Goal: Task Accomplishment & Management: Complete application form

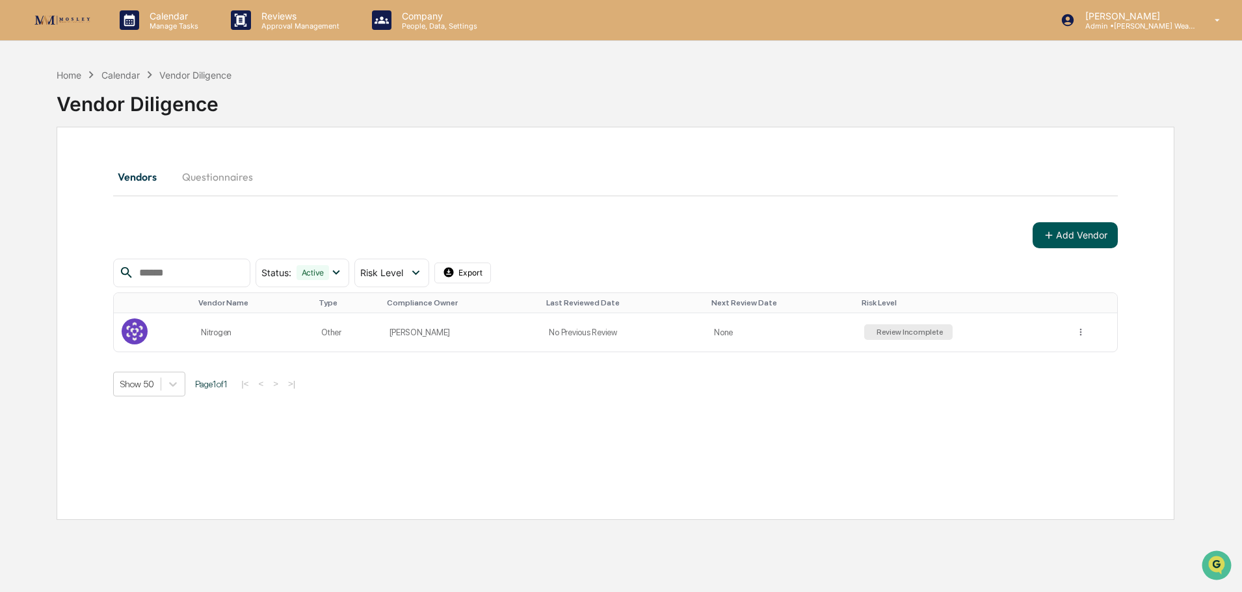
click at [1082, 231] on button "Add Vendor" at bounding box center [1074, 235] width 85 height 26
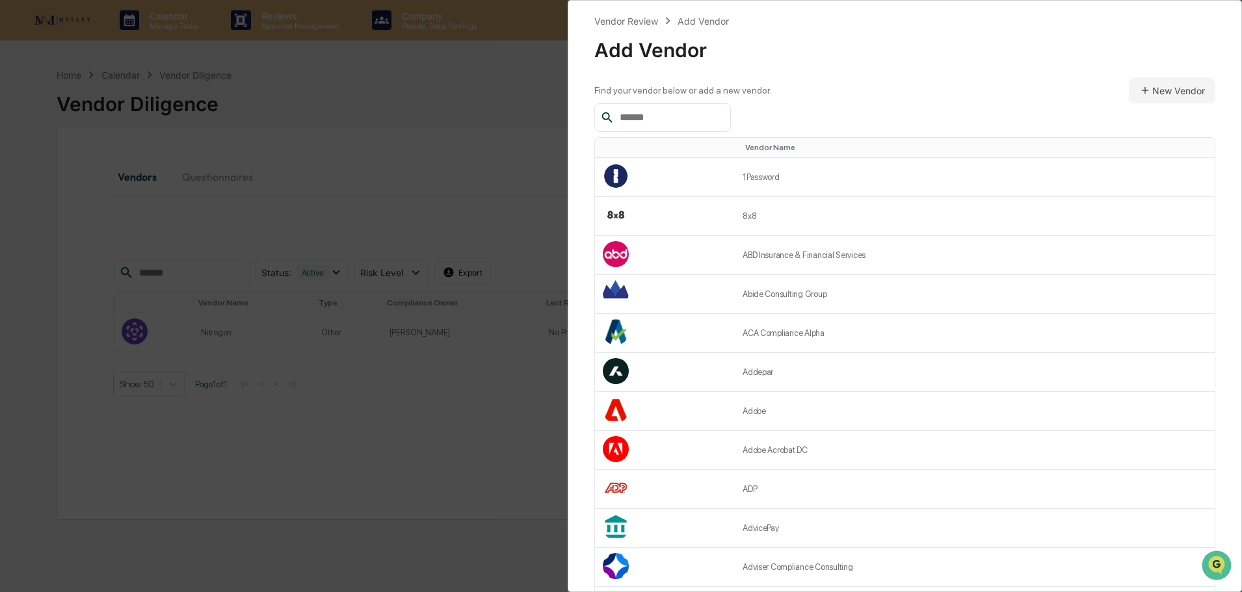
click at [691, 117] on input "text" at bounding box center [669, 117] width 111 height 17
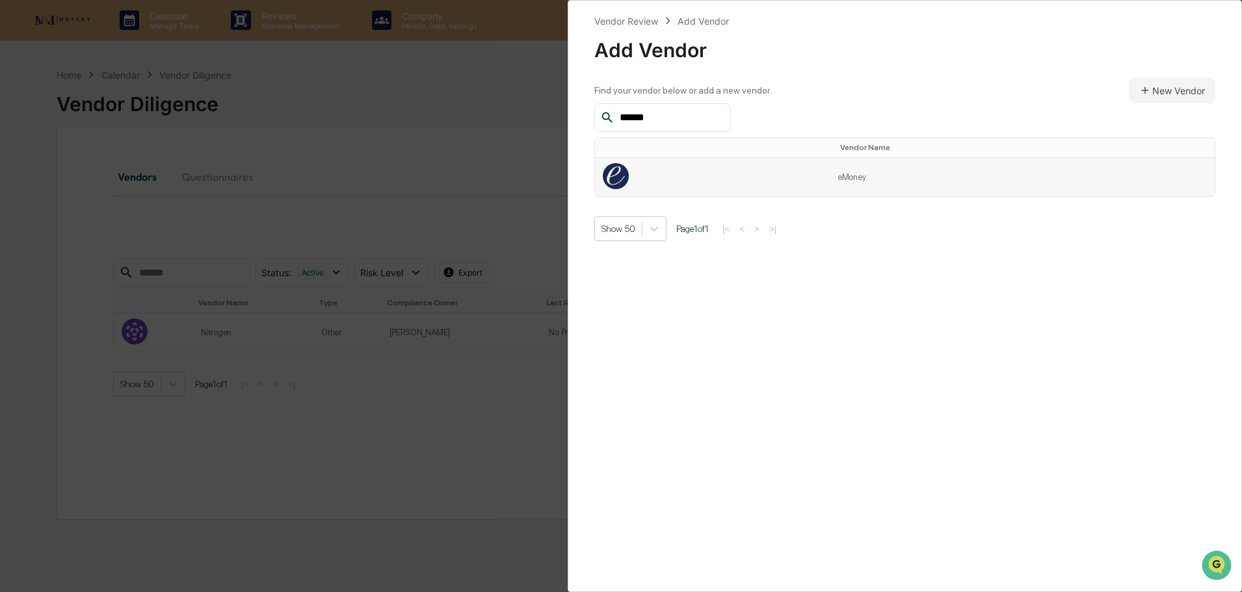
type input "******"
click at [695, 176] on td at bounding box center [712, 177] width 235 height 38
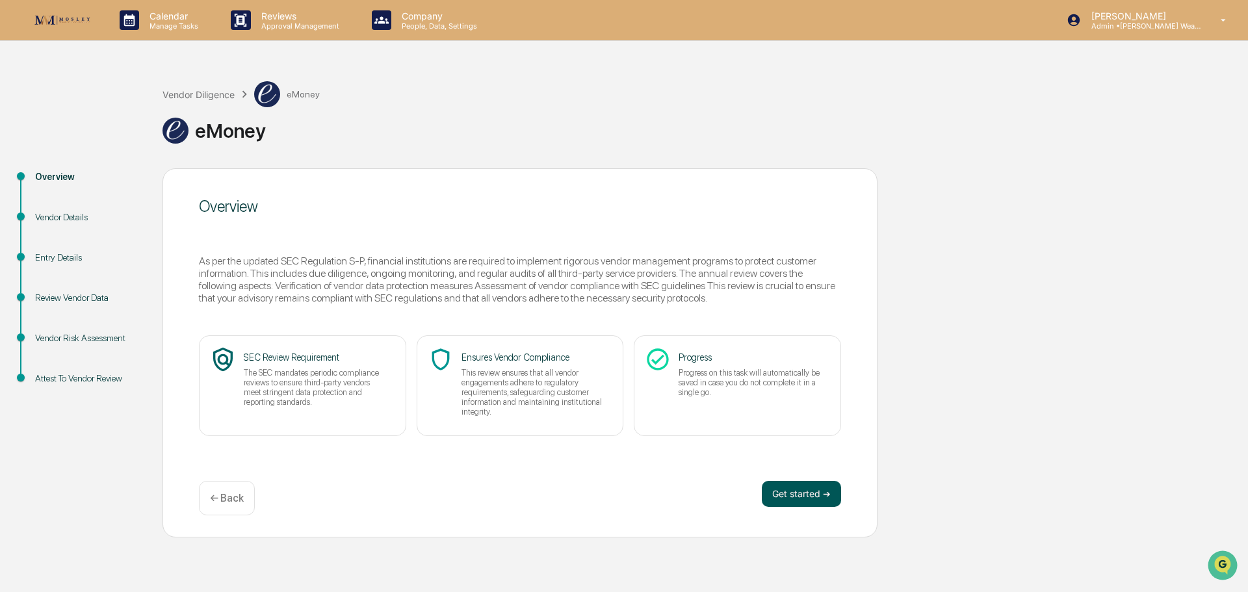
click at [788, 492] on button "Get started ➔" at bounding box center [801, 494] width 79 height 26
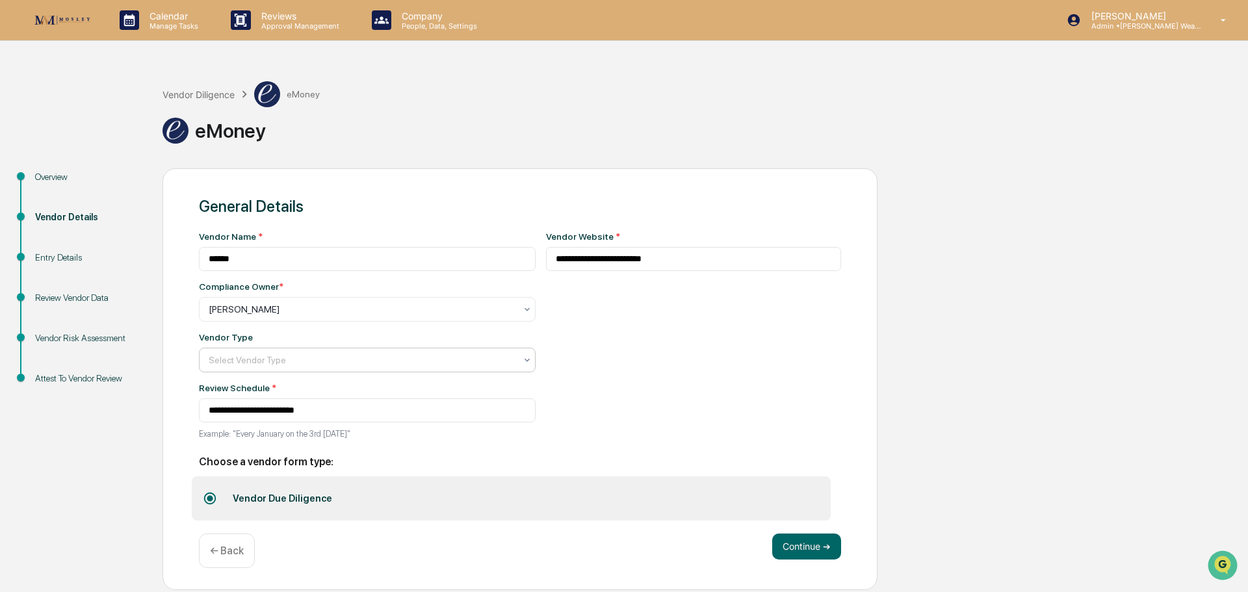
click at [522, 315] on icon at bounding box center [527, 309] width 10 height 10
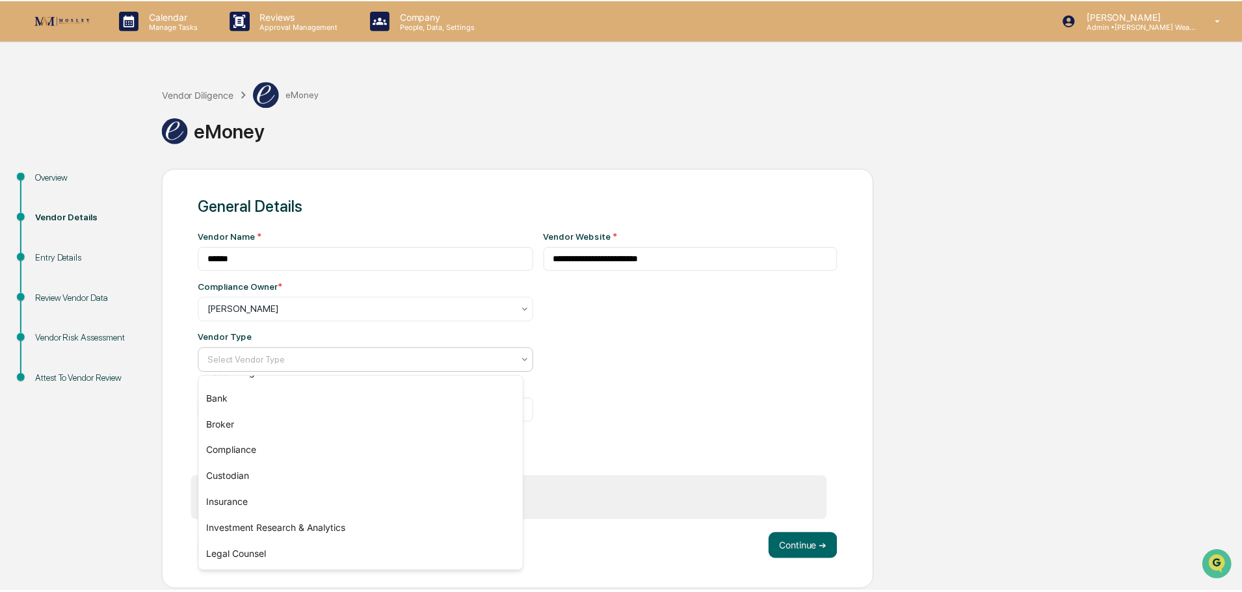
scroll to position [35, 0]
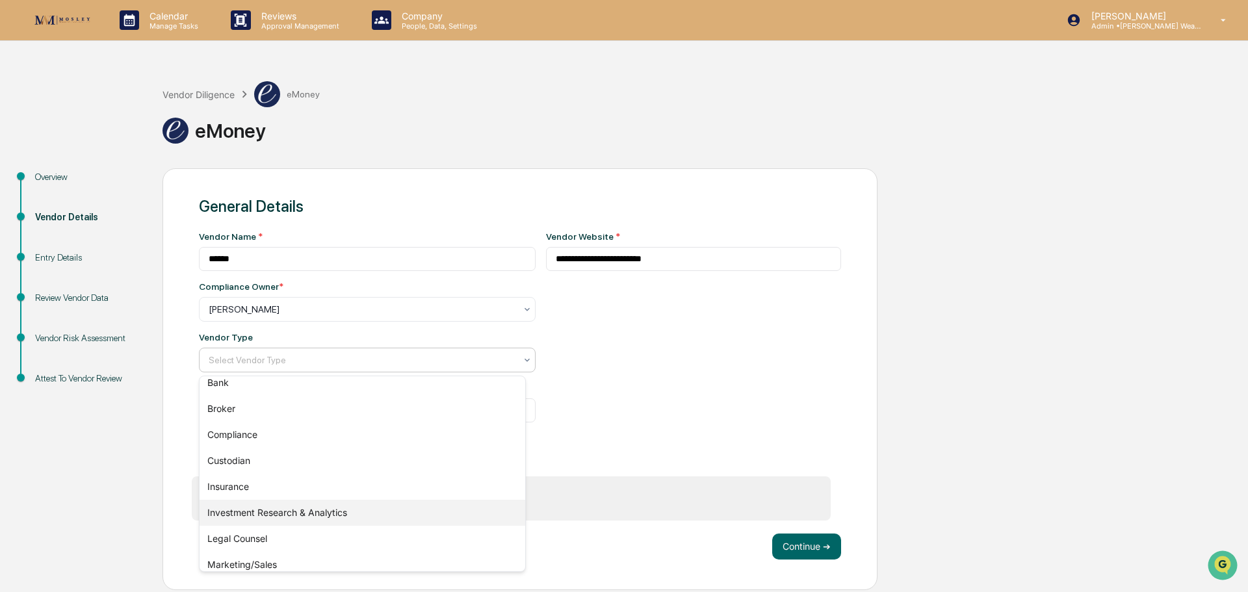
click at [430, 511] on div "Investment Research & Analytics" at bounding box center [363, 513] width 326 height 26
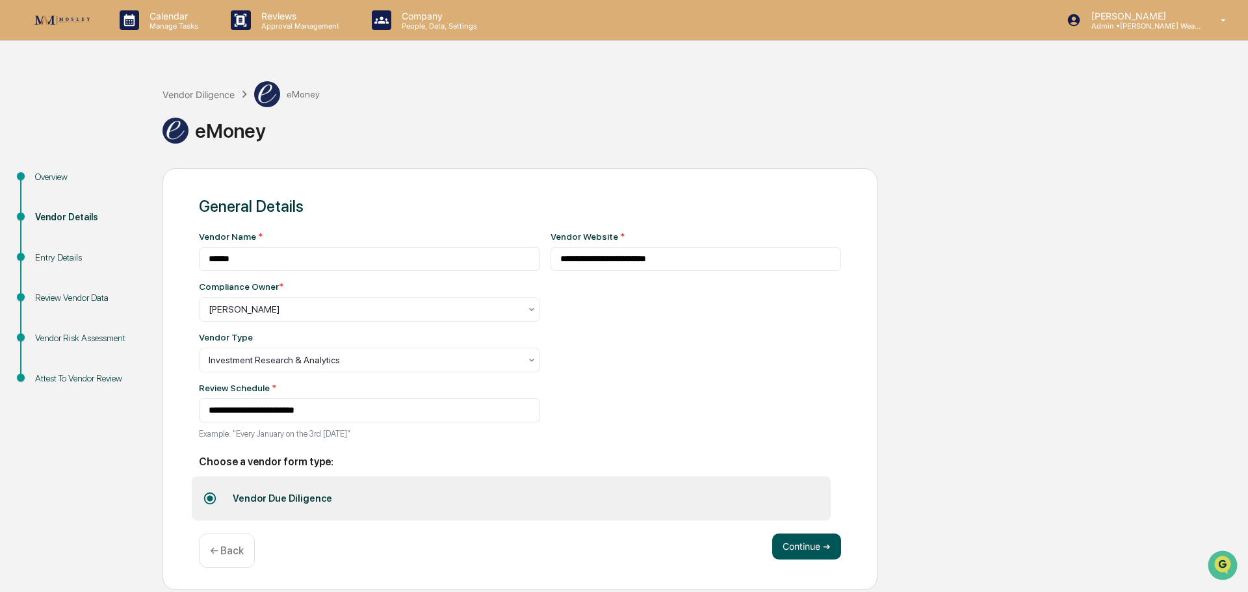
click at [793, 543] on button "Continue ➔" at bounding box center [806, 547] width 69 height 26
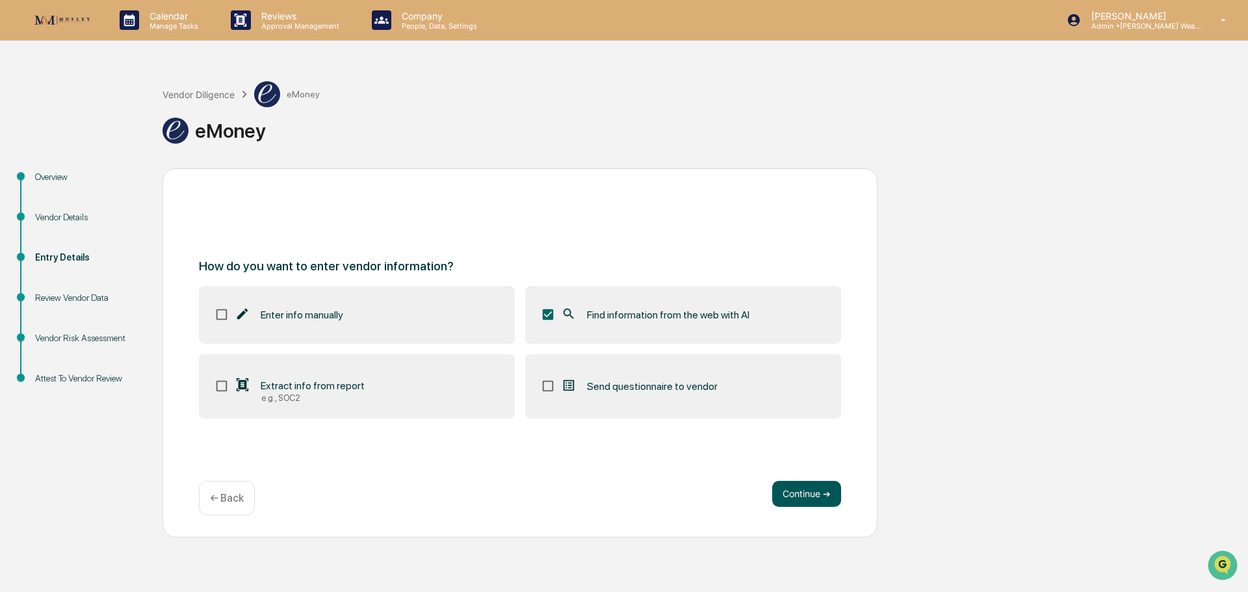
click at [783, 486] on button "Continue ➔" at bounding box center [806, 494] width 69 height 26
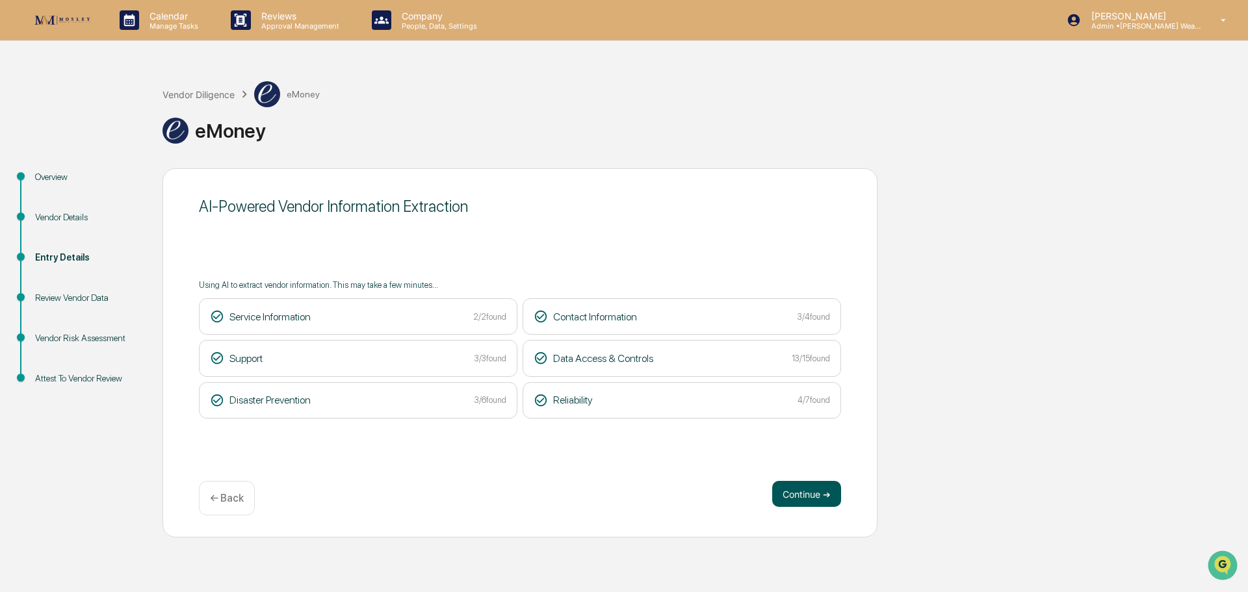
click at [808, 495] on button "Continue ➔" at bounding box center [806, 494] width 69 height 26
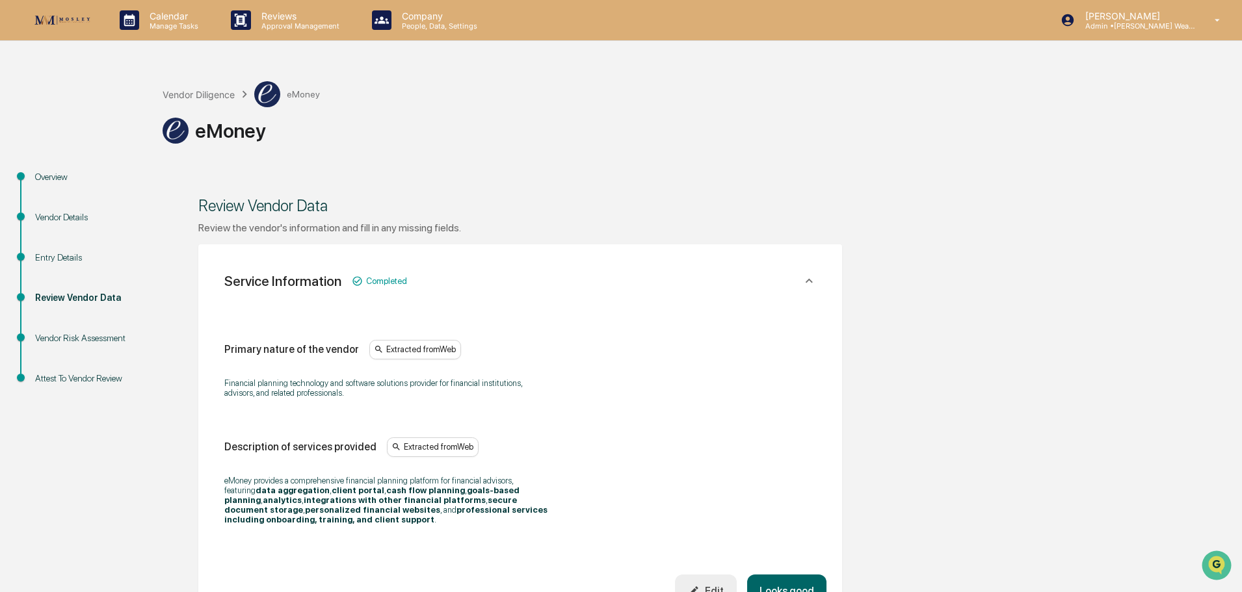
click at [793, 575] on button "Looks good" at bounding box center [786, 591] width 79 height 33
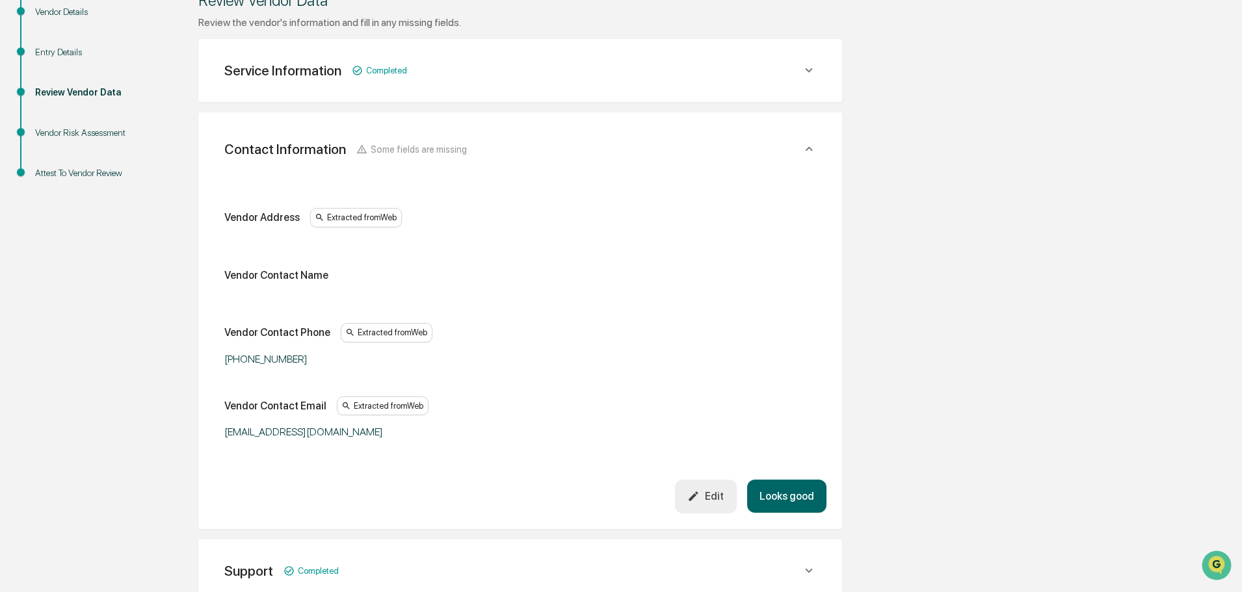
scroll to position [244, 0]
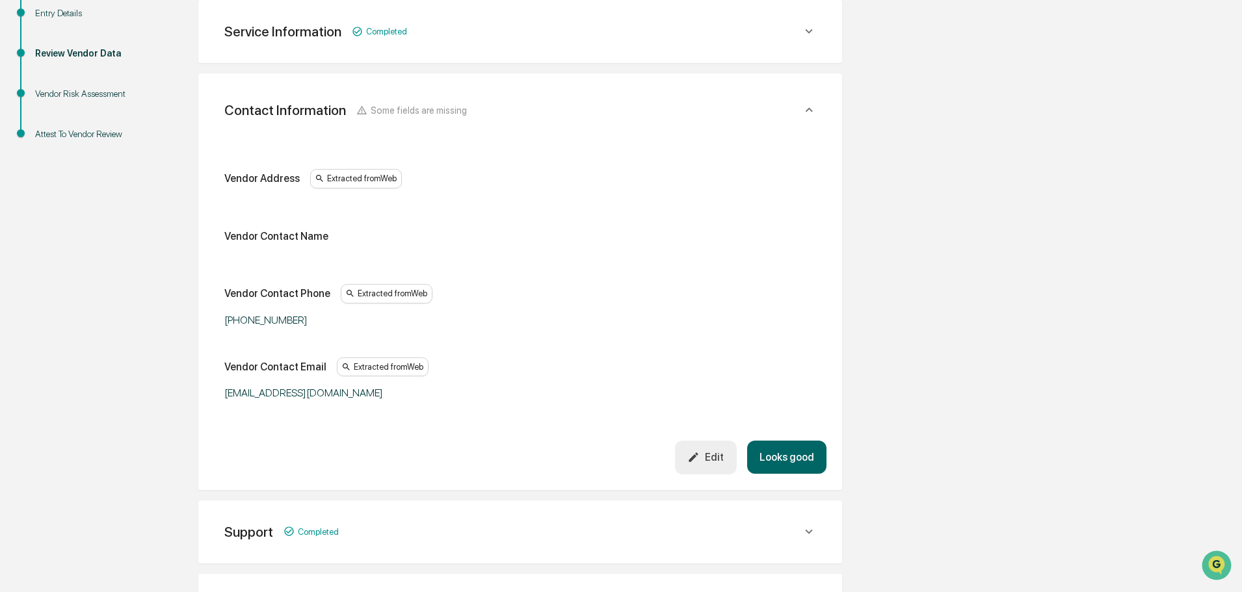
click at [776, 451] on button "Looks good" at bounding box center [786, 457] width 79 height 33
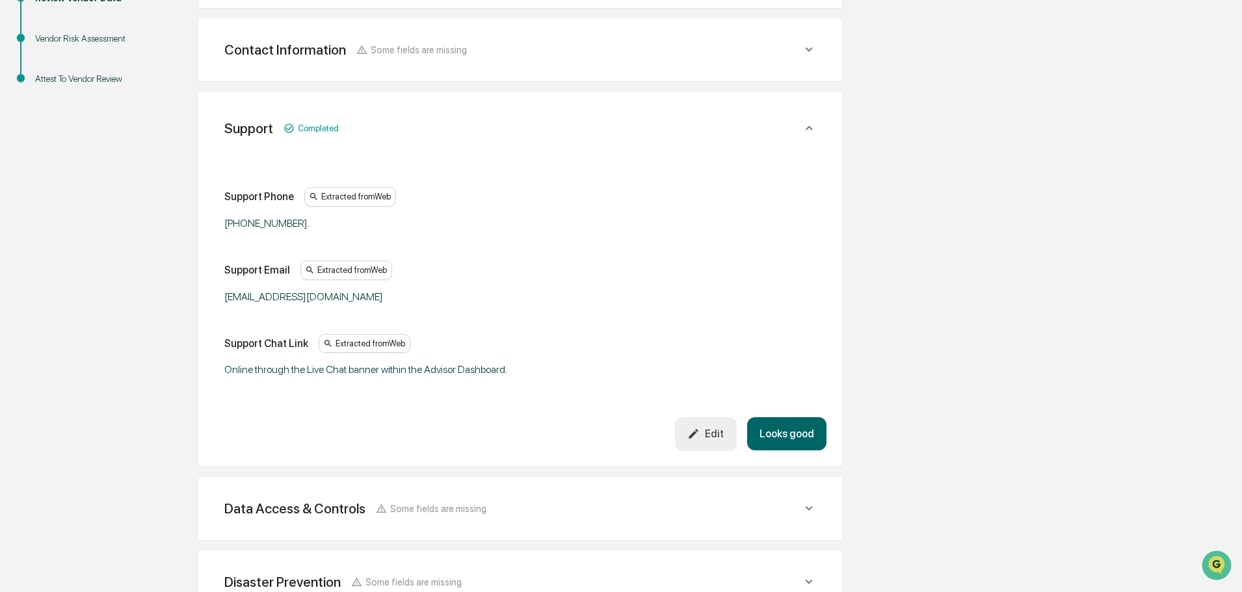
scroll to position [318, 0]
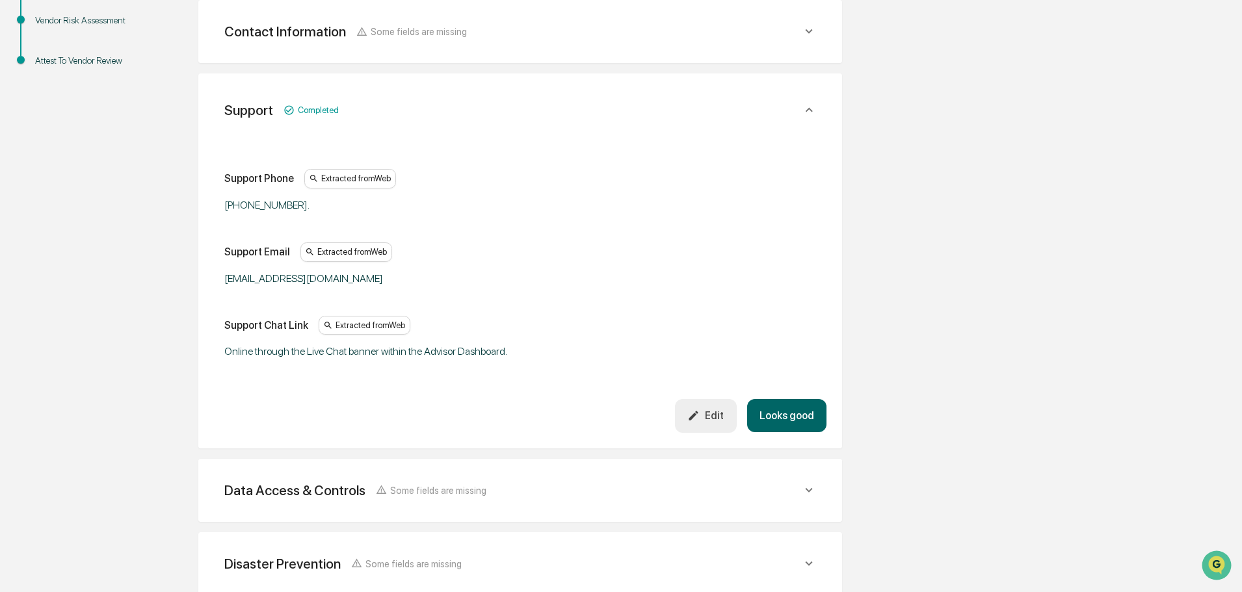
click at [783, 411] on button "Looks good" at bounding box center [786, 415] width 79 height 33
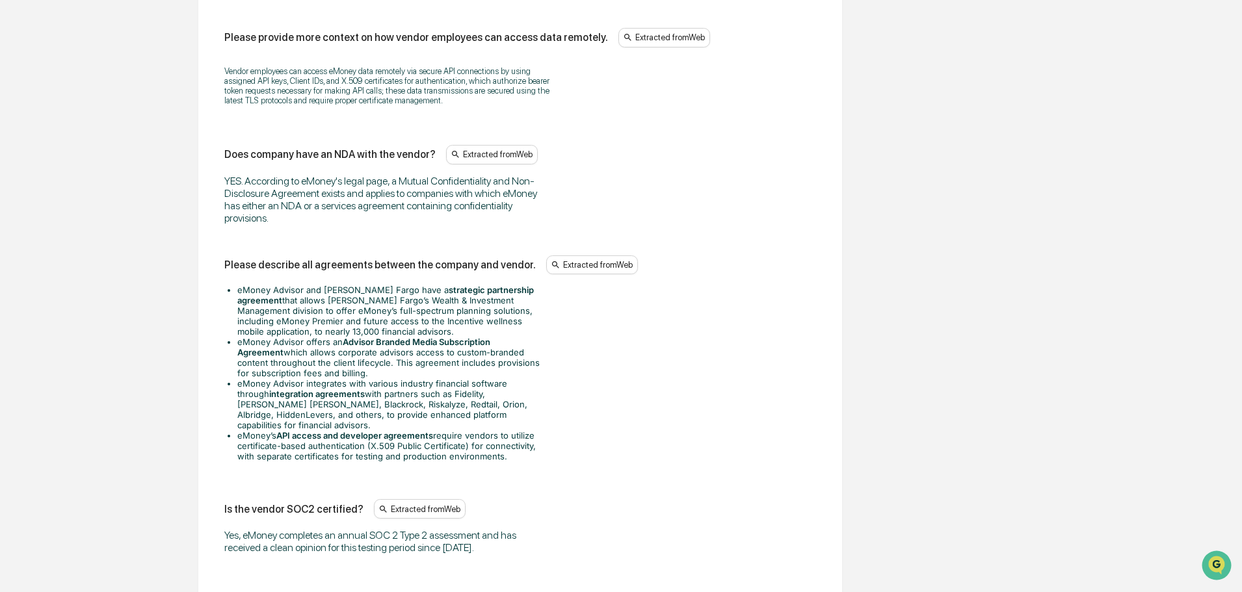
scroll to position [1829, 0]
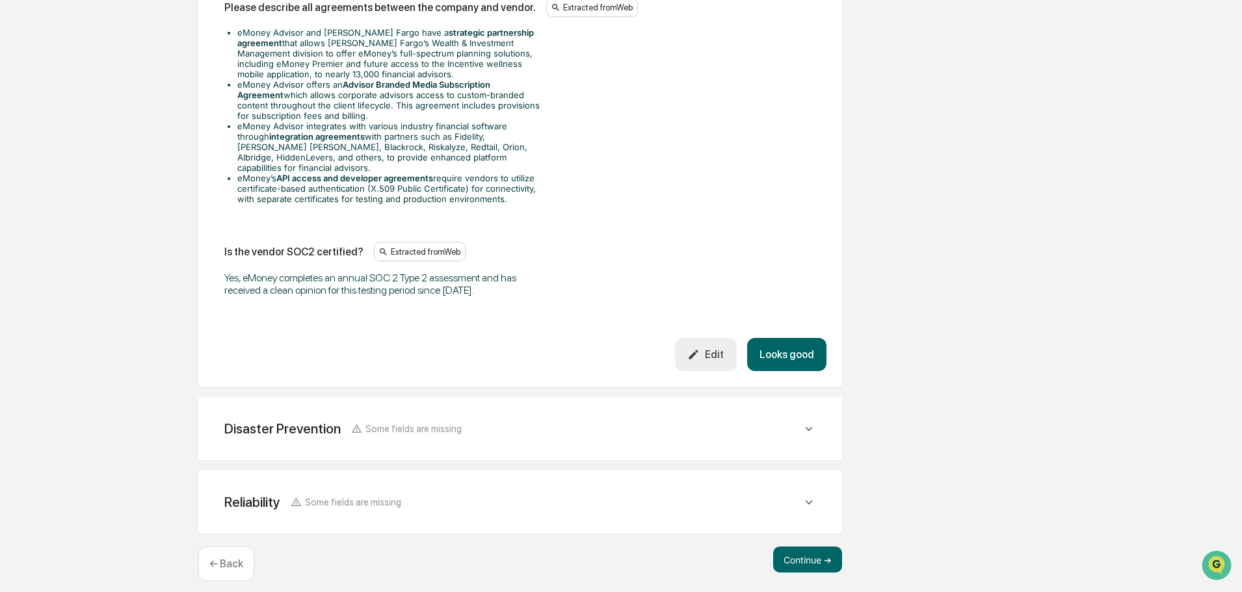
click at [785, 346] on button "Looks good" at bounding box center [786, 354] width 79 height 33
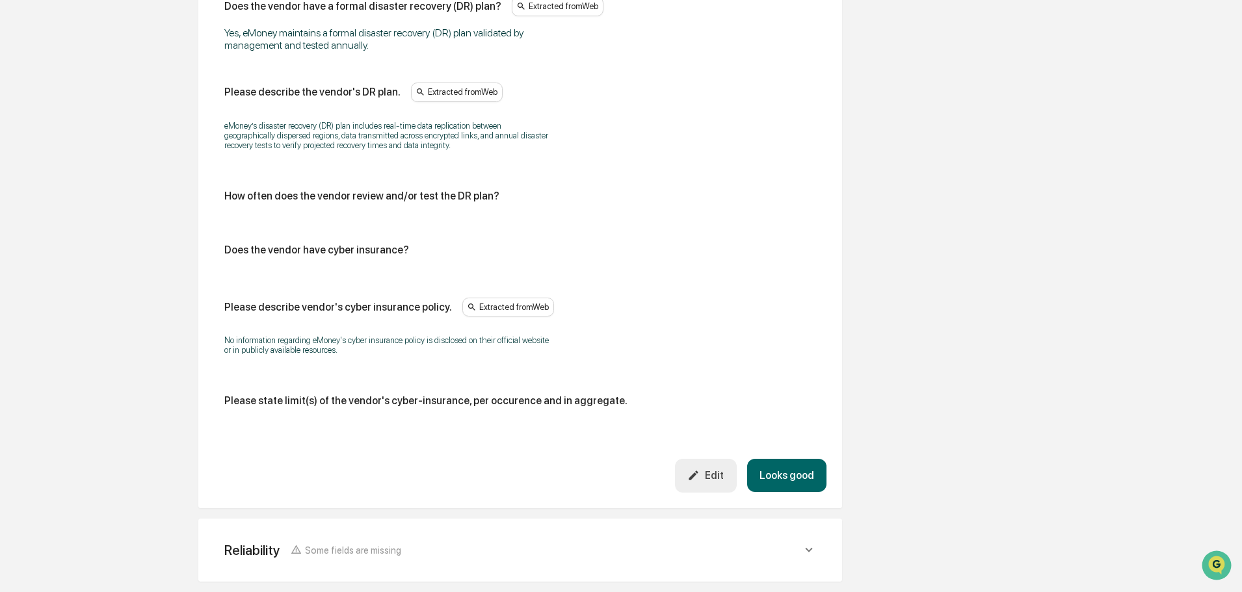
scroll to position [660, 0]
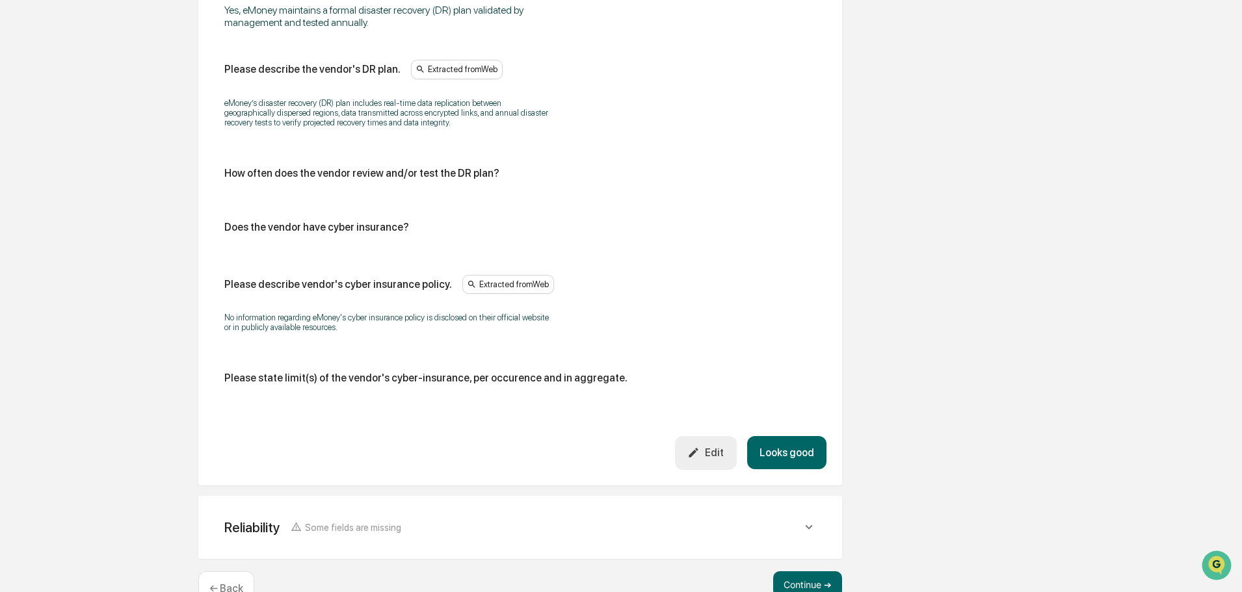
click at [794, 450] on button "Looks good" at bounding box center [786, 452] width 79 height 33
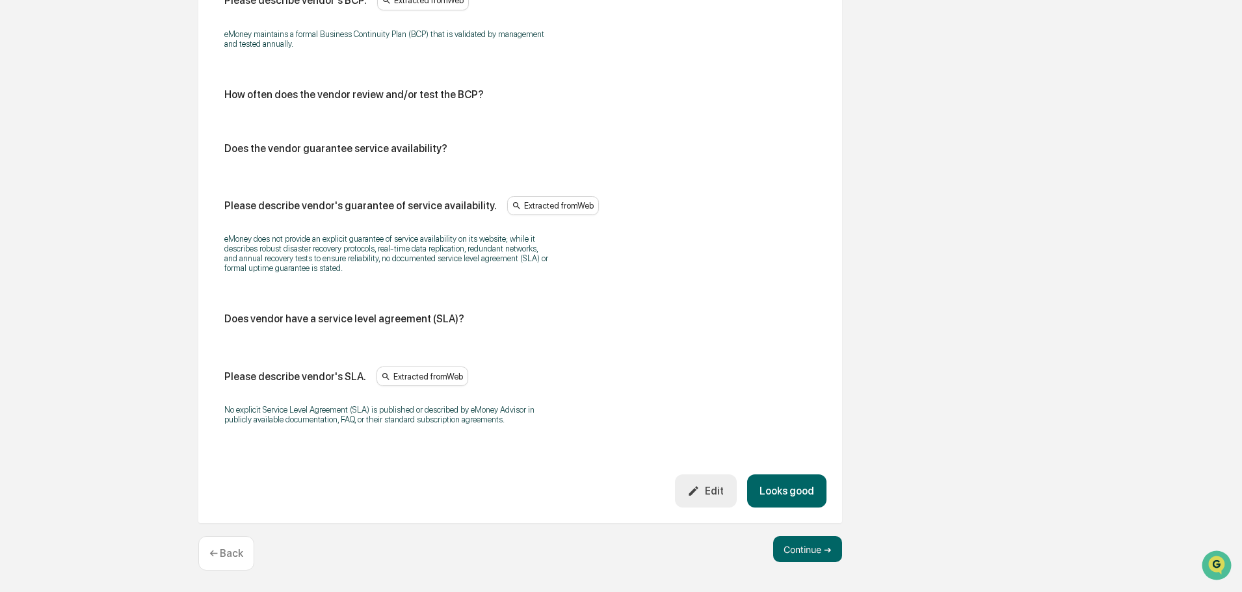
click at [799, 483] on button "Looks good" at bounding box center [786, 491] width 79 height 33
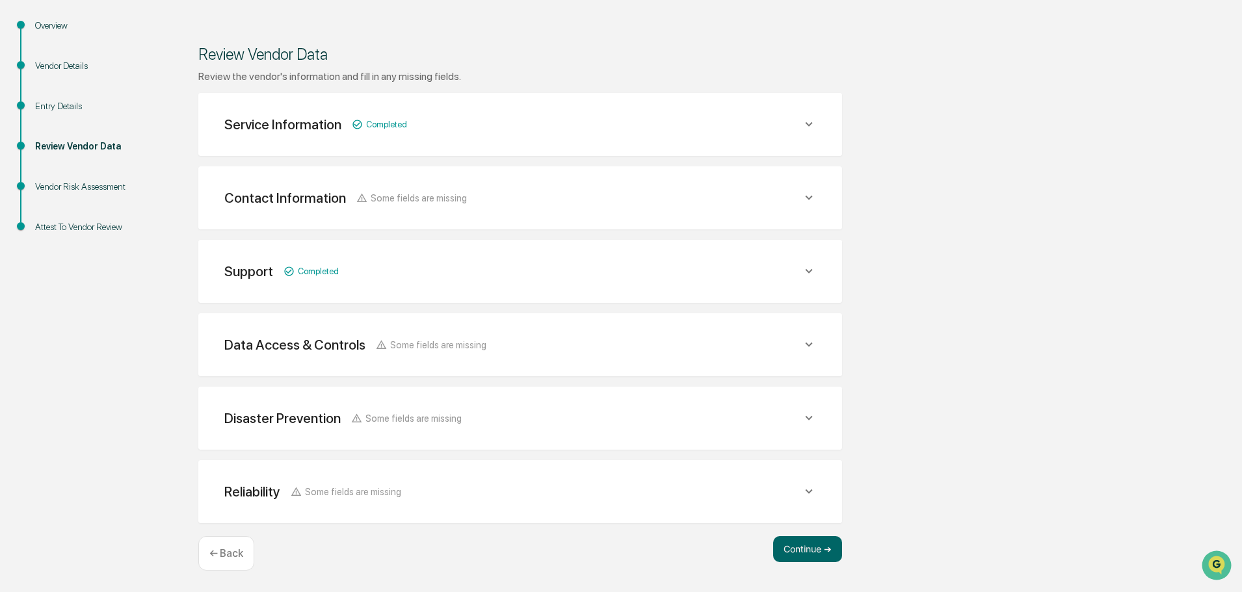
scroll to position [151, 0]
click at [806, 547] on button "Continue ➔" at bounding box center [807, 549] width 69 height 26
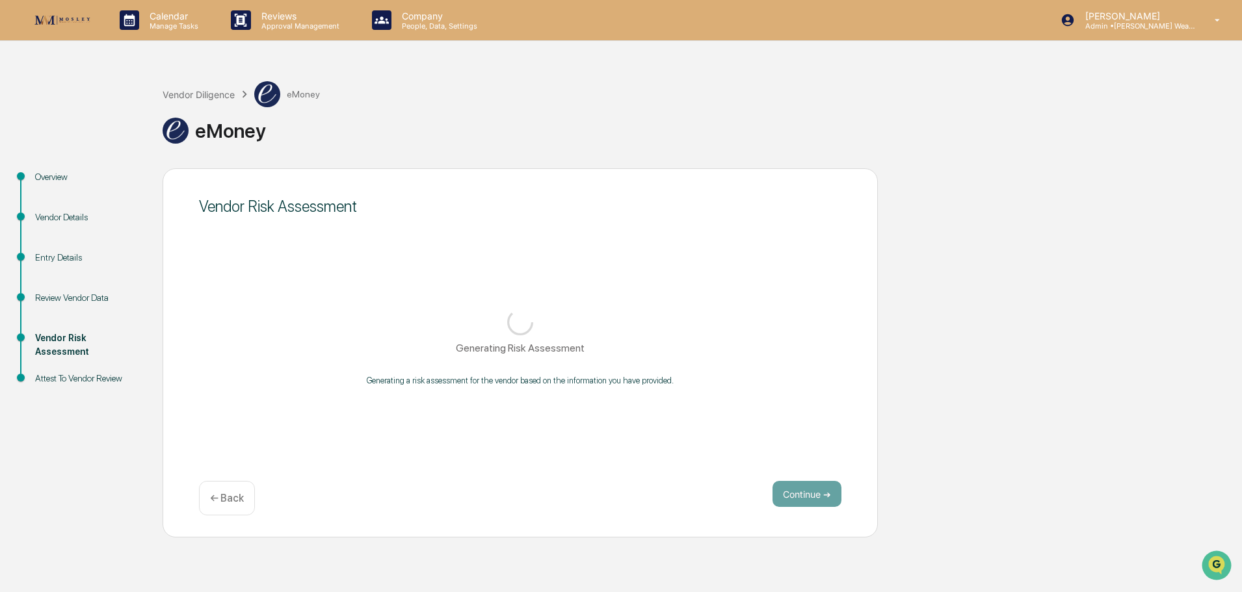
scroll to position [0, 0]
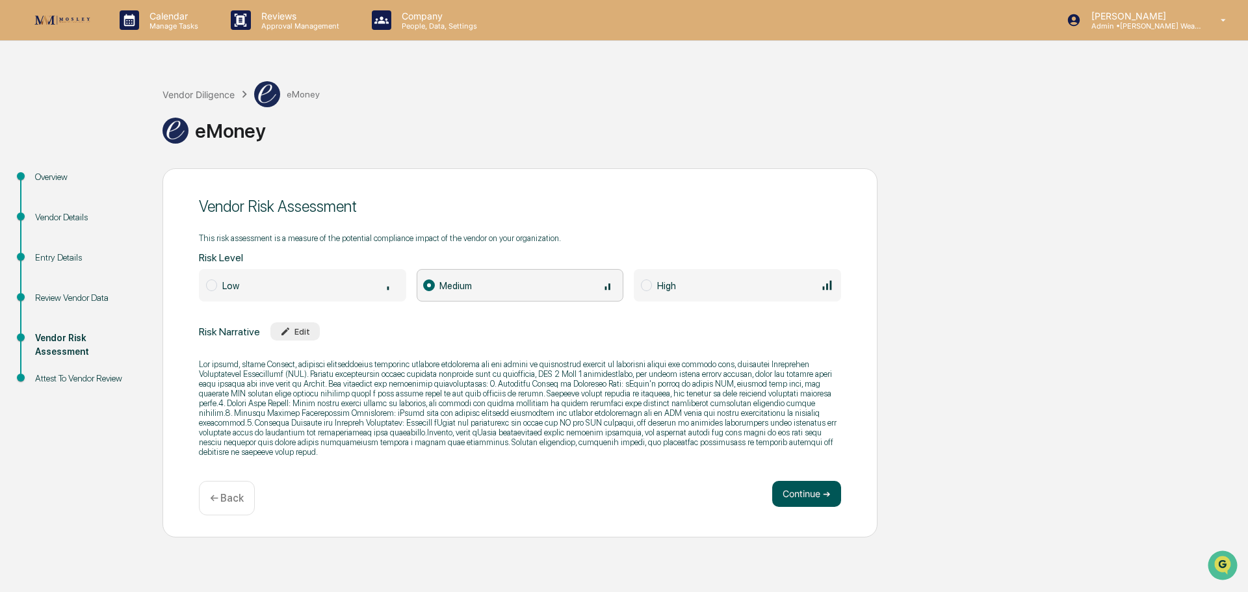
click at [794, 492] on button "Continue ➔" at bounding box center [806, 494] width 69 height 26
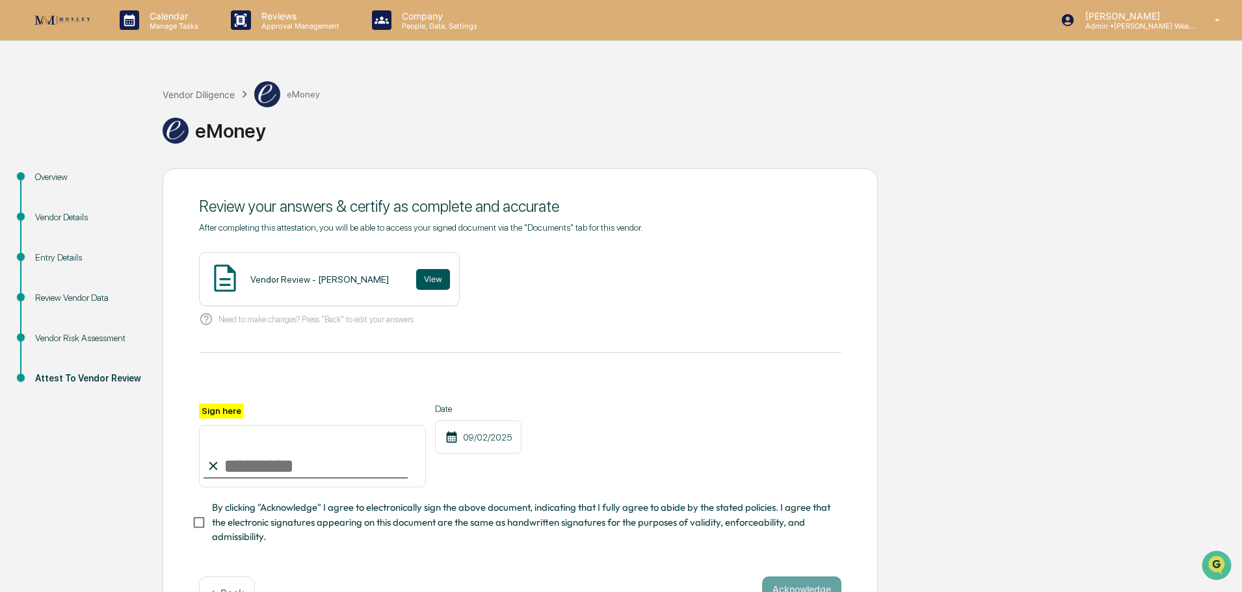
click at [416, 277] on button "View" at bounding box center [433, 279] width 34 height 21
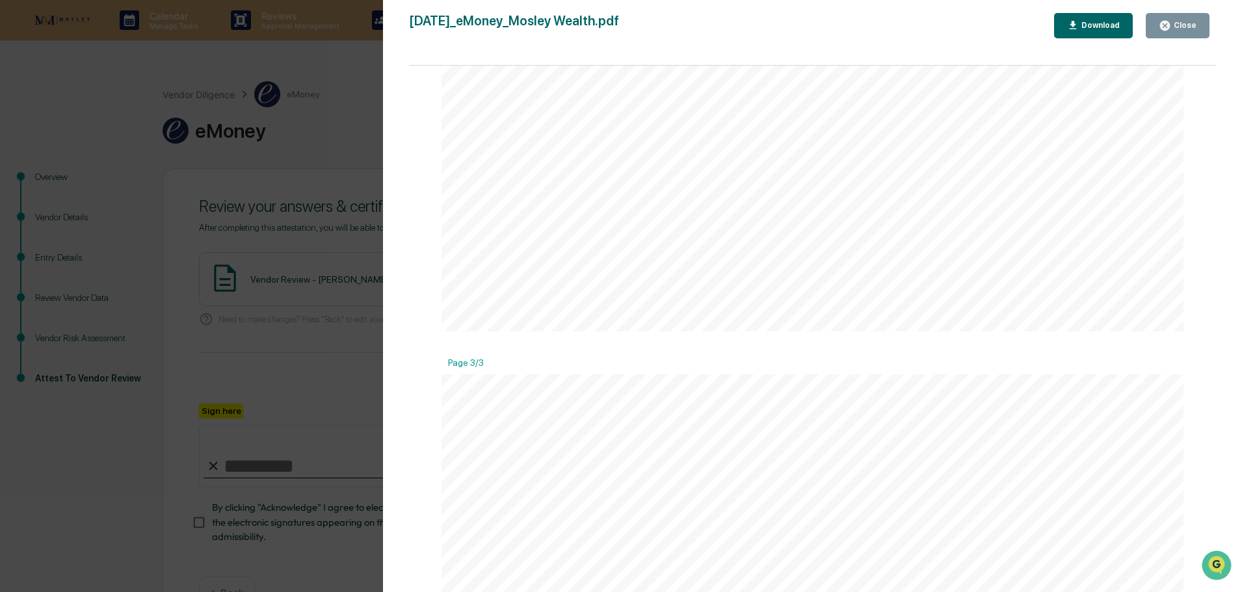
scroll to position [1950, 0]
click at [1182, 24] on div "Close" at bounding box center [1183, 25] width 25 height 9
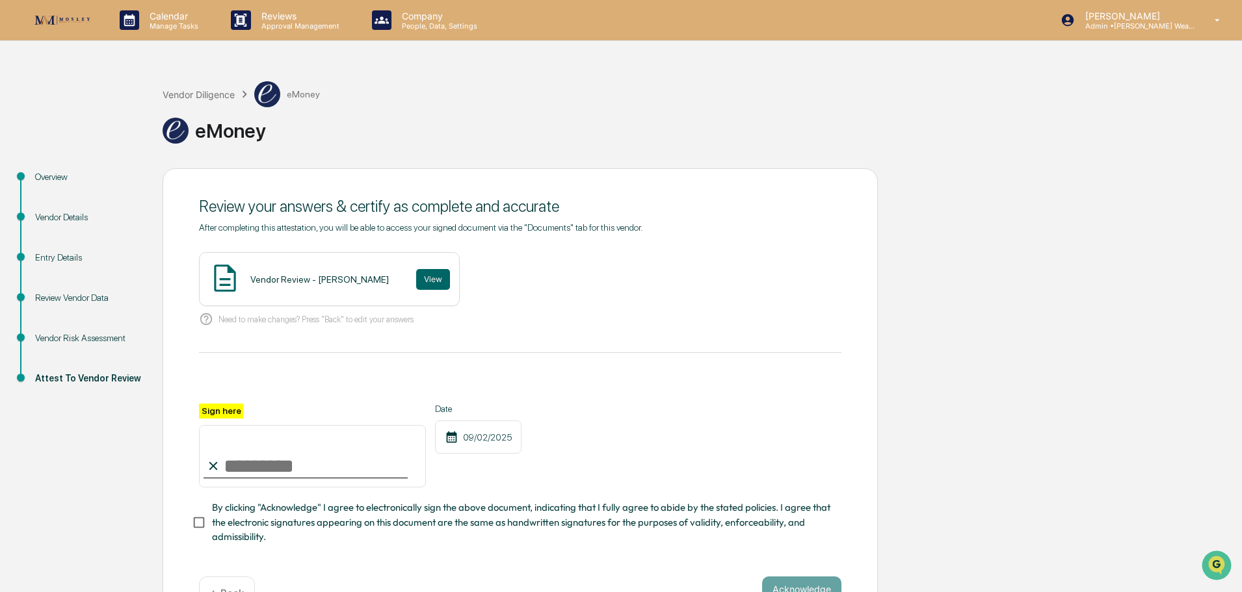
click at [231, 467] on input "Sign here" at bounding box center [312, 456] width 227 height 62
click at [218, 408] on label "Sign here" at bounding box center [221, 411] width 44 height 15
click at [218, 425] on input "Sign here" at bounding box center [312, 456] width 227 height 62
click at [254, 470] on input "Sign here" at bounding box center [312, 456] width 227 height 62
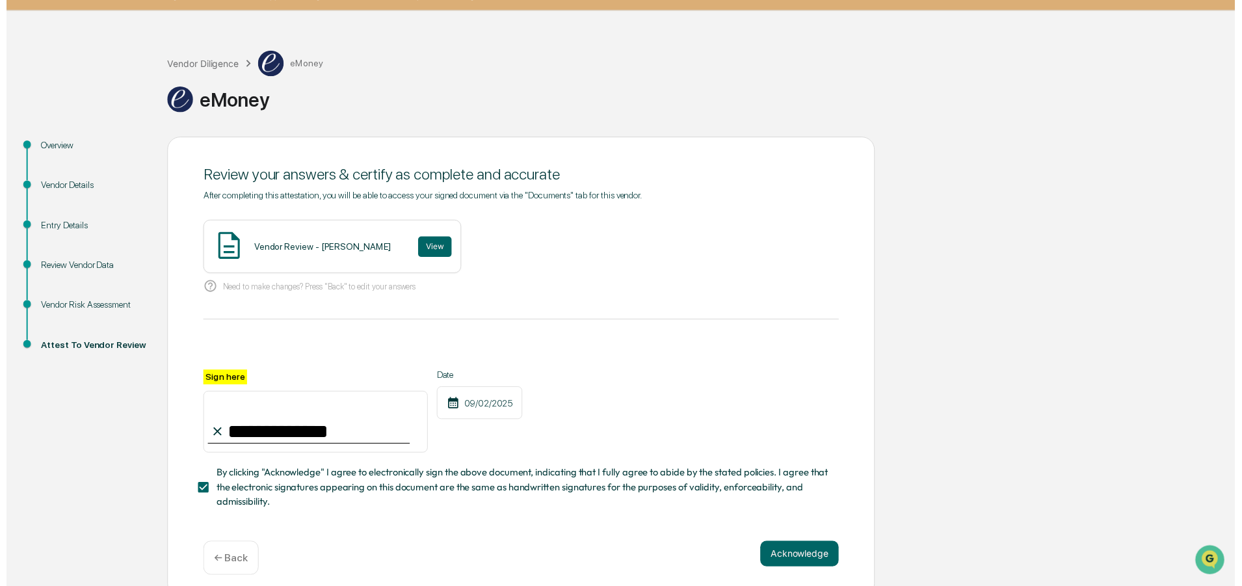
scroll to position [45, 0]
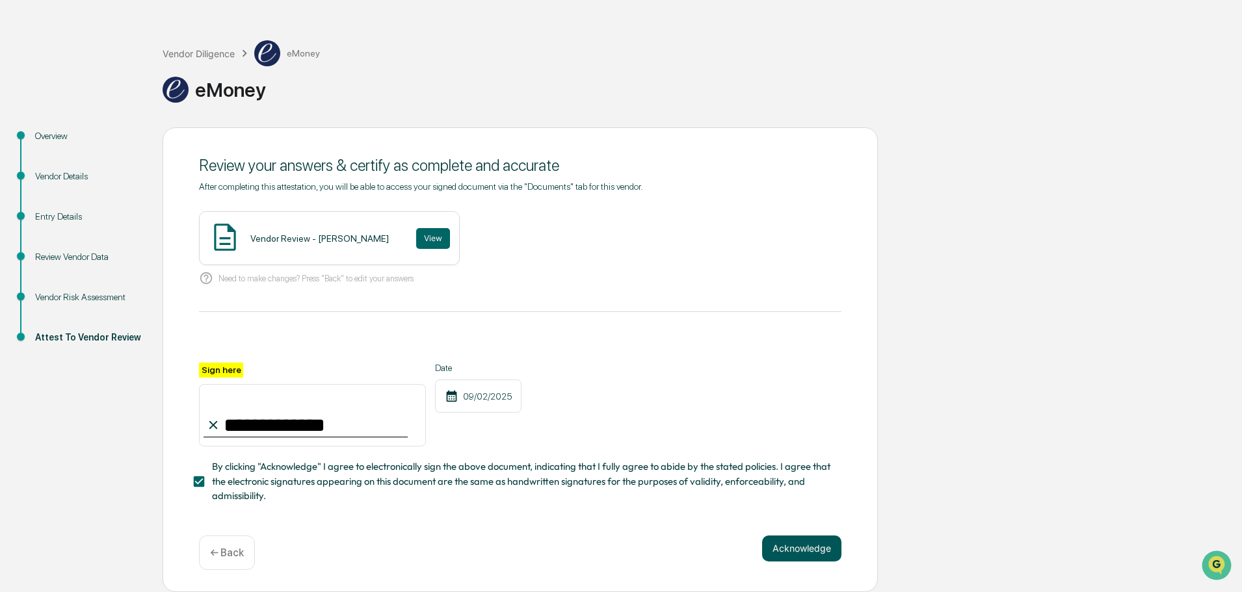
type input "**********"
click at [803, 548] on button "Acknowledge" at bounding box center [801, 549] width 79 height 26
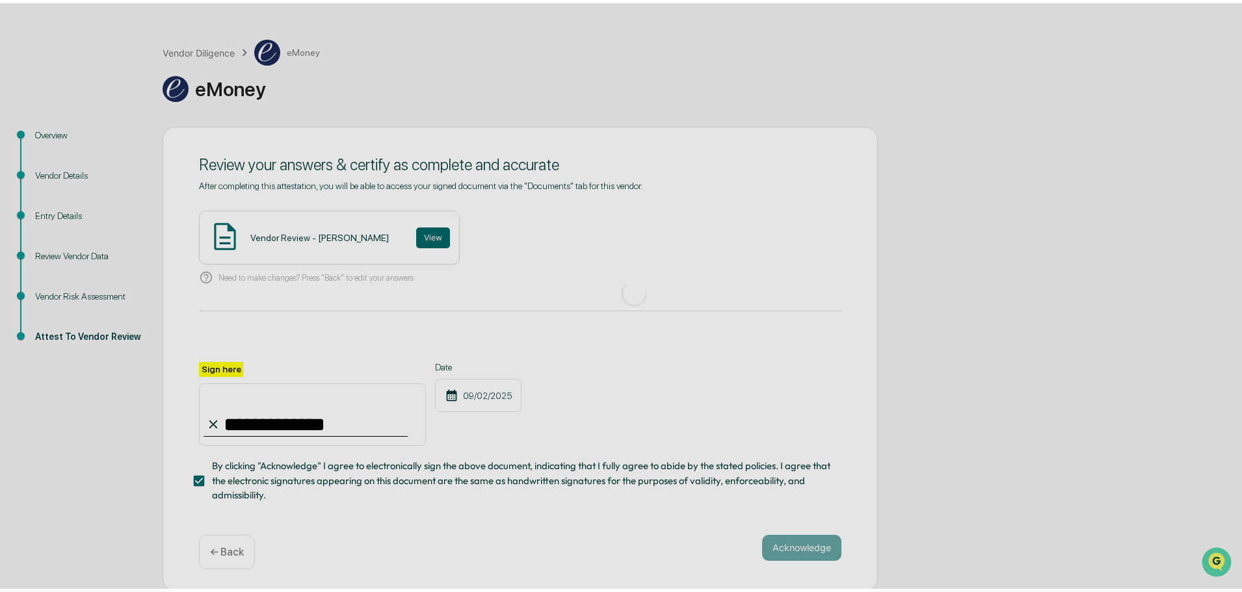
scroll to position [0, 0]
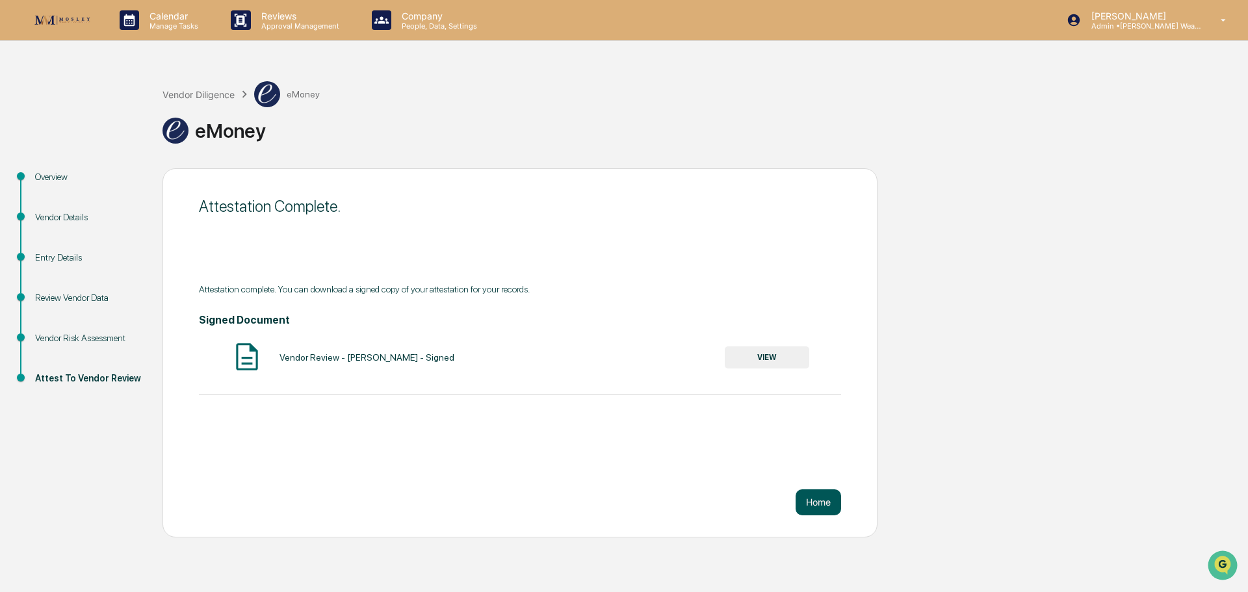
click at [816, 503] on button "Home" at bounding box center [819, 503] width 46 height 26
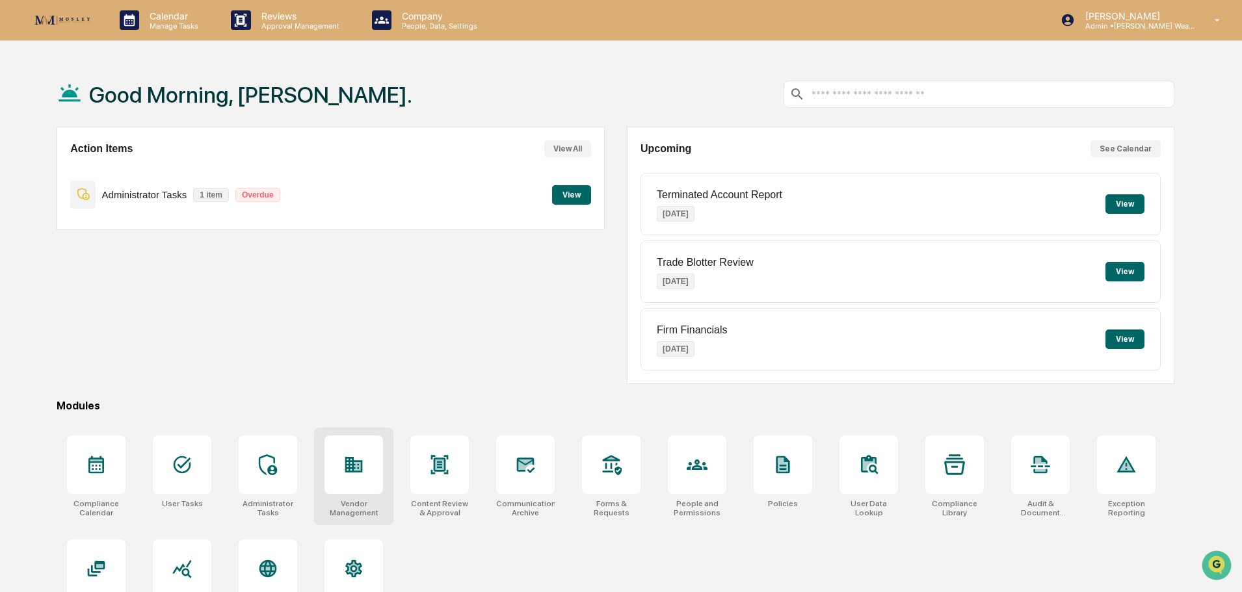
click at [360, 473] on icon at bounding box center [354, 465] width 18 height 16
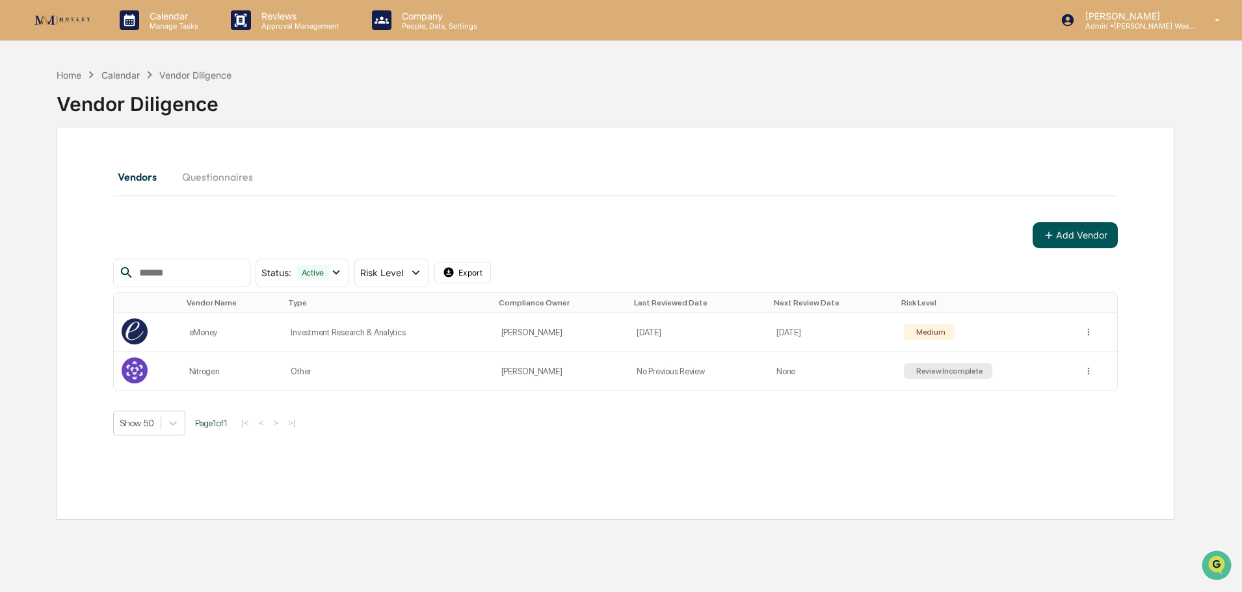
click at [1046, 235] on icon at bounding box center [1048, 234] width 7 height 7
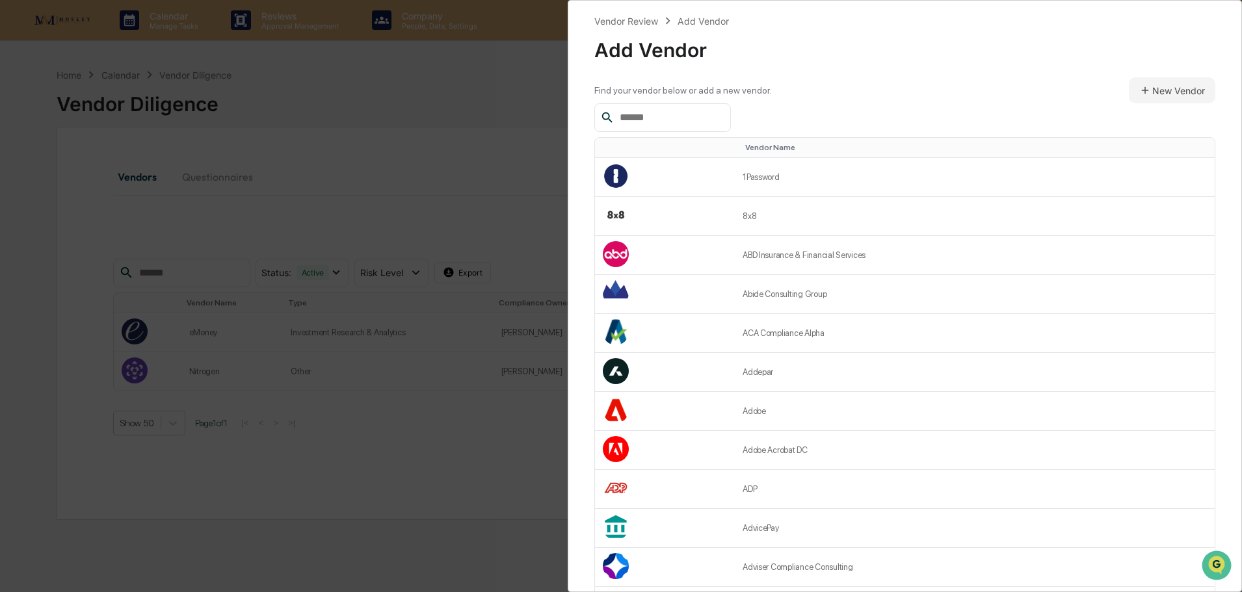
click at [702, 119] on input "text" at bounding box center [669, 117] width 111 height 17
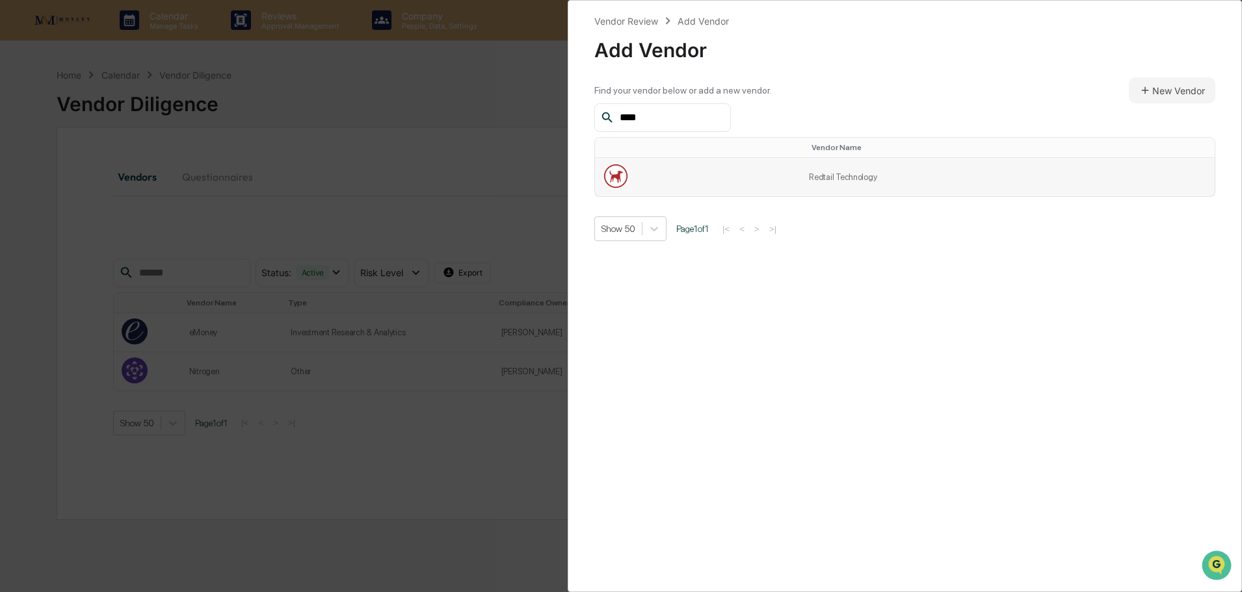
type input "****"
click at [801, 172] on td at bounding box center [698, 177] width 206 height 38
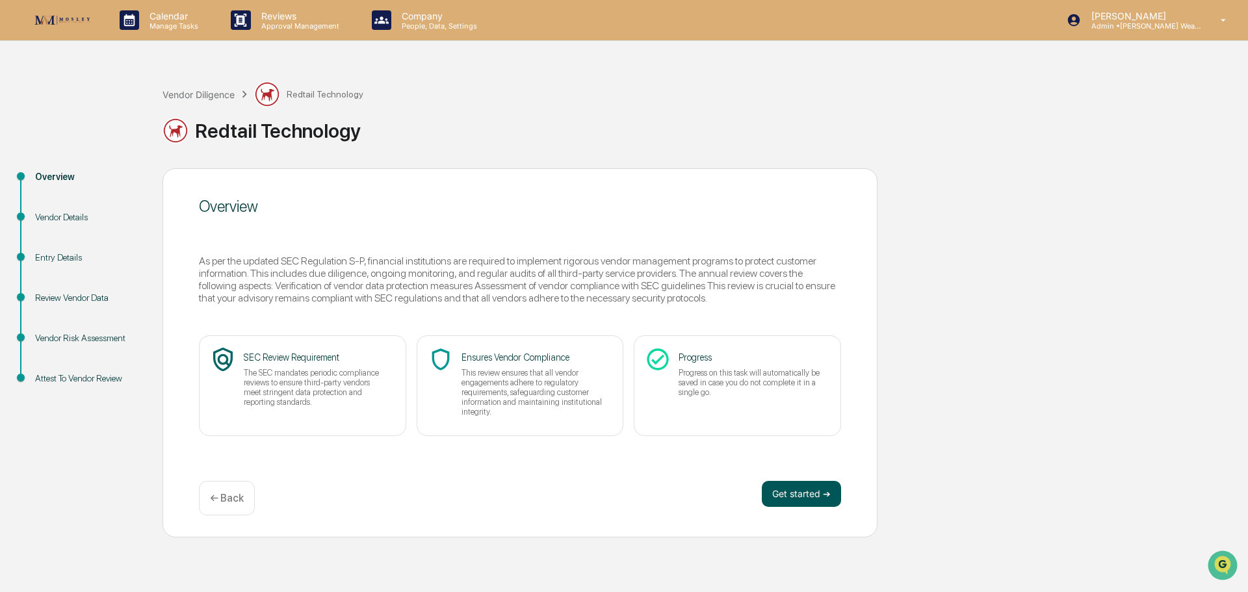
click at [795, 492] on button "Get started ➔" at bounding box center [801, 494] width 79 height 26
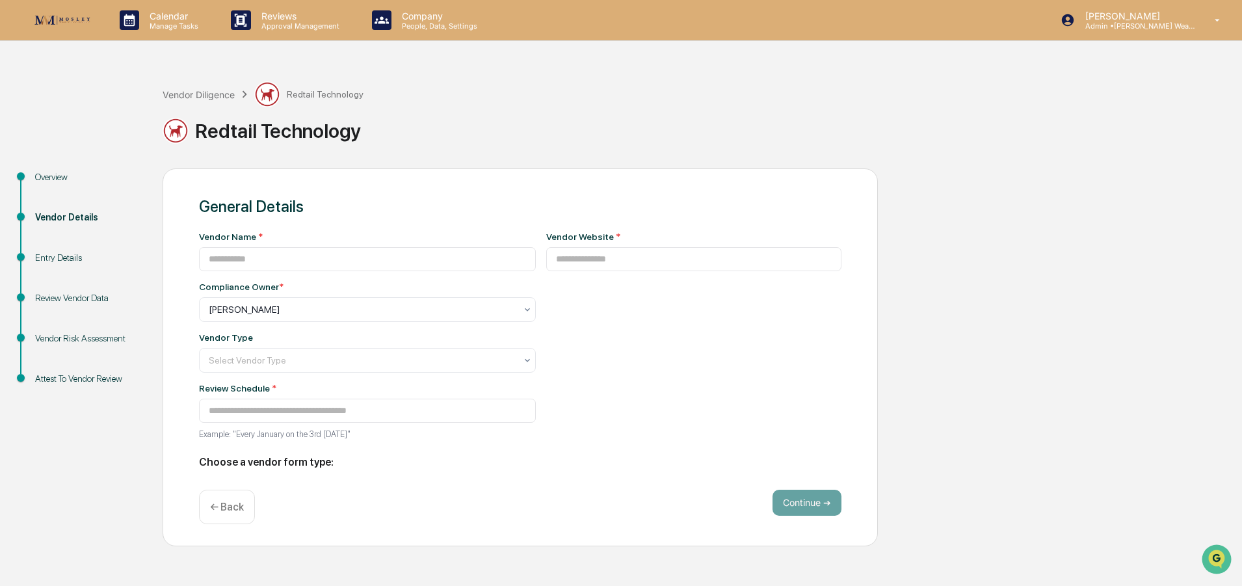
type input "**********"
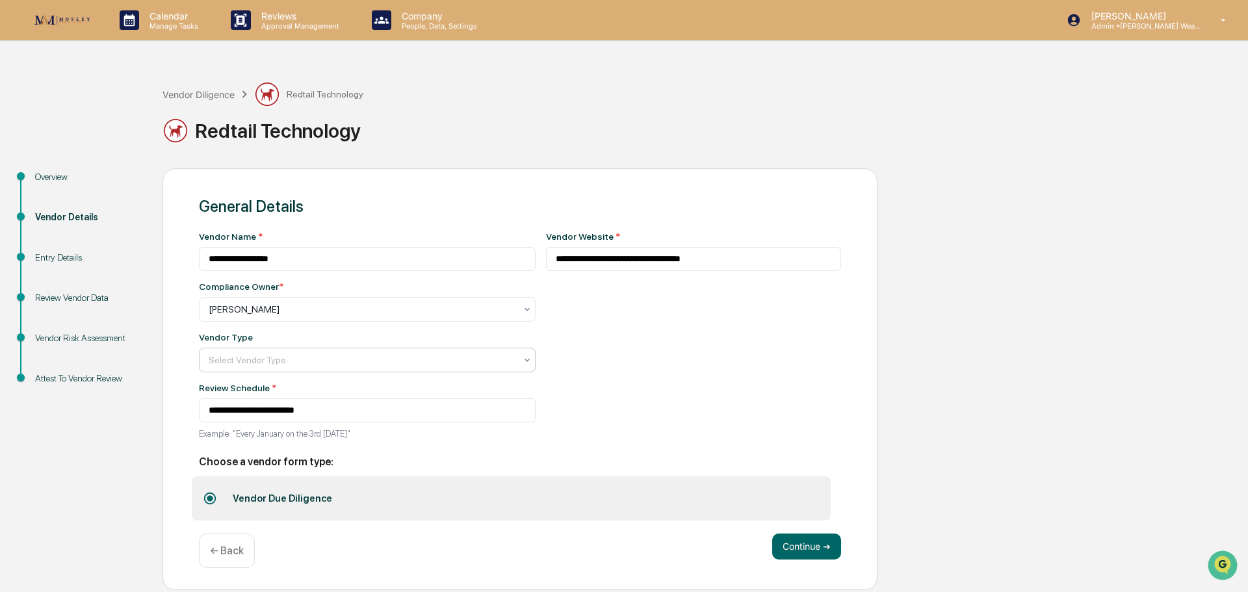
click at [522, 315] on icon at bounding box center [527, 309] width 10 height 10
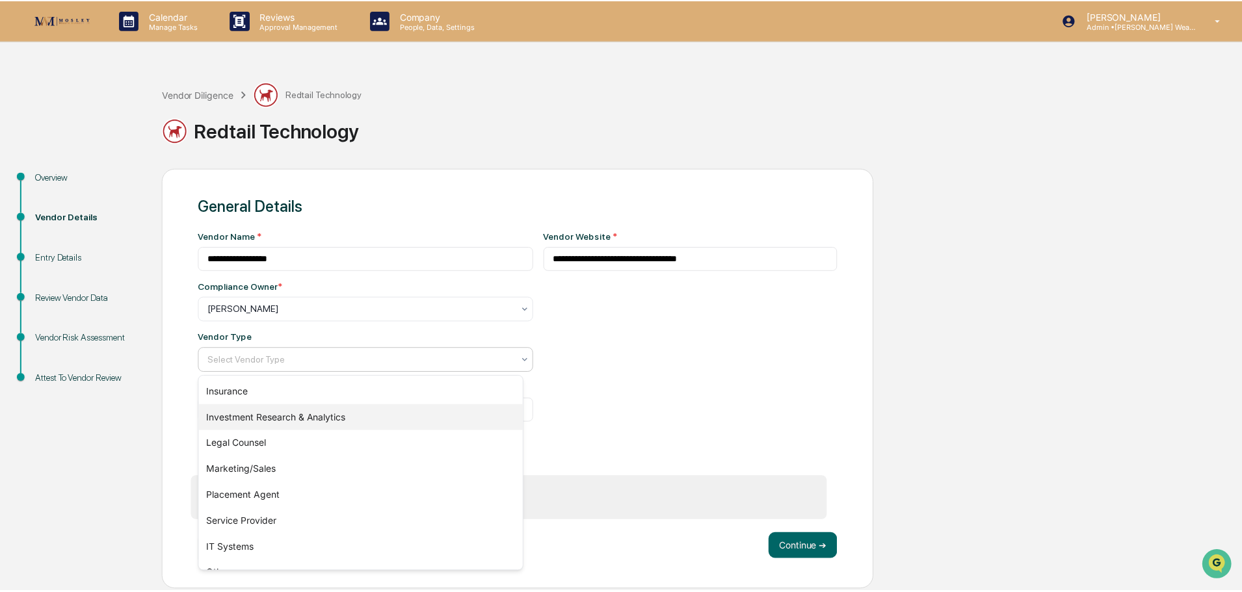
scroll to position [148, 0]
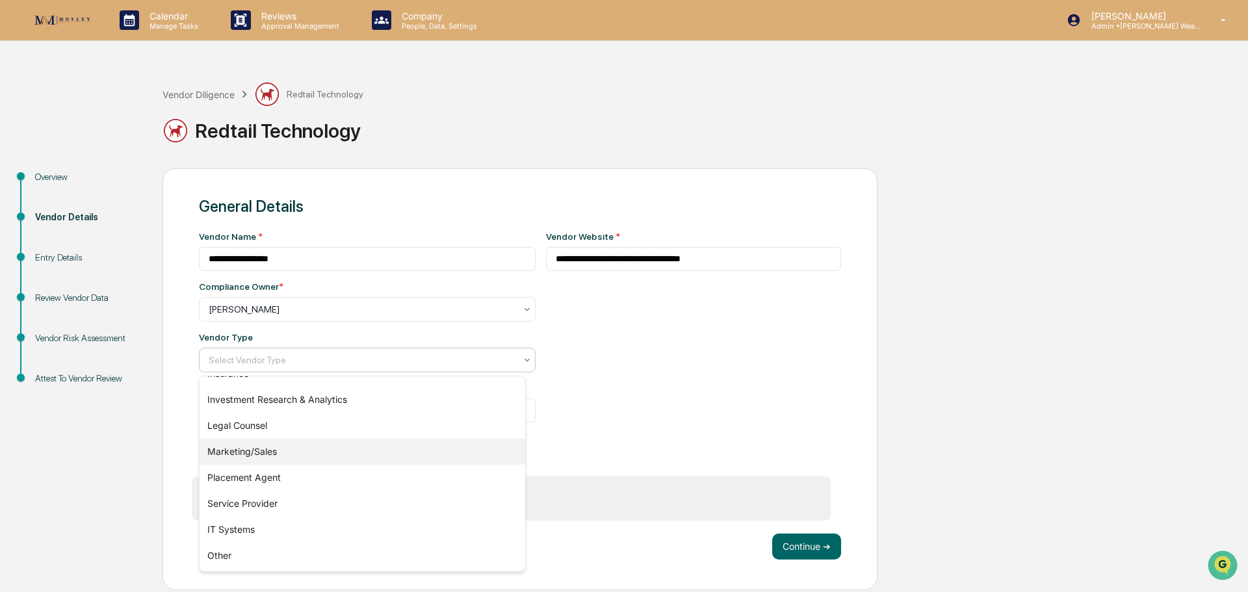
click at [480, 449] on div "Marketing/Sales" at bounding box center [363, 452] width 326 height 26
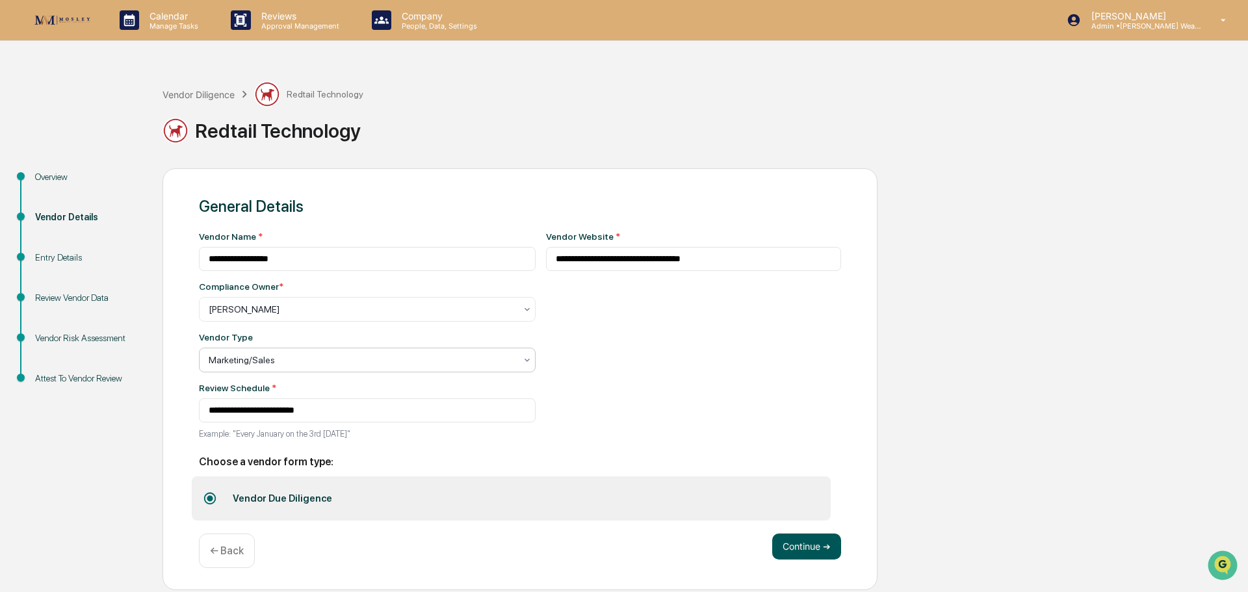
click at [793, 547] on button "Continue ➔" at bounding box center [806, 547] width 69 height 26
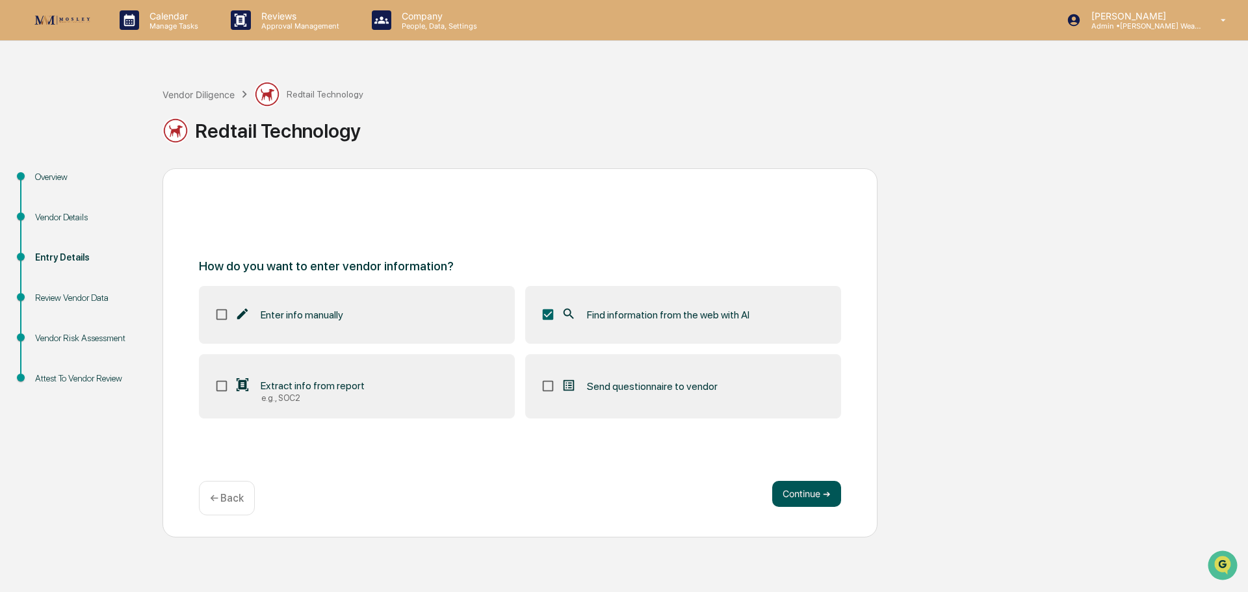
click at [796, 493] on button "Continue ➔" at bounding box center [806, 494] width 69 height 26
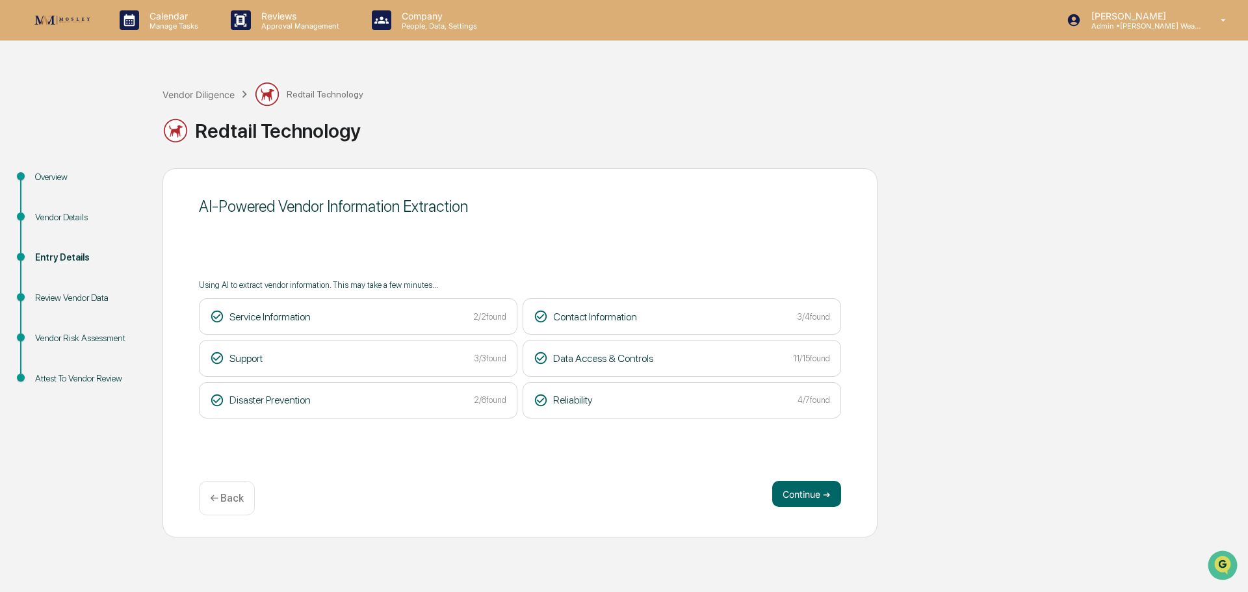
click at [796, 493] on button "Continue ➔" at bounding box center [806, 494] width 69 height 26
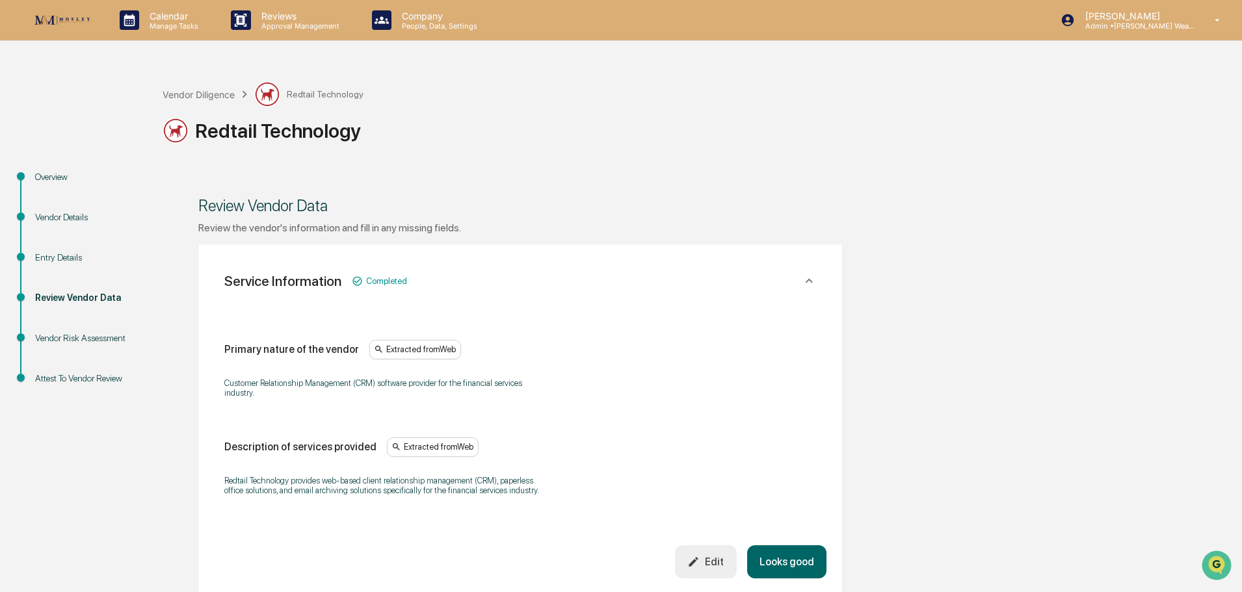
click at [782, 562] on button "Looks good" at bounding box center [786, 561] width 79 height 33
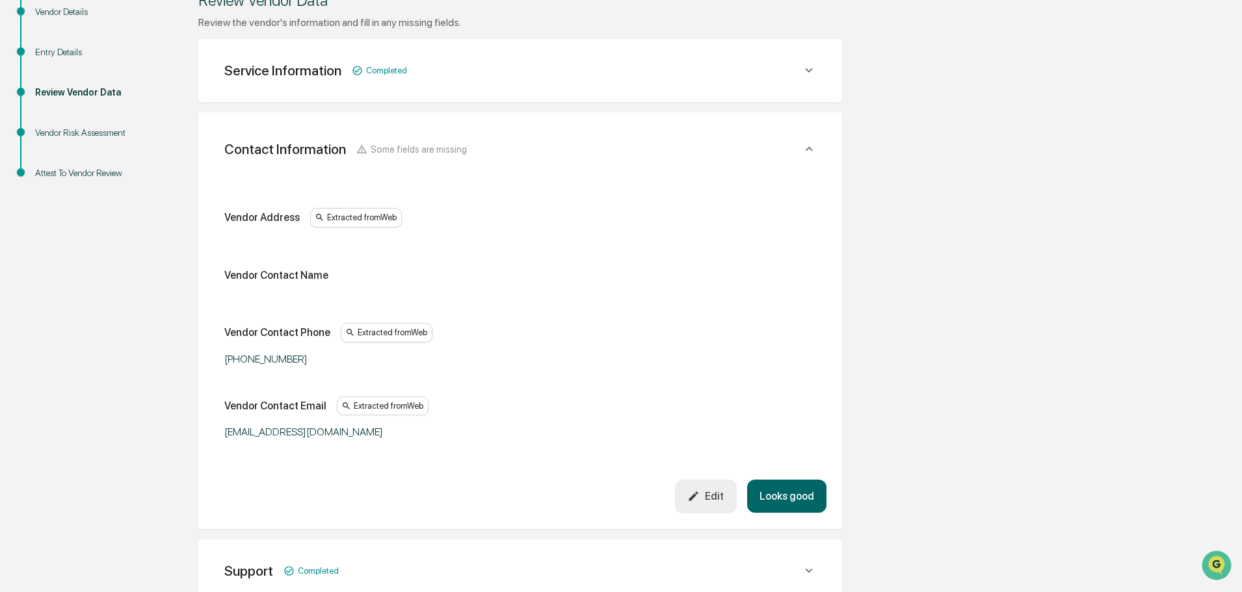
scroll to position [244, 0]
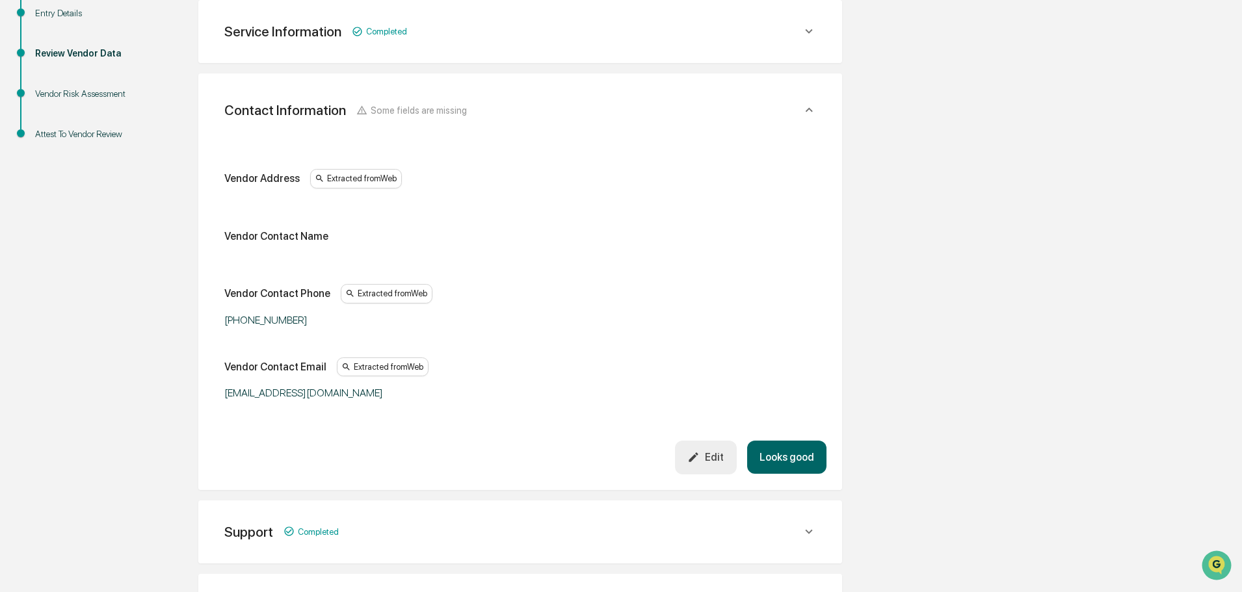
click at [784, 459] on button "Looks good" at bounding box center [786, 457] width 79 height 33
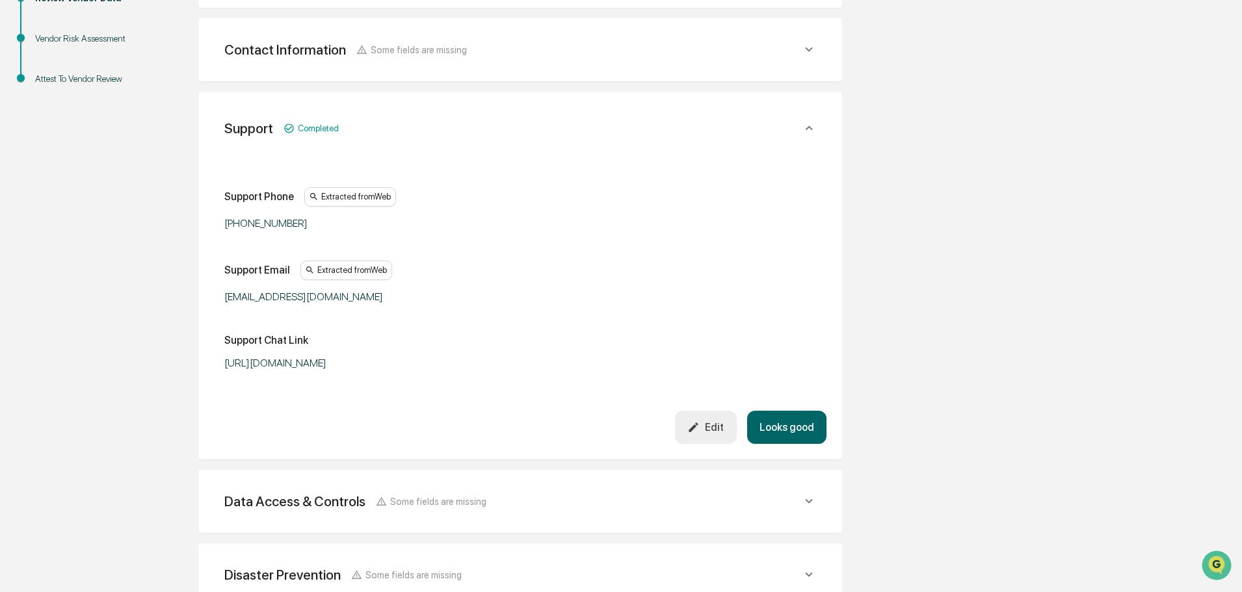
scroll to position [318, 0]
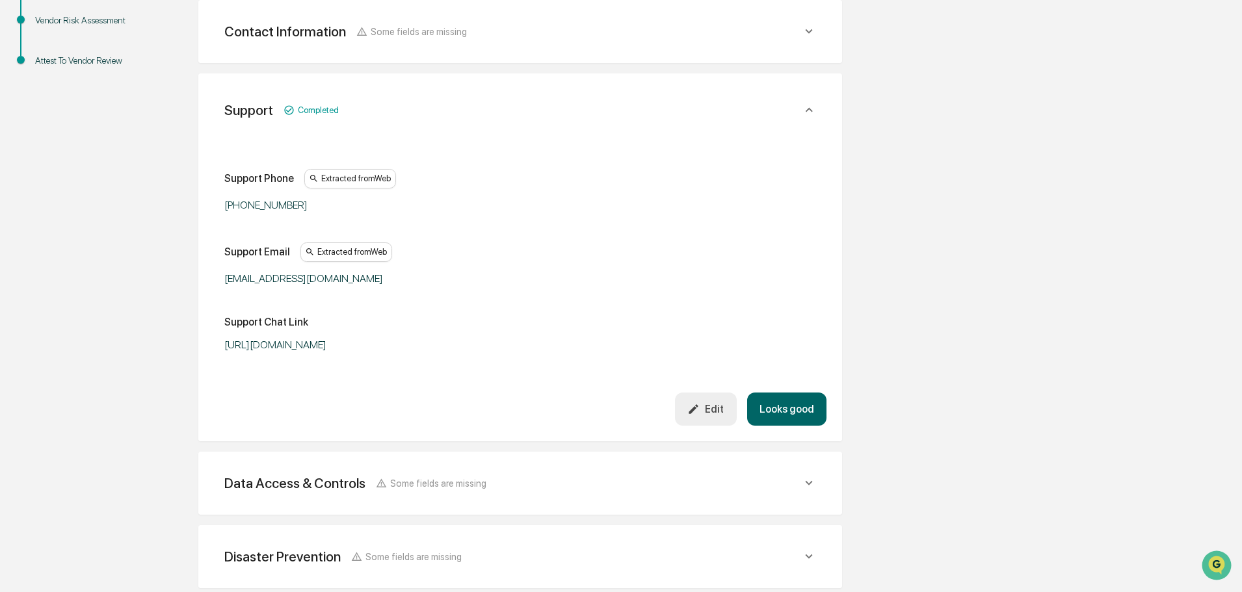
click at [773, 413] on button "Looks good" at bounding box center [786, 409] width 79 height 33
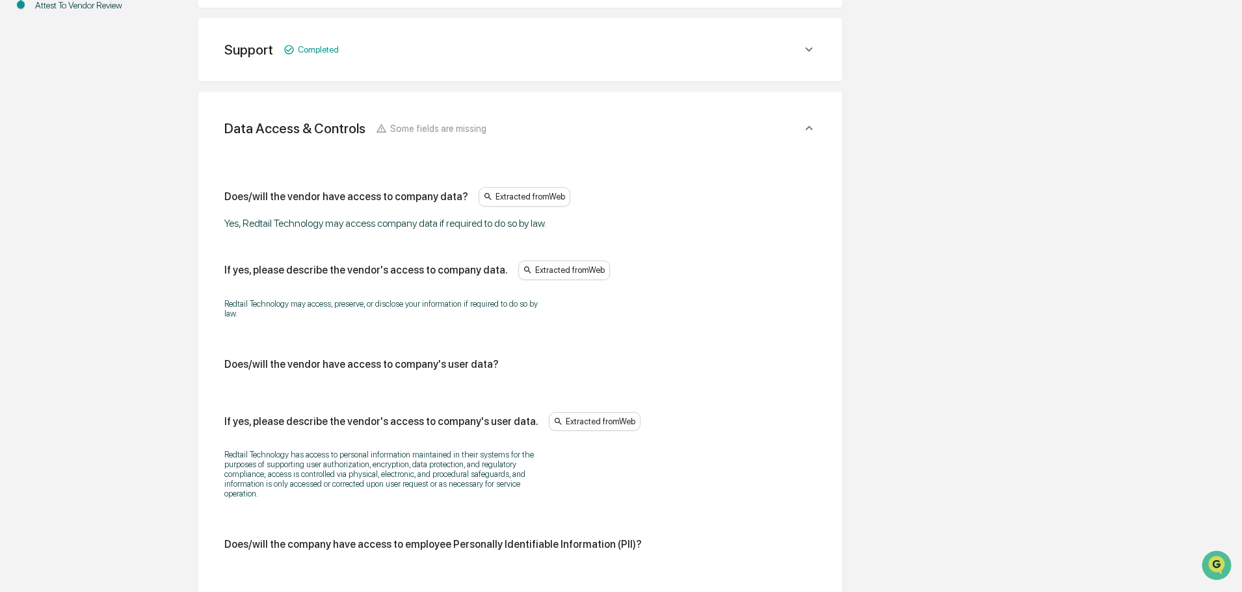
scroll to position [391, 0]
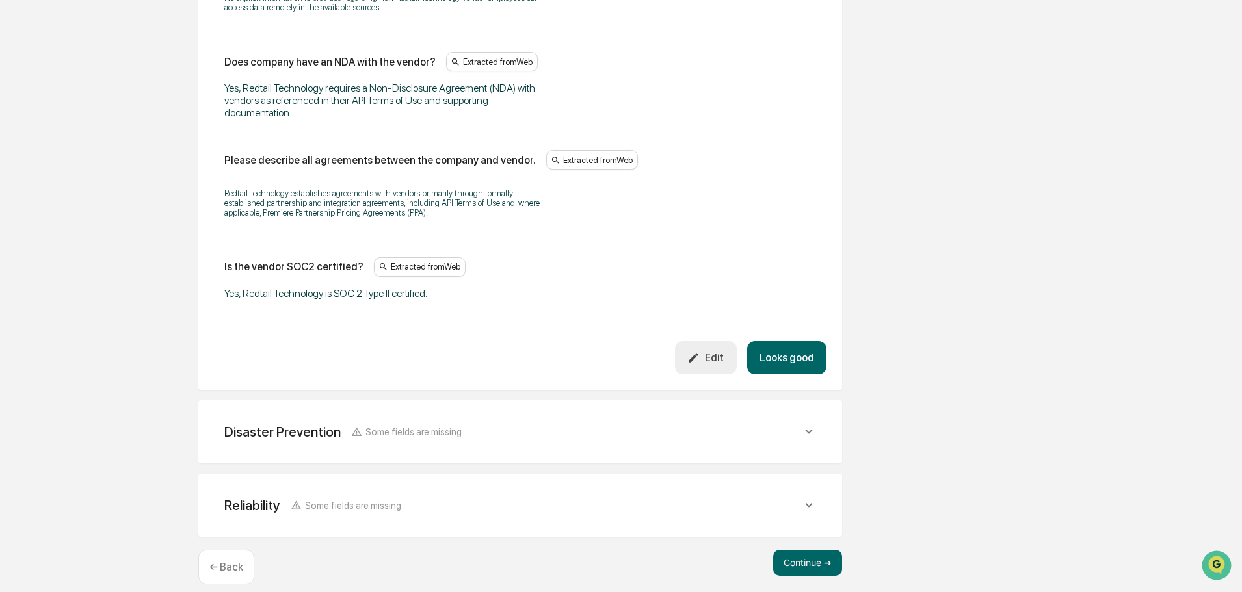
click at [776, 374] on button "Looks good" at bounding box center [786, 357] width 79 height 33
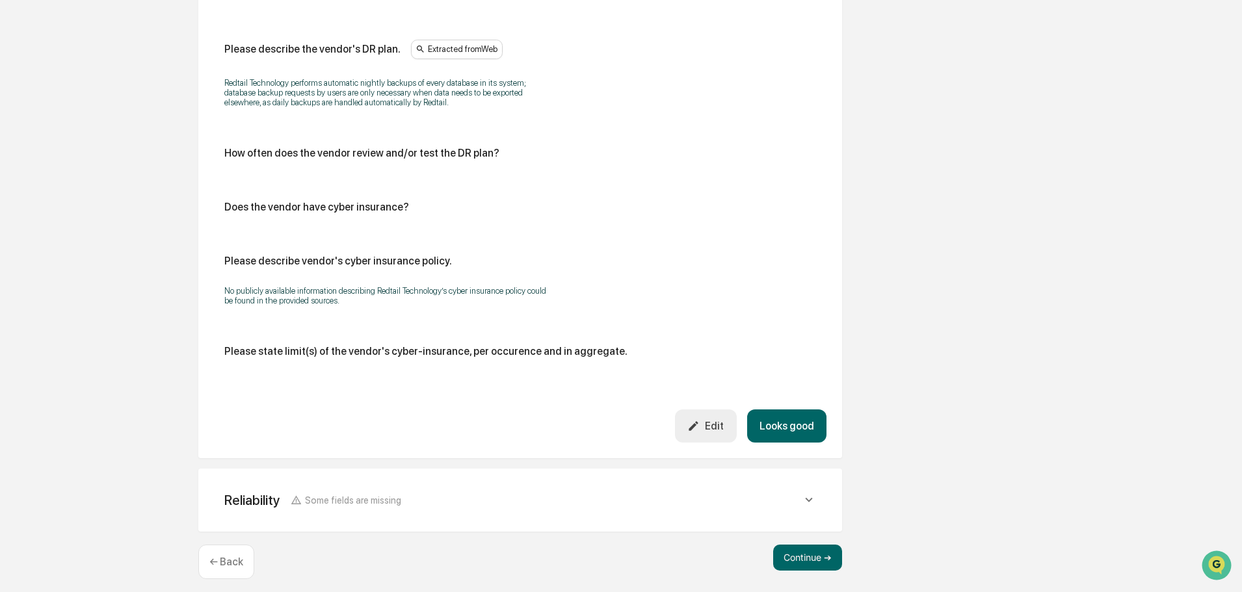
scroll to position [657, 0]
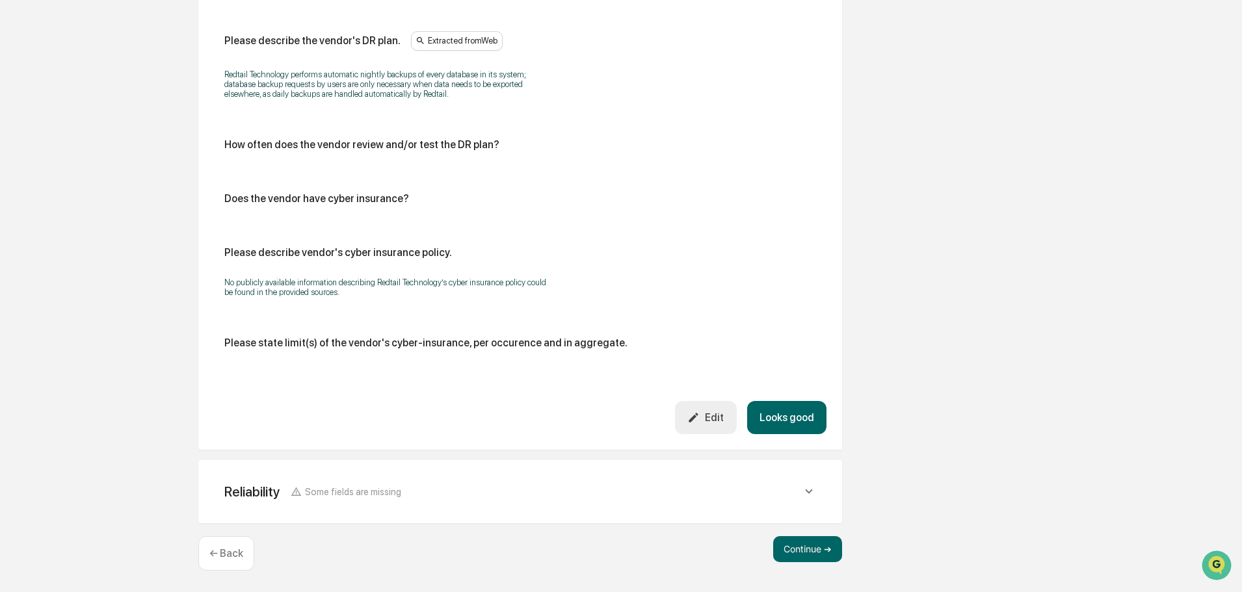
click at [784, 416] on button "Looks good" at bounding box center [786, 417] width 79 height 33
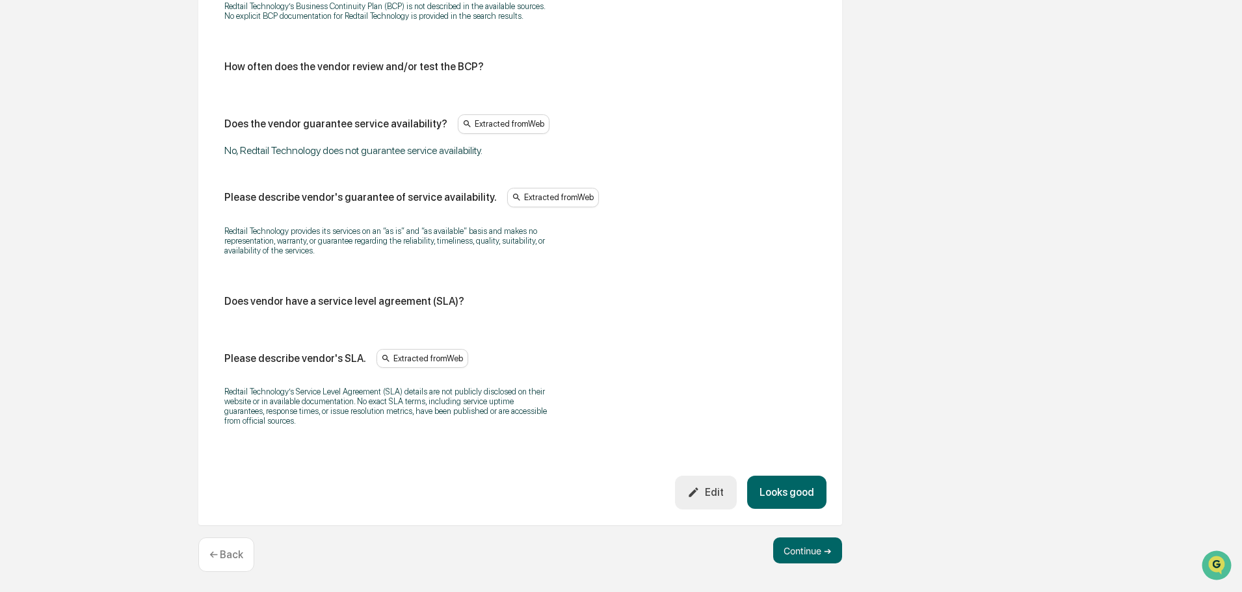
scroll to position [793, 0]
click at [787, 484] on button "Looks good" at bounding box center [786, 491] width 79 height 33
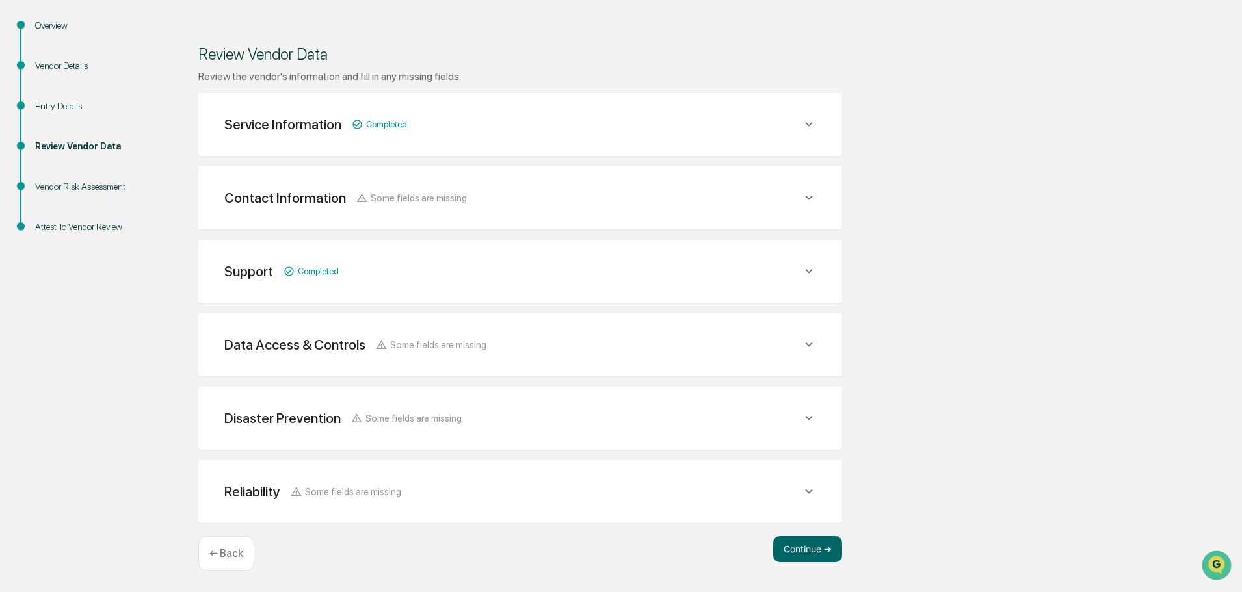
scroll to position [151, 0]
click at [795, 549] on button "Continue ➔" at bounding box center [807, 549] width 69 height 26
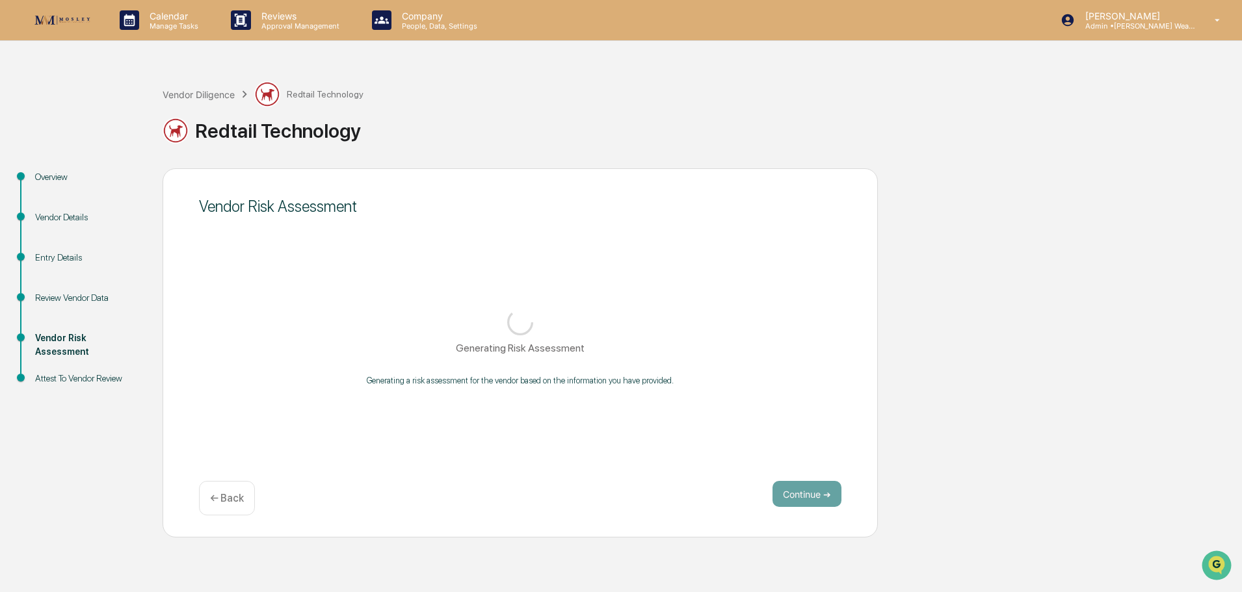
scroll to position [0, 0]
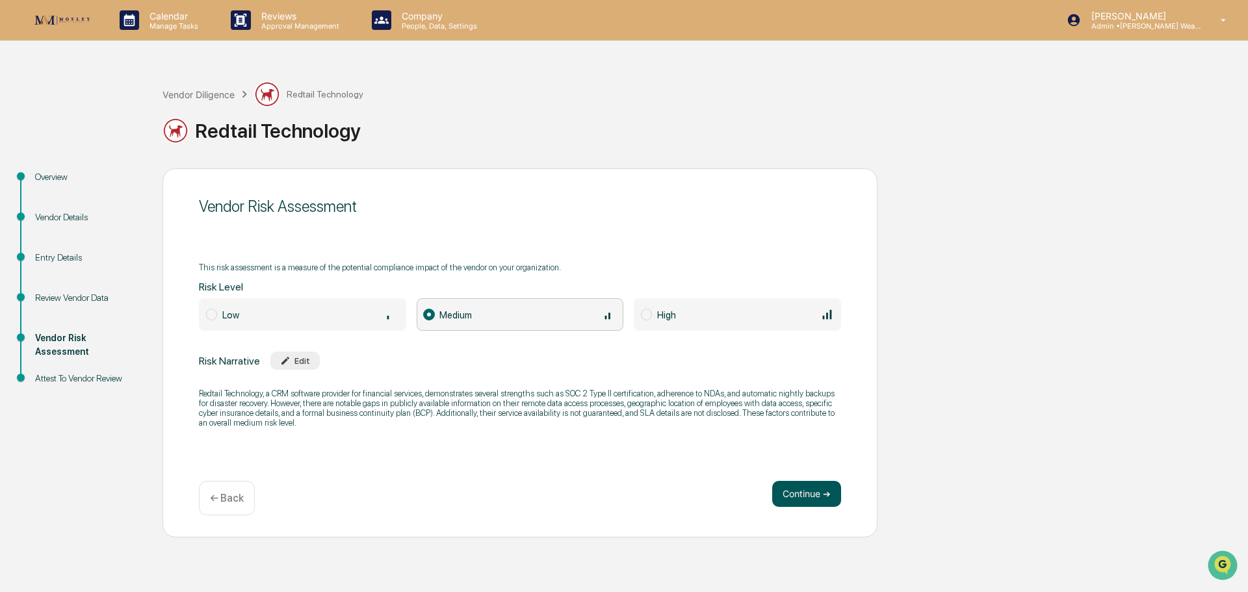
click at [798, 493] on button "Continue ➔" at bounding box center [806, 494] width 69 height 26
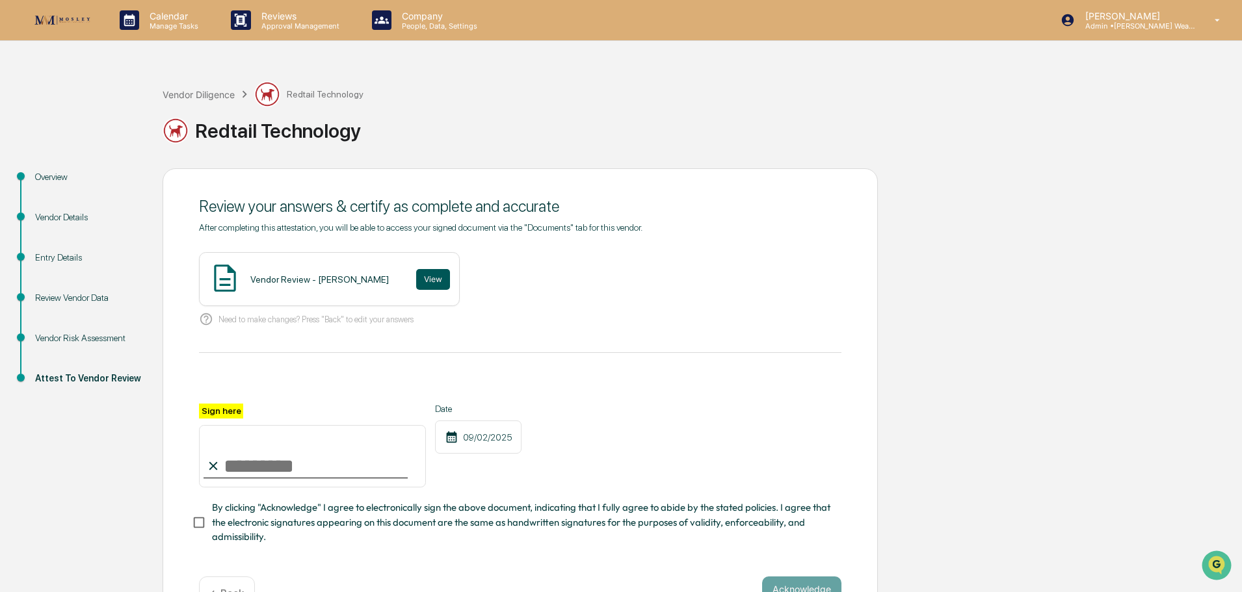
click at [416, 274] on button "View" at bounding box center [433, 279] width 34 height 21
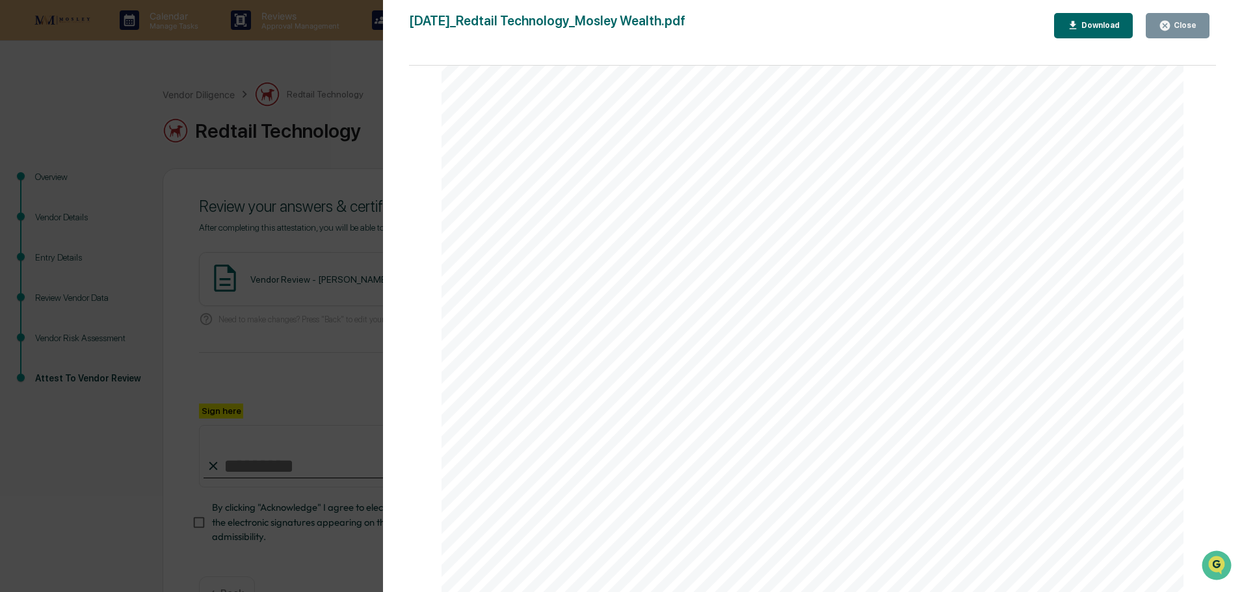
scroll to position [65, 0]
click at [1183, 31] on div "Close" at bounding box center [1178, 26] width 38 height 12
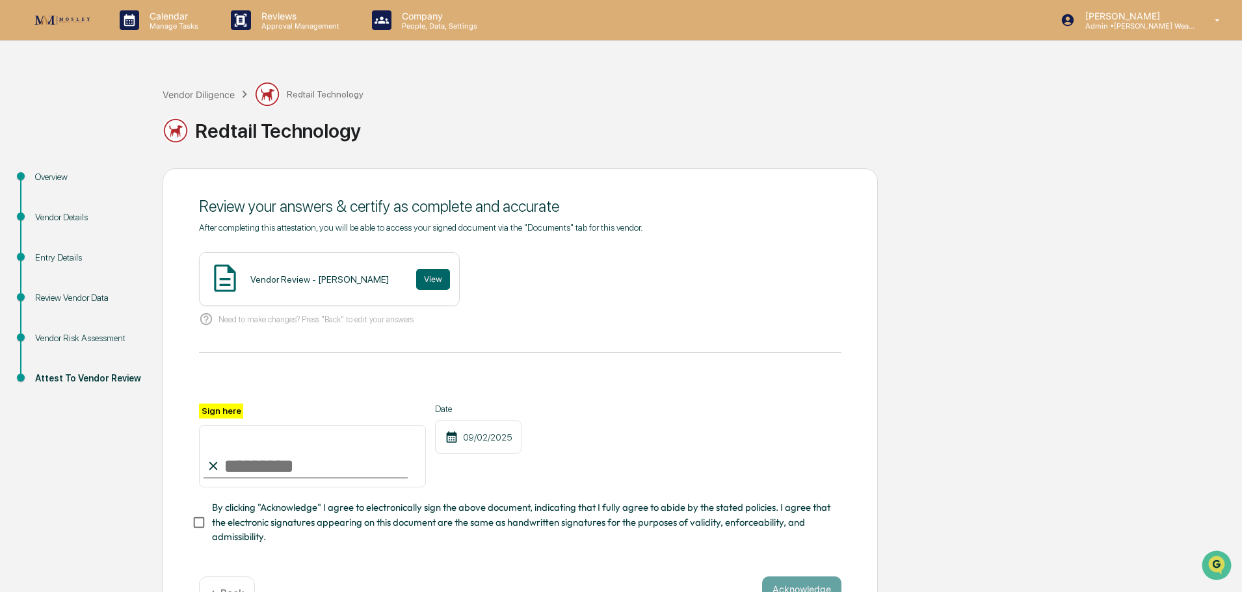
click at [271, 469] on input "Sign here" at bounding box center [312, 456] width 227 height 62
type input "**********"
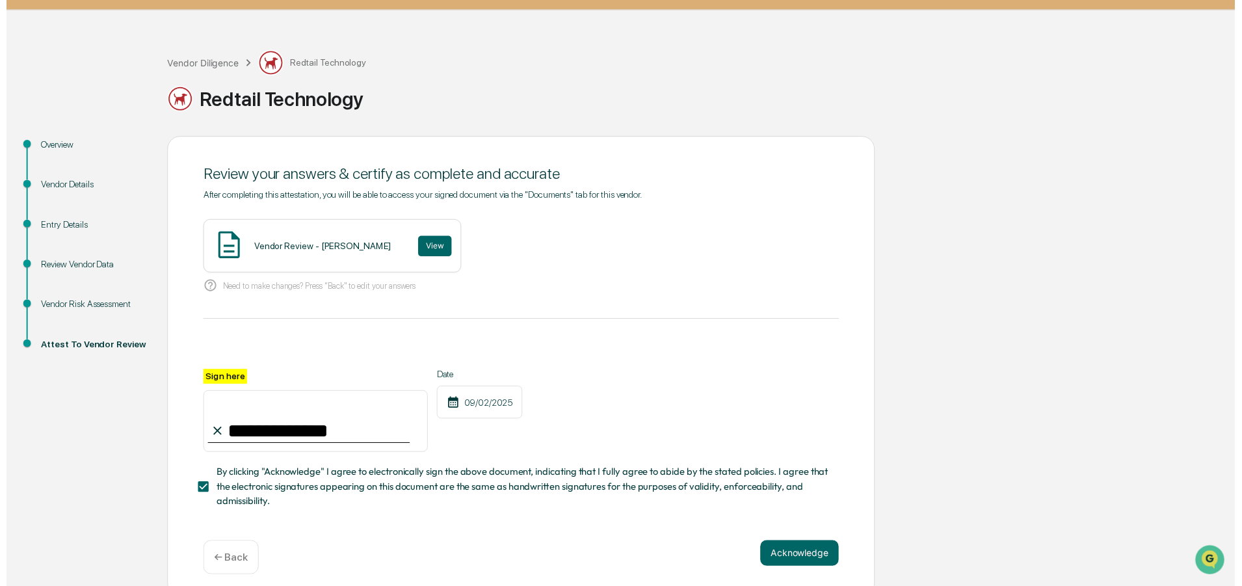
scroll to position [45, 0]
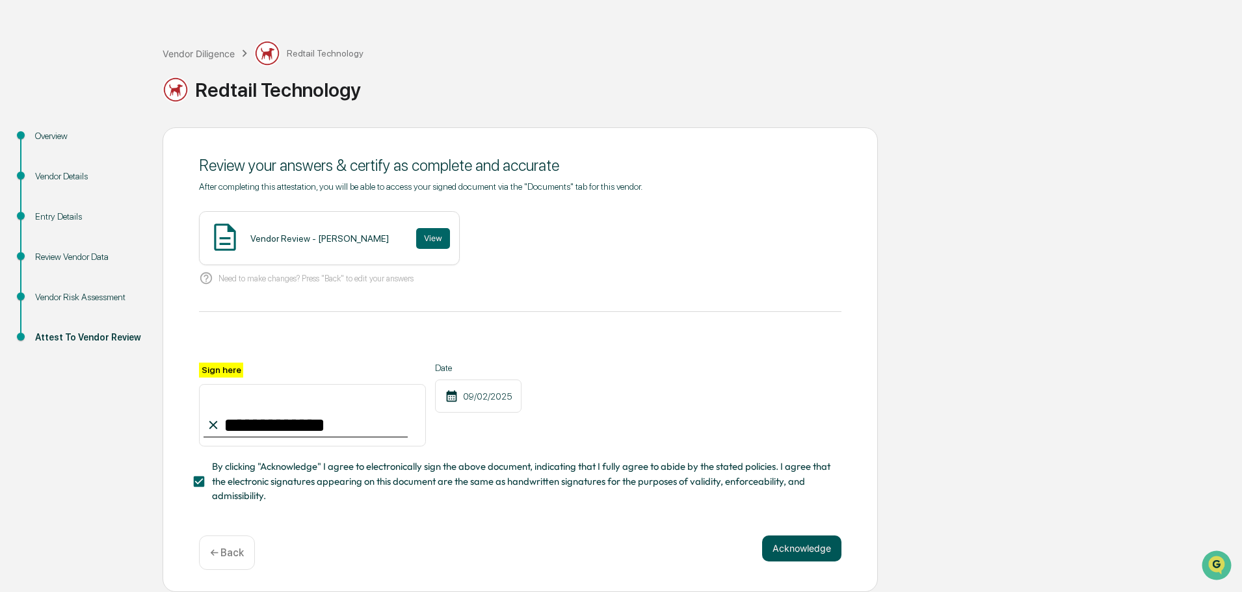
click at [787, 545] on button "Acknowledge" at bounding box center [801, 549] width 79 height 26
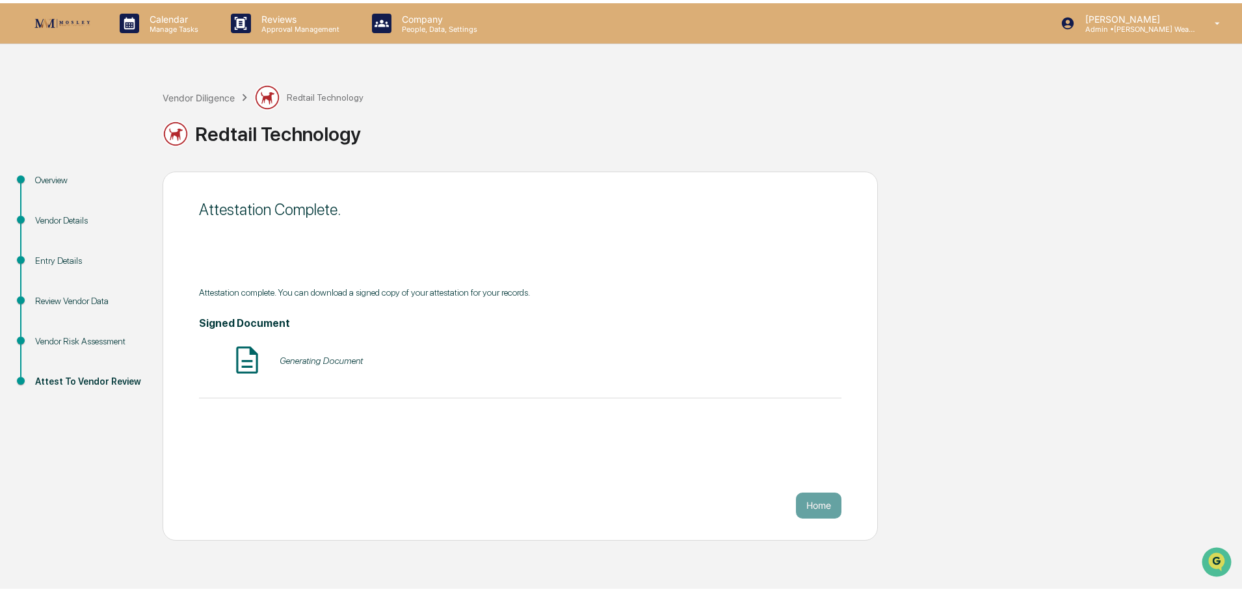
scroll to position [0, 0]
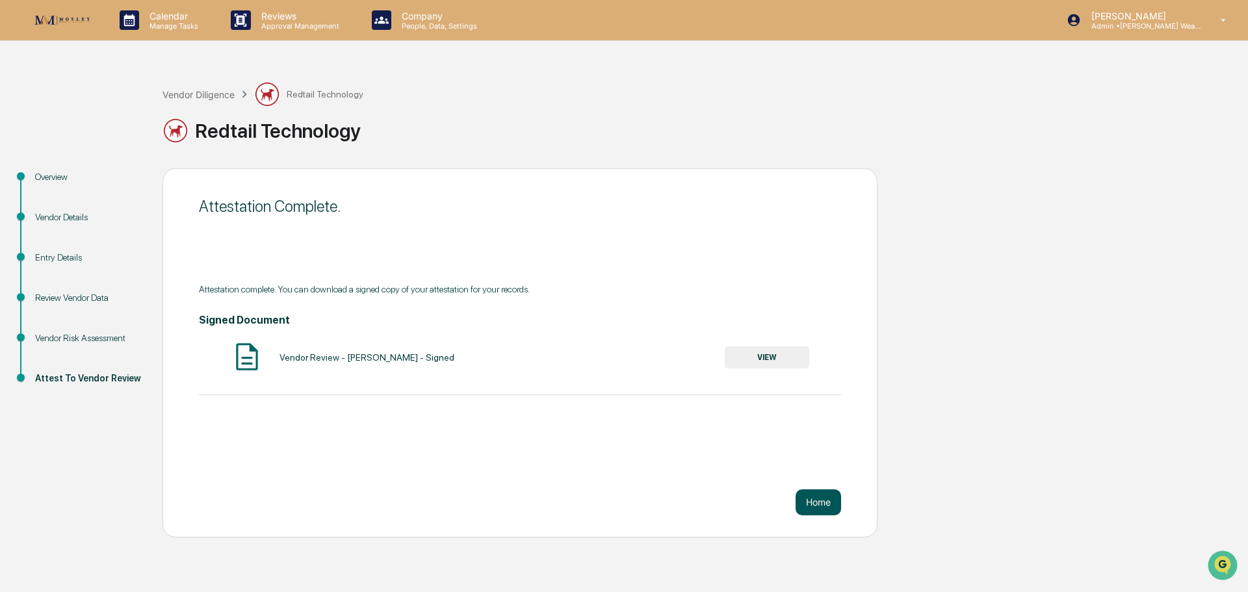
click at [813, 499] on button "Home" at bounding box center [819, 503] width 46 height 26
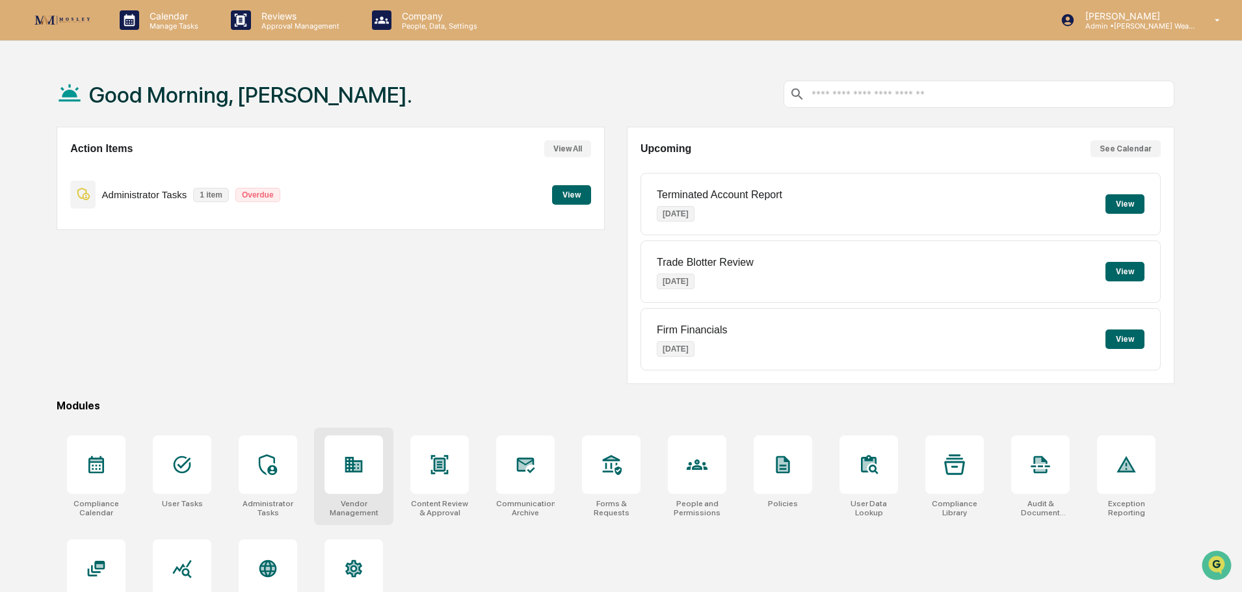
click at [350, 459] on icon at bounding box center [353, 464] width 21 height 21
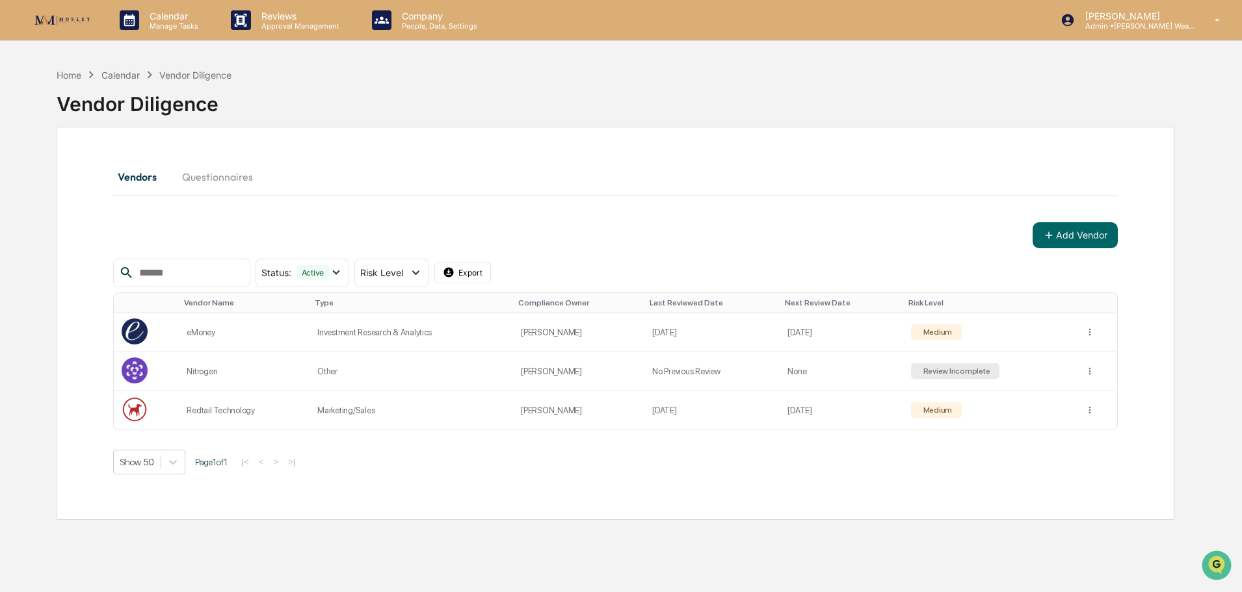
click at [244, 274] on input "text" at bounding box center [189, 273] width 111 height 17
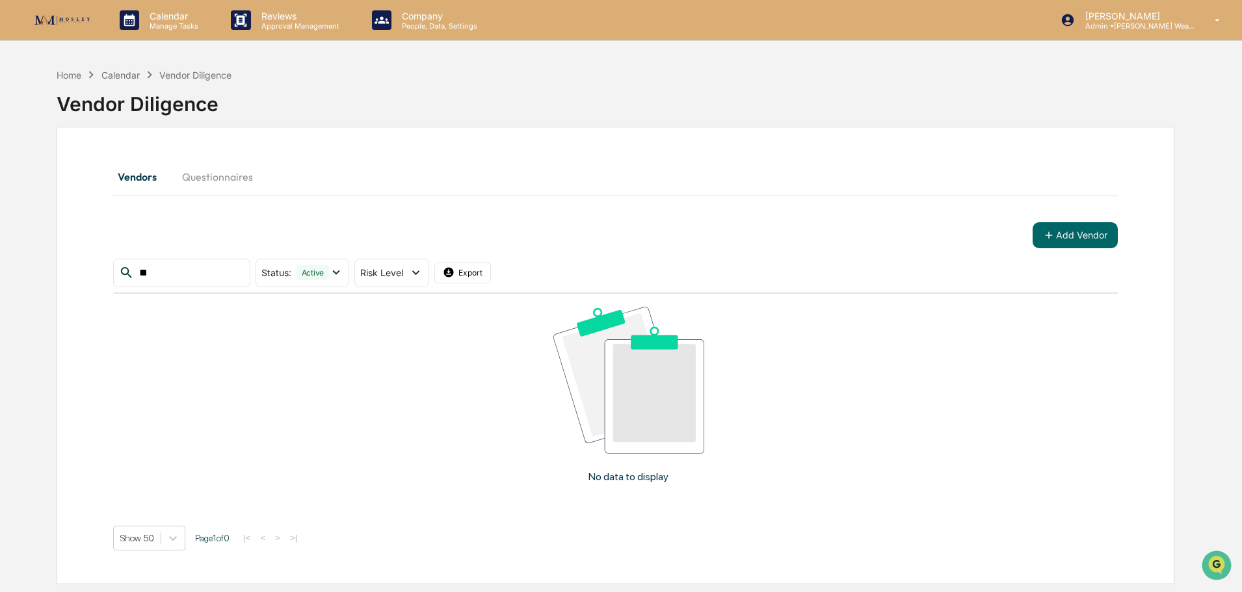
type input "*"
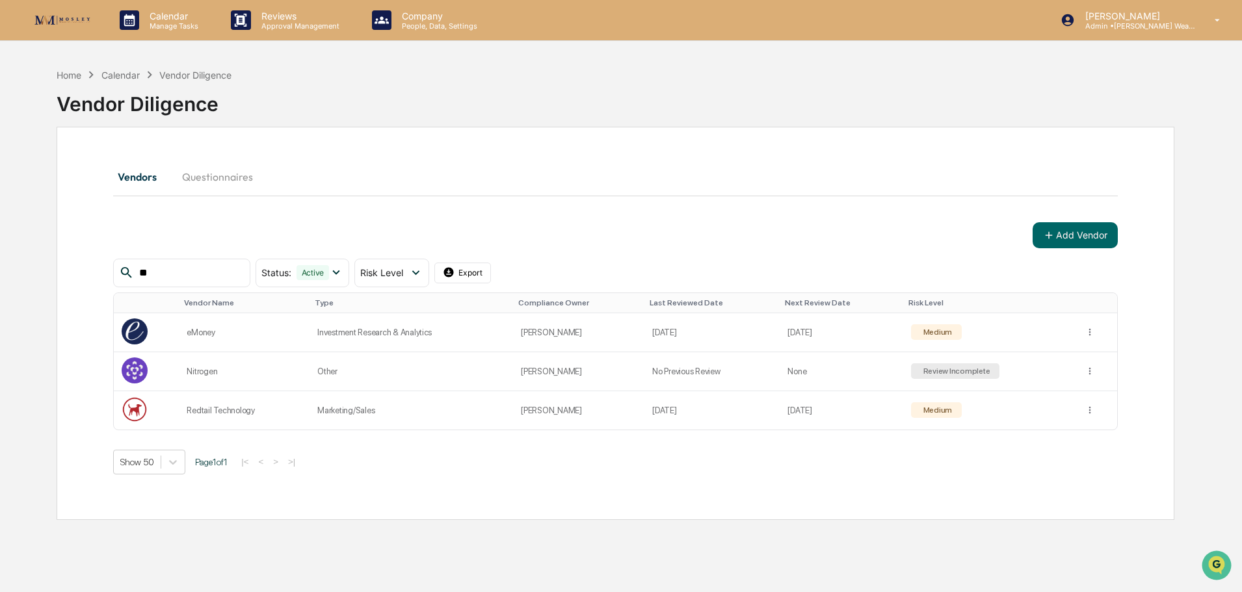
type input "*"
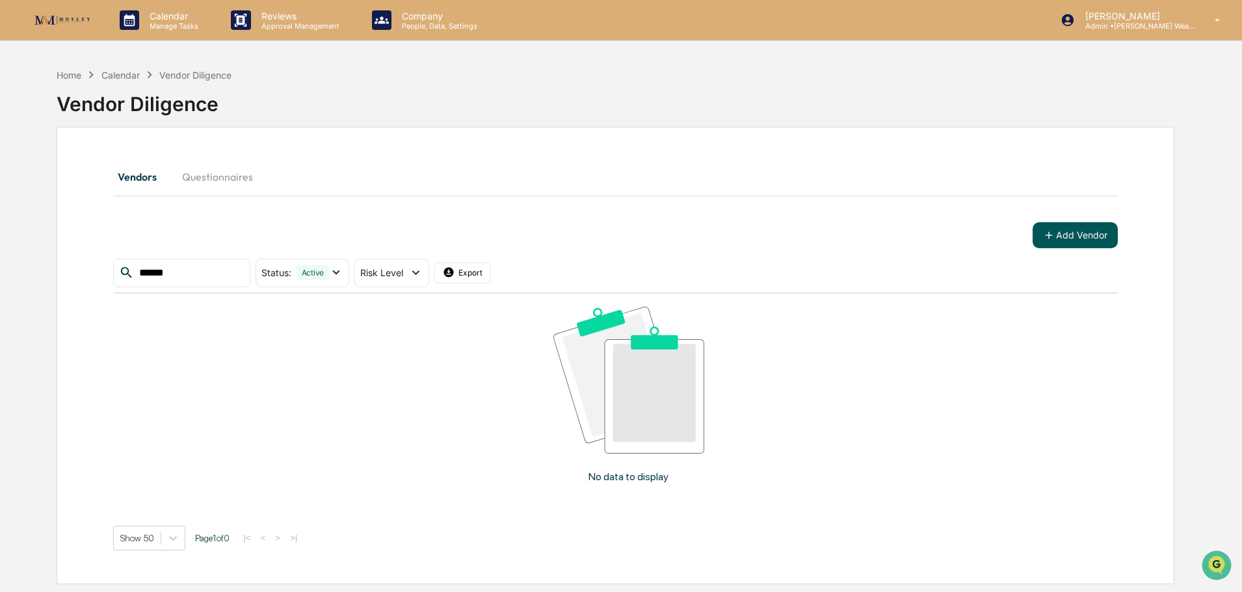
type input "******"
click at [1056, 229] on button "Add Vendor" at bounding box center [1074, 235] width 85 height 26
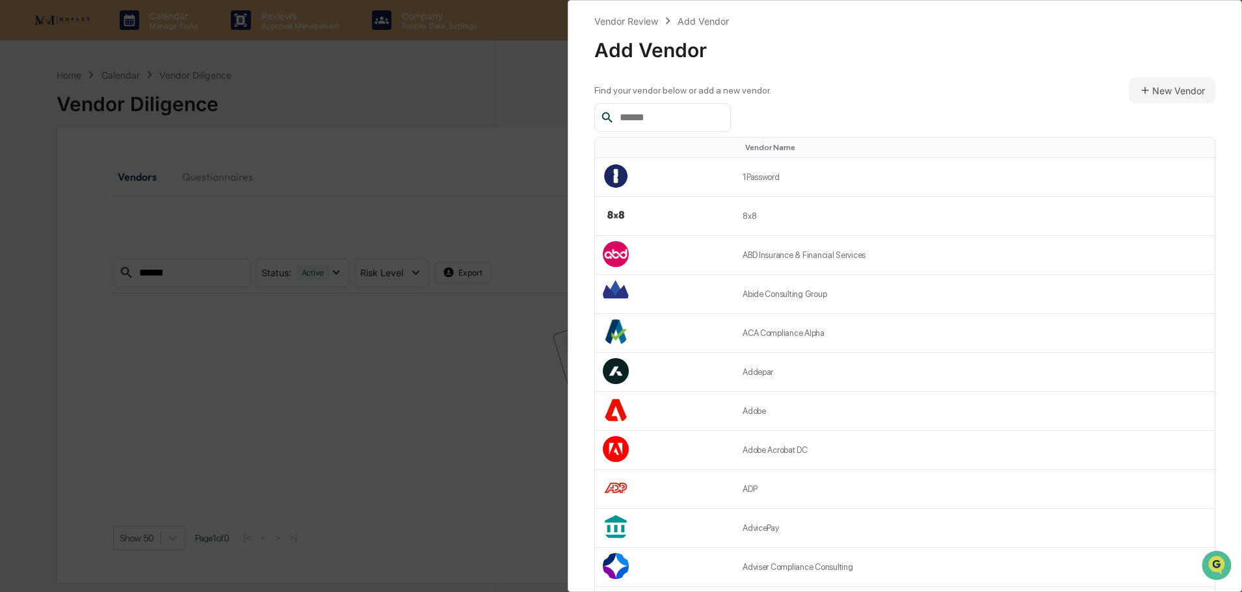
click at [713, 117] on input "text" at bounding box center [669, 117] width 111 height 17
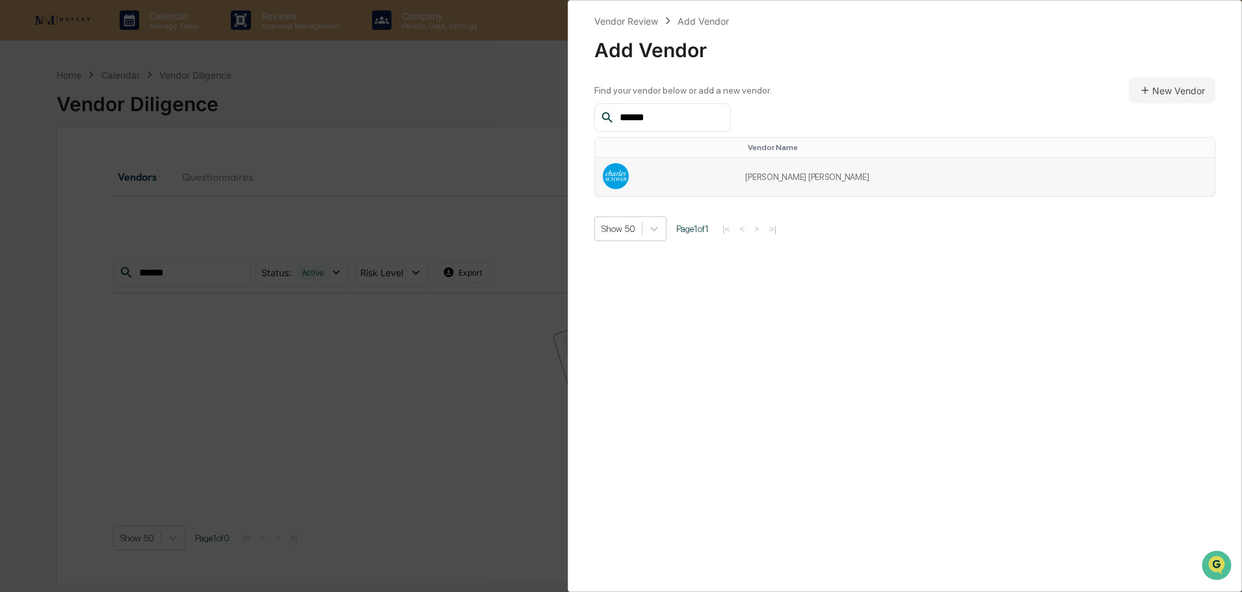
type input "******"
click at [737, 177] on td at bounding box center [666, 177] width 142 height 38
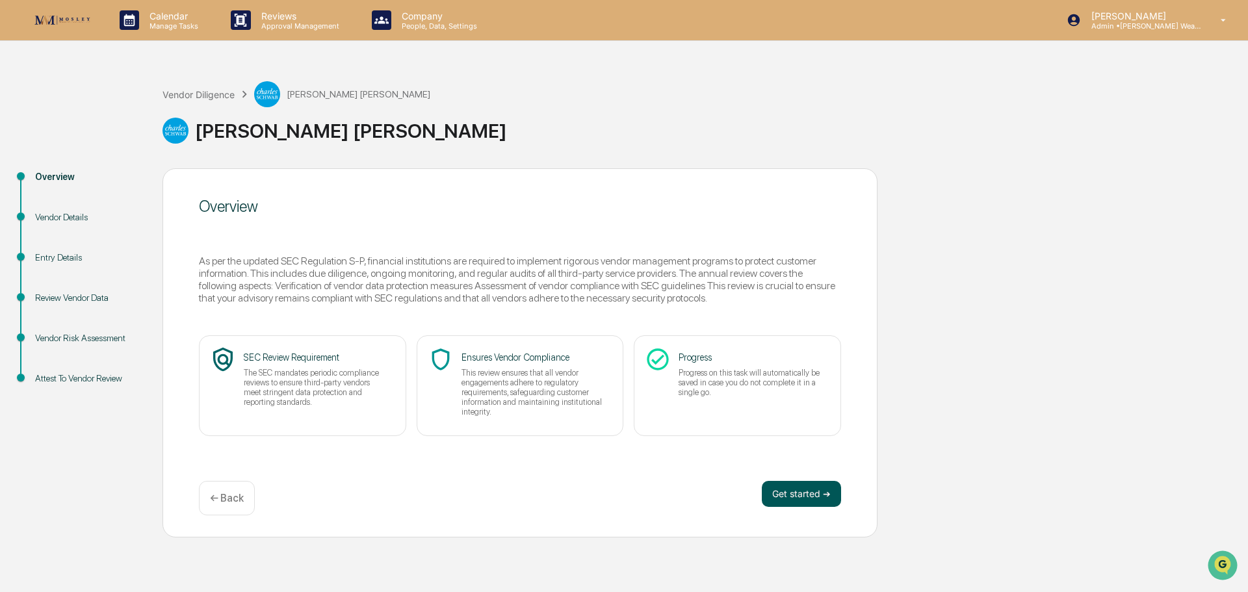
click at [802, 493] on button "Get started ➔" at bounding box center [801, 494] width 79 height 26
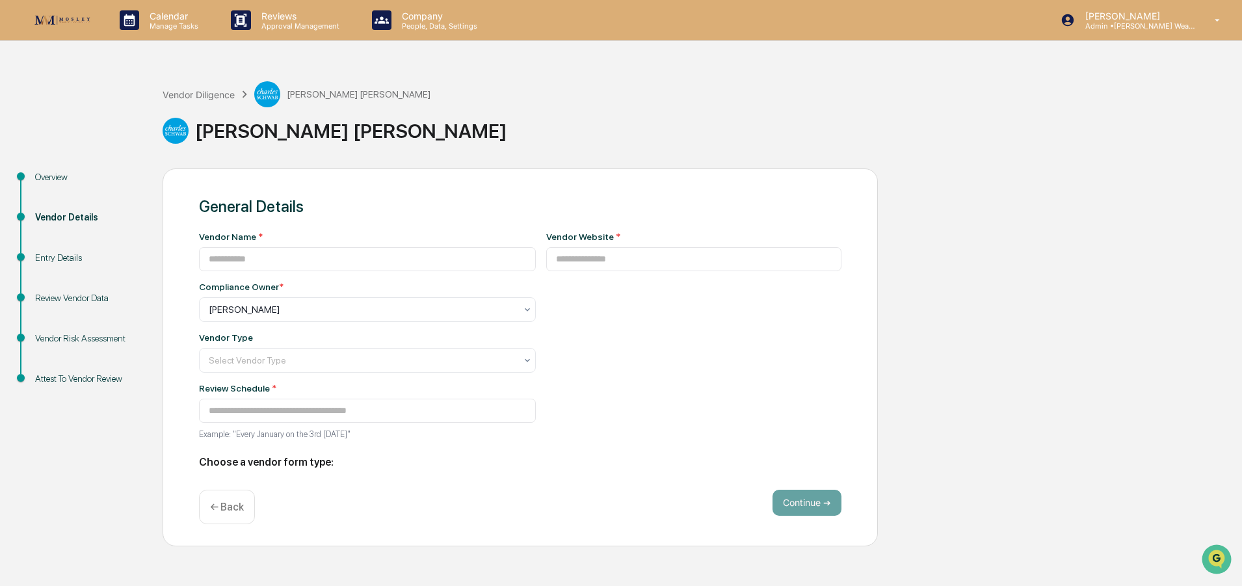
type input "**********"
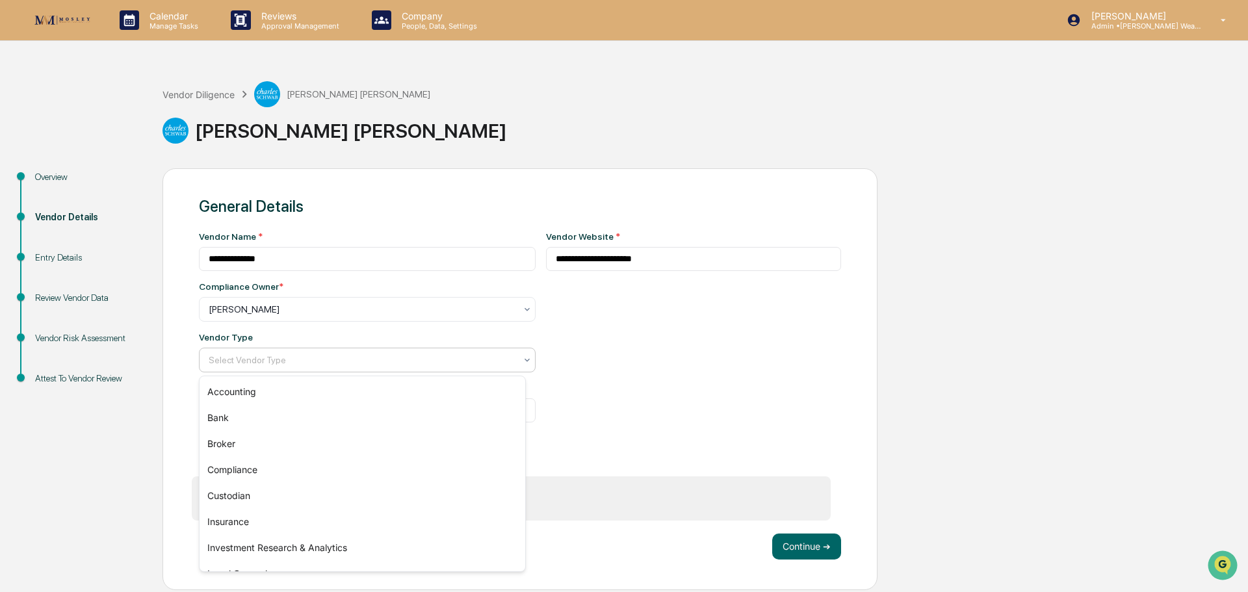
click at [522, 359] on icon at bounding box center [527, 360] width 10 height 10
click at [493, 494] on div "Custodian" at bounding box center [363, 496] width 326 height 26
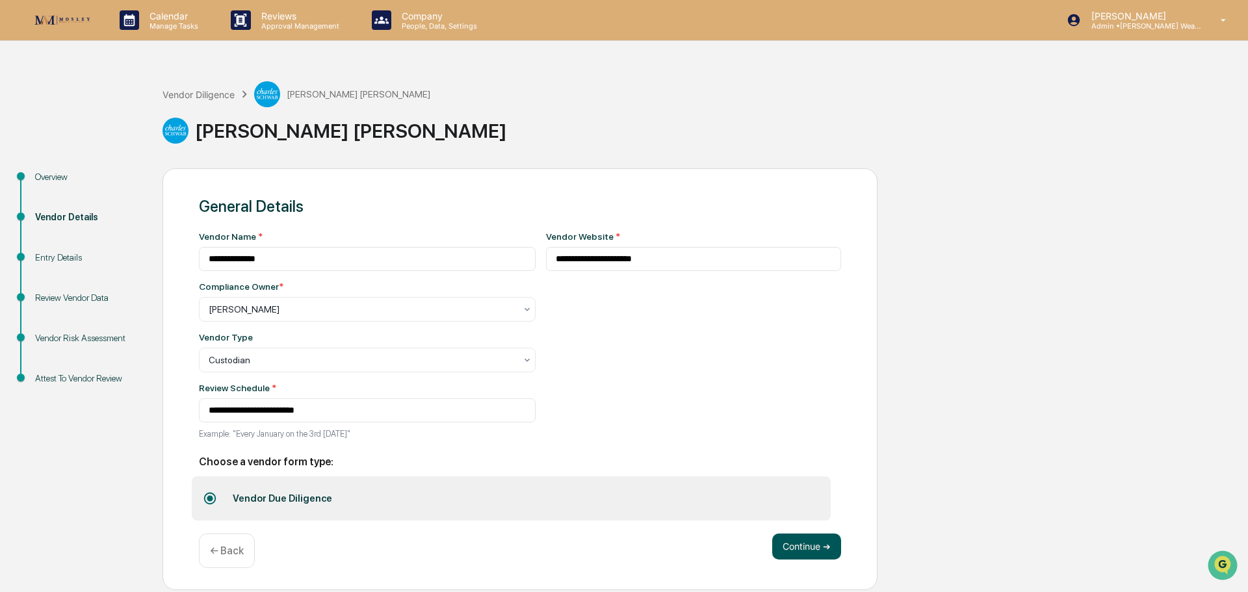
click at [815, 550] on button "Continue ➔" at bounding box center [806, 547] width 69 height 26
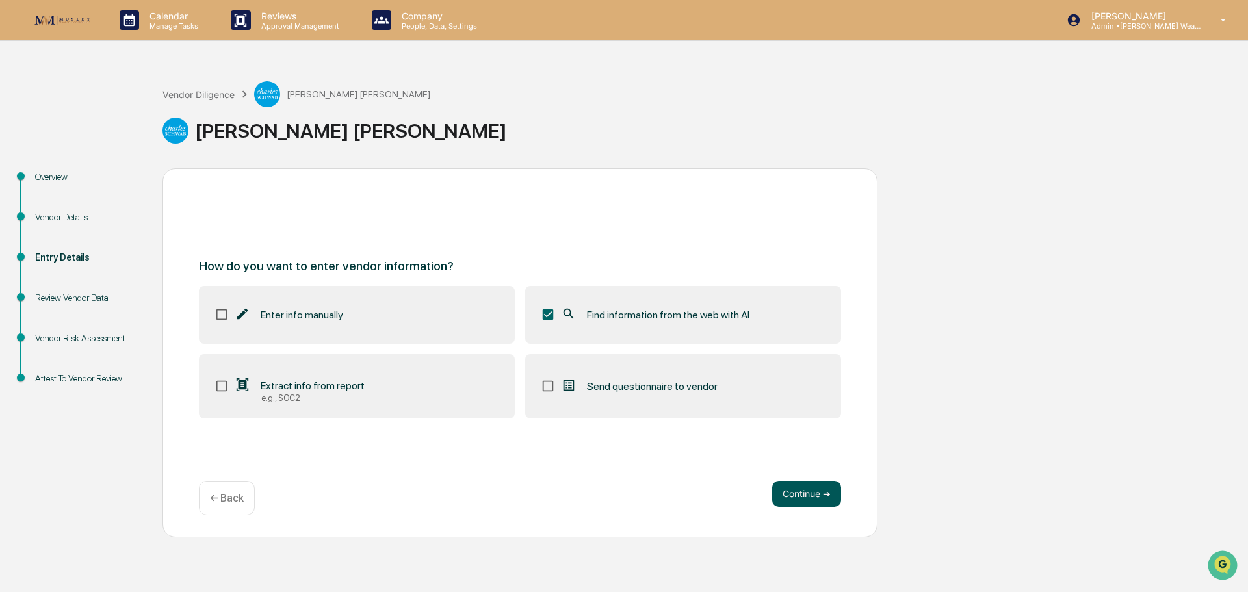
click at [800, 492] on button "Continue ➔" at bounding box center [806, 494] width 69 height 26
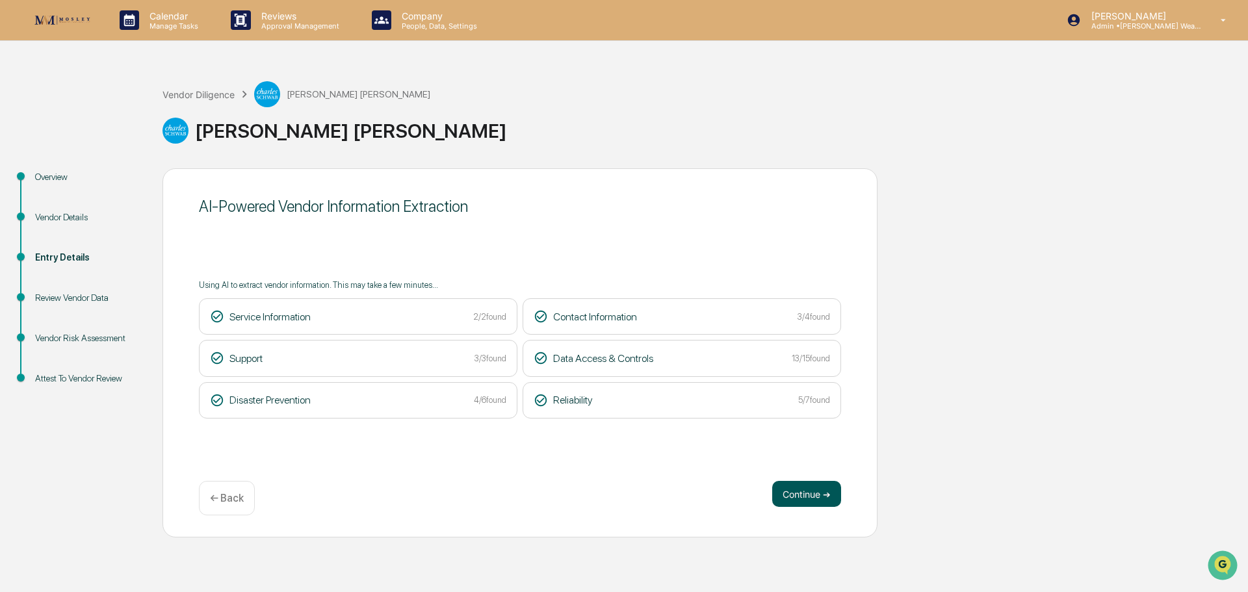
click at [794, 490] on button "Continue ➔" at bounding box center [806, 494] width 69 height 26
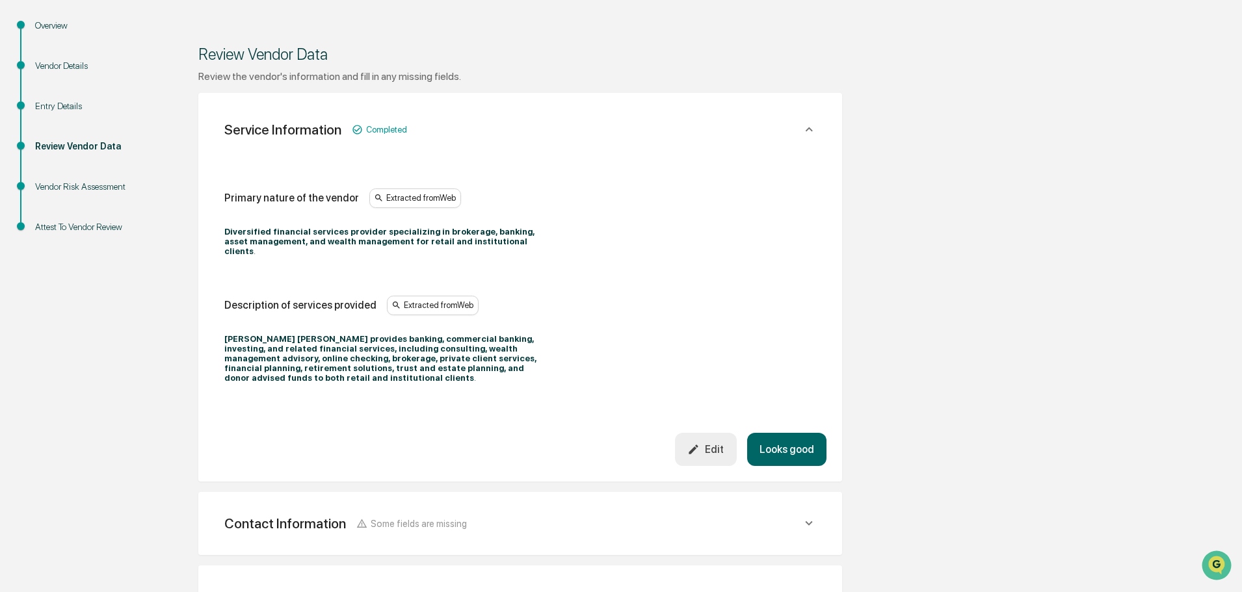
scroll to position [195, 0]
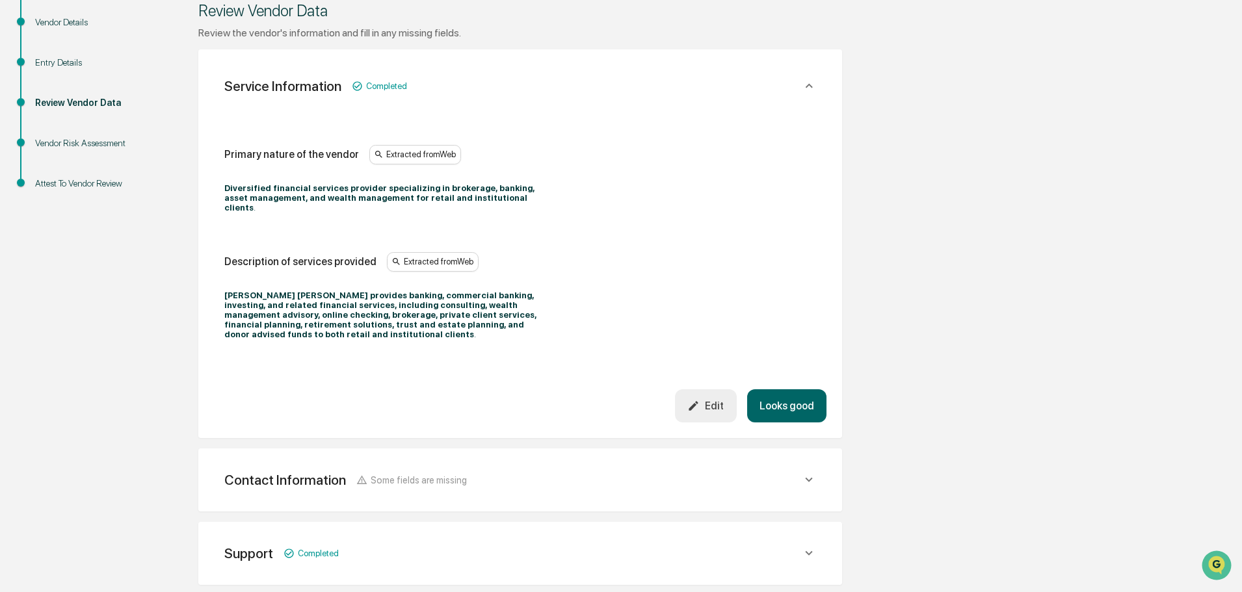
click at [780, 389] on button "Looks good" at bounding box center [786, 405] width 79 height 33
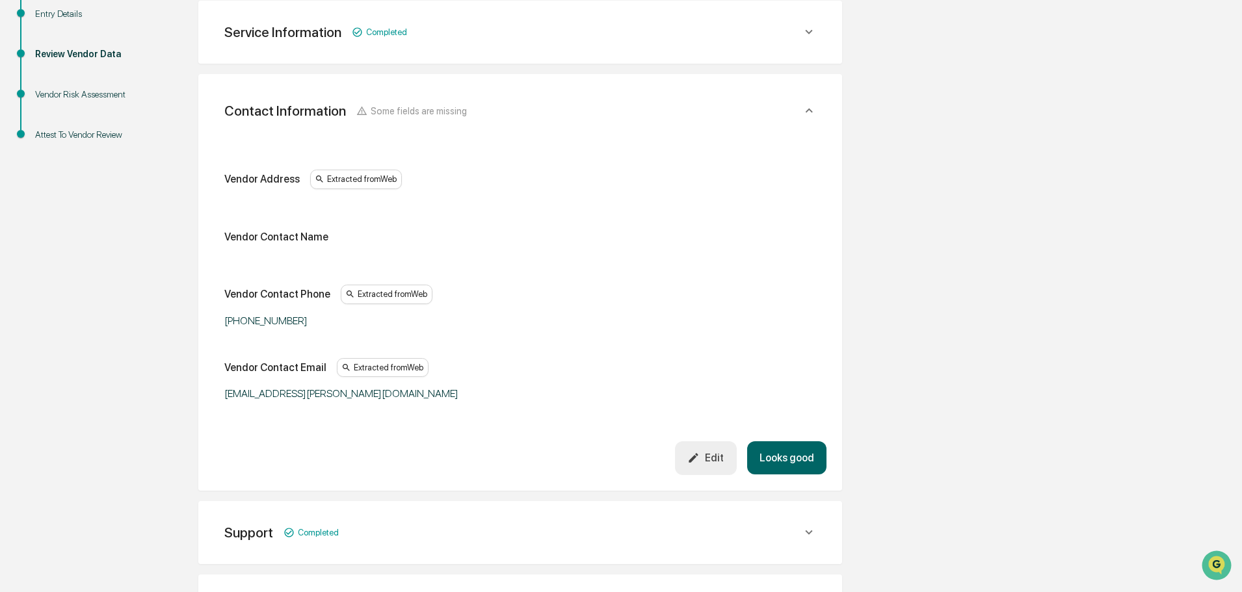
scroll to position [244, 0]
click at [791, 454] on button "Looks good" at bounding box center [786, 457] width 79 height 33
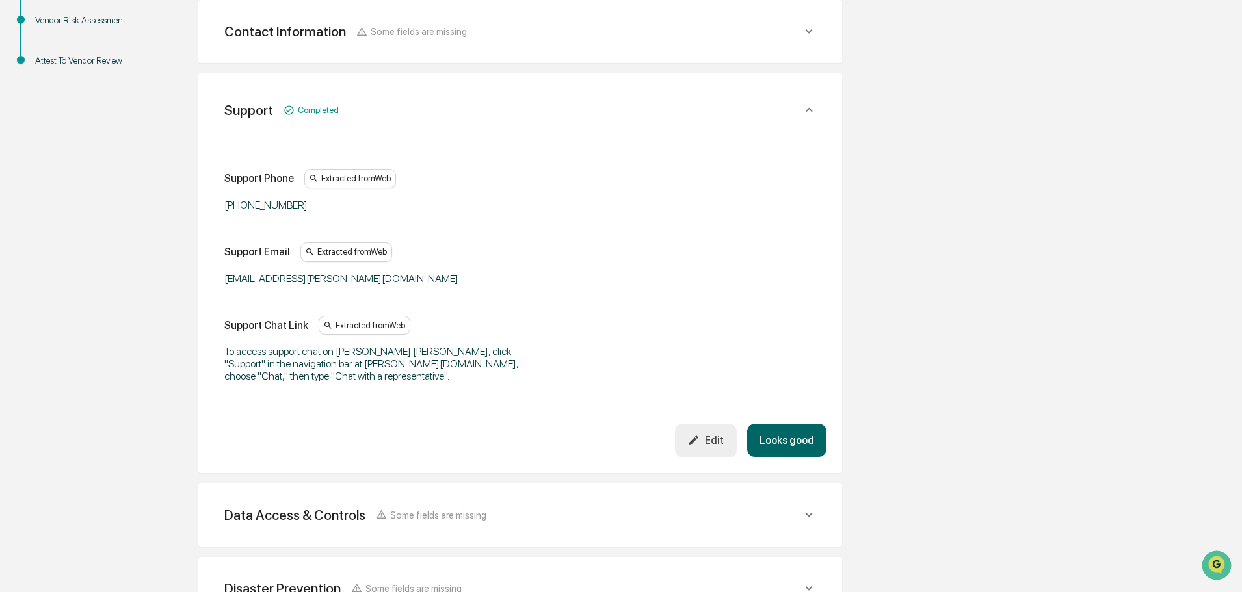
click at [791, 428] on button "Looks good" at bounding box center [786, 440] width 79 height 33
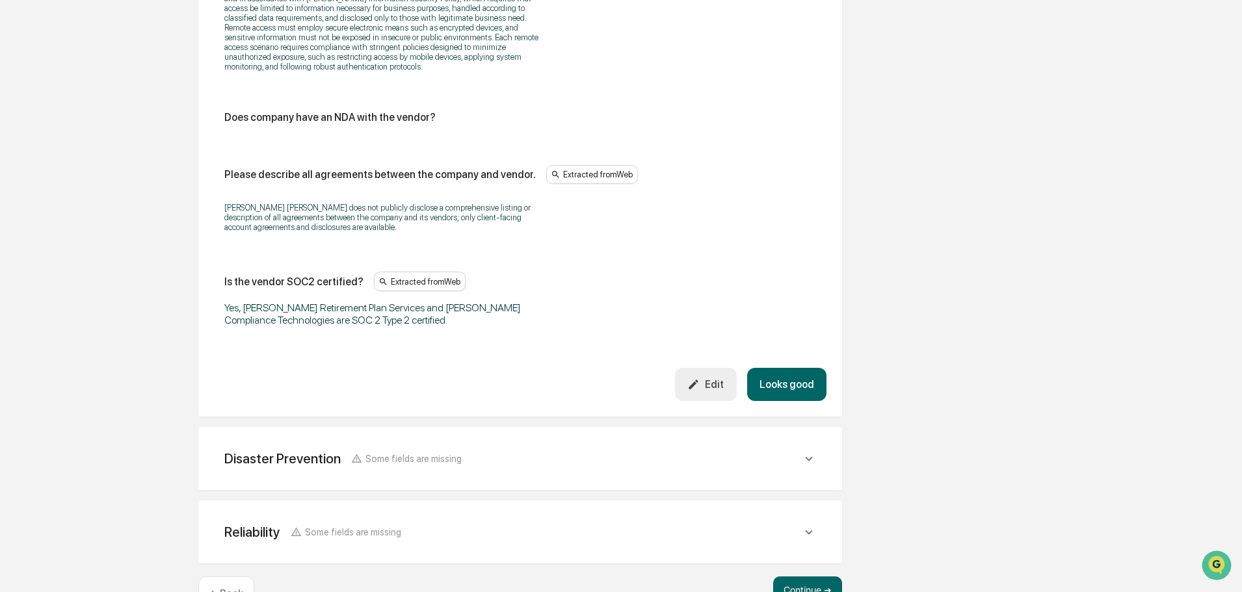
scroll to position [1757, 0]
click at [774, 367] on button "Looks good" at bounding box center [786, 383] width 79 height 33
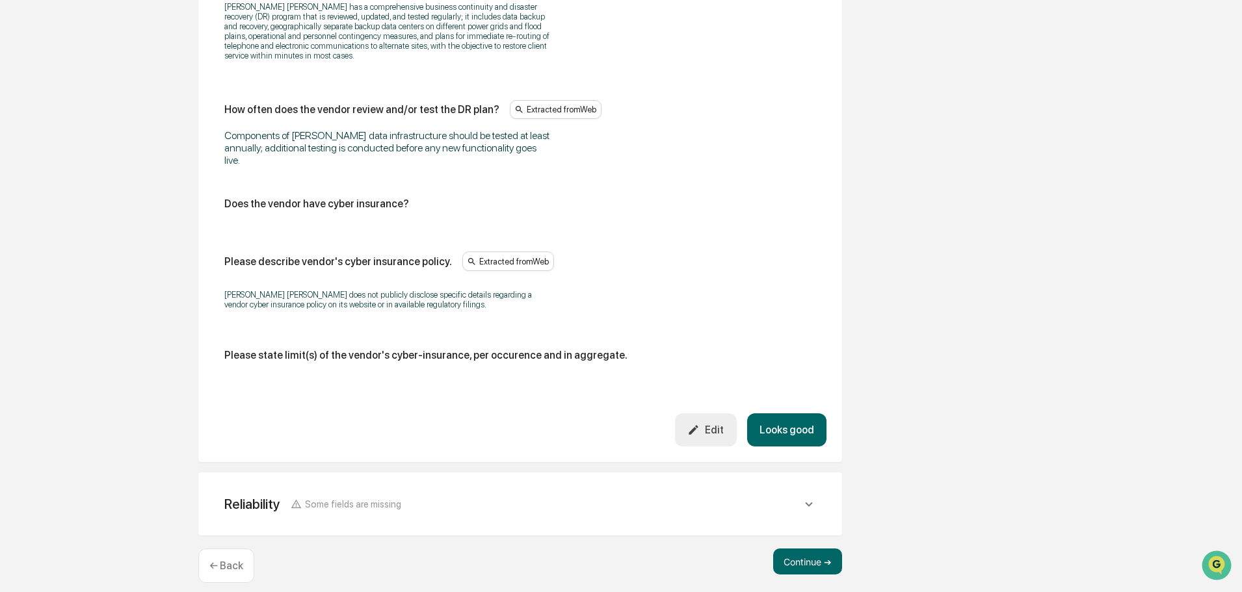
click at [785, 421] on button "Looks good" at bounding box center [786, 429] width 79 height 33
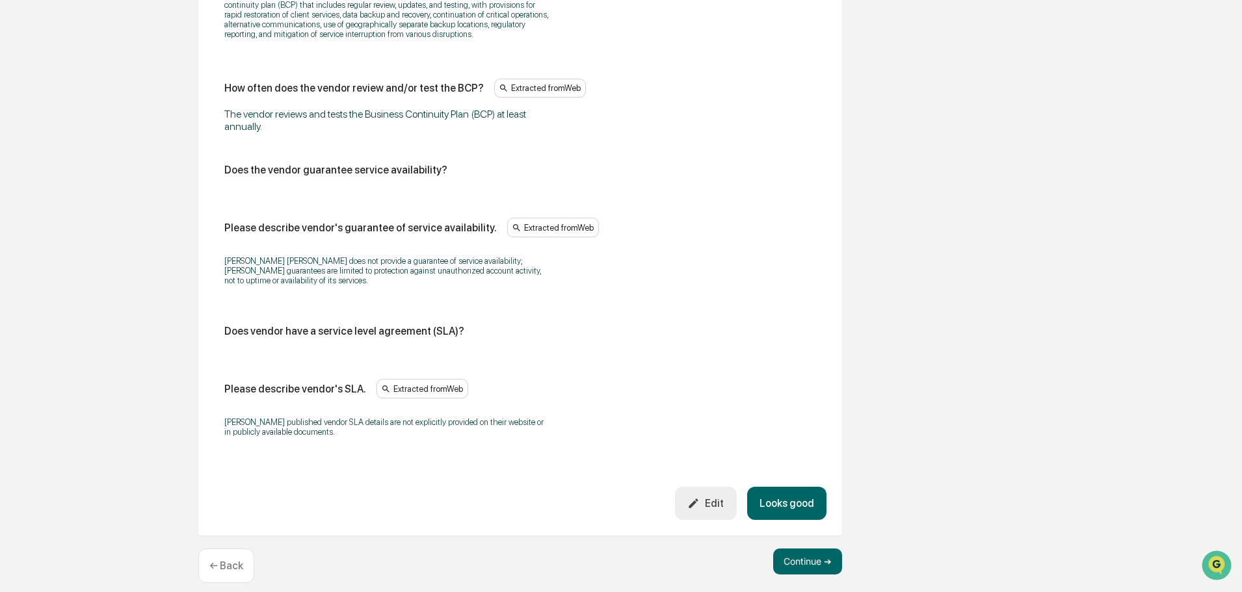
click at [787, 487] on button "Looks good" at bounding box center [786, 503] width 79 height 33
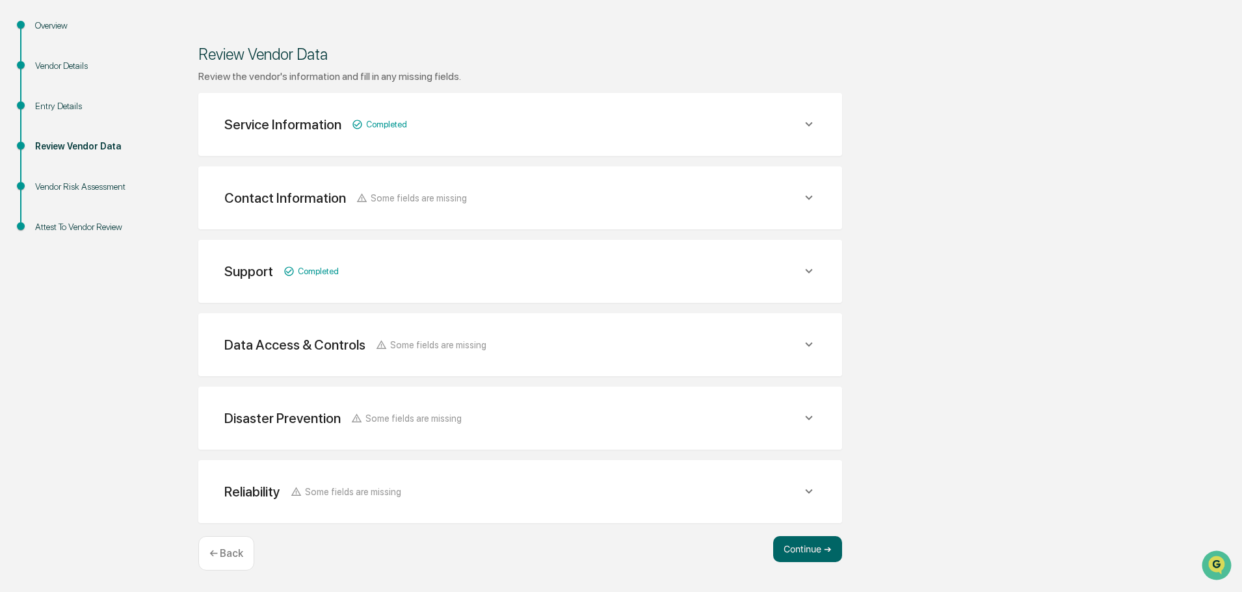
scroll to position [151, 0]
click at [802, 547] on button "Continue ➔" at bounding box center [807, 549] width 69 height 26
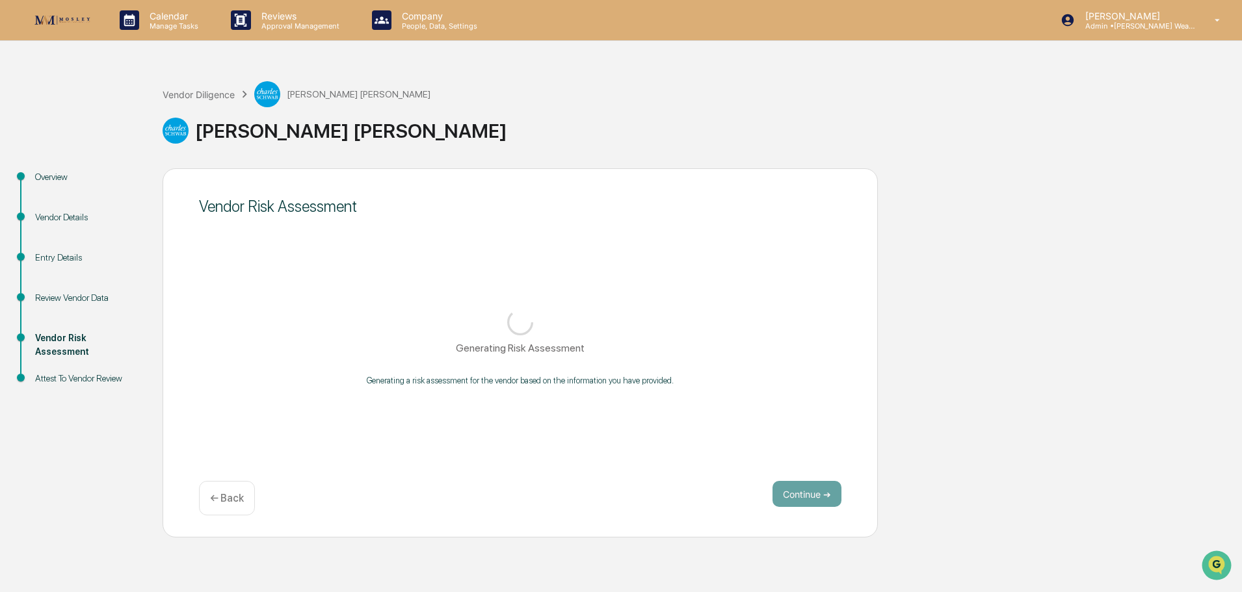
scroll to position [0, 0]
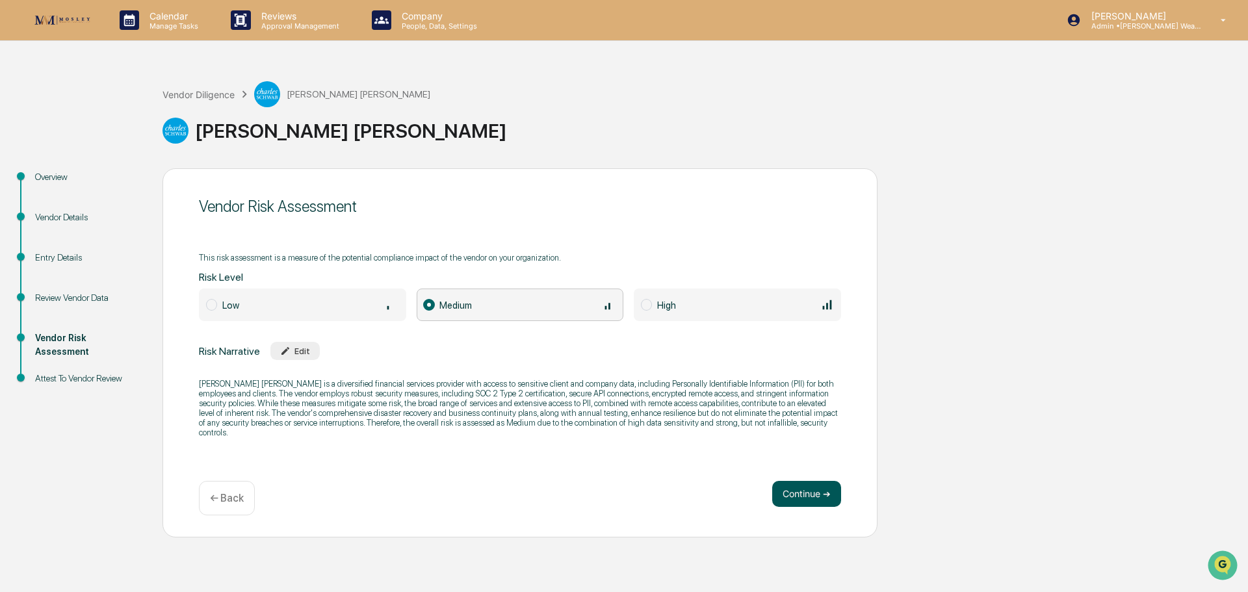
click at [821, 489] on button "Continue ➔" at bounding box center [806, 494] width 69 height 26
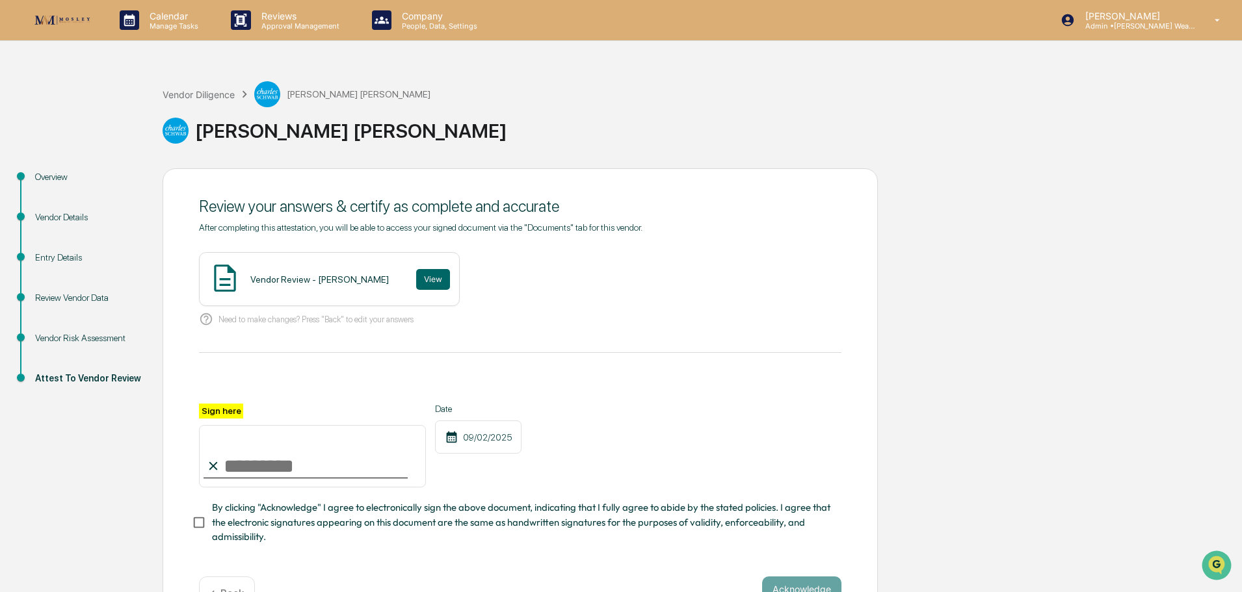
click at [290, 461] on input "Sign here" at bounding box center [312, 456] width 227 height 62
type input "**********"
click at [416, 276] on button "View" at bounding box center [433, 279] width 34 height 21
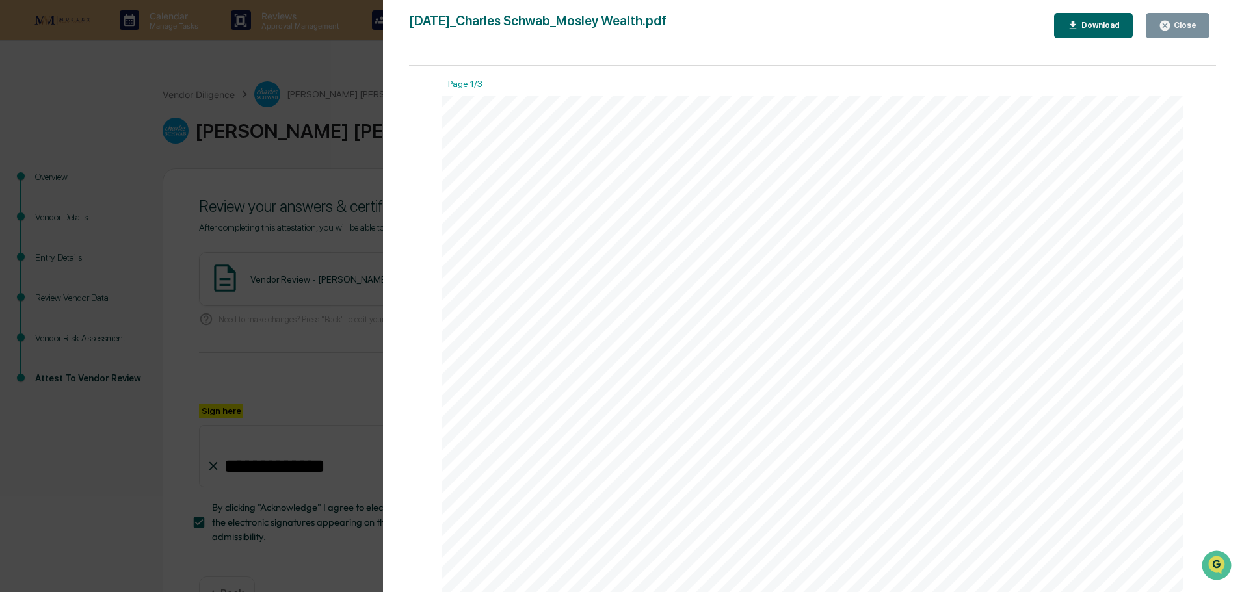
click at [1170, 25] on icon "button" at bounding box center [1165, 26] width 10 height 10
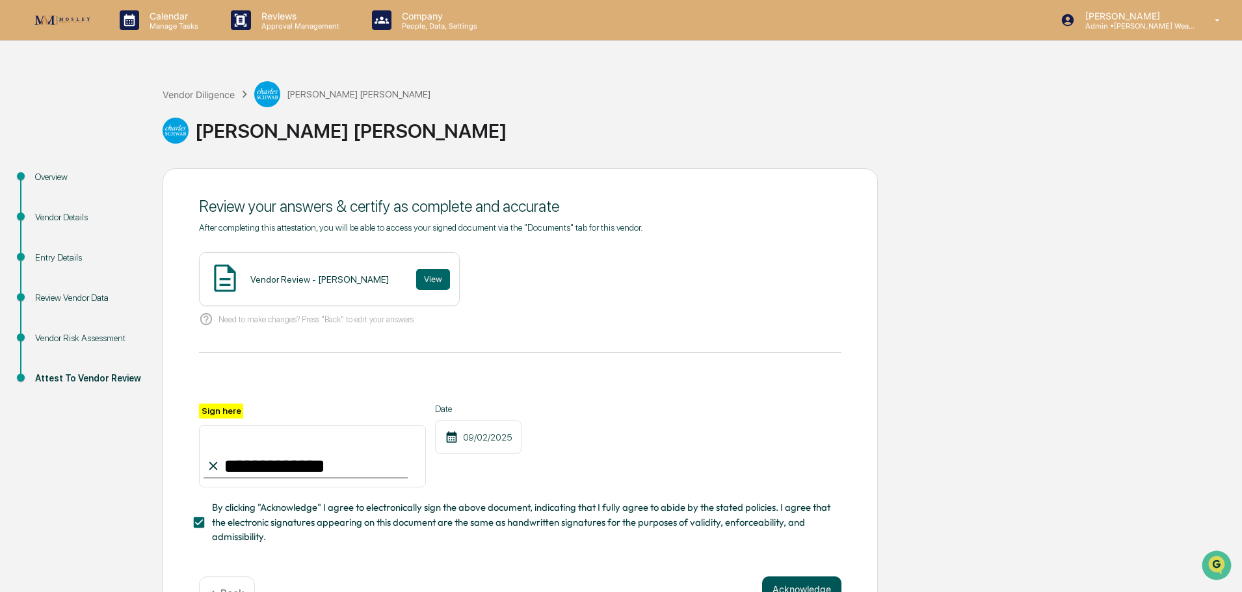
click at [788, 583] on button "Acknowledge" at bounding box center [801, 590] width 79 height 26
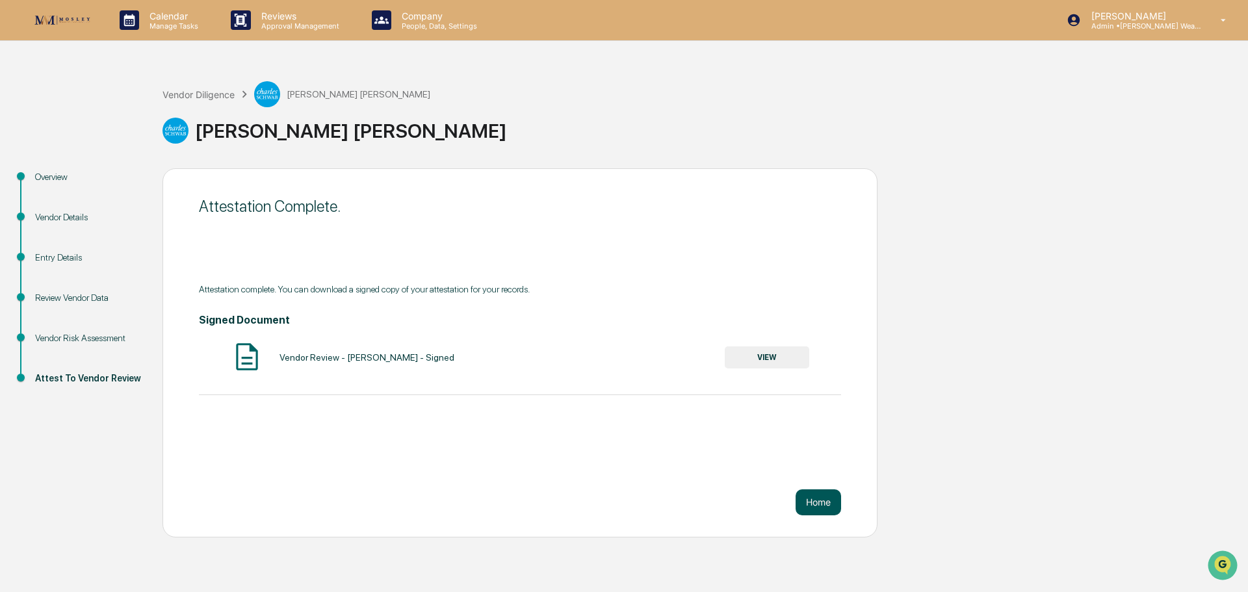
click at [824, 497] on button "Home" at bounding box center [819, 503] width 46 height 26
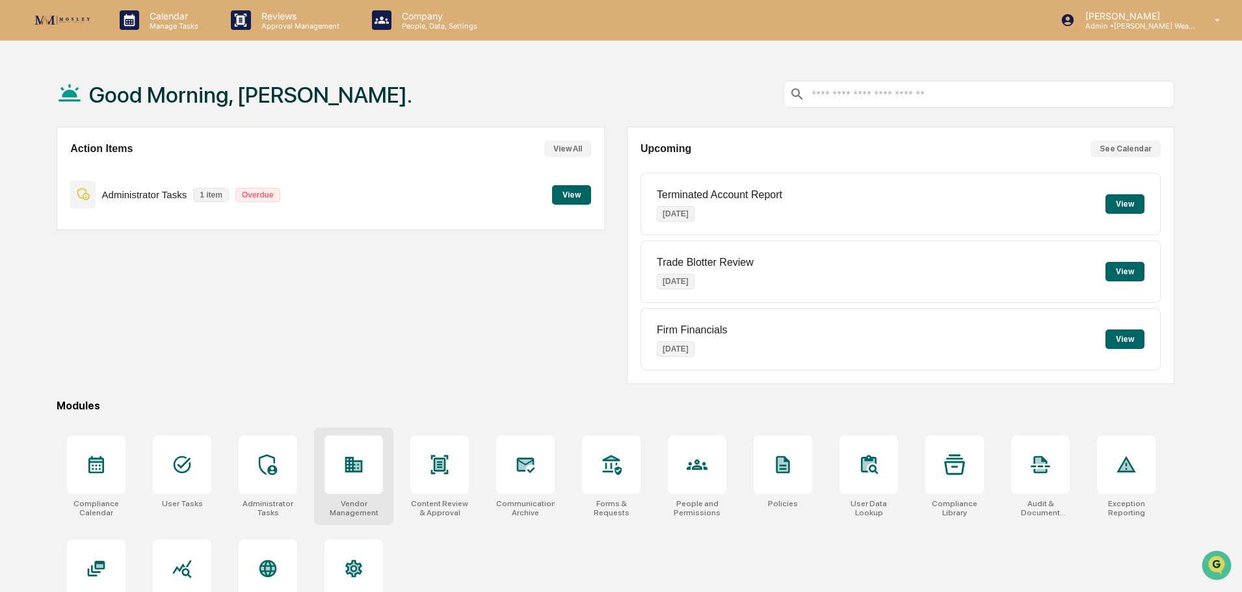
click at [348, 464] on icon at bounding box center [353, 464] width 21 height 21
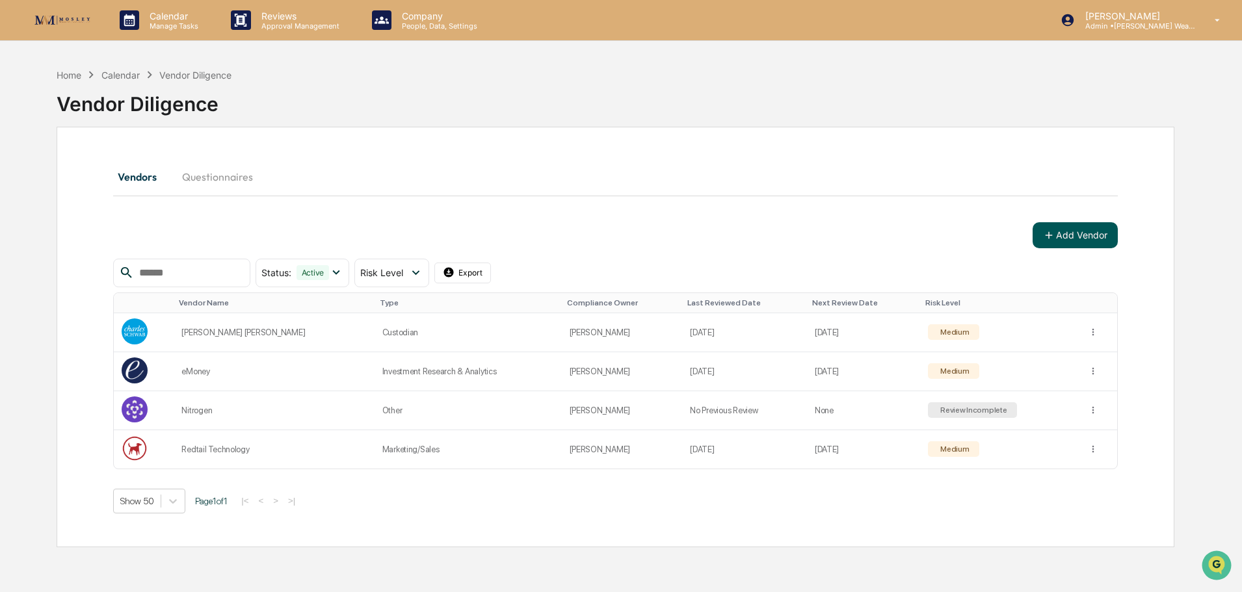
click at [1088, 229] on button "Add Vendor" at bounding box center [1074, 235] width 85 height 26
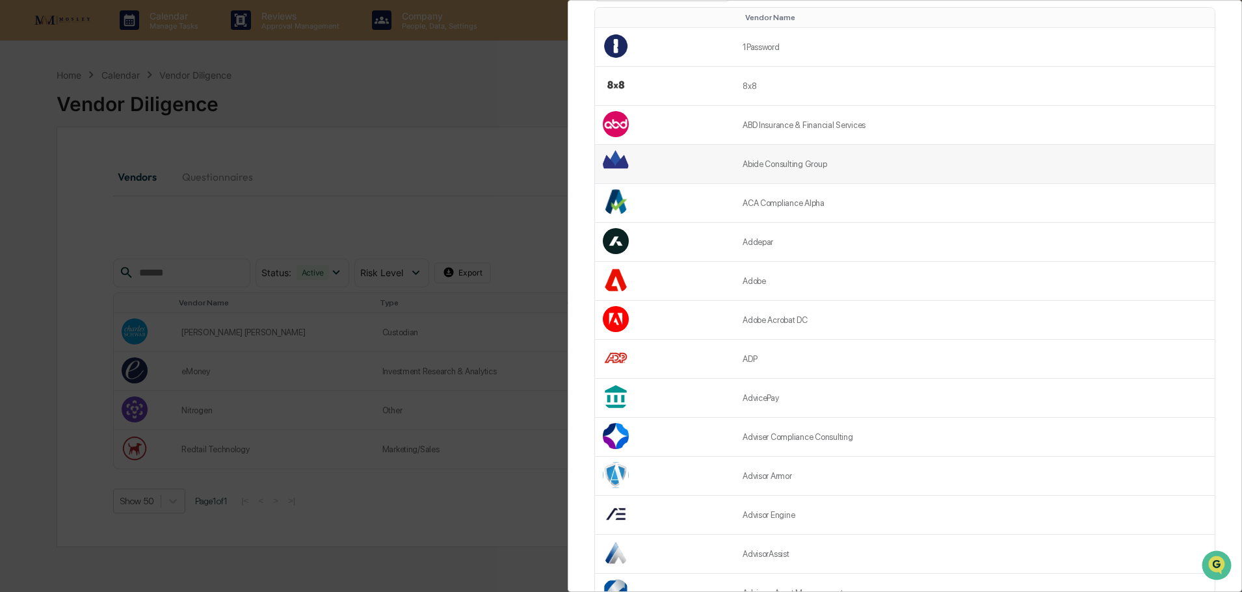
scroll to position [195, 0]
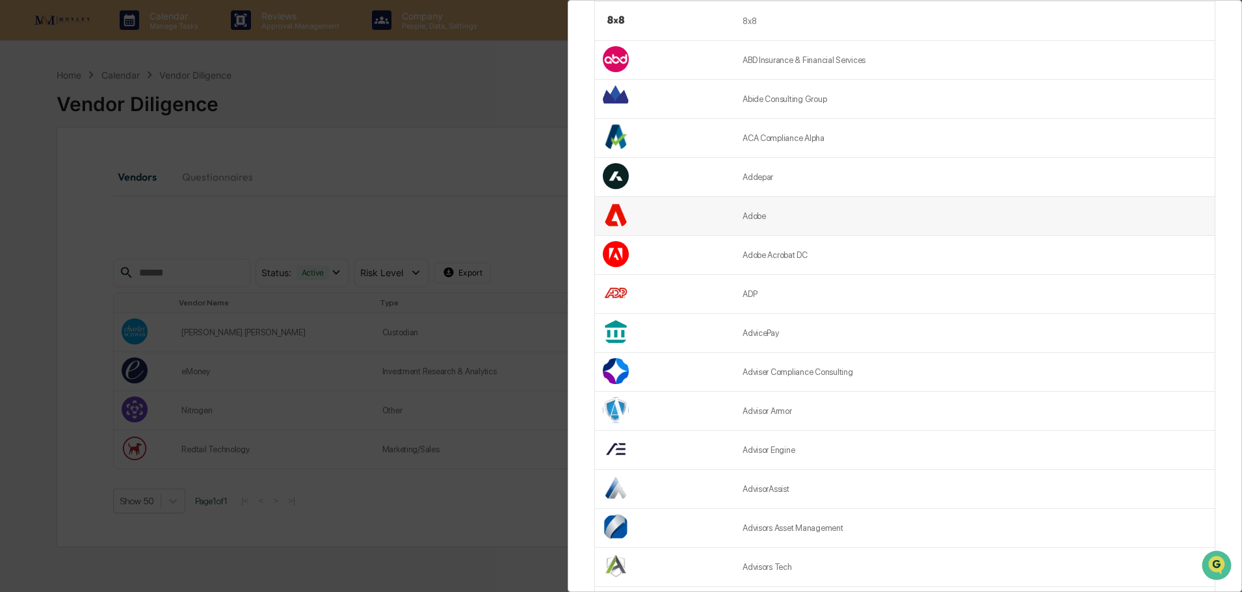
click at [883, 216] on td "Adobe" at bounding box center [975, 216] width 480 height 39
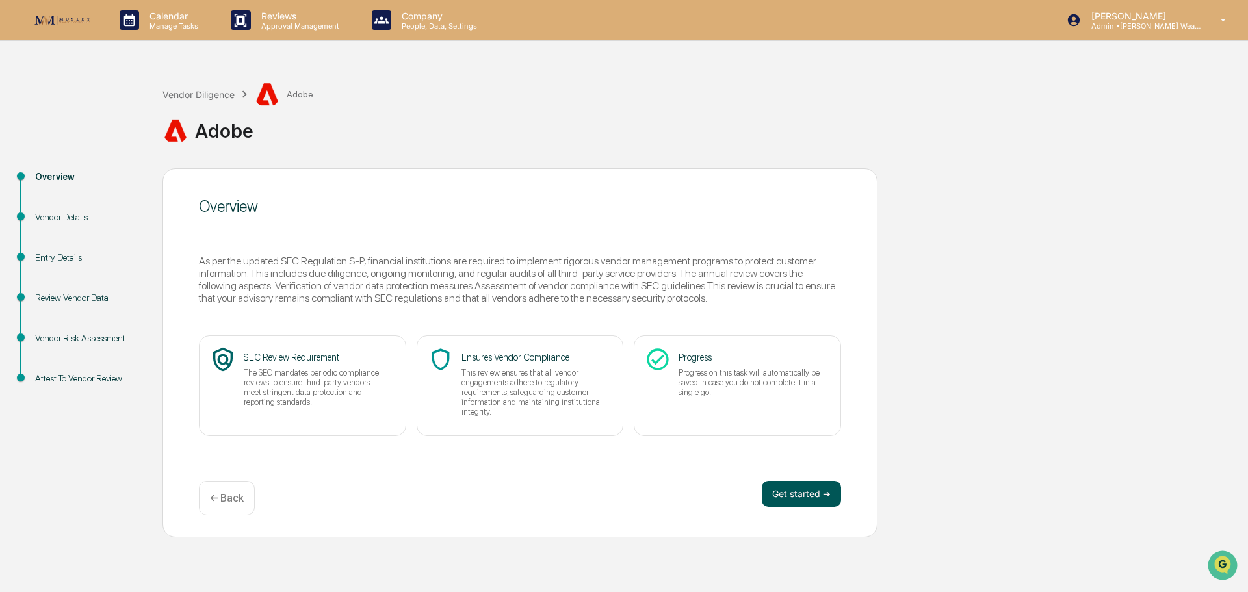
click at [806, 497] on button "Get started ➔" at bounding box center [801, 494] width 79 height 26
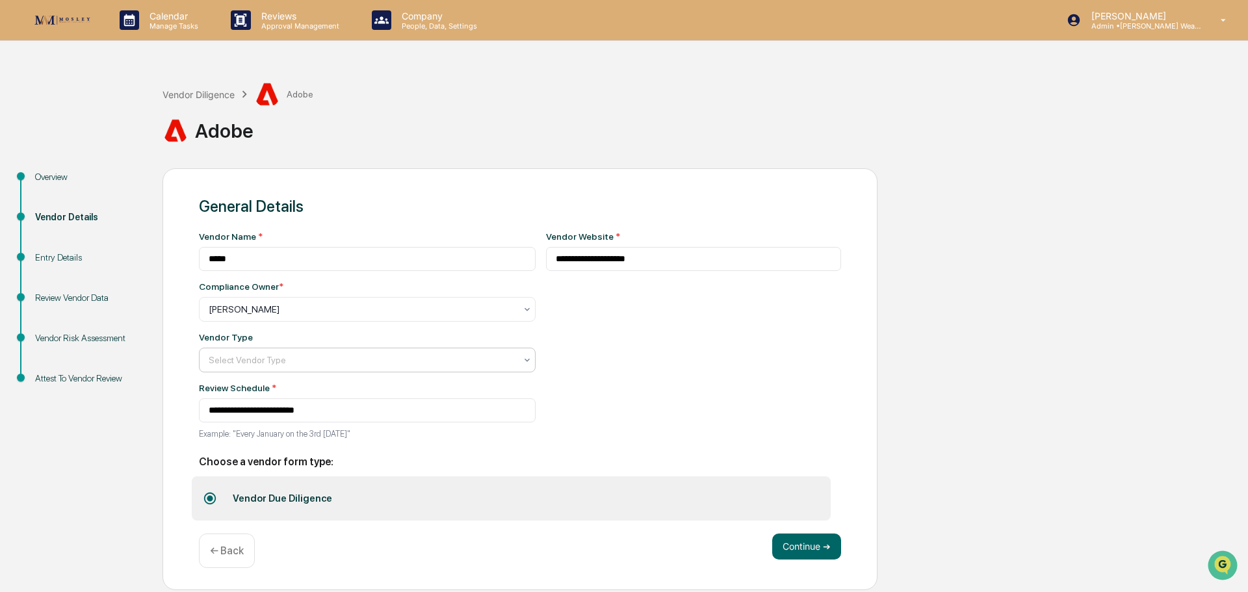
click at [286, 316] on div at bounding box center [362, 309] width 307 height 13
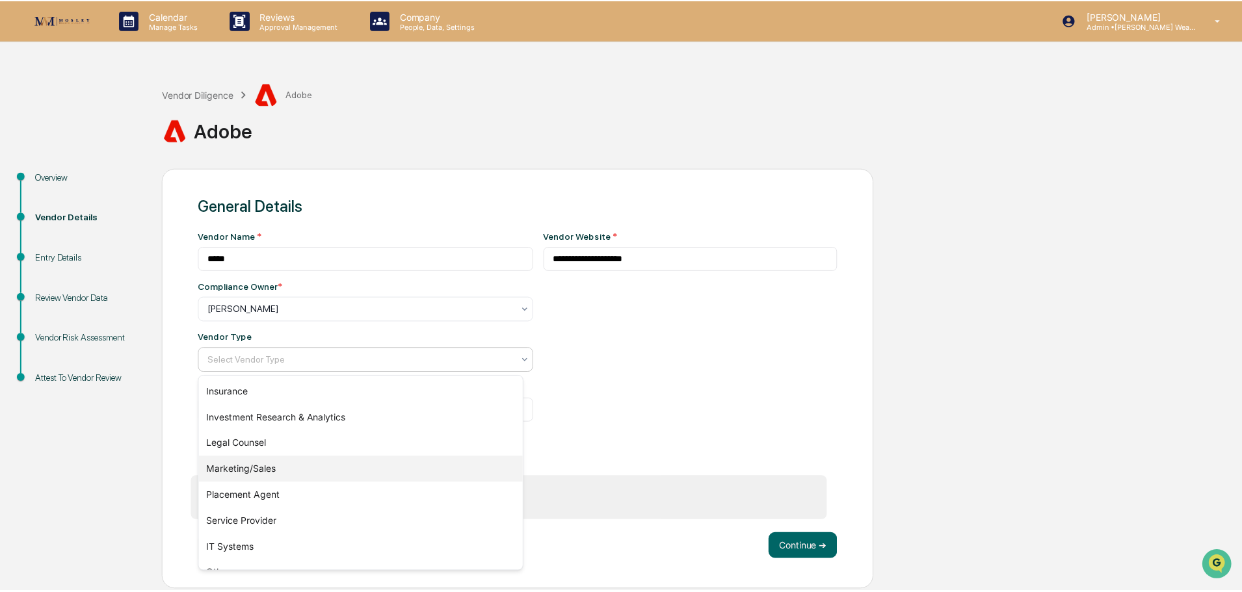
scroll to position [148, 0]
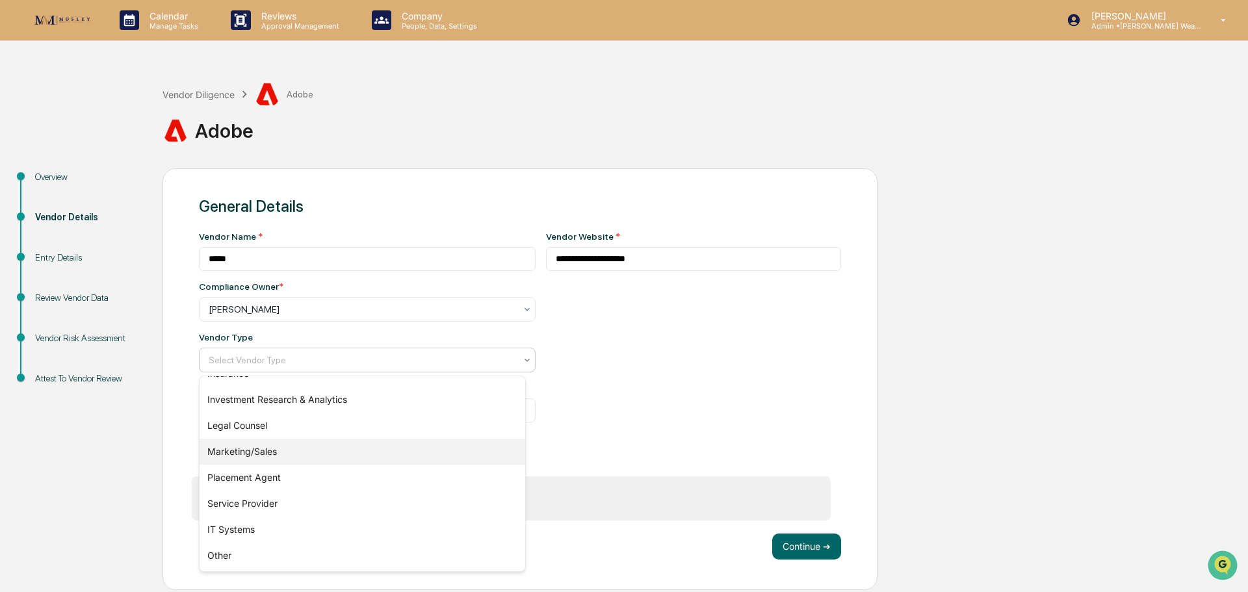
click at [291, 446] on div "Marketing/Sales" at bounding box center [363, 452] width 326 height 26
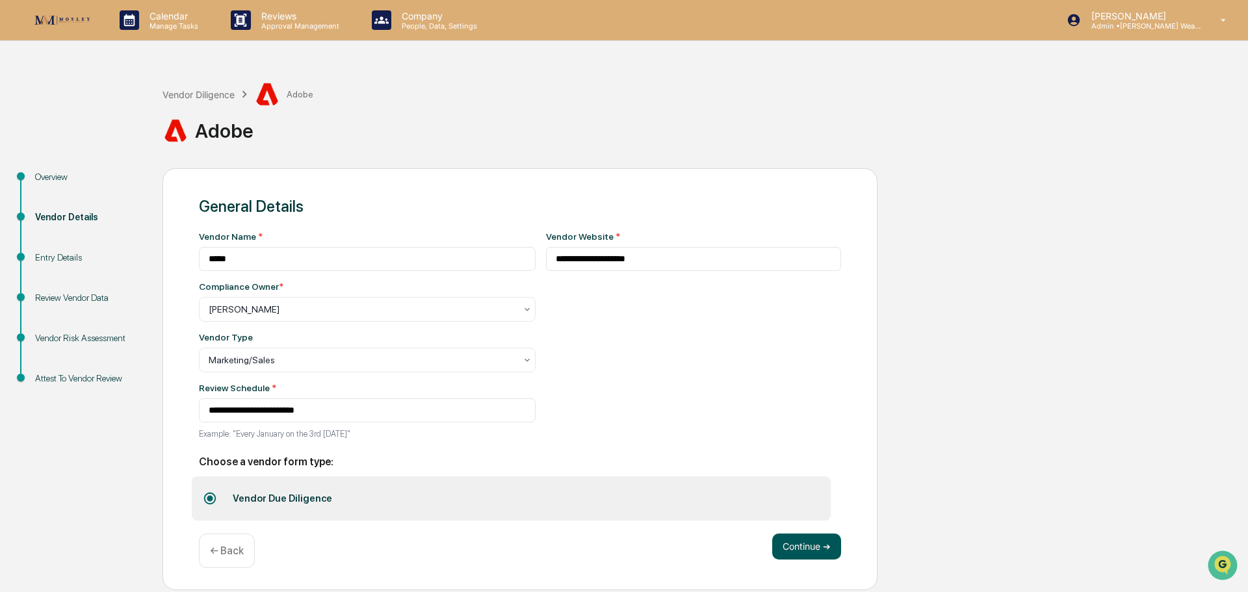
click at [810, 547] on button "Continue ➔" at bounding box center [806, 547] width 69 height 26
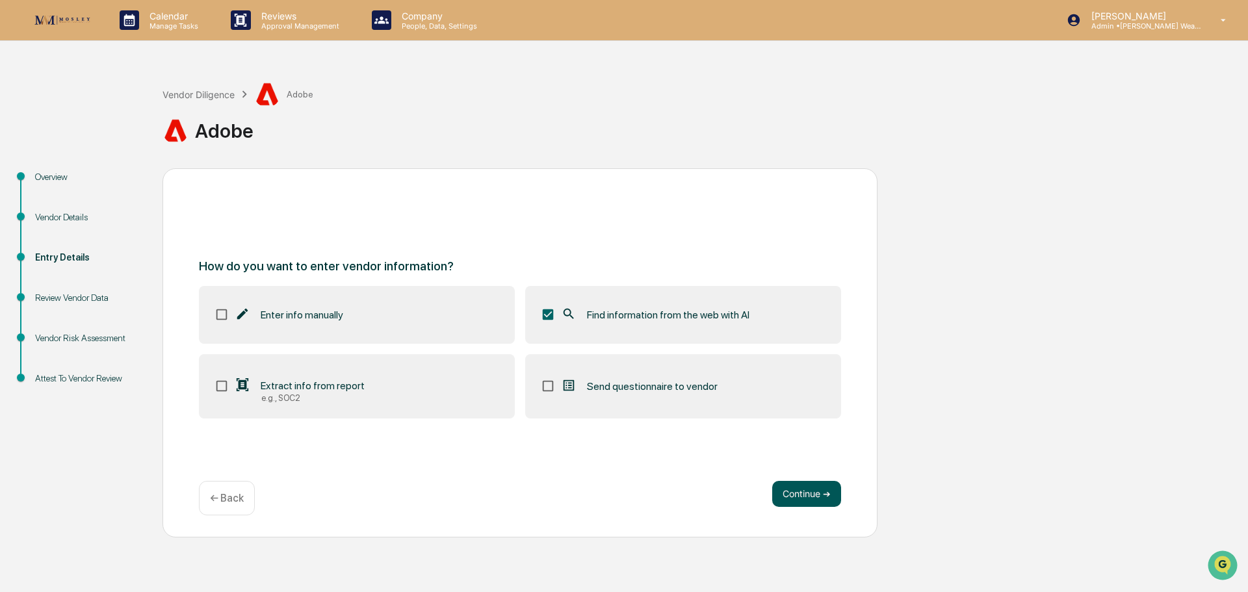
click at [793, 492] on button "Continue ➔" at bounding box center [806, 494] width 69 height 26
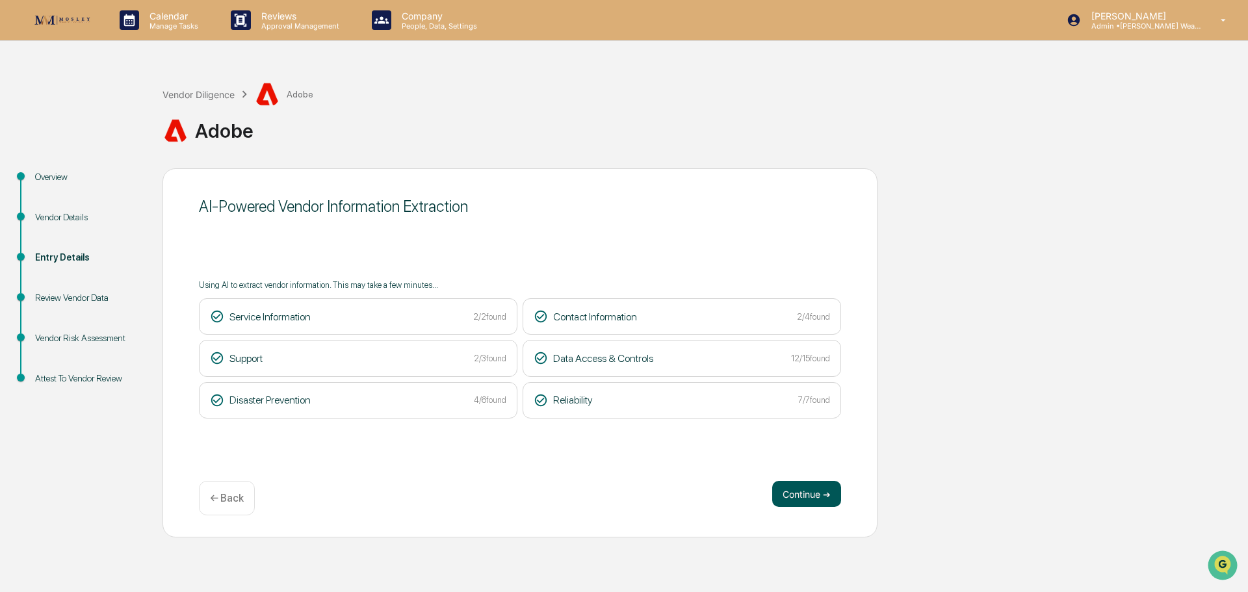
click at [801, 491] on button "Continue ➔" at bounding box center [806, 494] width 69 height 26
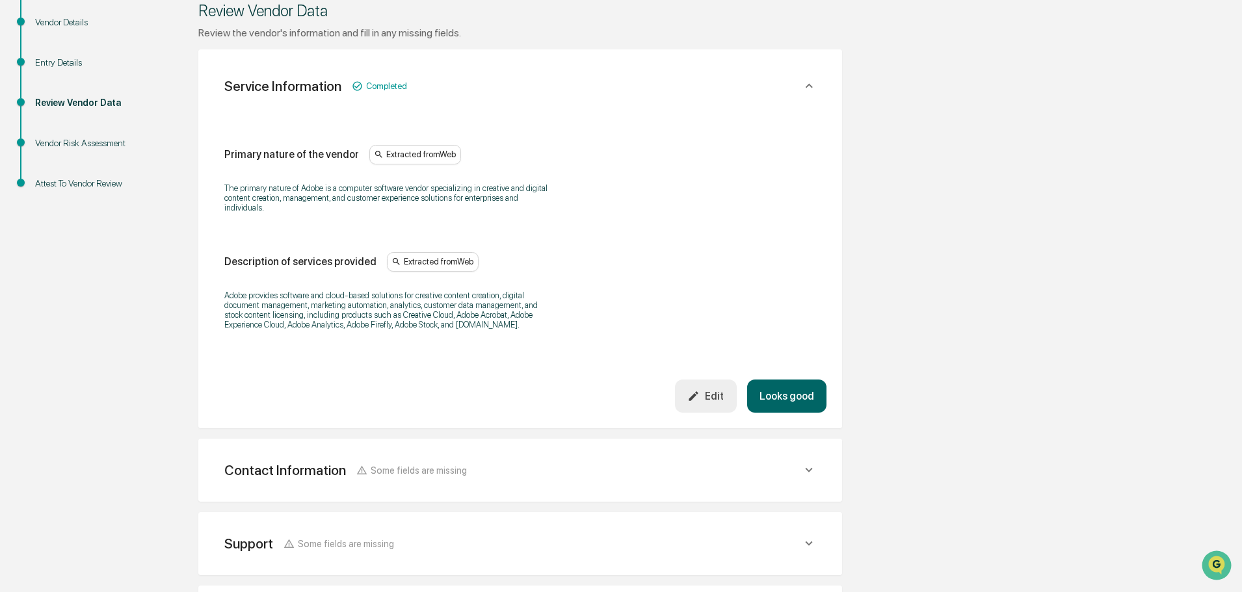
click at [781, 384] on button "Looks good" at bounding box center [786, 396] width 79 height 33
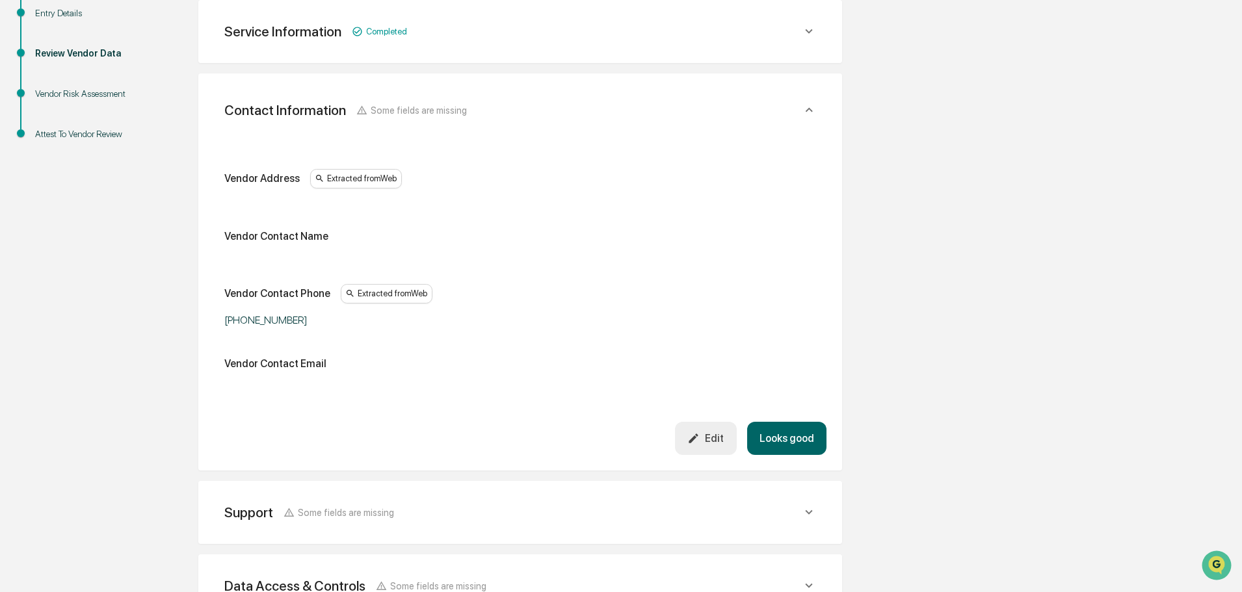
click at [790, 439] on button "Looks good" at bounding box center [786, 438] width 79 height 33
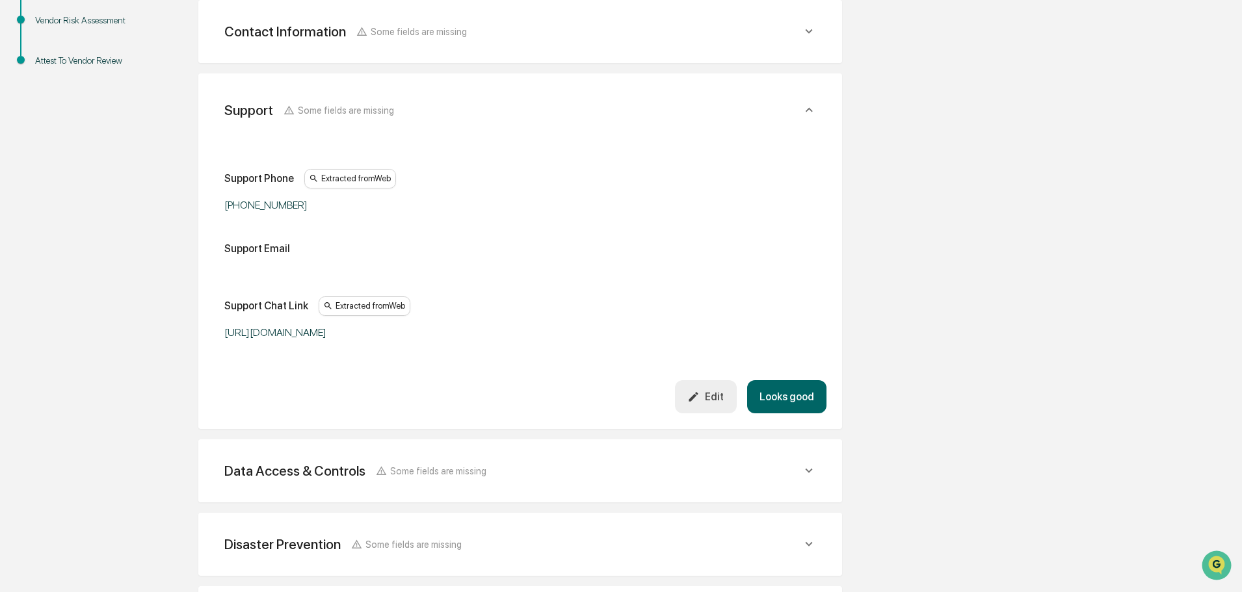
click at [775, 398] on button "Looks good" at bounding box center [786, 396] width 79 height 33
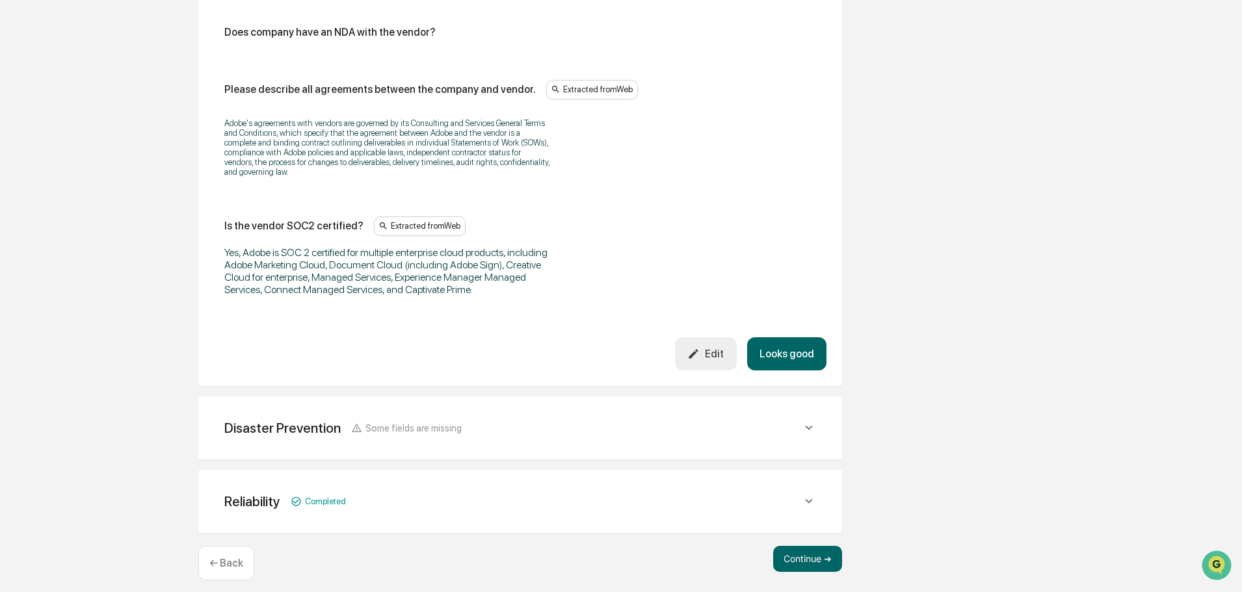
click at [778, 340] on button "Looks good" at bounding box center [786, 353] width 79 height 33
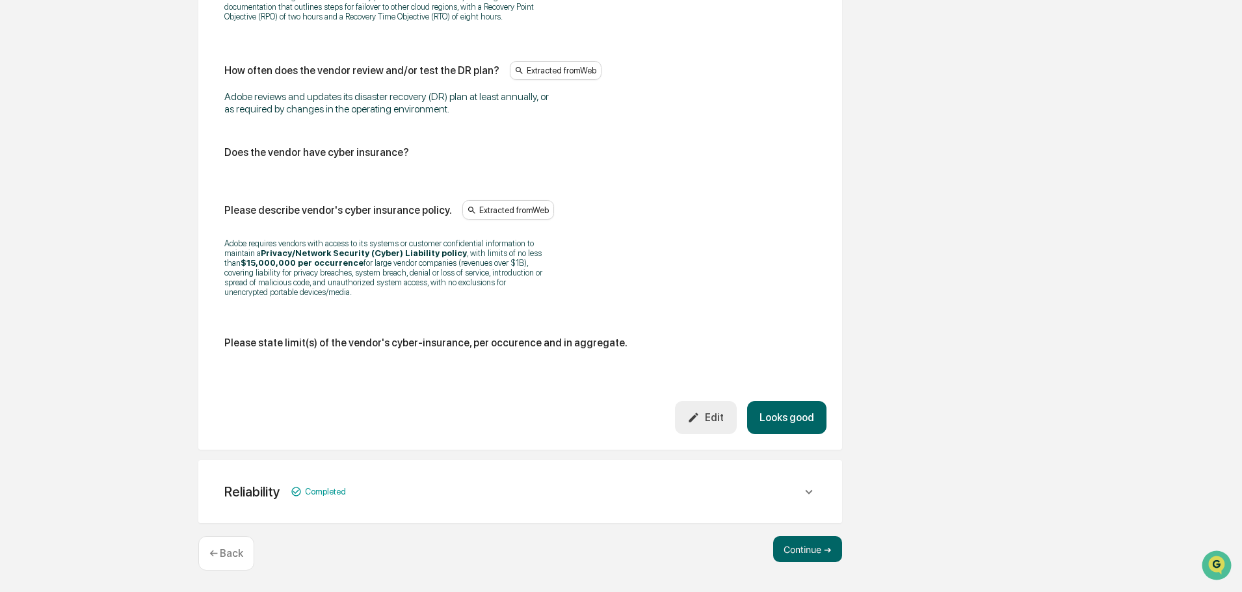
click at [782, 417] on button "Looks good" at bounding box center [786, 417] width 79 height 33
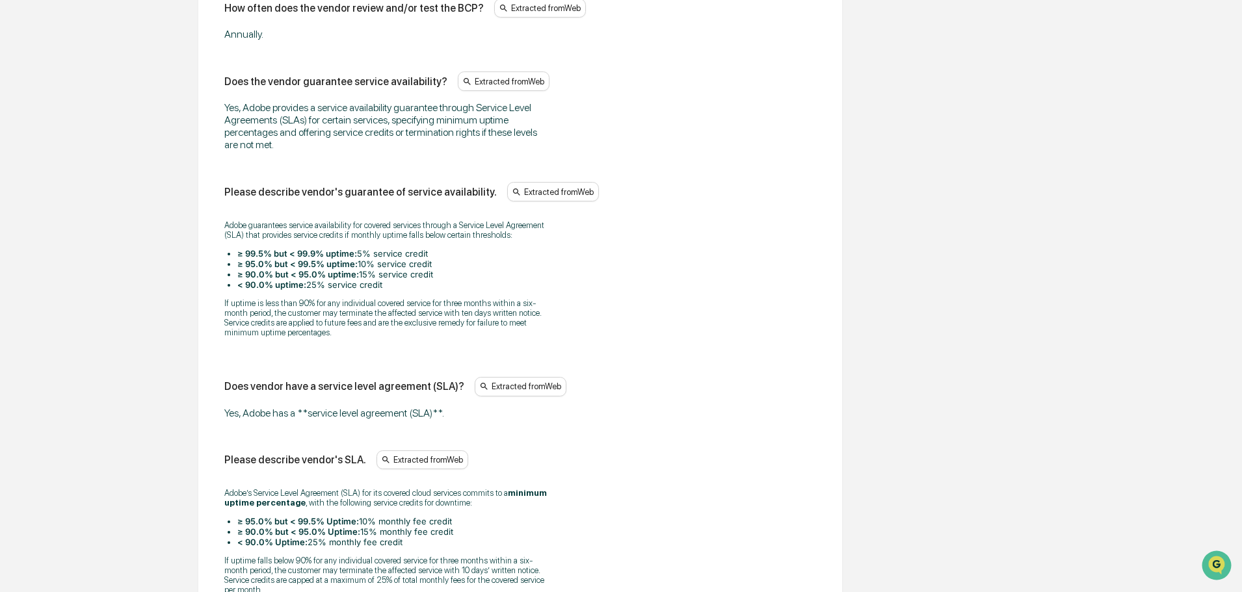
scroll to position [1099, 0]
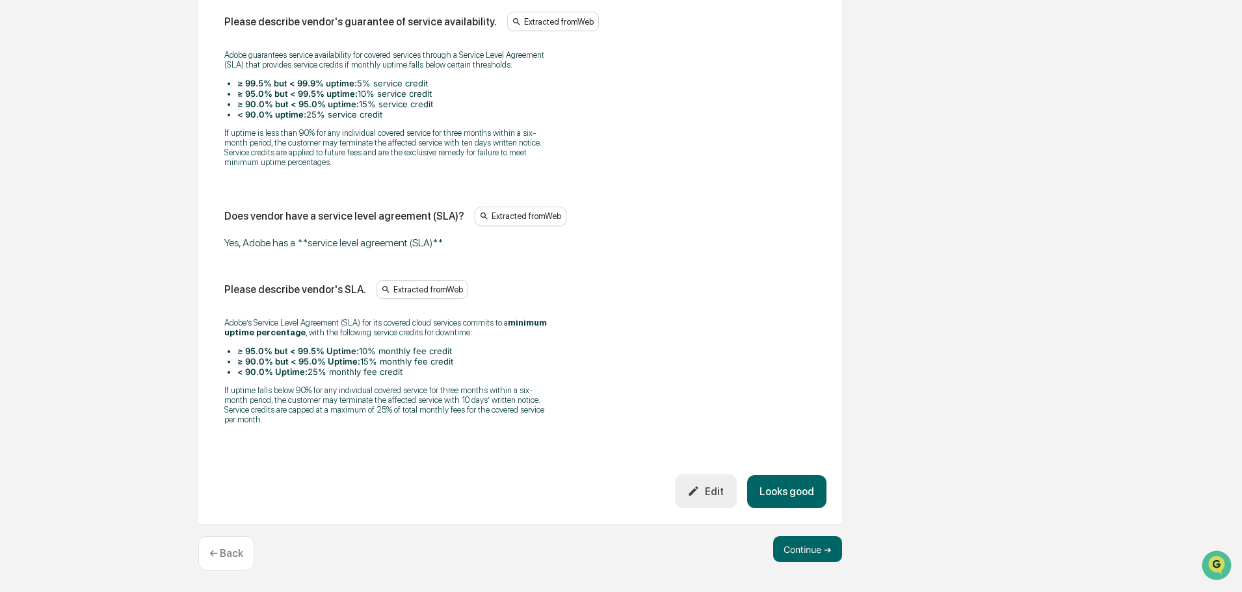
click at [794, 496] on button "Looks good" at bounding box center [786, 491] width 79 height 33
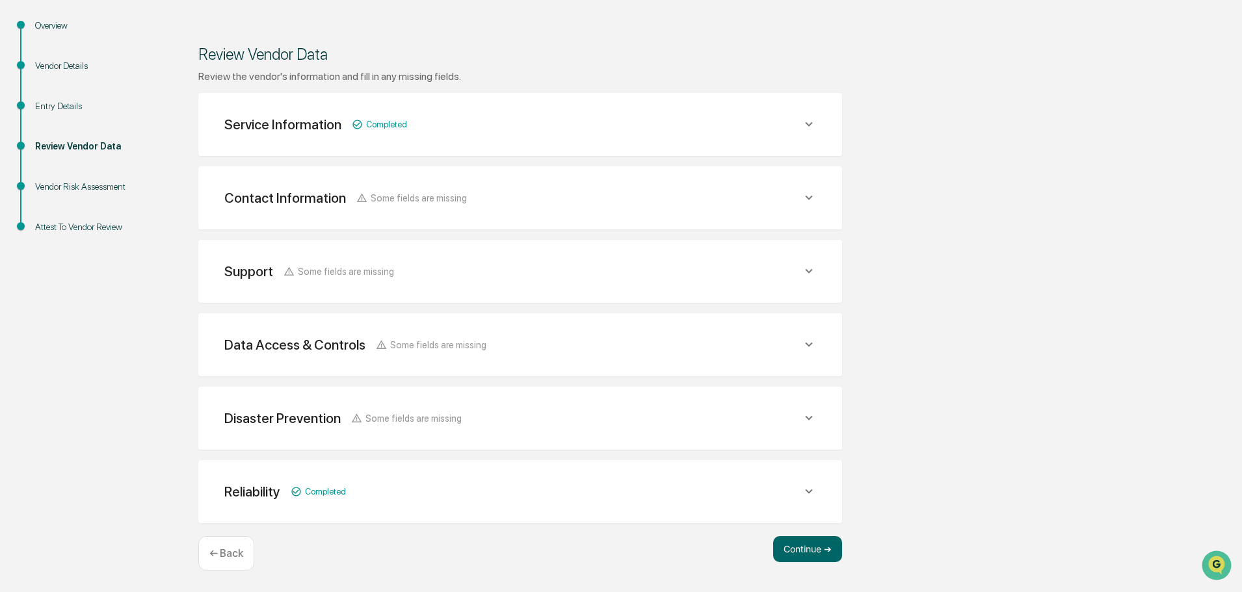
scroll to position [151, 0]
click at [816, 547] on button "Continue ➔" at bounding box center [807, 549] width 69 height 26
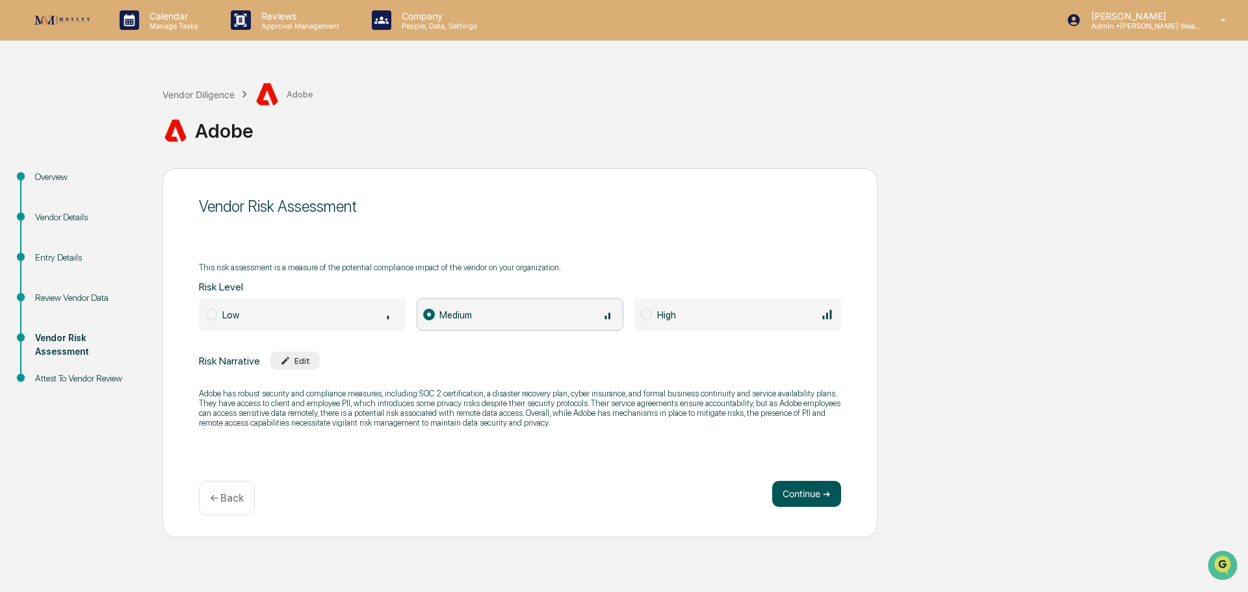
click at [796, 495] on button "Continue ➔" at bounding box center [806, 494] width 69 height 26
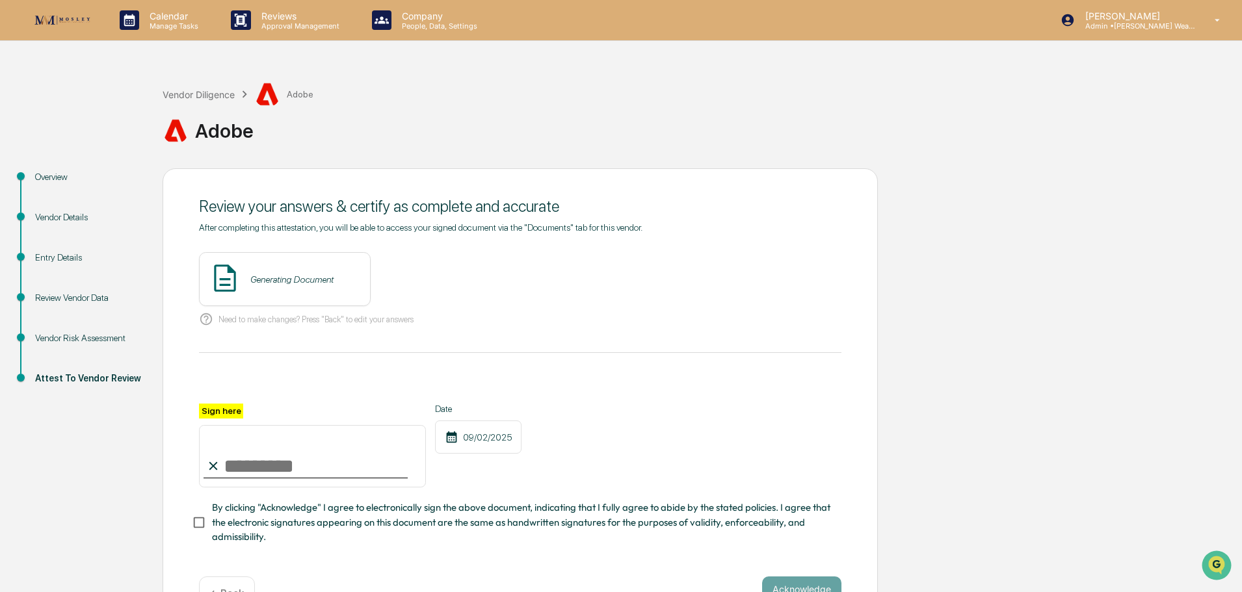
click at [289, 285] on div "Generating Document" at bounding box center [285, 279] width 172 height 54
click at [416, 278] on button "View" at bounding box center [433, 279] width 34 height 21
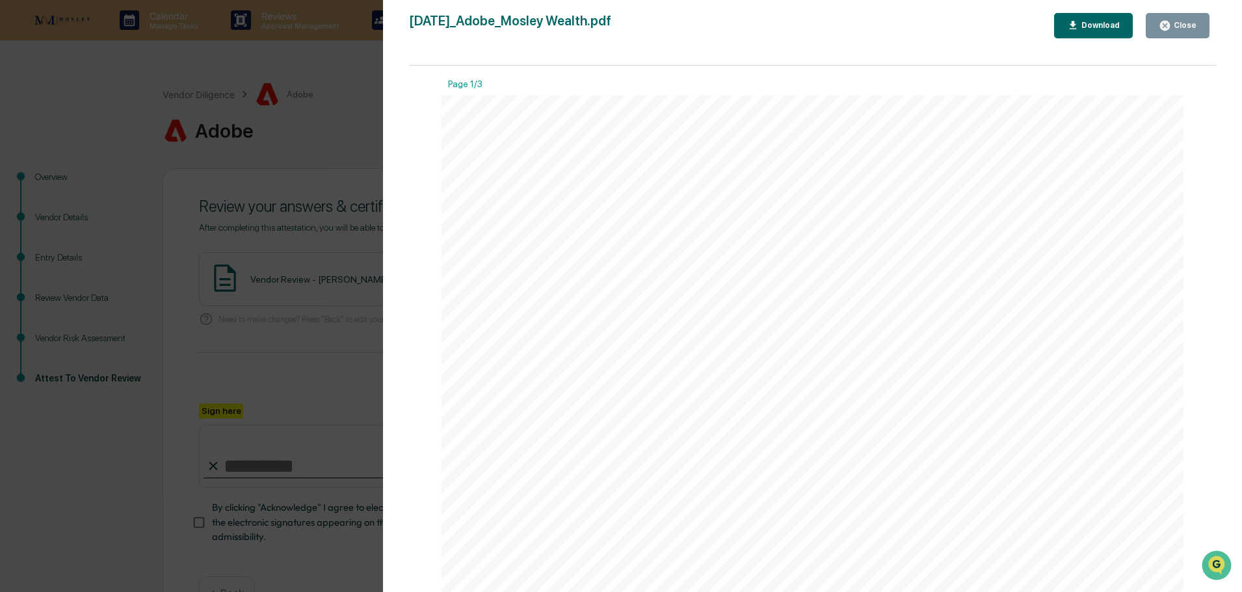
click at [1180, 25] on div "Close" at bounding box center [1183, 25] width 25 height 9
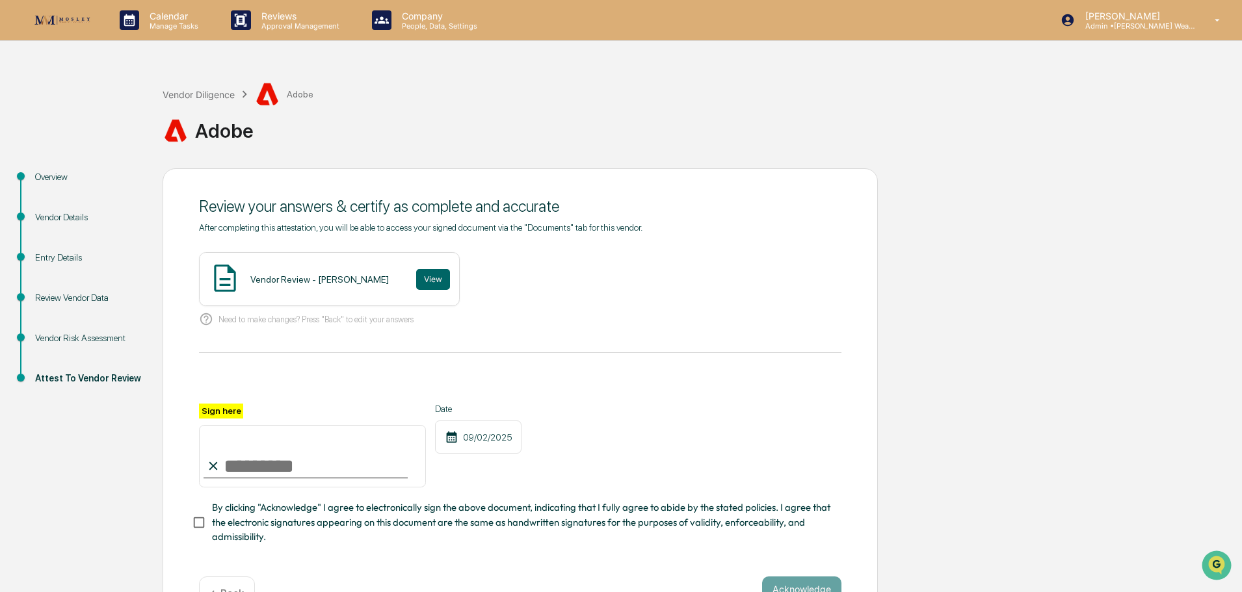
click at [341, 468] on input "Sign here" at bounding box center [312, 456] width 227 height 62
type input "**********"
click at [216, 522] on span "By clicking "Acknowledge" I agree to electronically sign the above document, in…" at bounding box center [521, 523] width 619 height 44
click at [794, 585] on button "Acknowledge" at bounding box center [801, 590] width 79 height 26
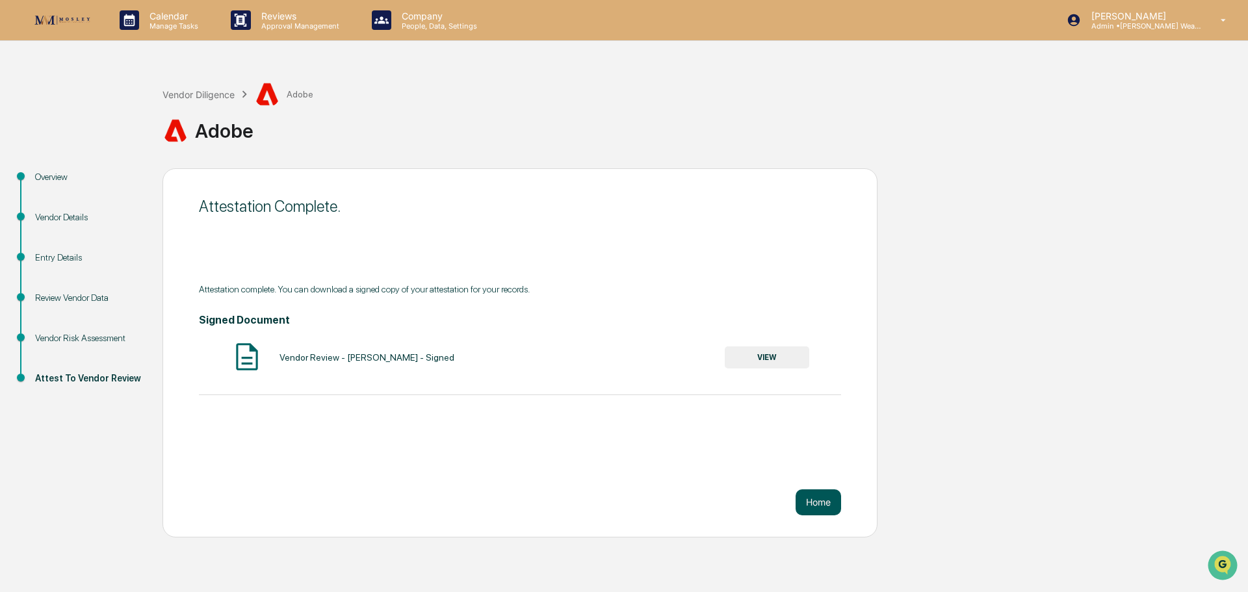
click at [825, 501] on button "Home" at bounding box center [819, 503] width 46 height 26
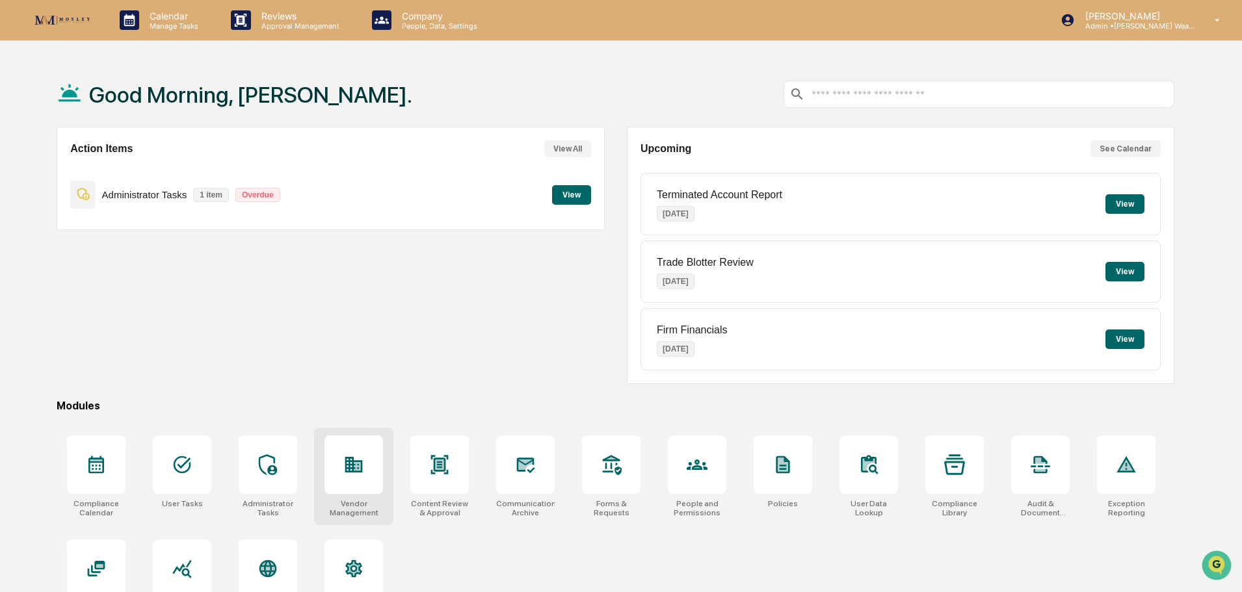
click at [348, 476] on div at bounding box center [353, 465] width 59 height 59
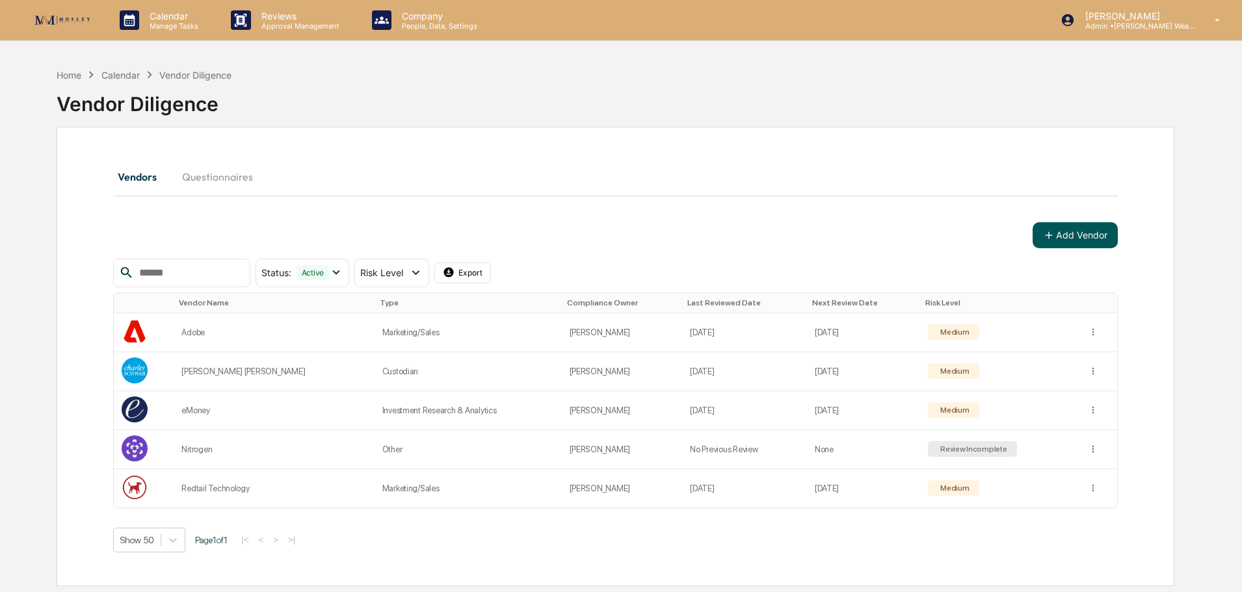
click at [1079, 234] on button "Add Vendor" at bounding box center [1074, 235] width 85 height 26
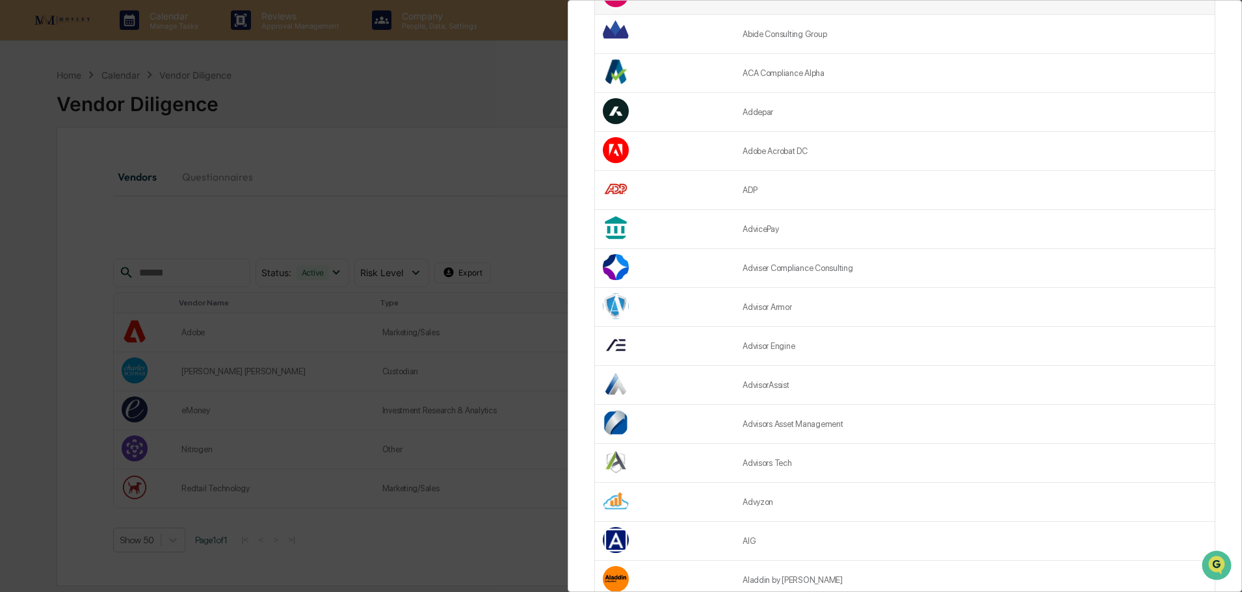
scroll to position [325, 0]
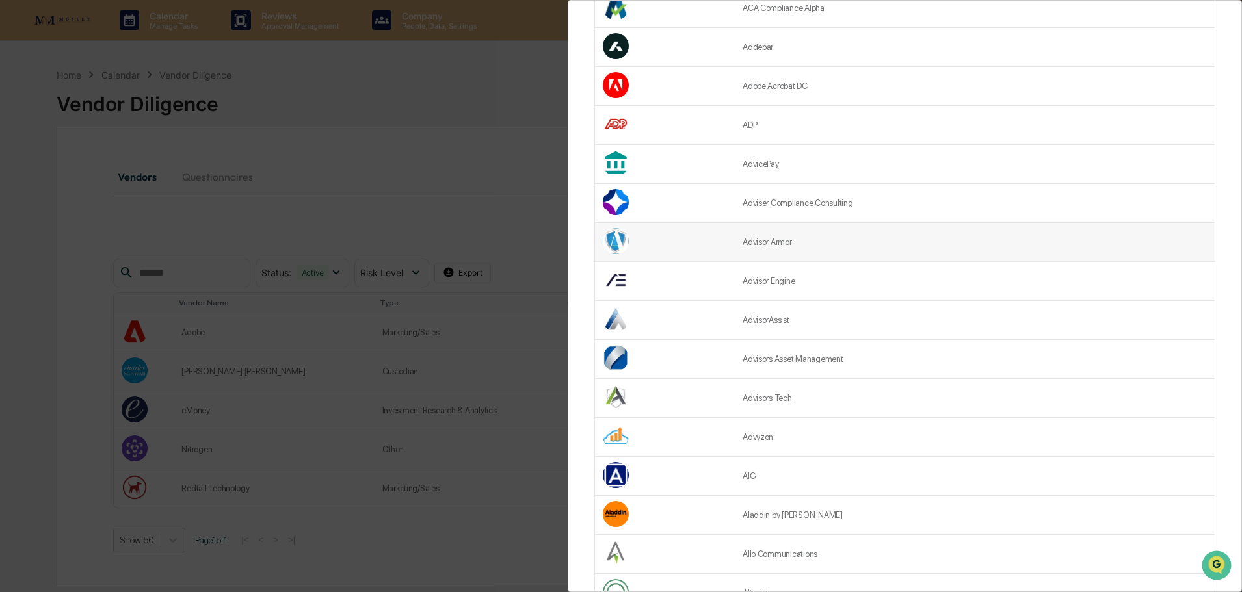
click at [993, 250] on td "Advisor Armor" at bounding box center [975, 242] width 480 height 39
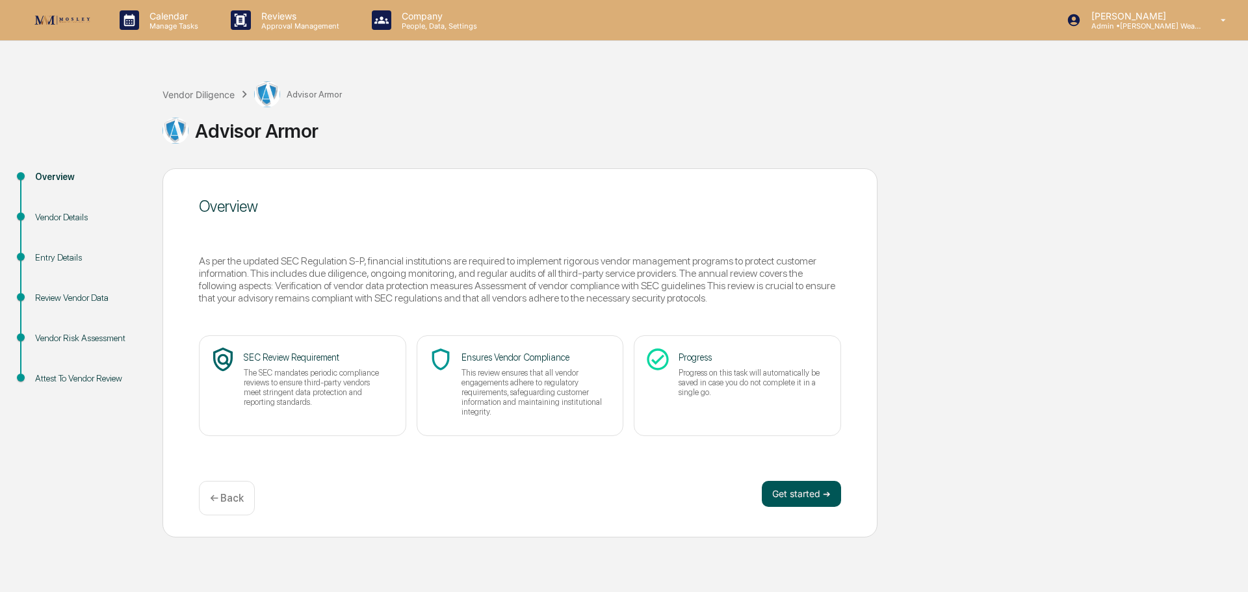
click at [809, 494] on button "Get started ➔" at bounding box center [801, 494] width 79 height 26
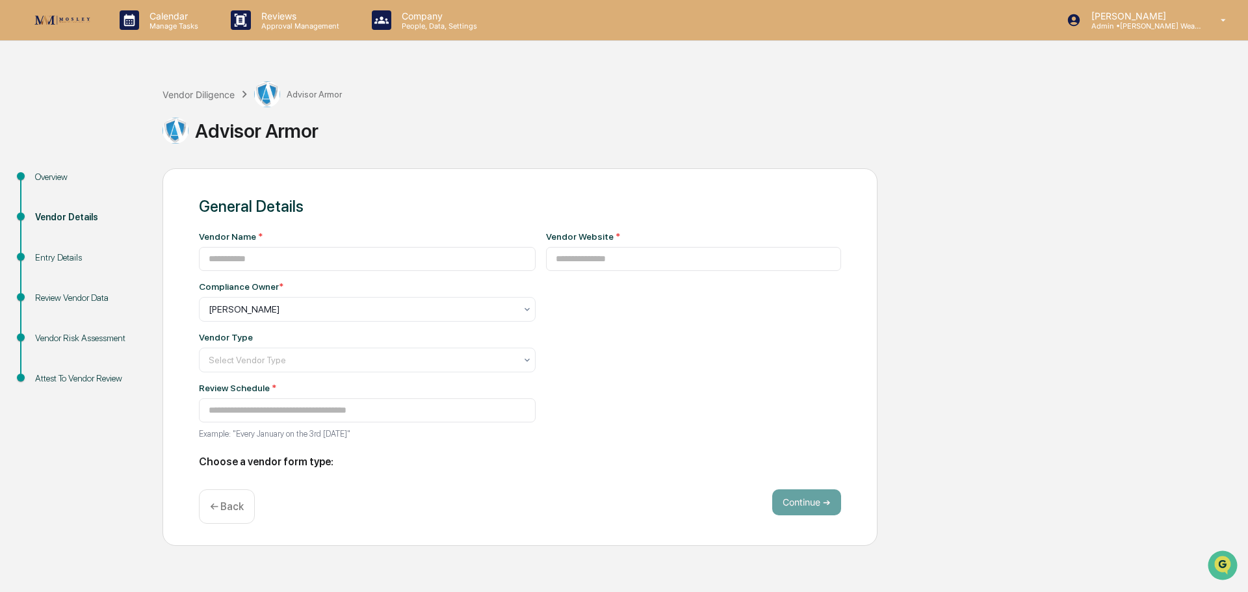
type input "**********"
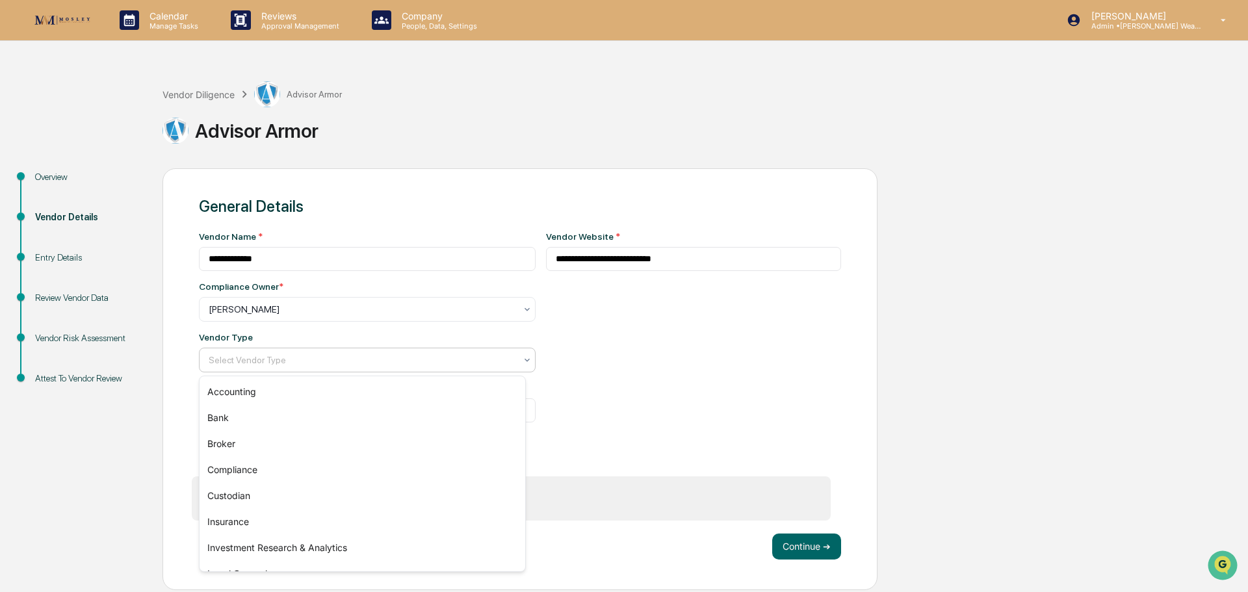
click at [509, 359] on div "Select Vendor Type" at bounding box center [362, 360] width 320 height 18
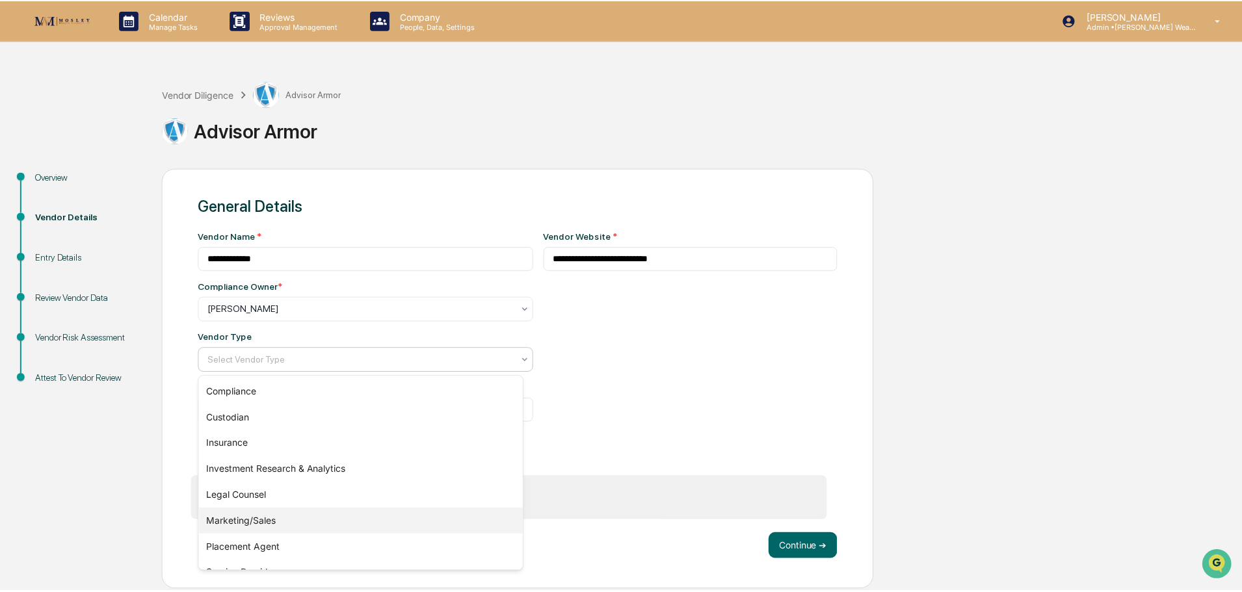
scroll to position [148, 0]
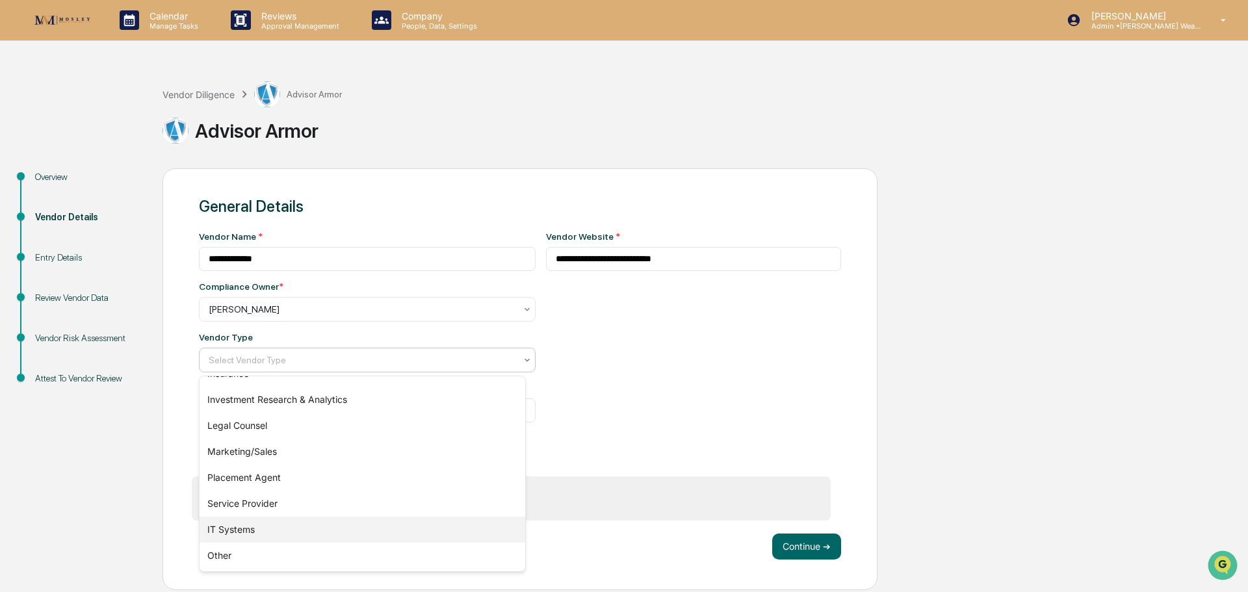
click at [409, 523] on div "IT Systems" at bounding box center [363, 530] width 326 height 26
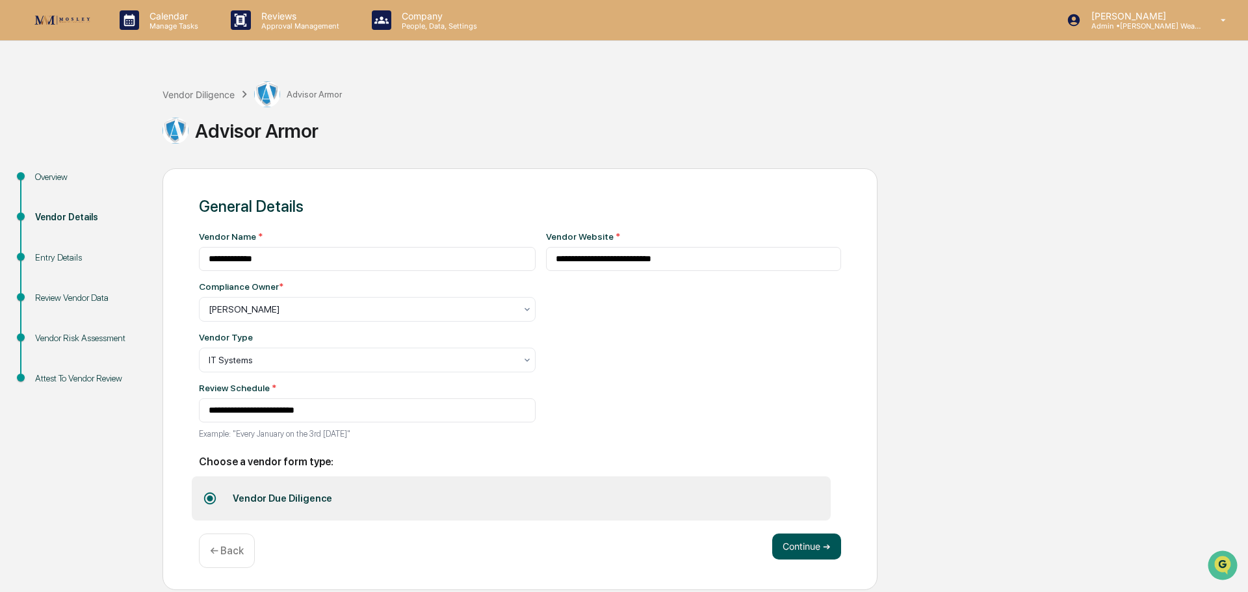
click at [814, 545] on button "Continue ➔" at bounding box center [806, 547] width 69 height 26
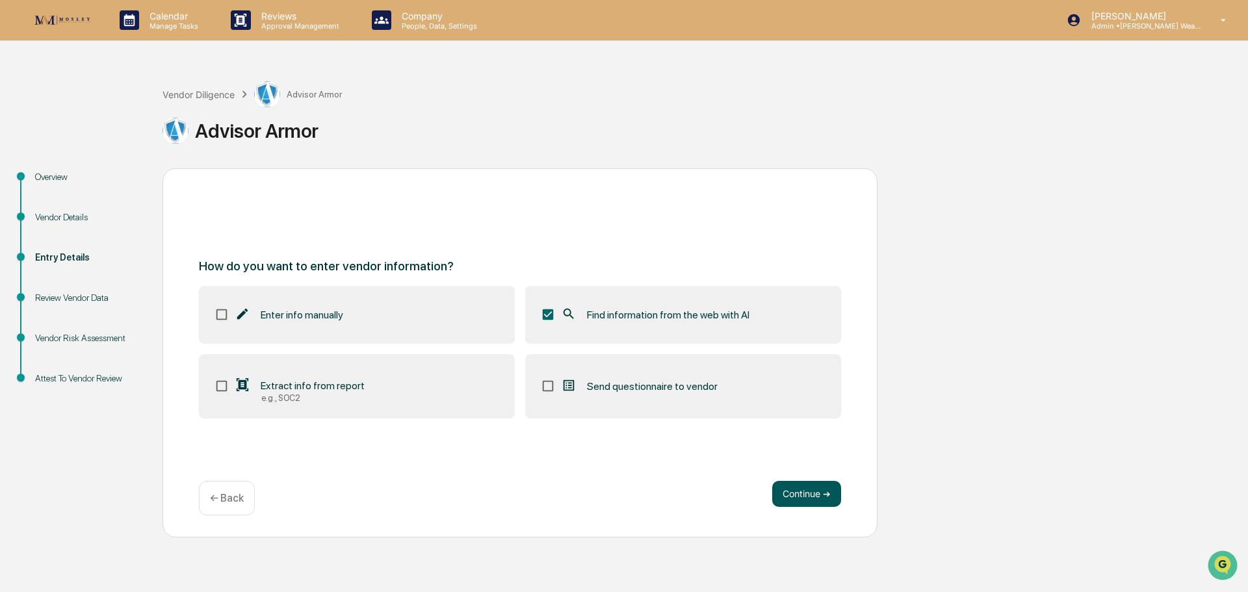
click at [791, 490] on button "Continue ➔" at bounding box center [806, 494] width 69 height 26
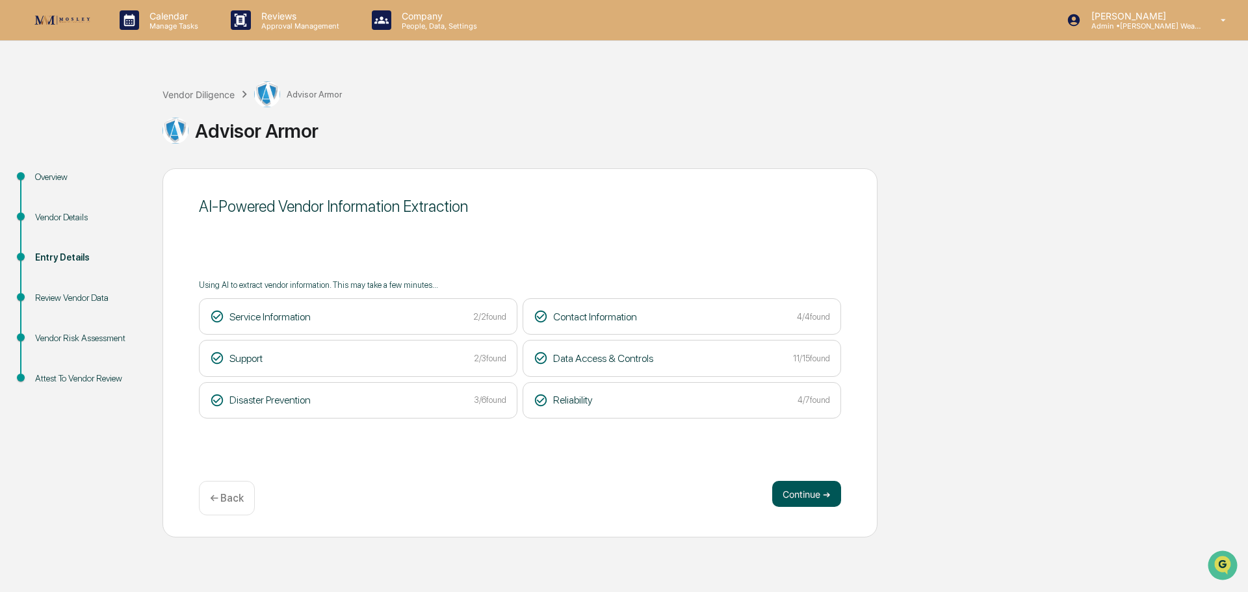
click at [806, 497] on button "Continue ➔" at bounding box center [806, 494] width 69 height 26
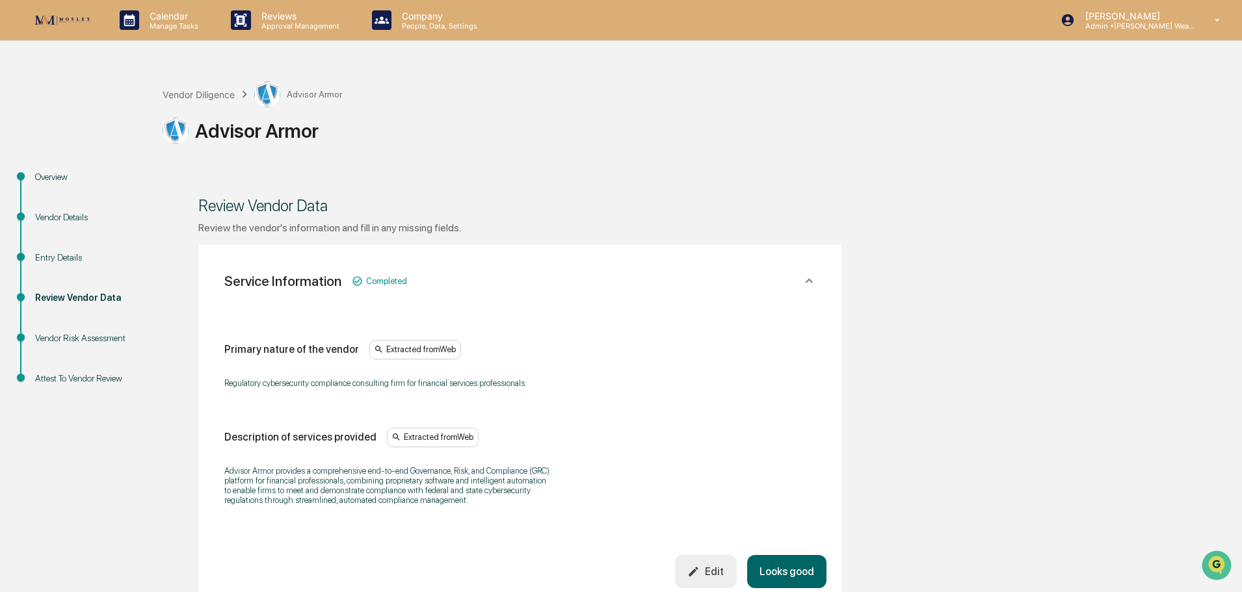
click at [787, 566] on button "Looks good" at bounding box center [786, 571] width 79 height 33
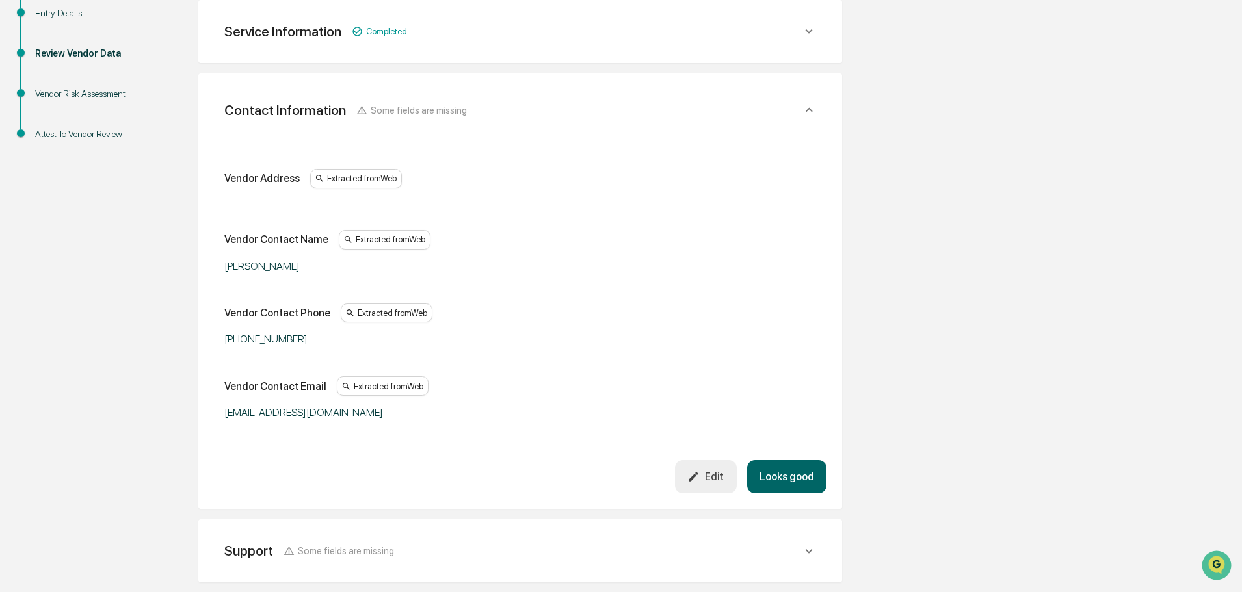
click at [781, 480] on button "Looks good" at bounding box center [786, 476] width 79 height 33
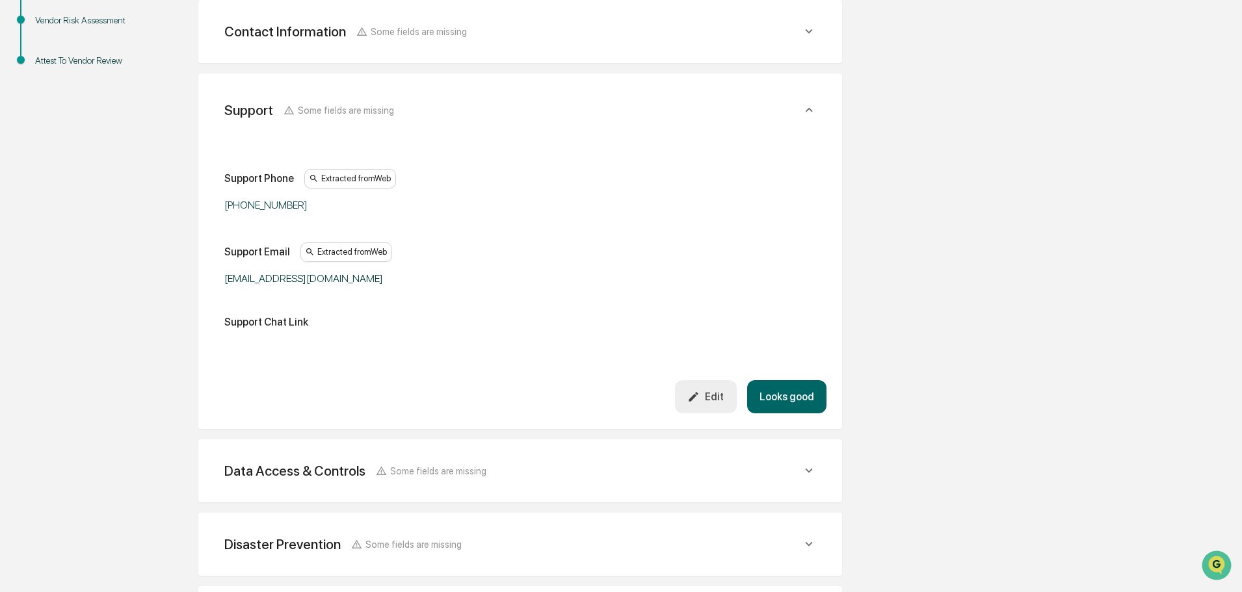
click at [780, 390] on button "Looks good" at bounding box center [786, 396] width 79 height 33
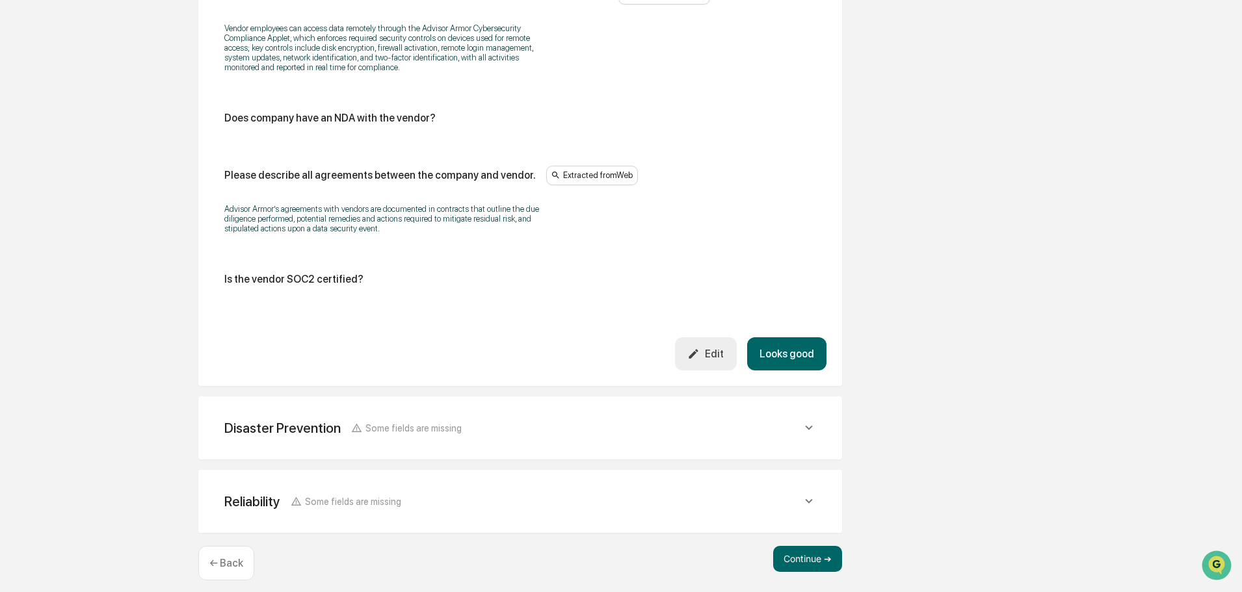
click at [780, 341] on button "Looks good" at bounding box center [786, 353] width 79 height 33
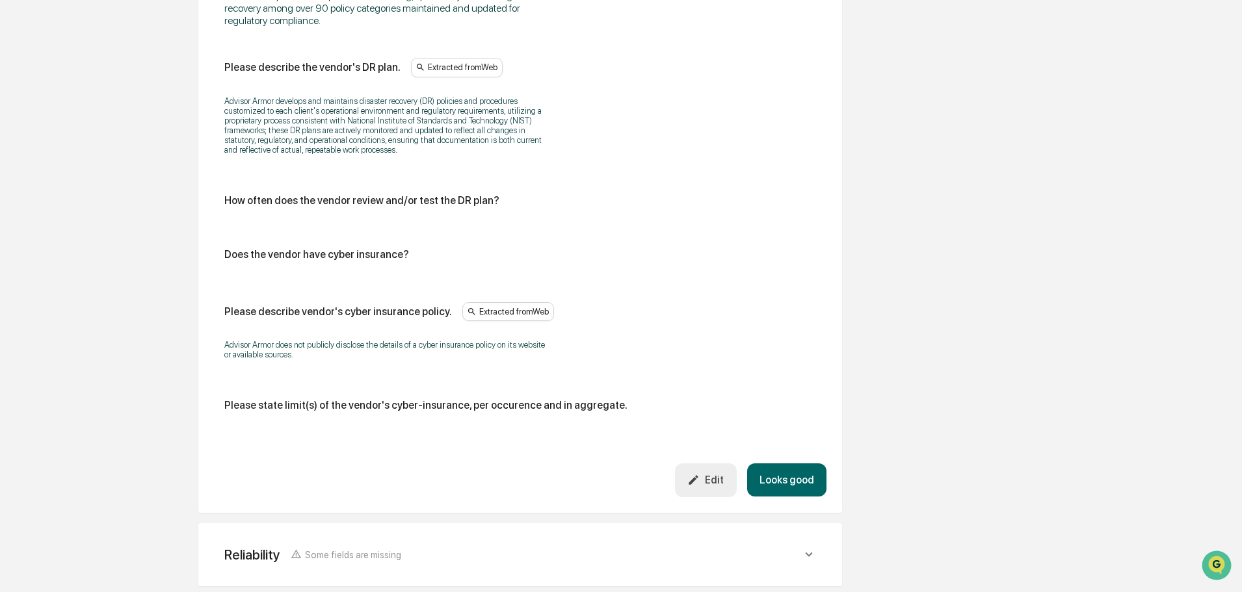
scroll to position [749, 0]
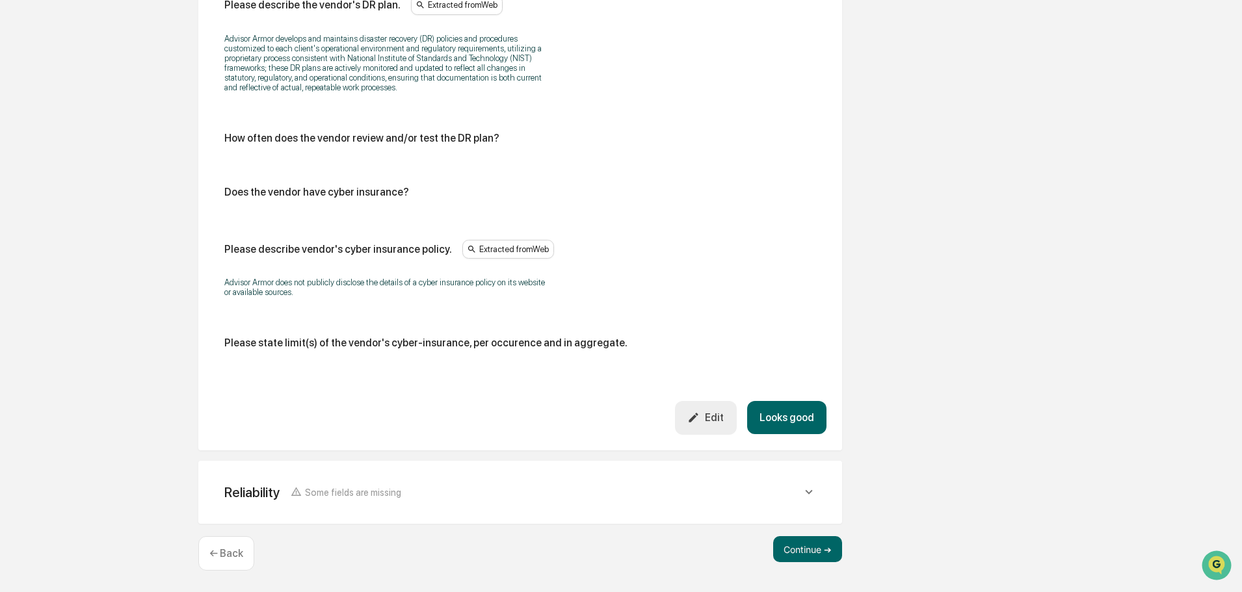
click at [781, 411] on button "Looks good" at bounding box center [786, 417] width 79 height 33
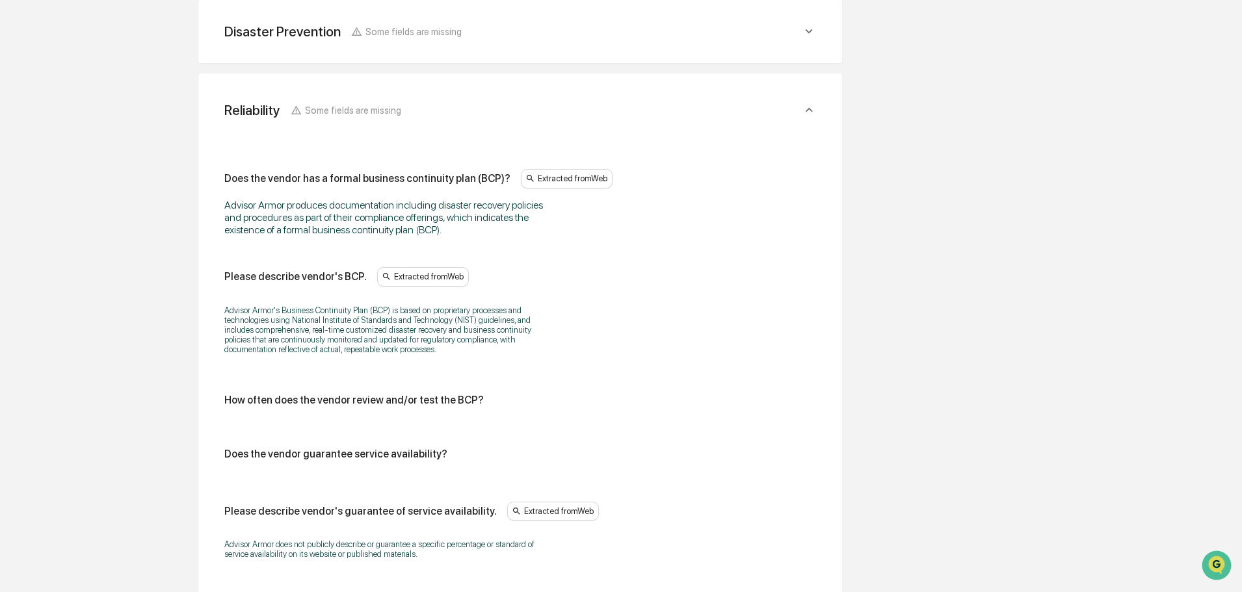
scroll to position [817, 0]
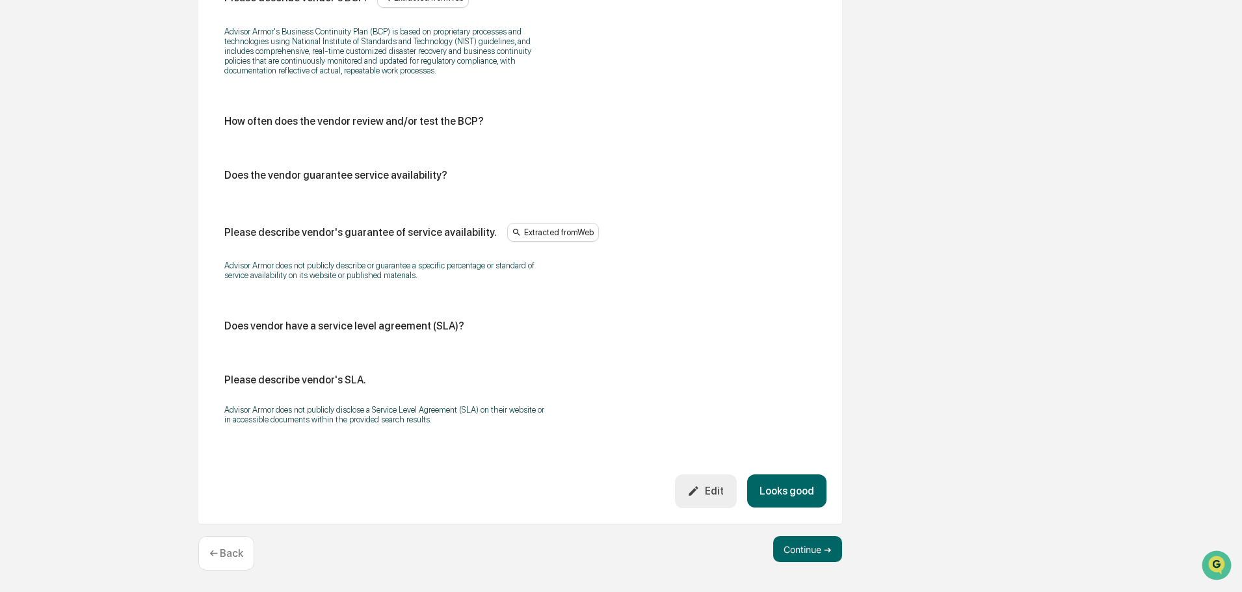
click at [787, 484] on button "Looks good" at bounding box center [786, 491] width 79 height 33
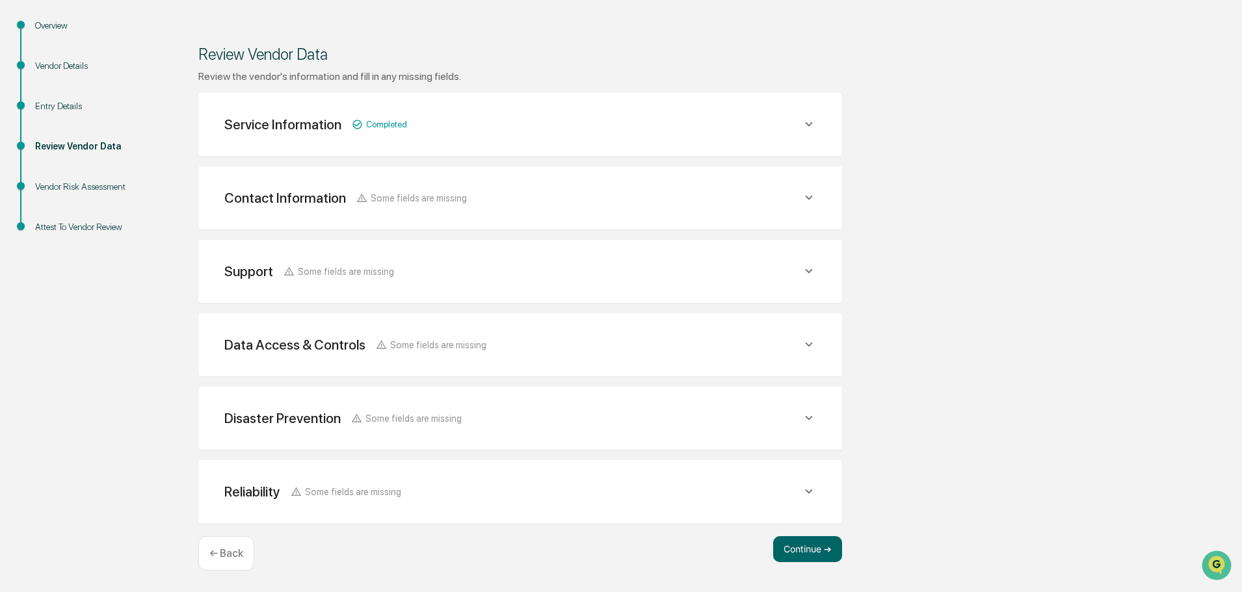
scroll to position [151, 0]
click at [819, 546] on button "Continue ➔" at bounding box center [807, 549] width 69 height 26
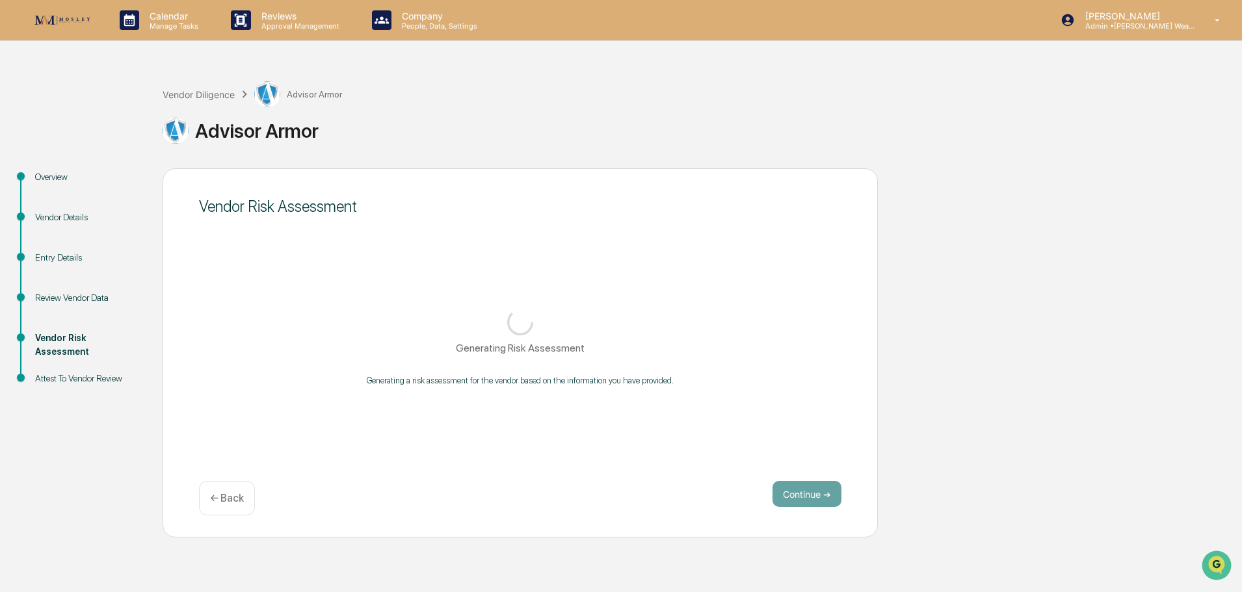
scroll to position [0, 0]
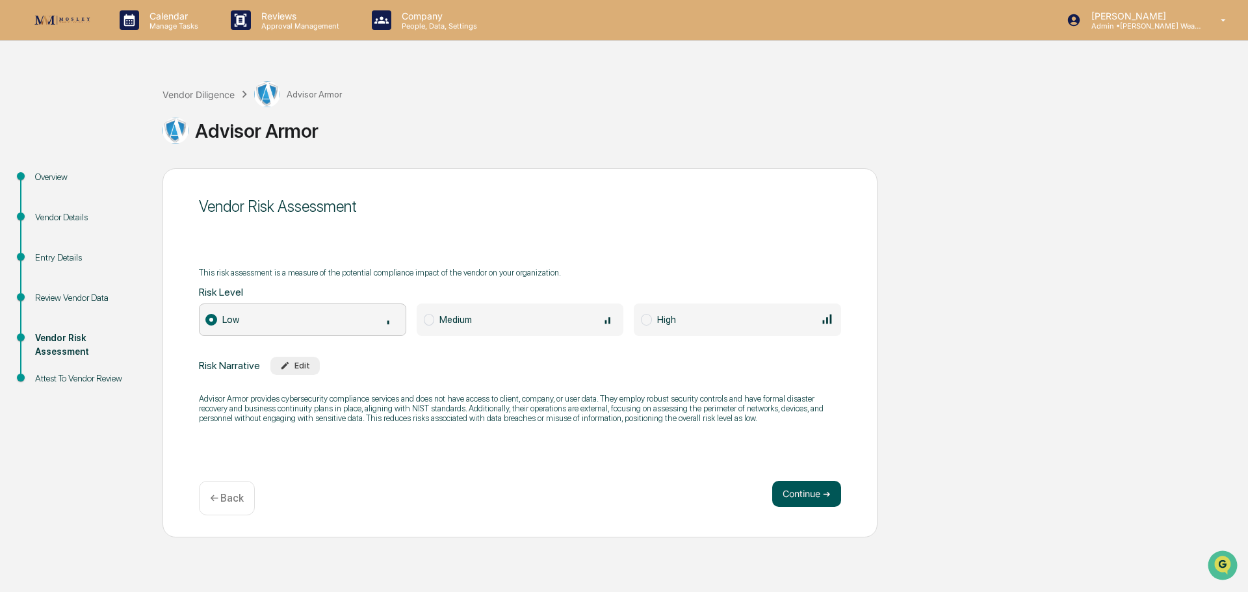
click at [804, 493] on button "Continue ➔" at bounding box center [806, 494] width 69 height 26
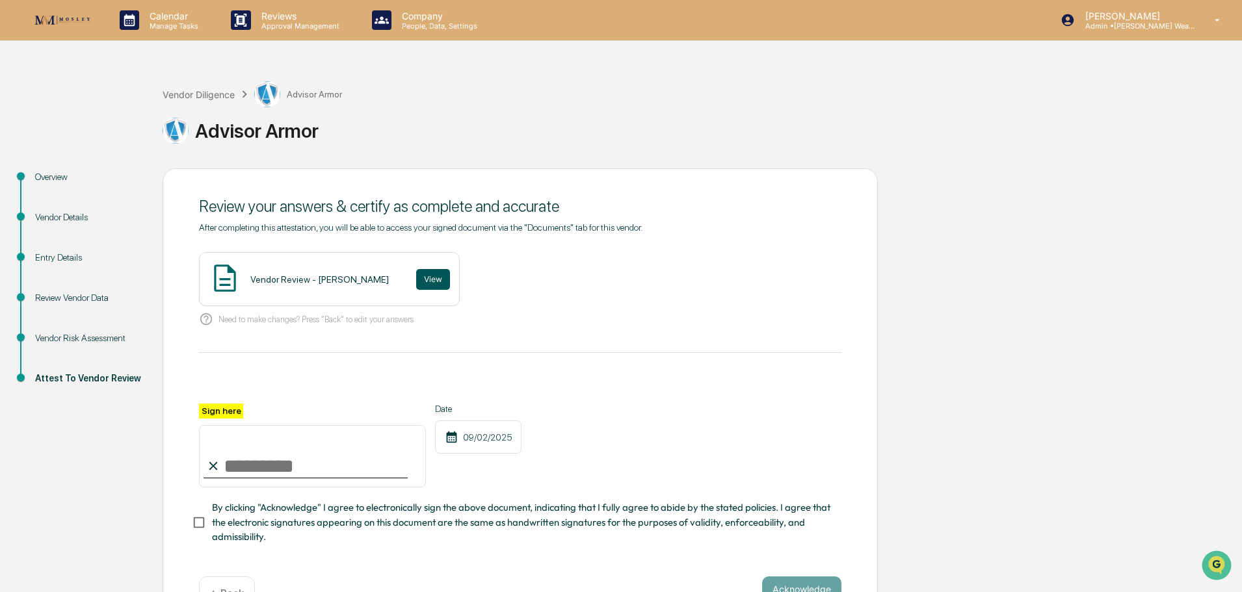
click at [416, 278] on button "View" at bounding box center [433, 279] width 34 height 21
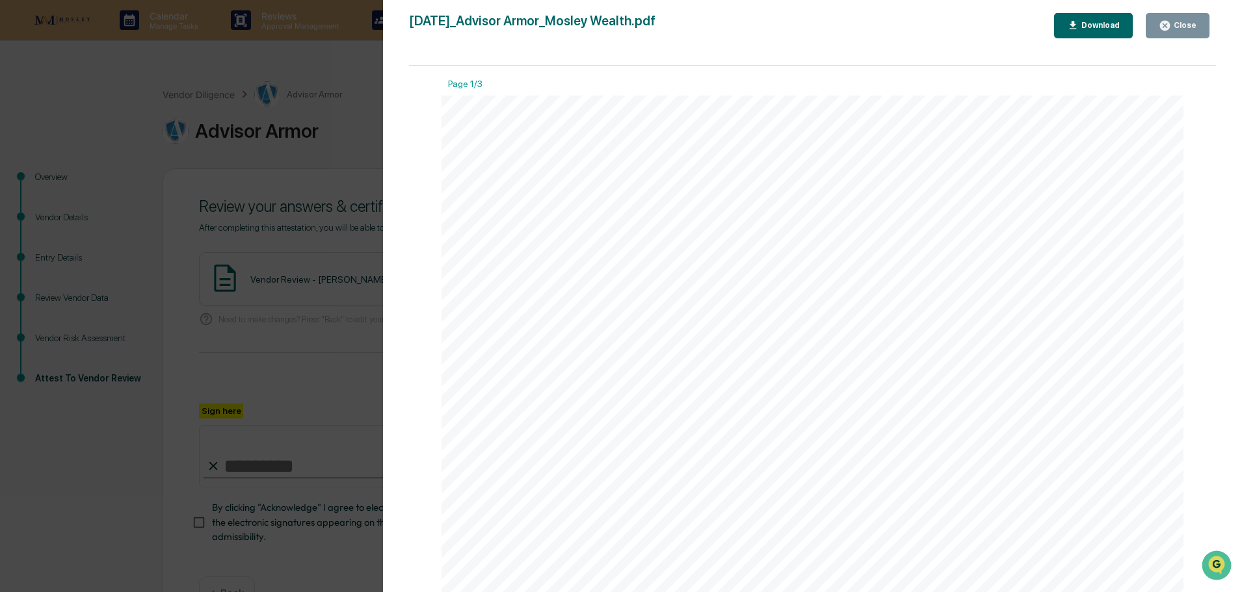
click at [1187, 23] on div "Close" at bounding box center [1183, 25] width 25 height 9
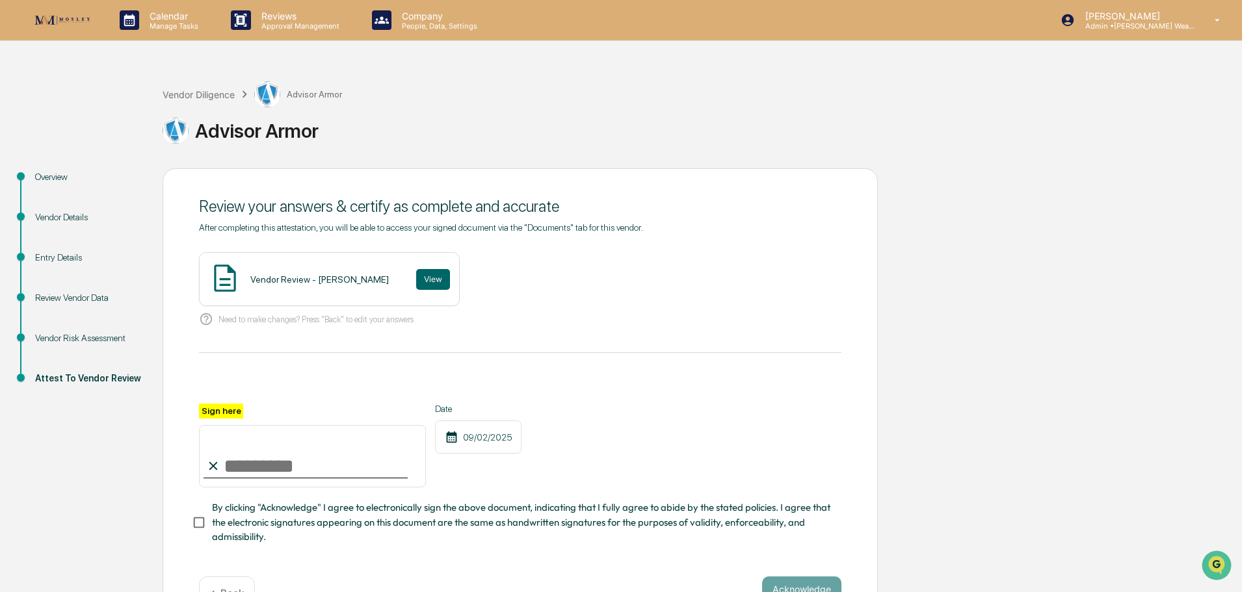
click at [258, 467] on input "Sign here" at bounding box center [312, 456] width 227 height 62
type input "**********"
click at [801, 584] on button "Acknowledge" at bounding box center [801, 590] width 79 height 26
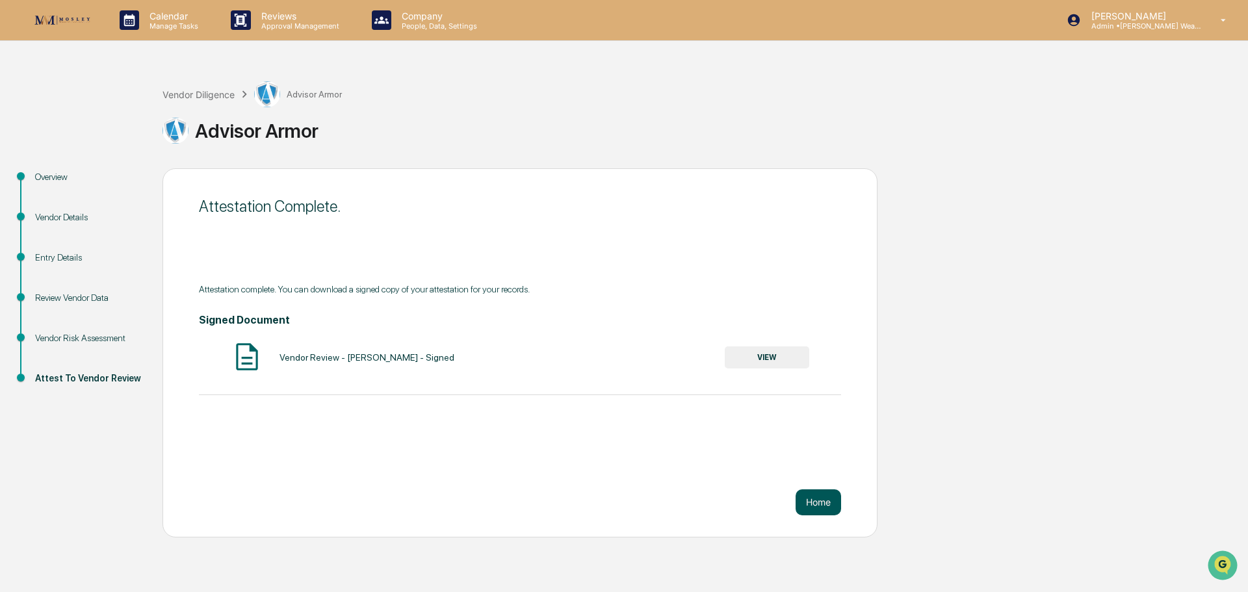
click at [821, 497] on button "Home" at bounding box center [819, 503] width 46 height 26
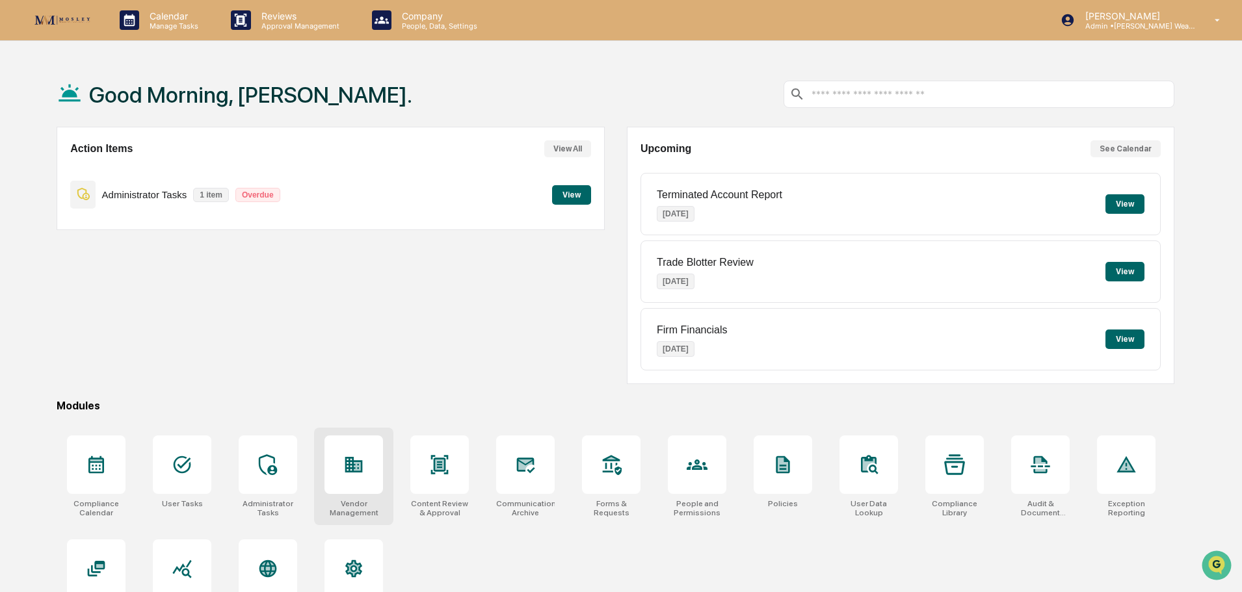
click at [355, 475] on icon at bounding box center [353, 464] width 21 height 21
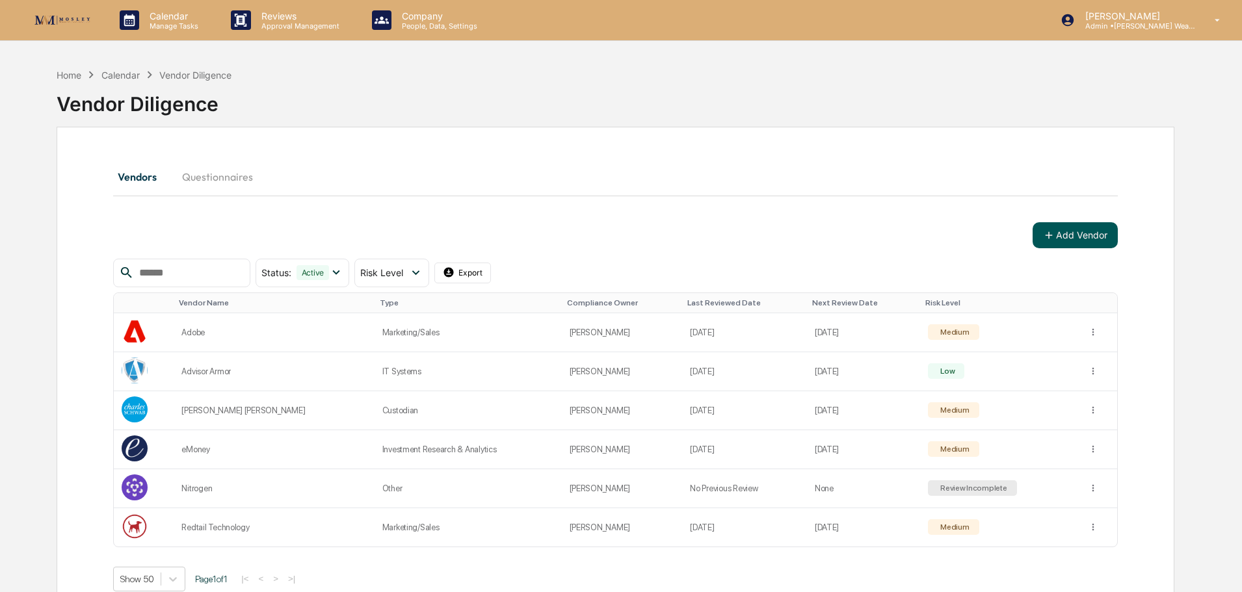
click at [1080, 229] on button "Add Vendor" at bounding box center [1074, 235] width 85 height 26
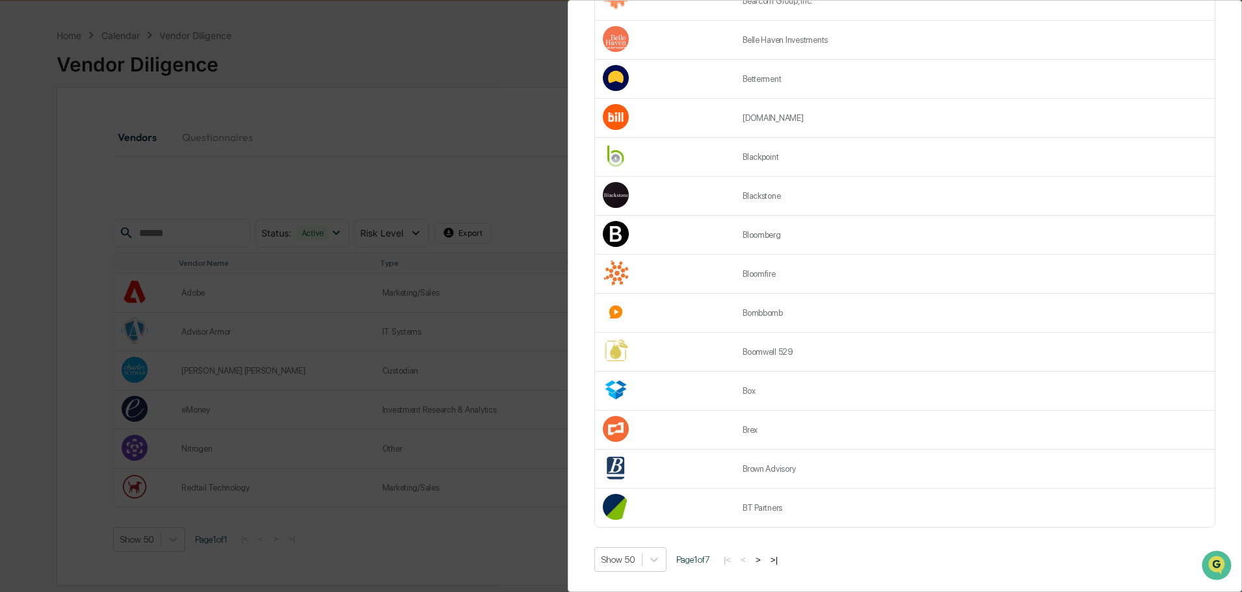
scroll to position [62, 0]
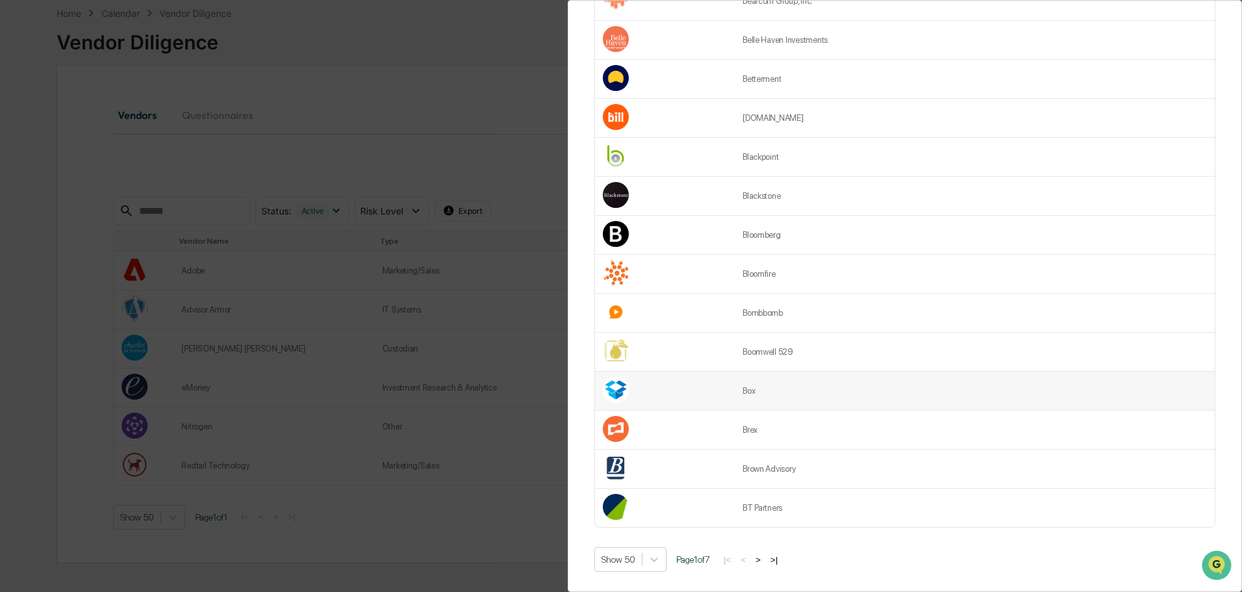
click at [905, 387] on td "Box" at bounding box center [975, 391] width 480 height 39
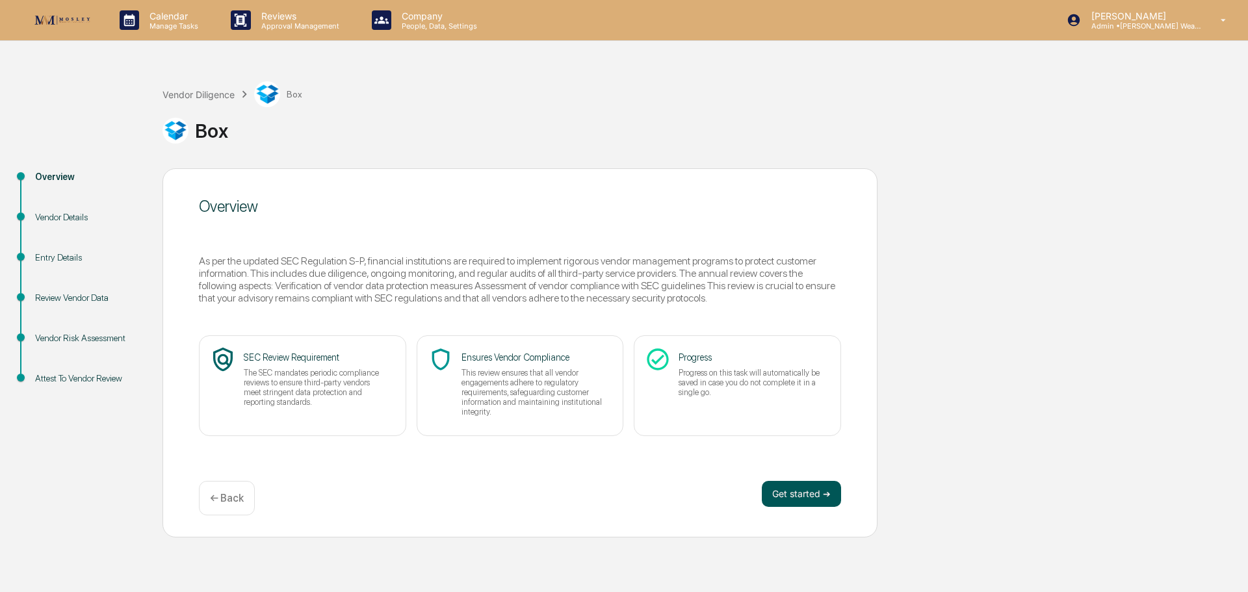
click at [800, 491] on button "Get started ➔" at bounding box center [801, 494] width 79 height 26
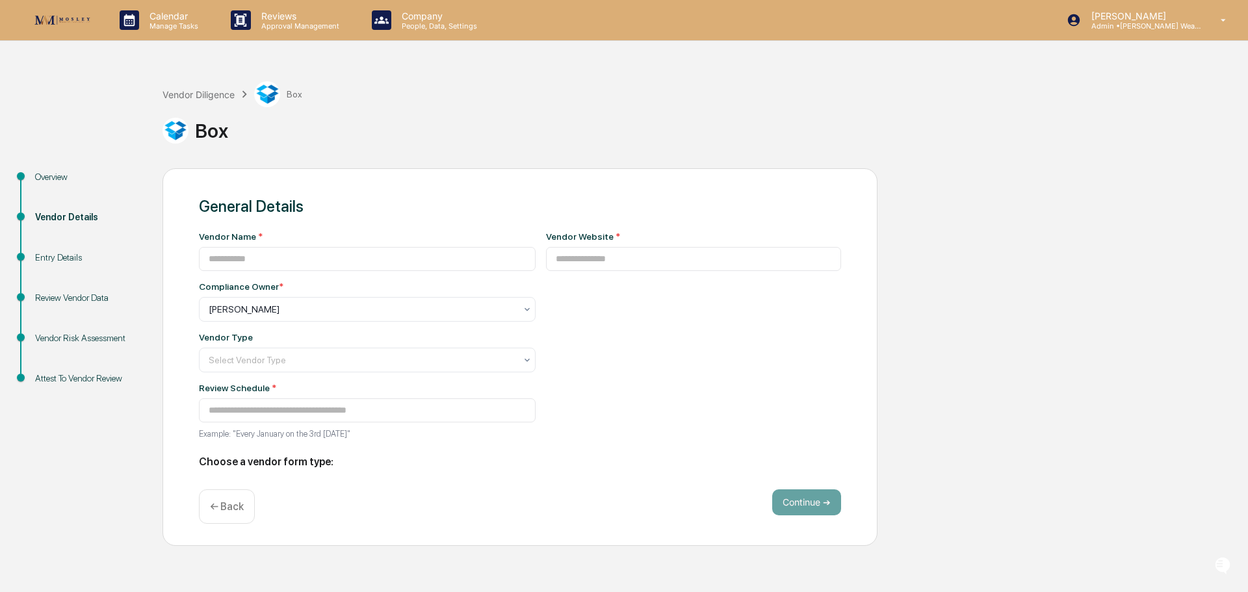
type input "***"
type input "**********"
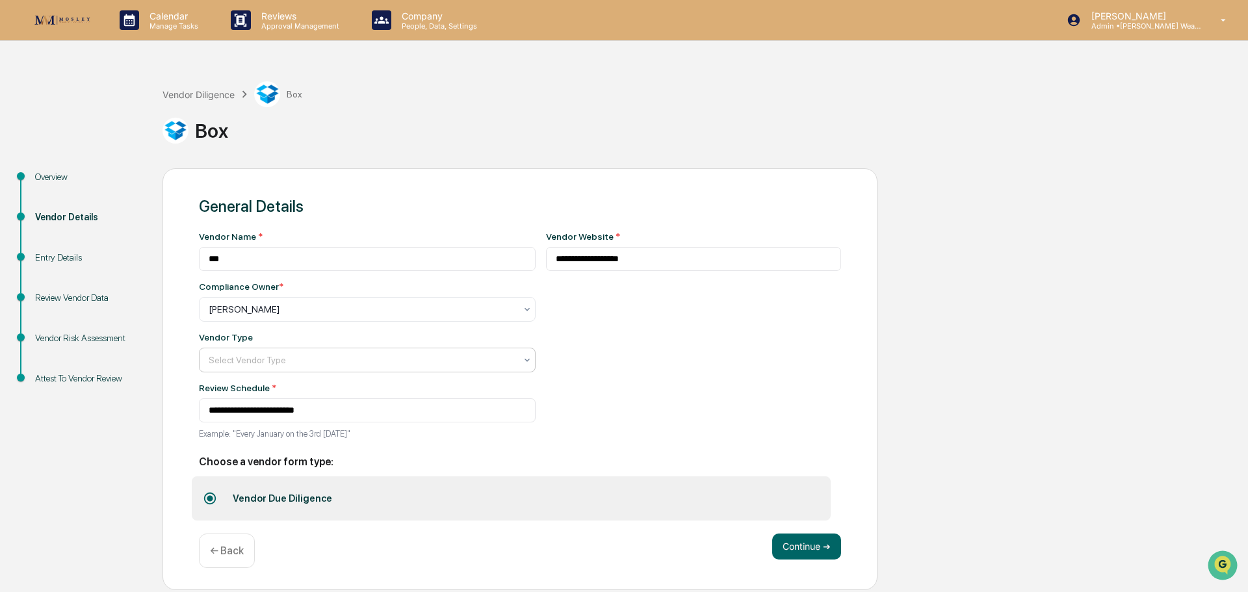
click at [522, 315] on icon at bounding box center [527, 309] width 10 height 10
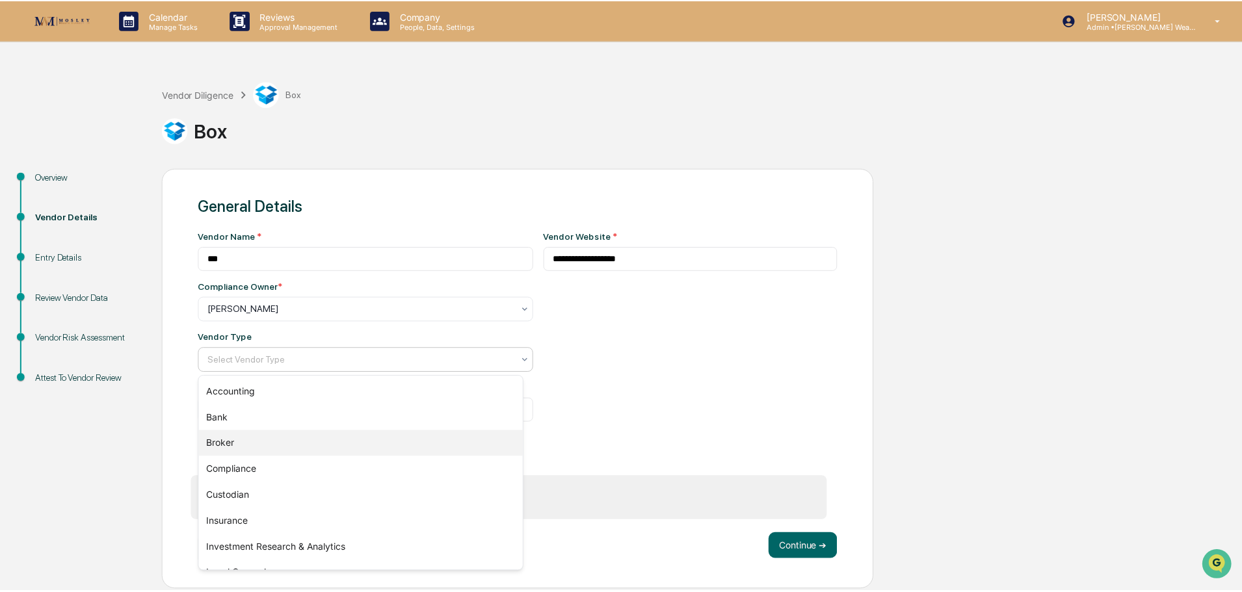
scroll to position [65, 0]
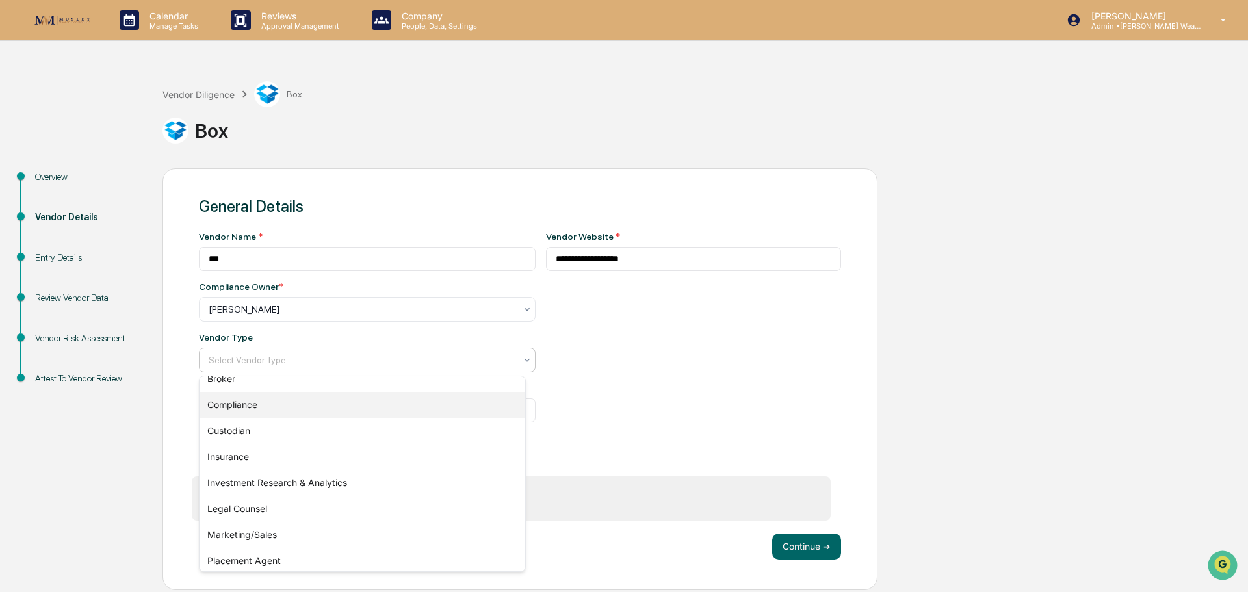
click at [462, 402] on div "Compliance" at bounding box center [363, 405] width 326 height 26
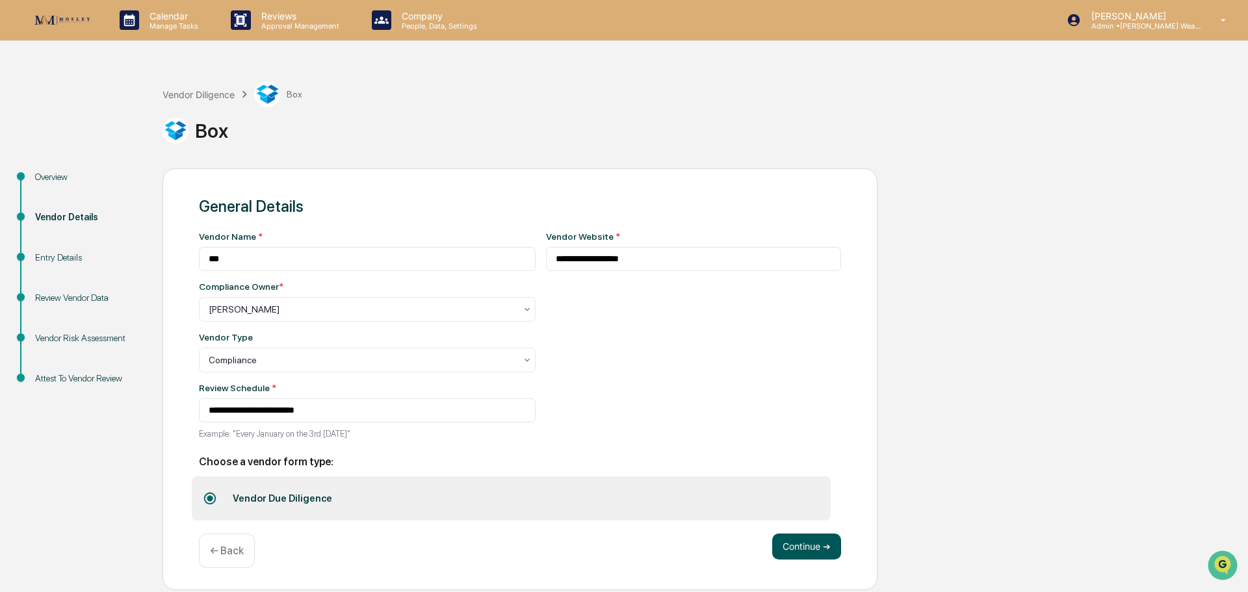
click at [815, 543] on button "Continue ➔" at bounding box center [806, 547] width 69 height 26
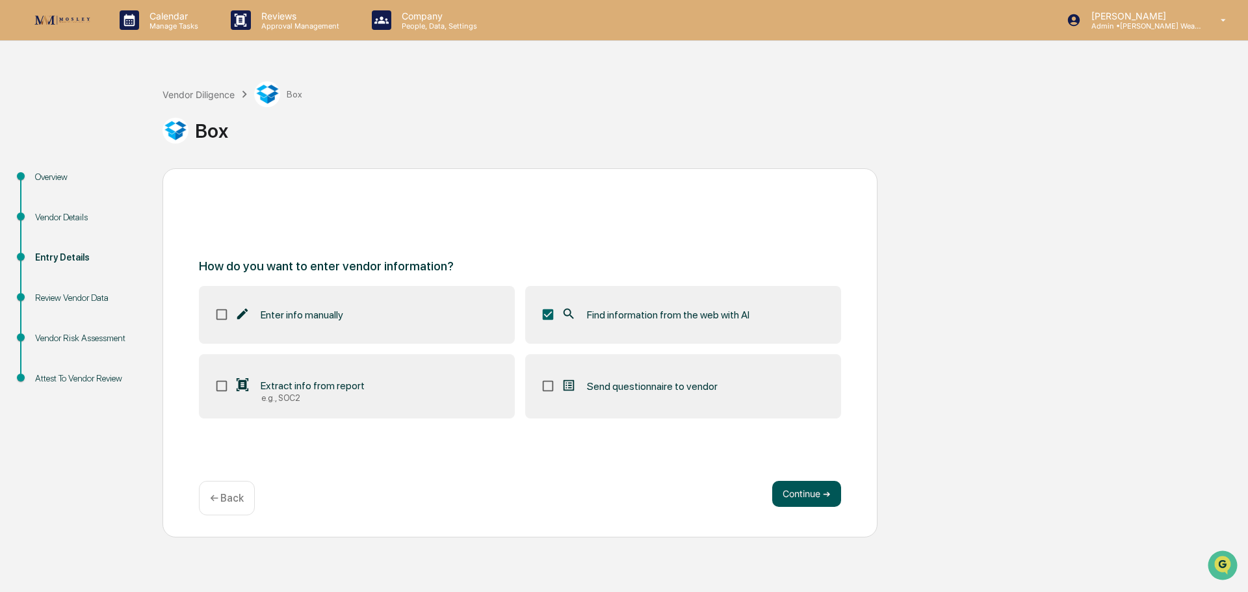
click at [797, 495] on button "Continue ➔" at bounding box center [806, 494] width 69 height 26
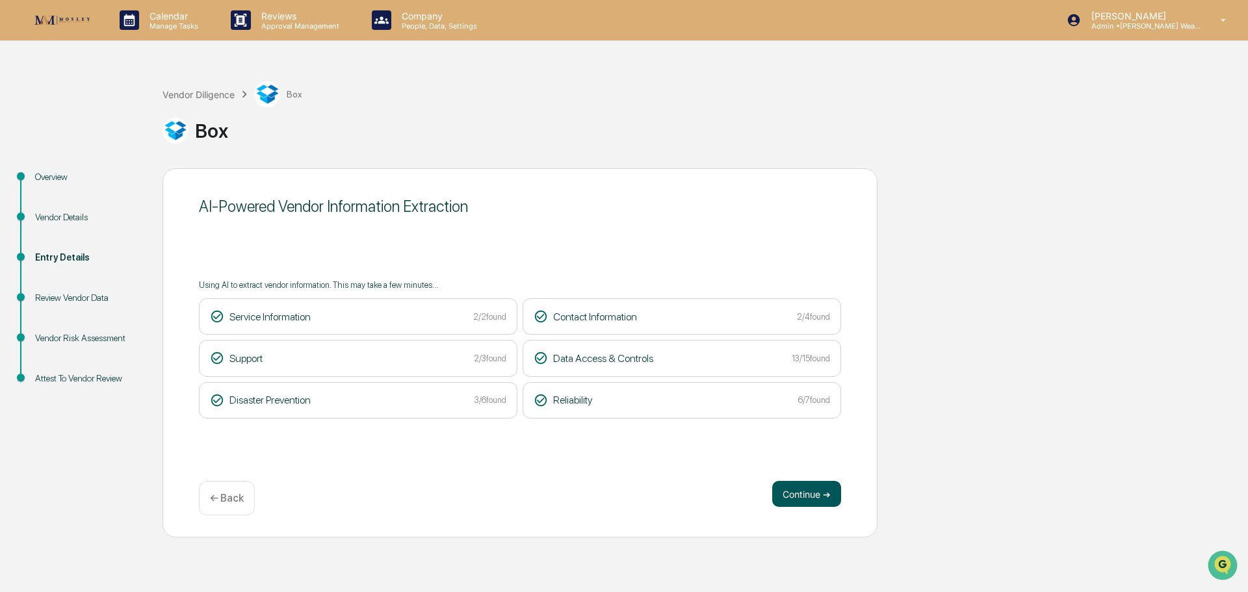
click at [824, 499] on button "Continue ➔" at bounding box center [806, 494] width 69 height 26
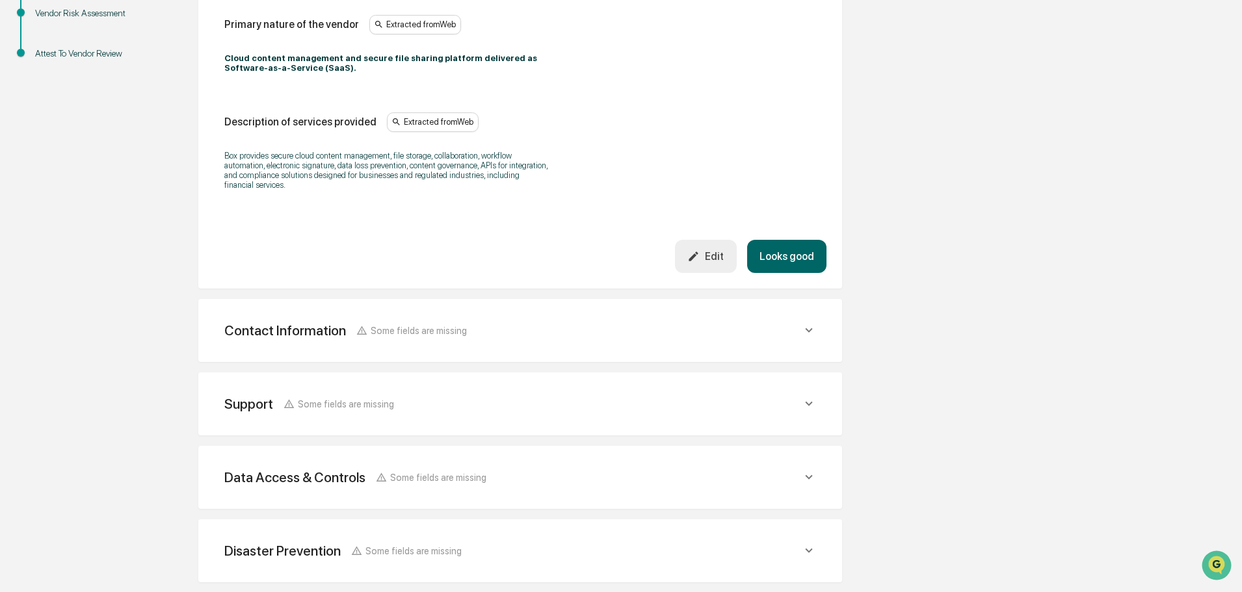
click at [791, 256] on button "Looks good" at bounding box center [786, 256] width 79 height 33
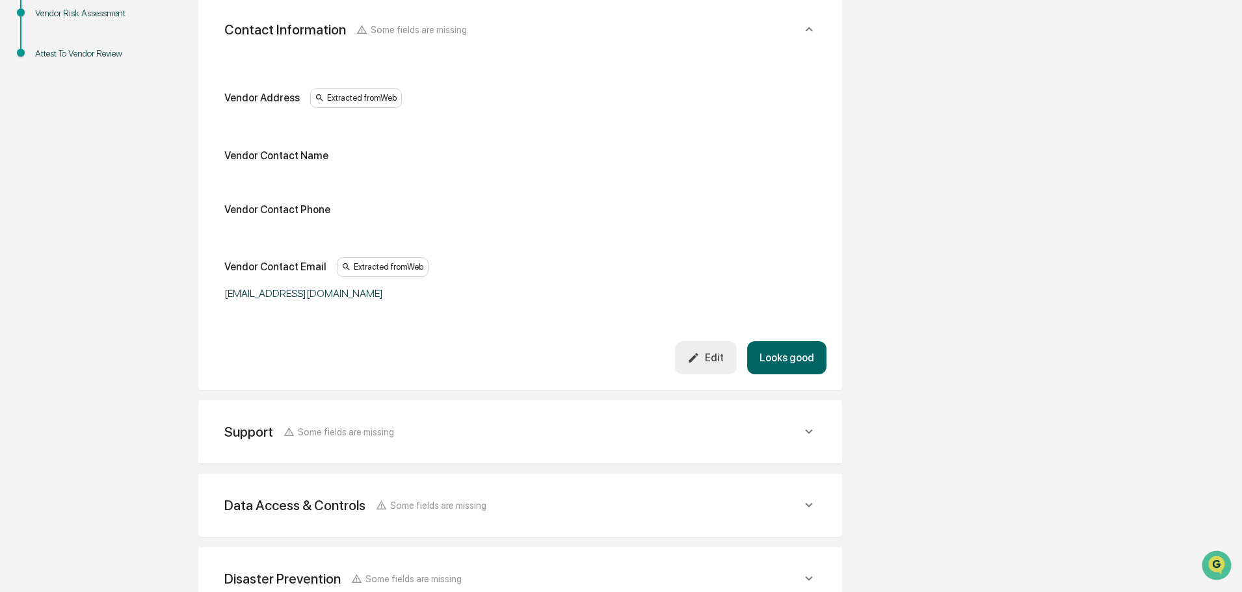
scroll to position [244, 0]
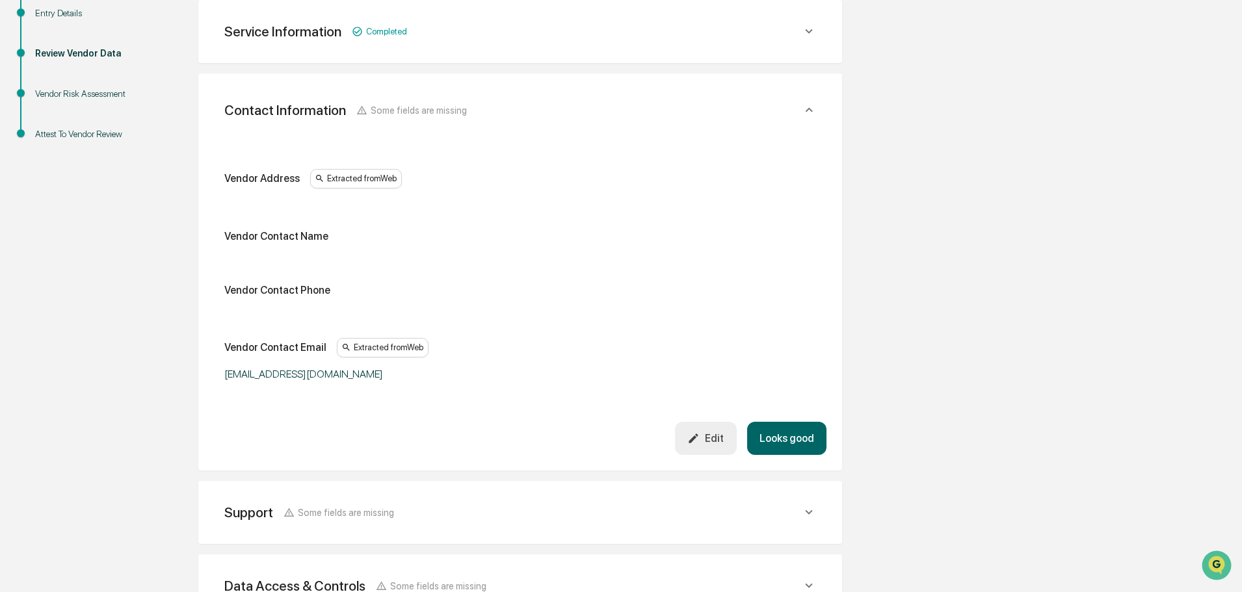
click at [787, 434] on button "Looks good" at bounding box center [786, 438] width 79 height 33
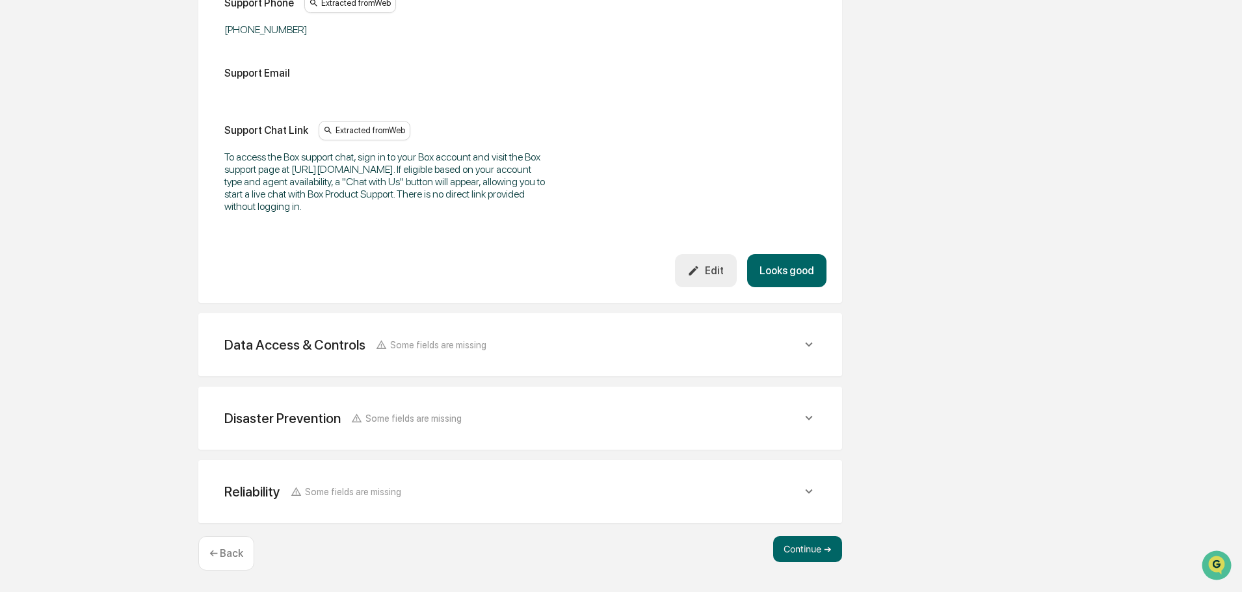
click at [785, 275] on button "Looks good" at bounding box center [786, 270] width 79 height 33
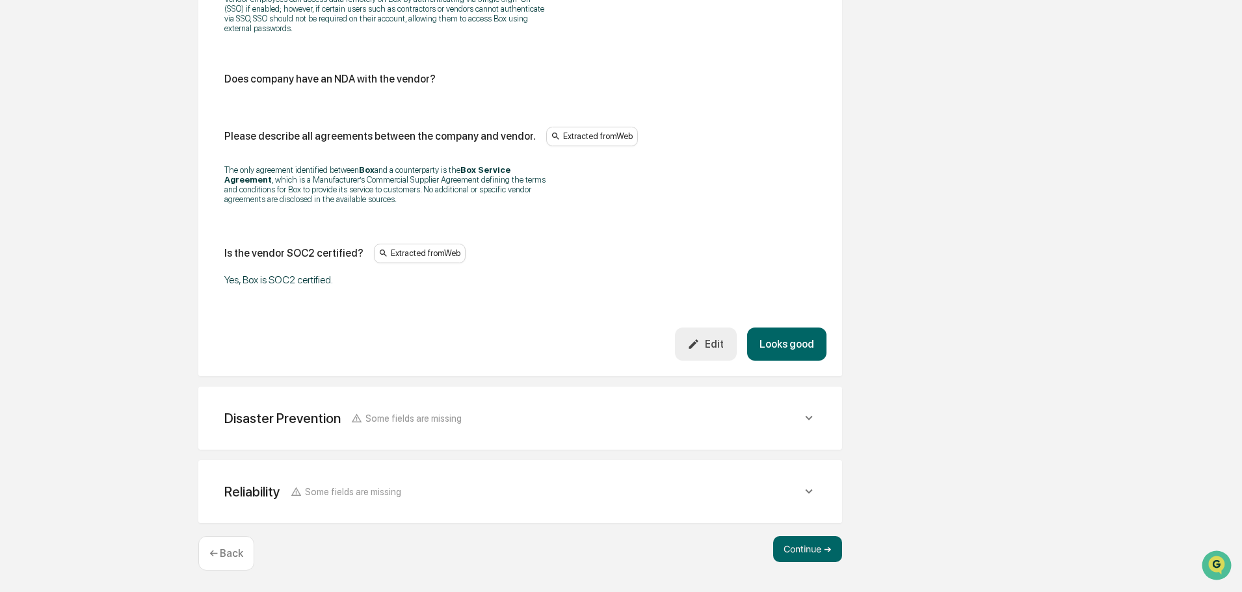
click at [783, 339] on button "Looks good" at bounding box center [786, 344] width 79 height 33
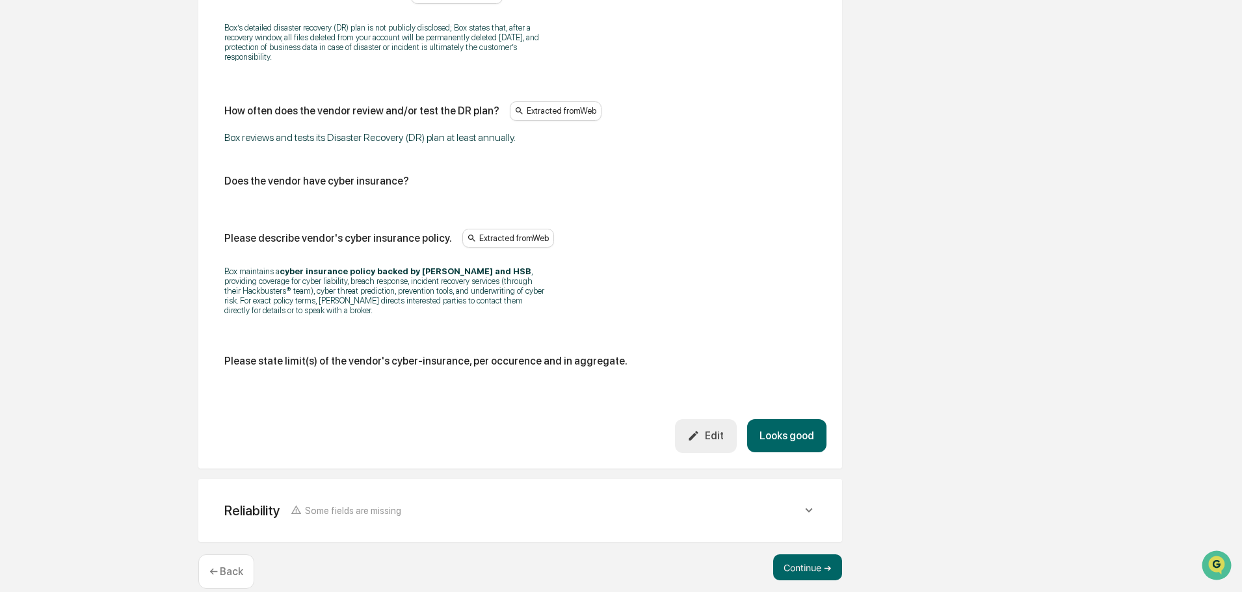
scroll to position [712, 0]
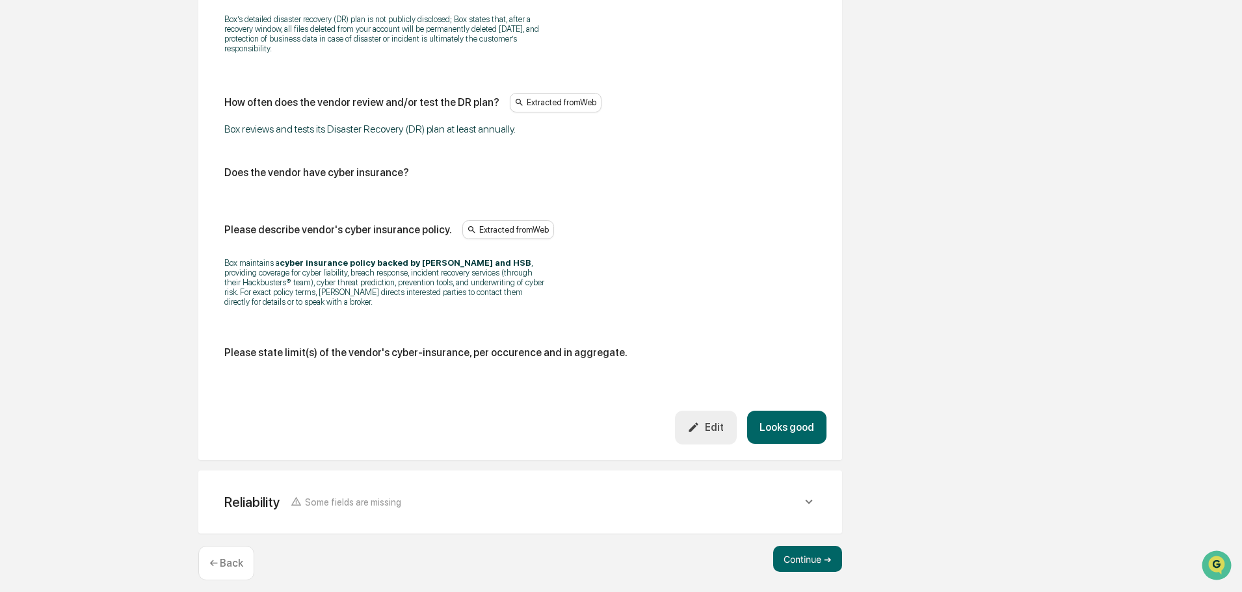
click at [786, 415] on button "Looks good" at bounding box center [786, 427] width 79 height 33
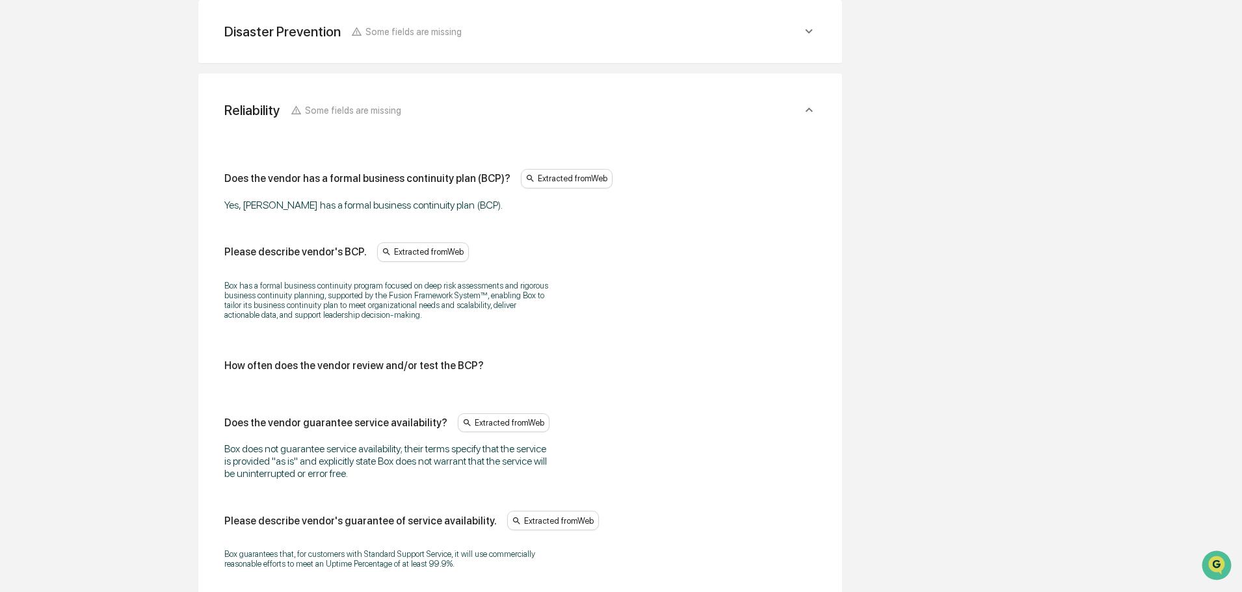
scroll to position [908, 0]
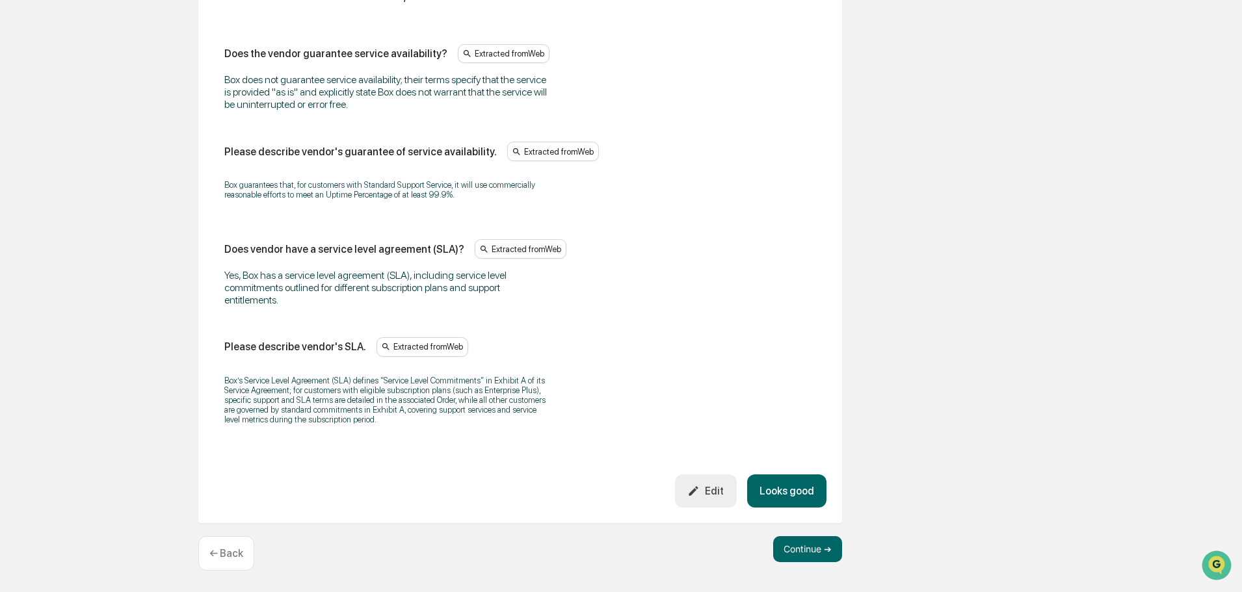
click at [781, 488] on button "Looks good" at bounding box center [786, 491] width 79 height 33
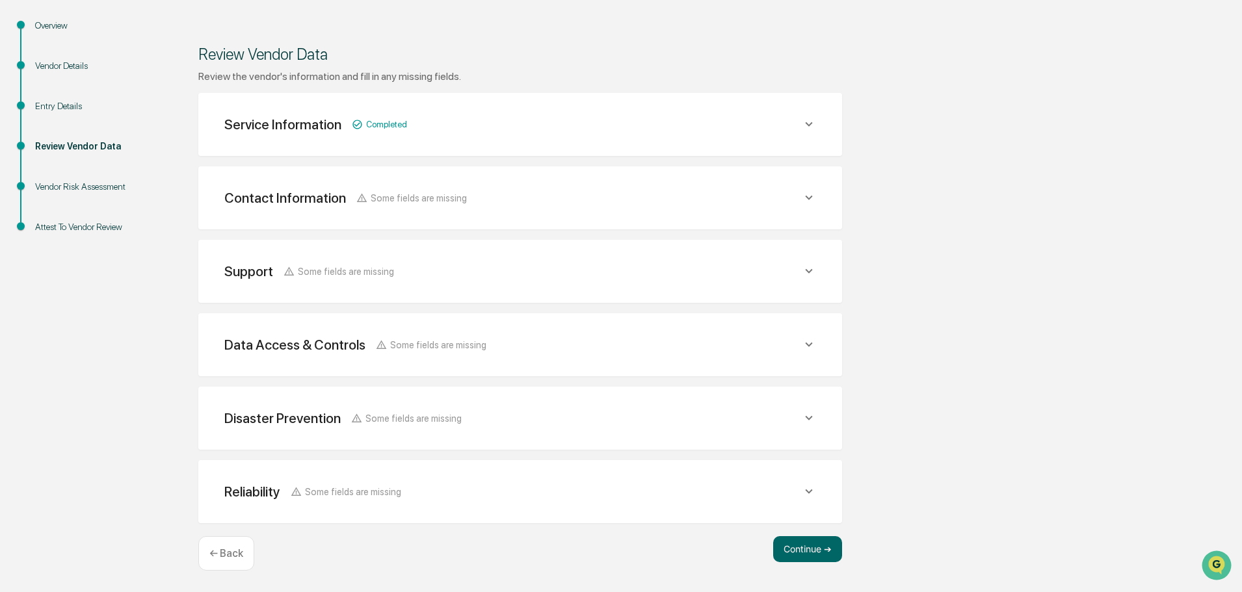
scroll to position [151, 0]
click at [791, 553] on button "Continue ➔" at bounding box center [807, 549] width 69 height 26
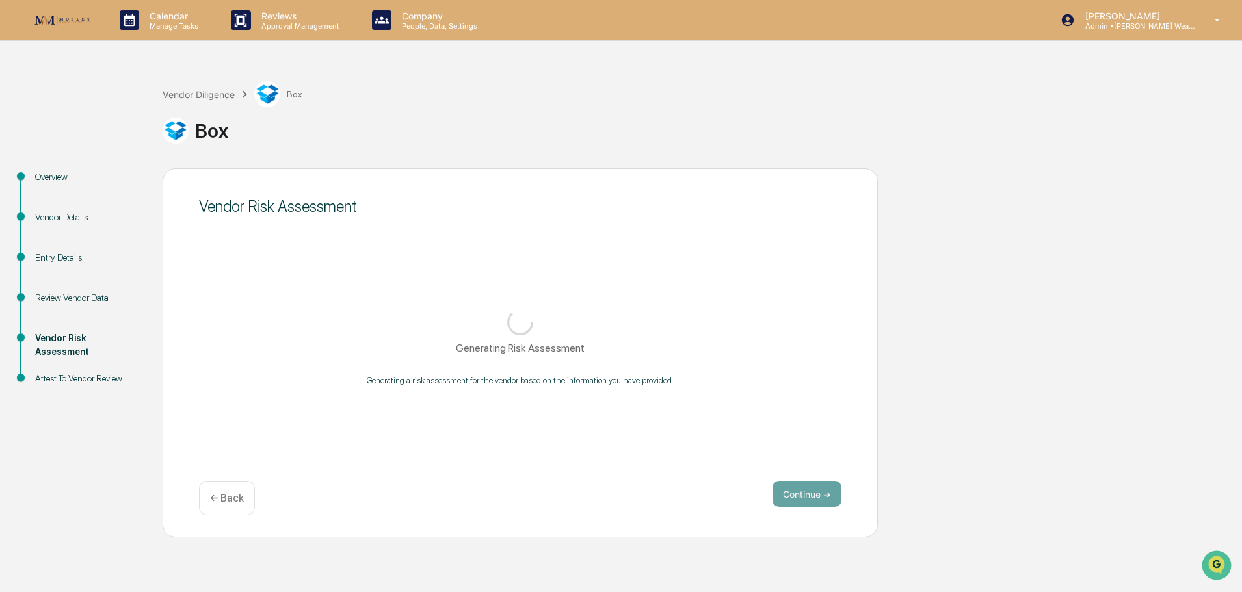
scroll to position [0, 0]
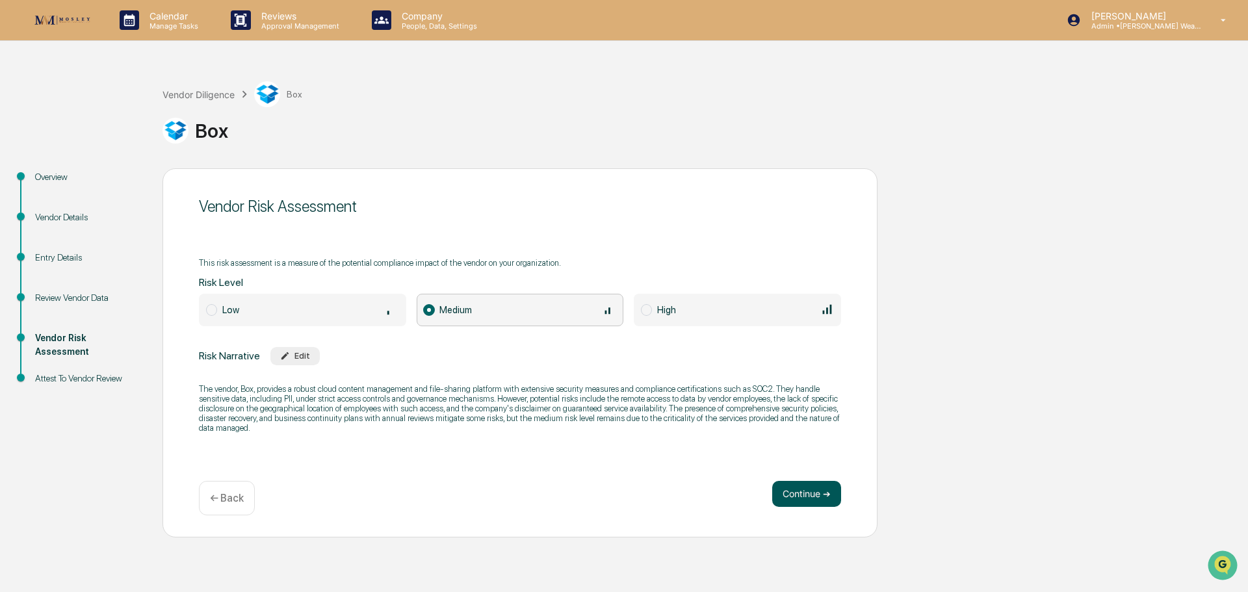
click at [786, 492] on button "Continue ➔" at bounding box center [806, 494] width 69 height 26
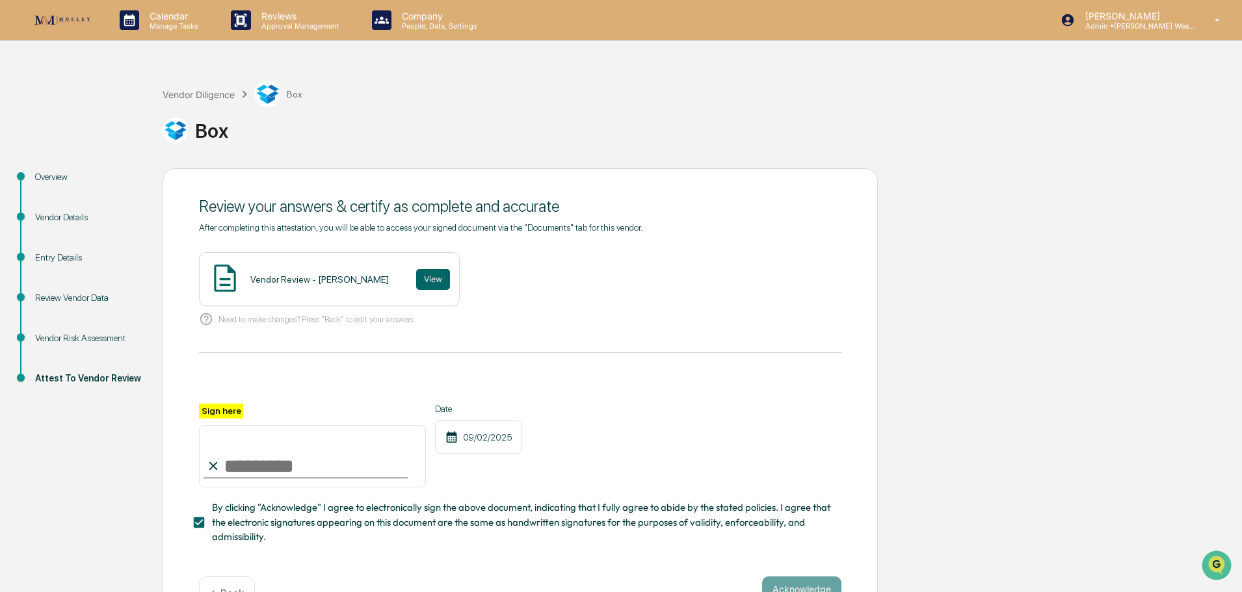
click at [261, 456] on input "Sign here" at bounding box center [312, 456] width 227 height 62
type input "**********"
click at [416, 285] on button "View" at bounding box center [433, 279] width 34 height 21
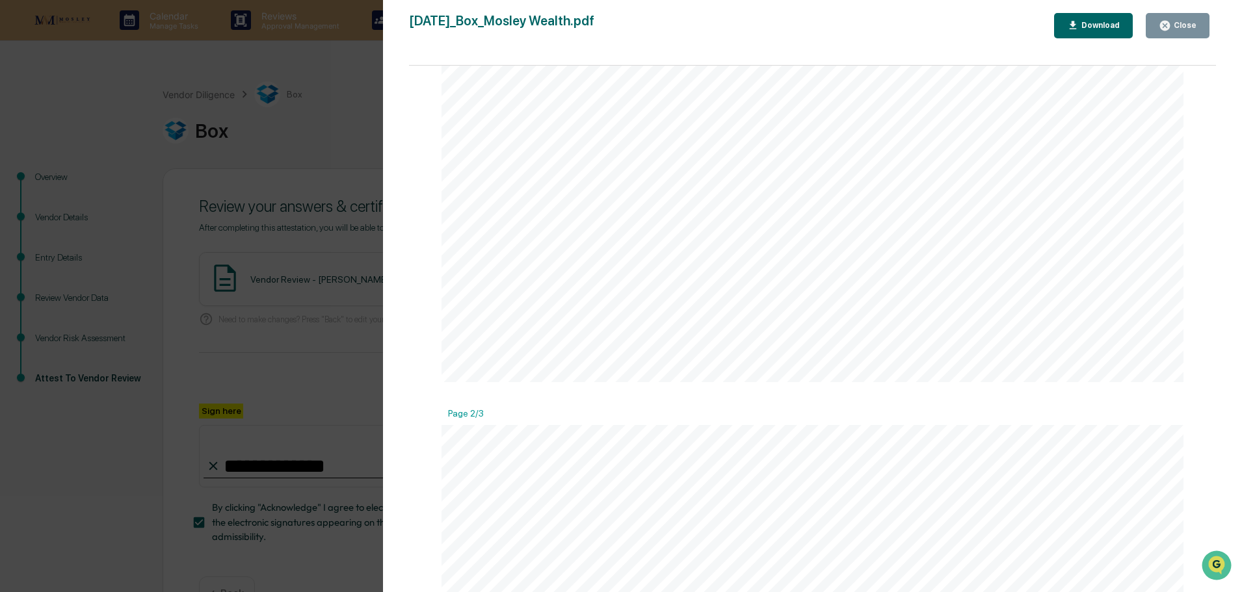
scroll to position [780, 0]
click at [1166, 27] on icon "button" at bounding box center [1165, 26] width 12 height 12
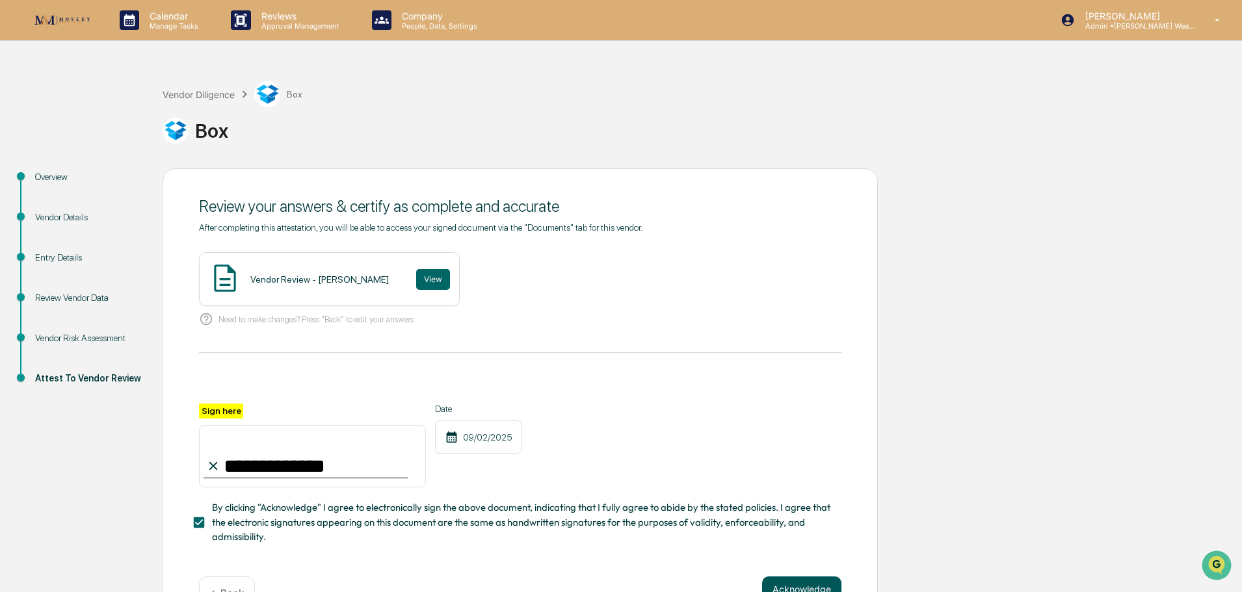
click at [803, 584] on button "Acknowledge" at bounding box center [801, 590] width 79 height 26
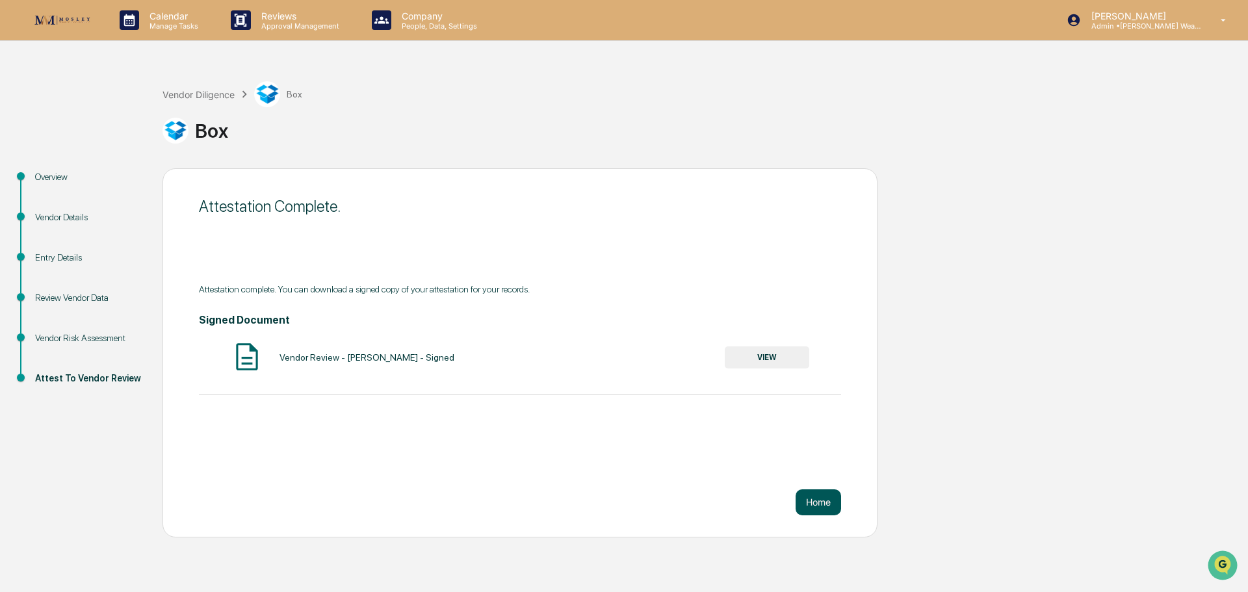
click at [818, 496] on button "Home" at bounding box center [819, 503] width 46 height 26
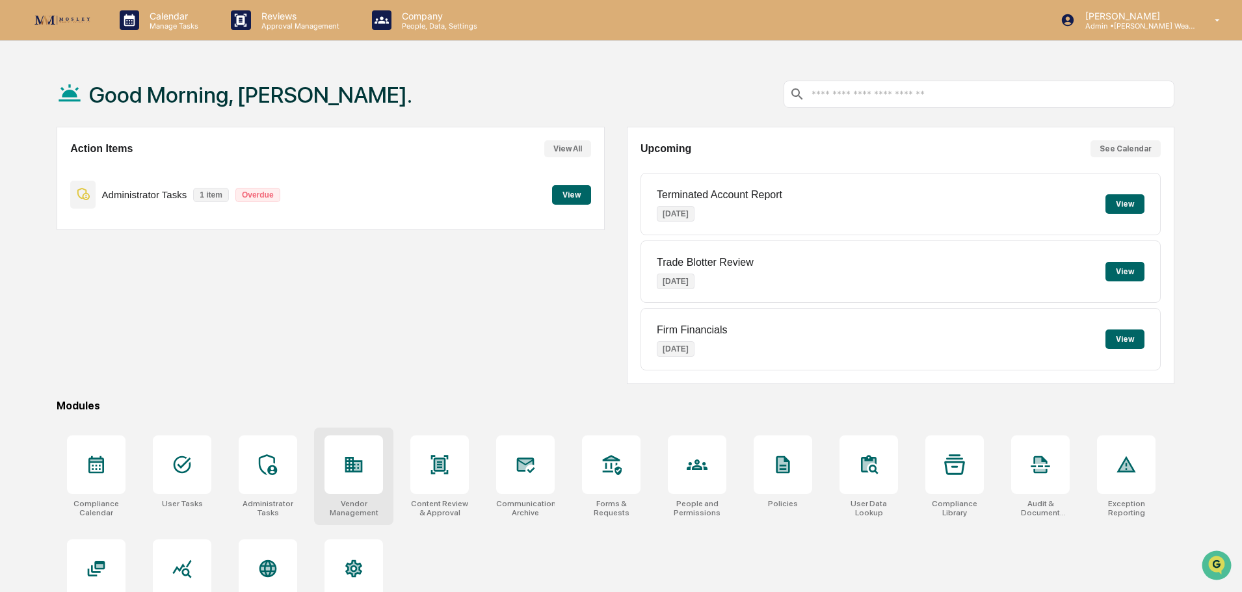
click at [351, 459] on icon at bounding box center [353, 464] width 21 height 21
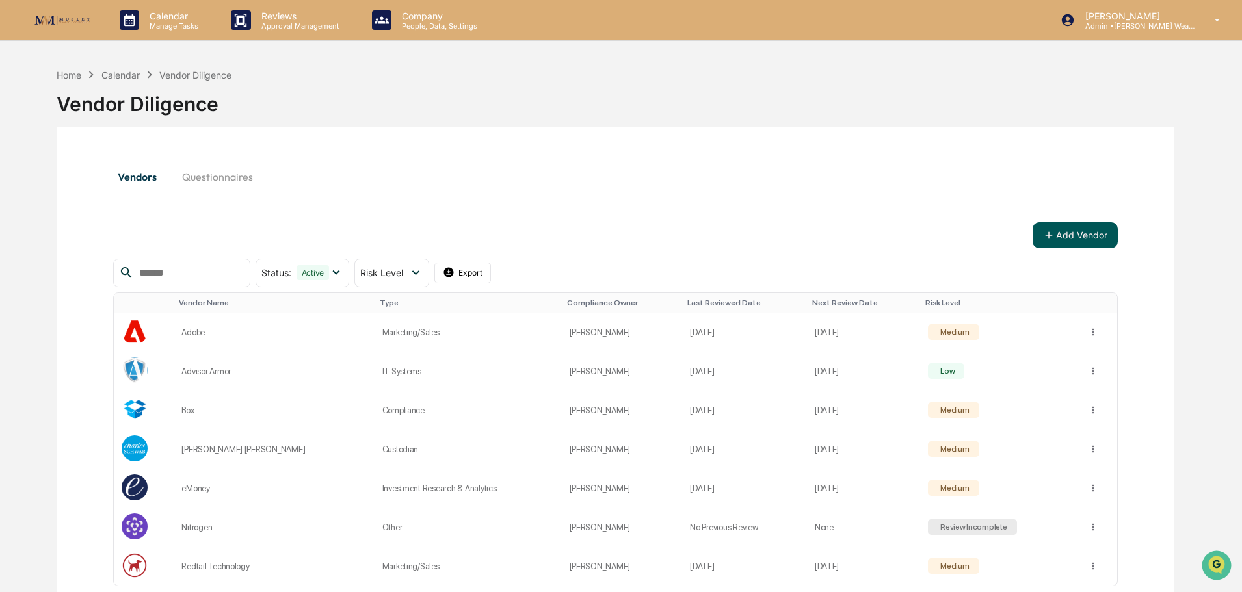
drag, startPoint x: 1243, startPoint y: 22, endPoint x: 1073, endPoint y: 228, distance: 266.5
click at [1073, 228] on button "Add Vendor" at bounding box center [1074, 235] width 85 height 26
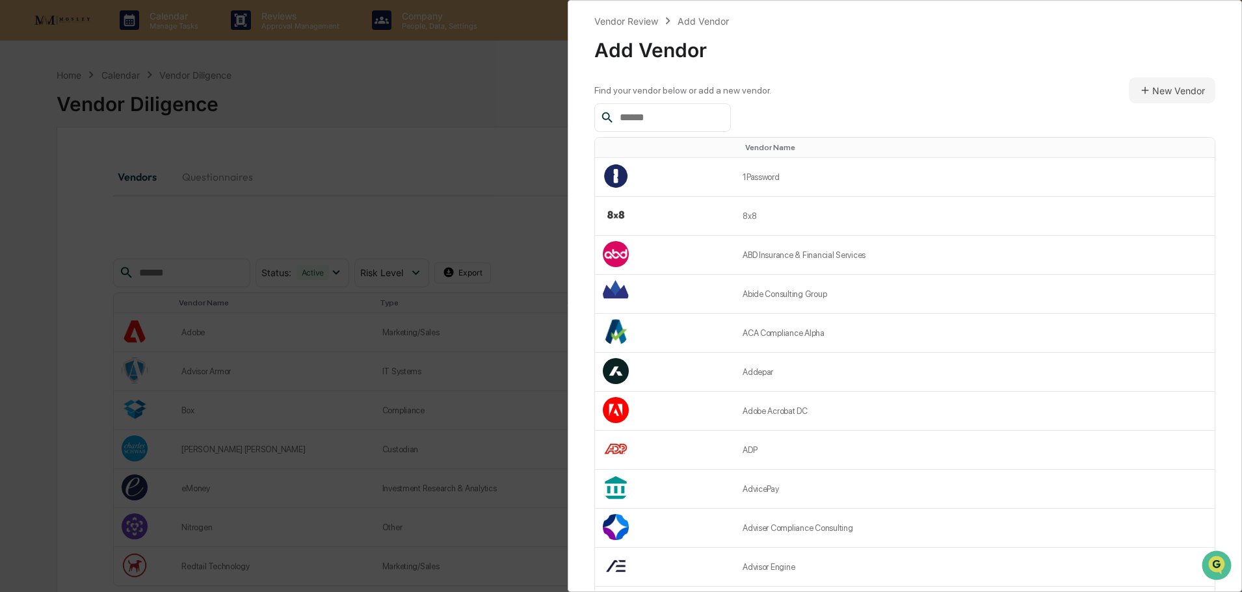
click at [655, 122] on input "text" at bounding box center [669, 117] width 111 height 17
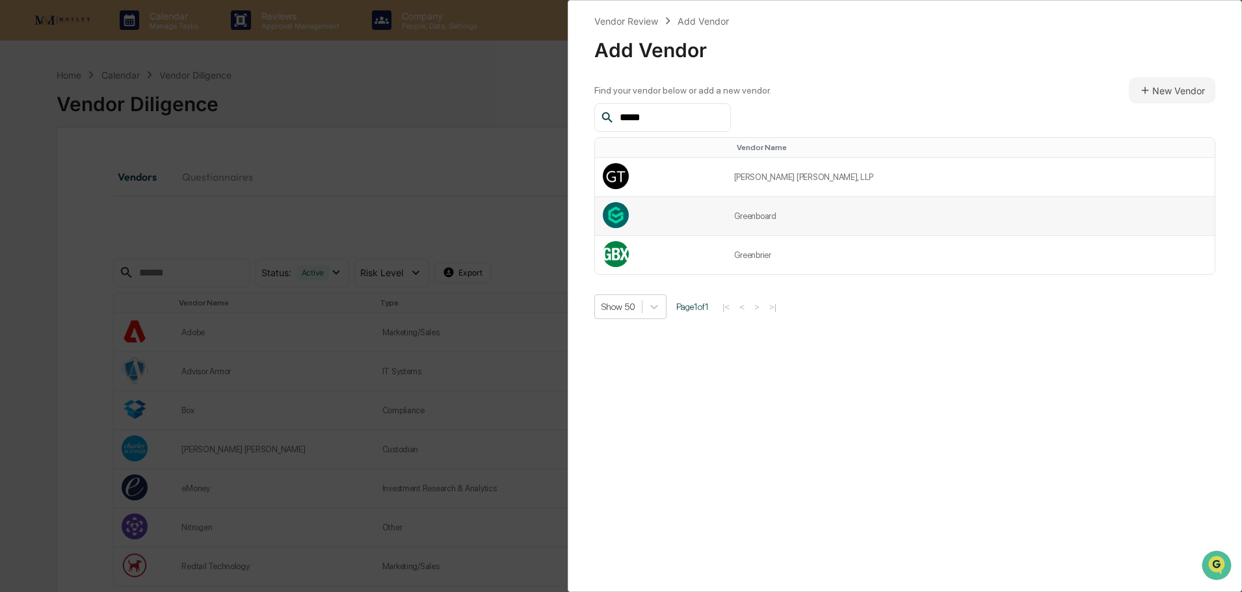
type input "*****"
click at [676, 216] on td at bounding box center [660, 216] width 131 height 39
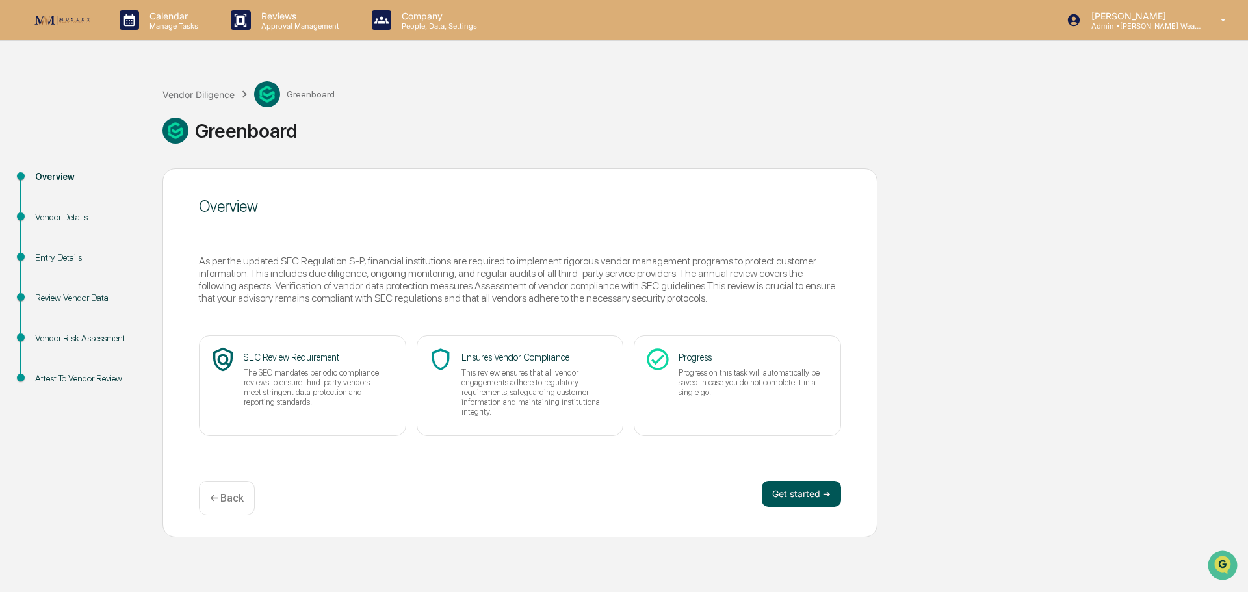
click at [800, 495] on button "Get started ➔" at bounding box center [801, 494] width 79 height 26
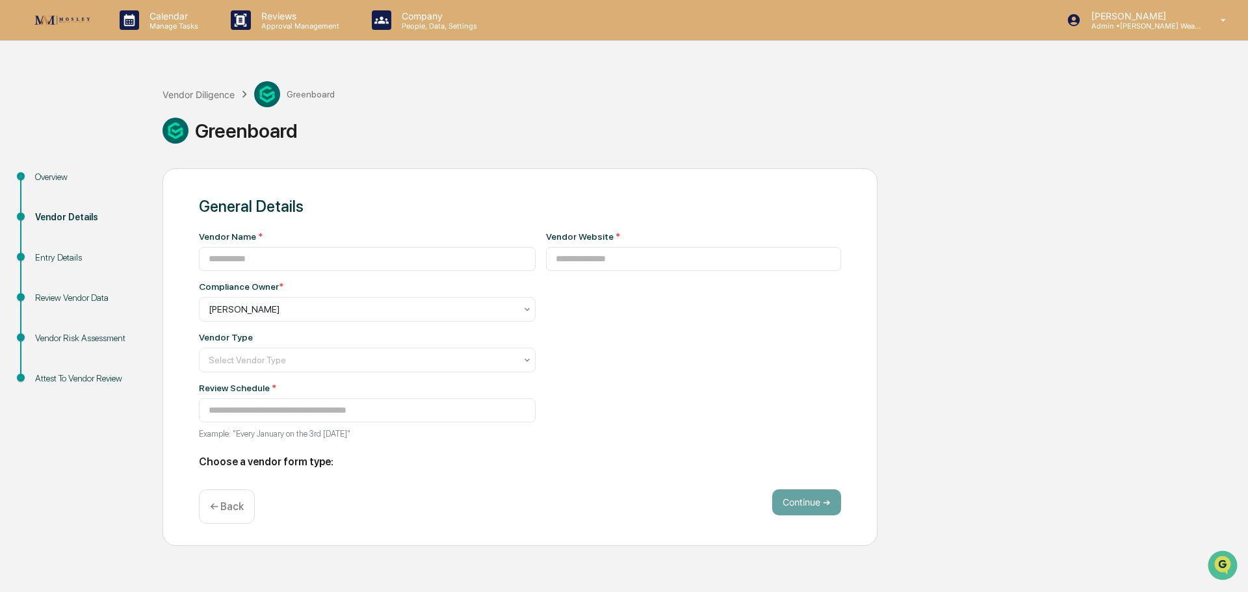
type input "**********"
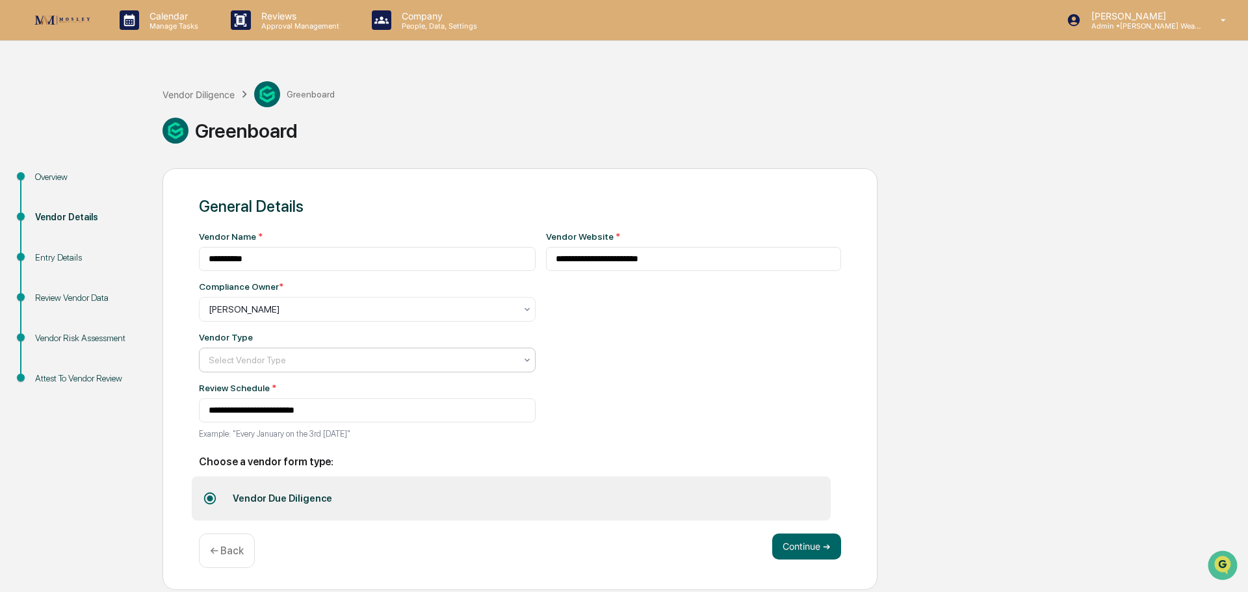
click at [503, 316] on div at bounding box center [362, 309] width 307 height 13
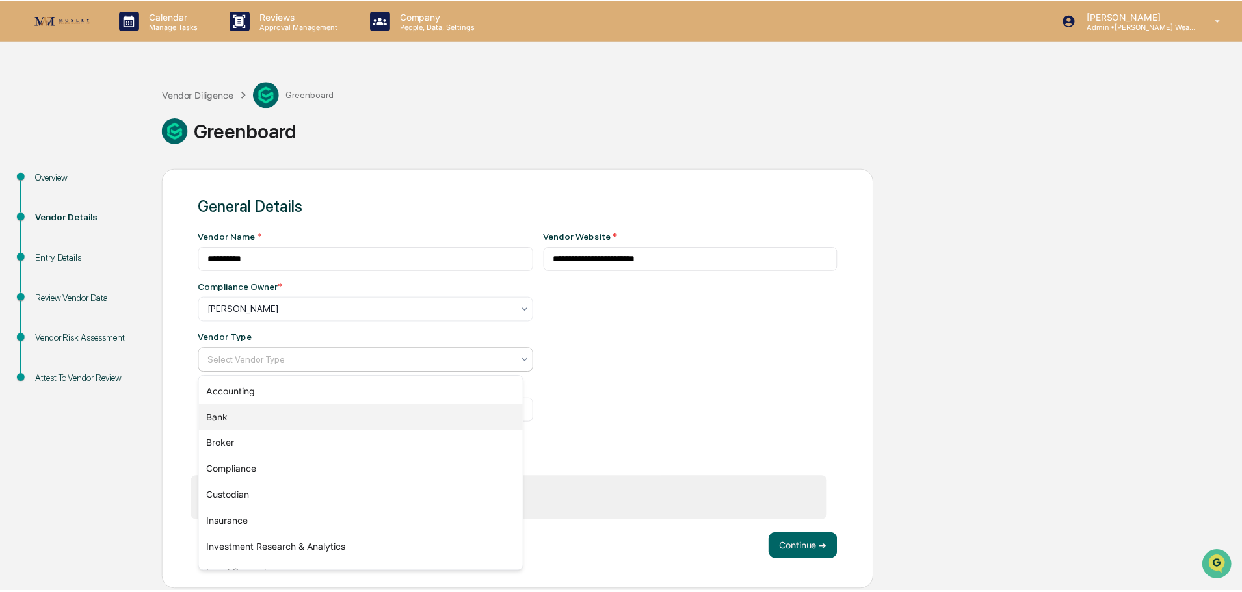
scroll to position [65, 0]
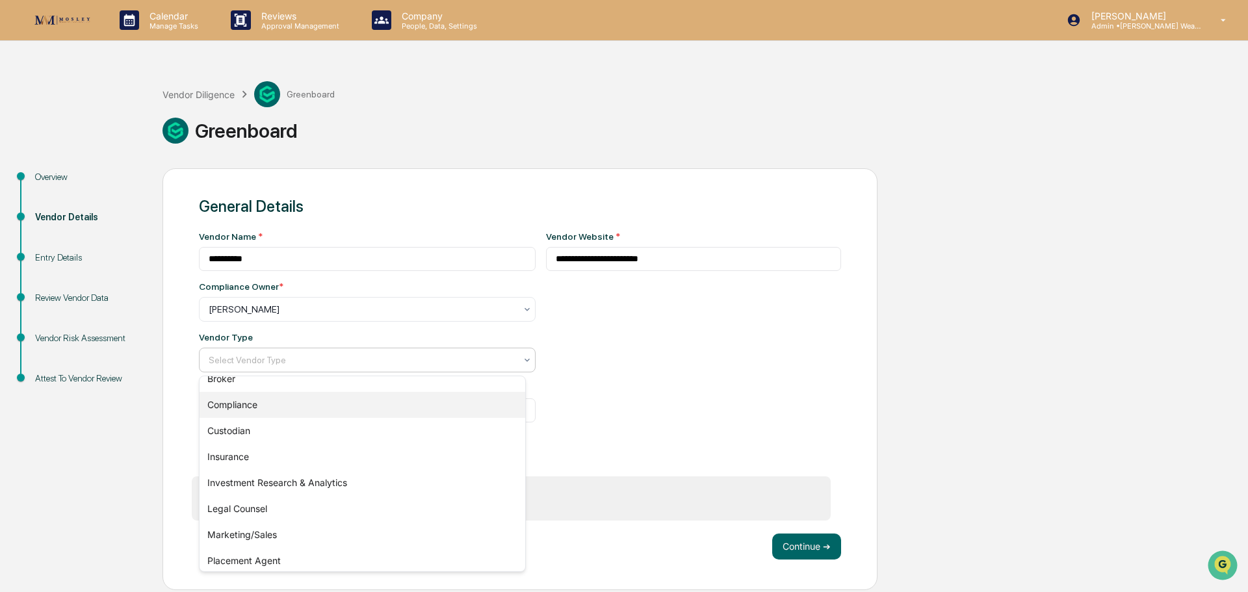
click at [482, 408] on div "Compliance" at bounding box center [363, 405] width 326 height 26
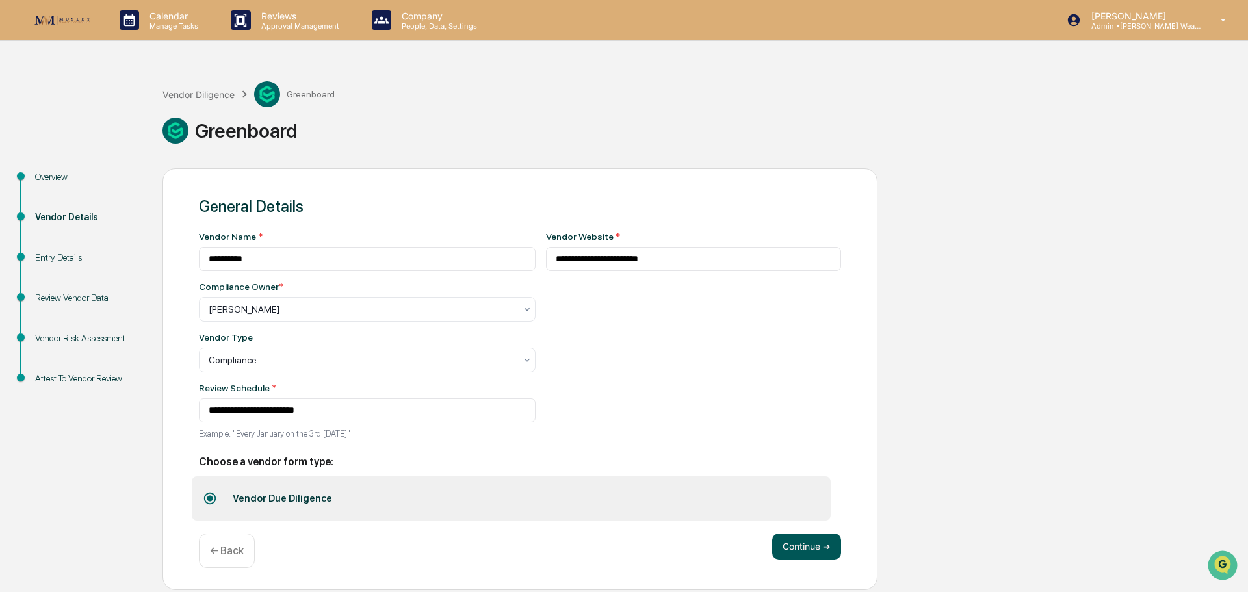
click at [817, 545] on button "Continue ➔" at bounding box center [806, 547] width 69 height 26
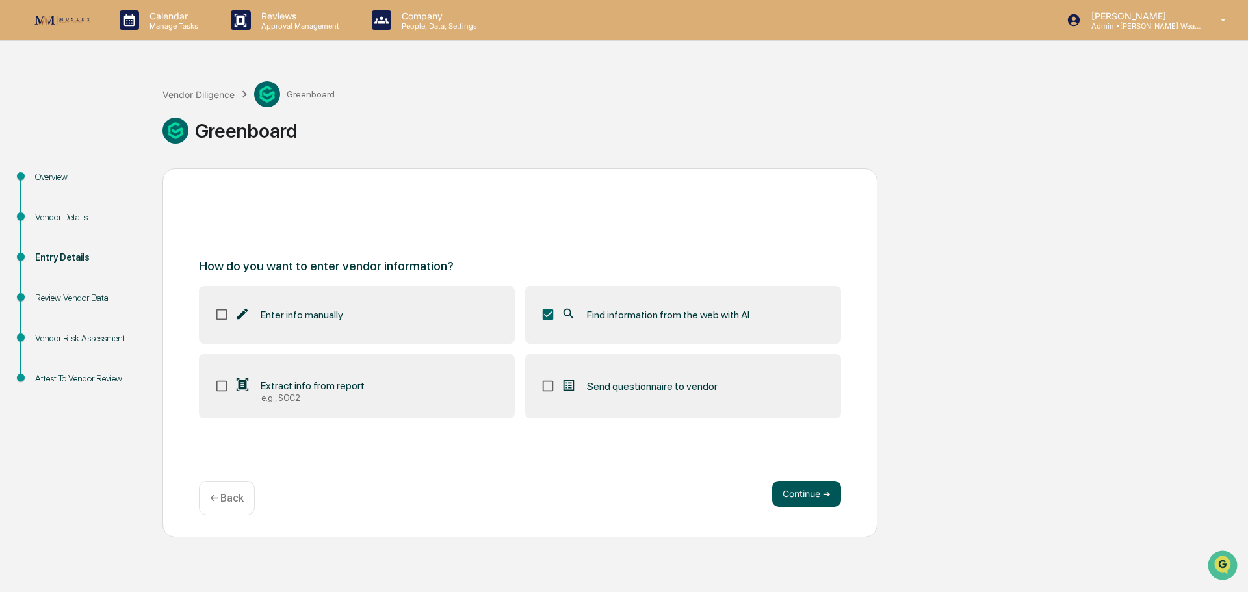
click at [789, 488] on button "Continue ➔" at bounding box center [806, 494] width 69 height 26
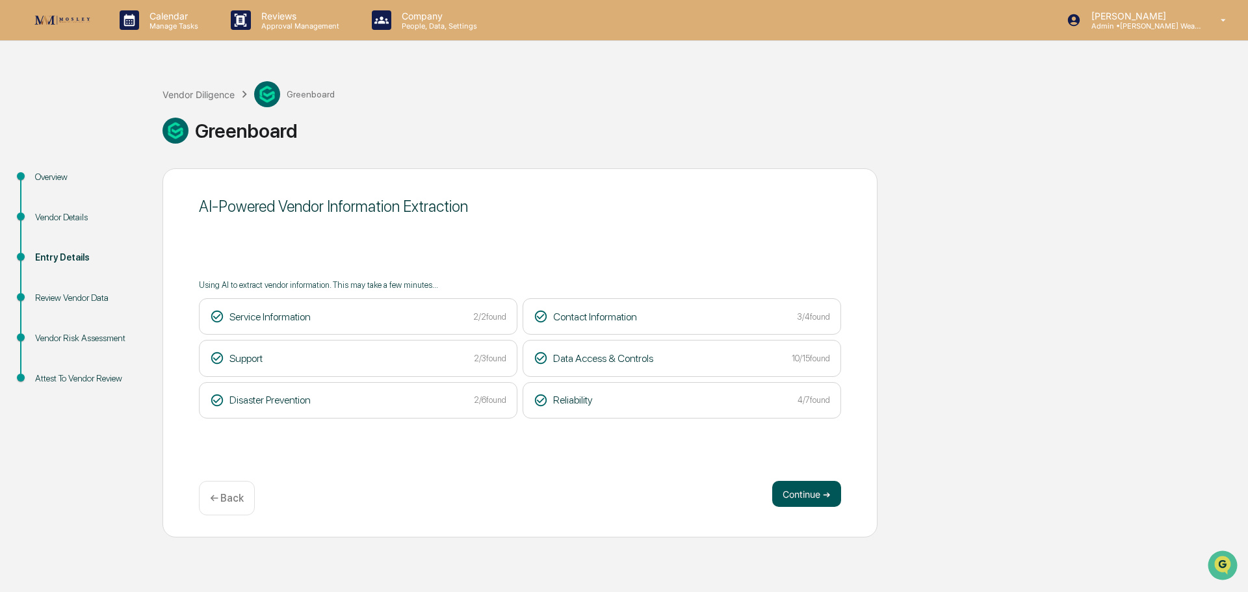
click at [817, 492] on button "Continue ➔" at bounding box center [806, 494] width 69 height 26
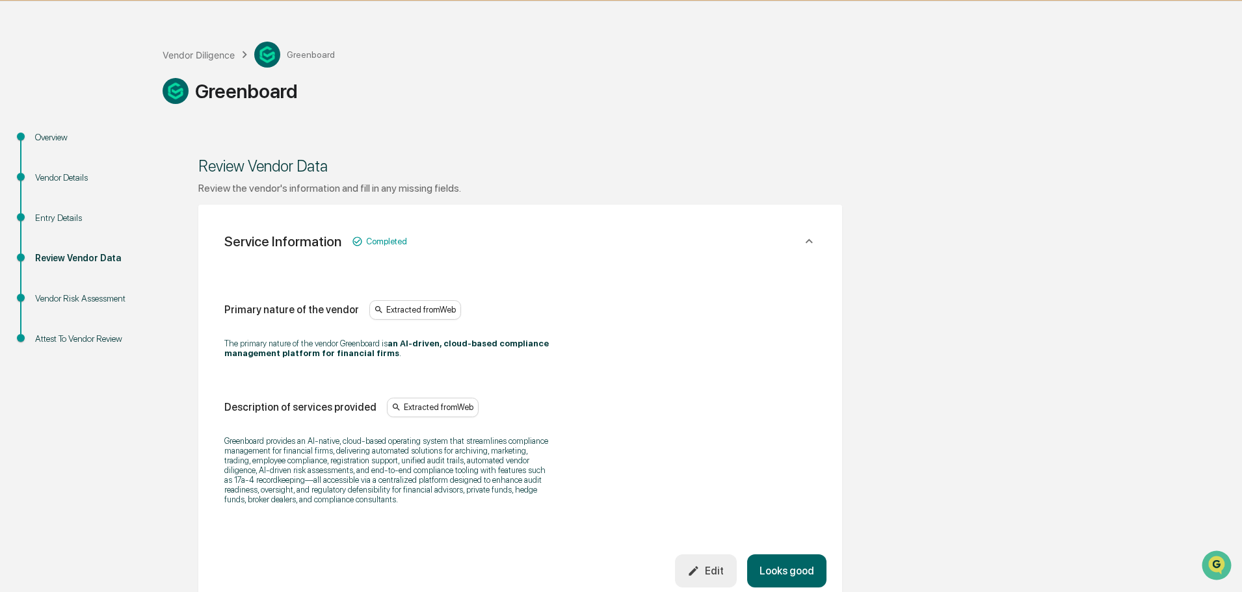
scroll to position [325, 0]
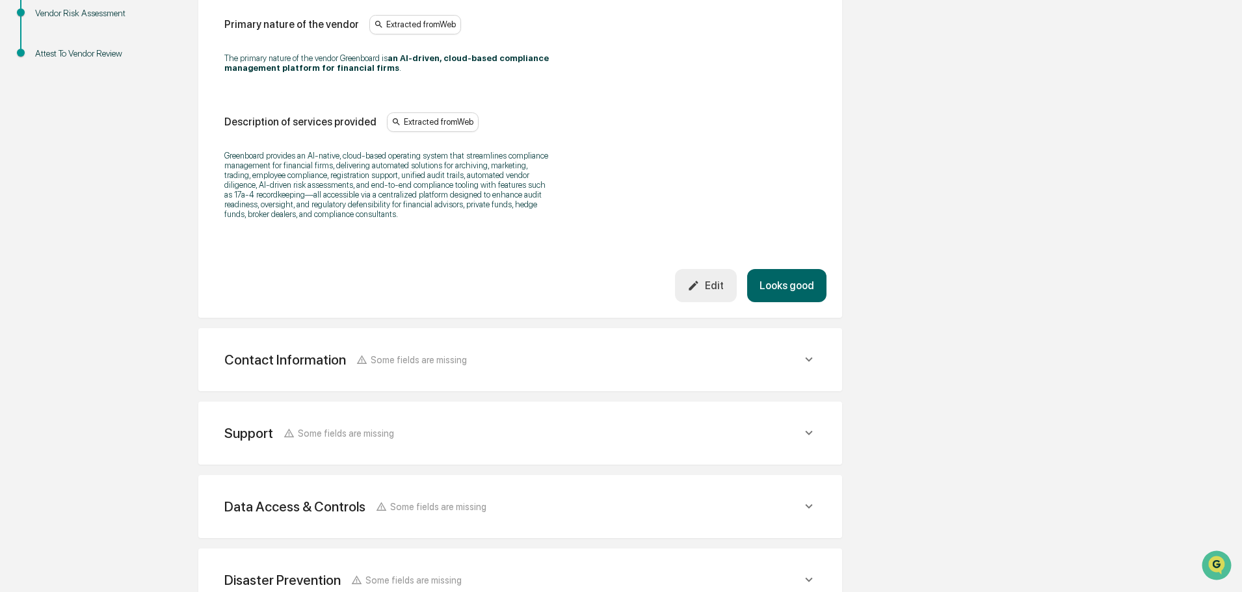
click at [796, 285] on button "Looks good" at bounding box center [786, 285] width 79 height 33
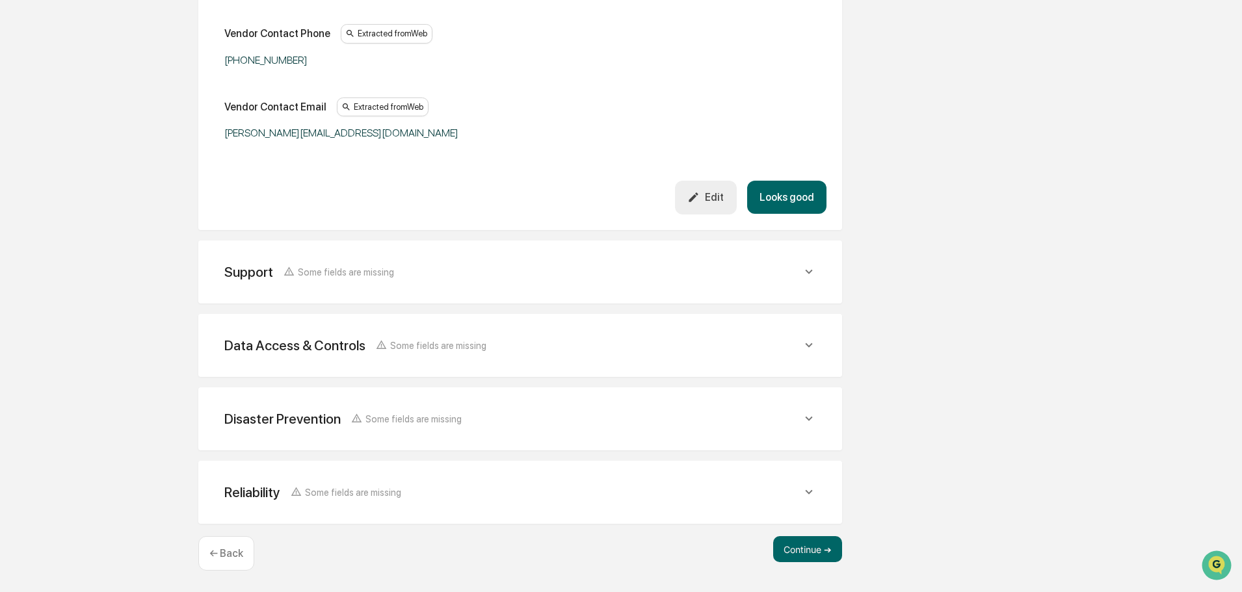
click at [788, 193] on button "Looks good" at bounding box center [786, 197] width 79 height 33
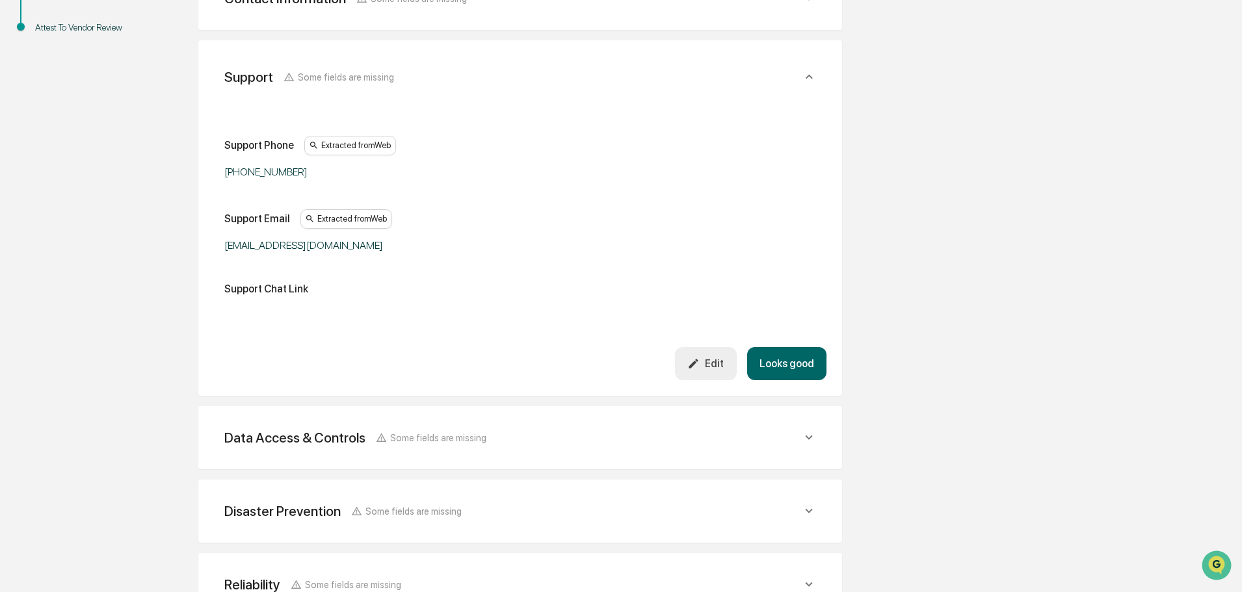
scroll to position [318, 0]
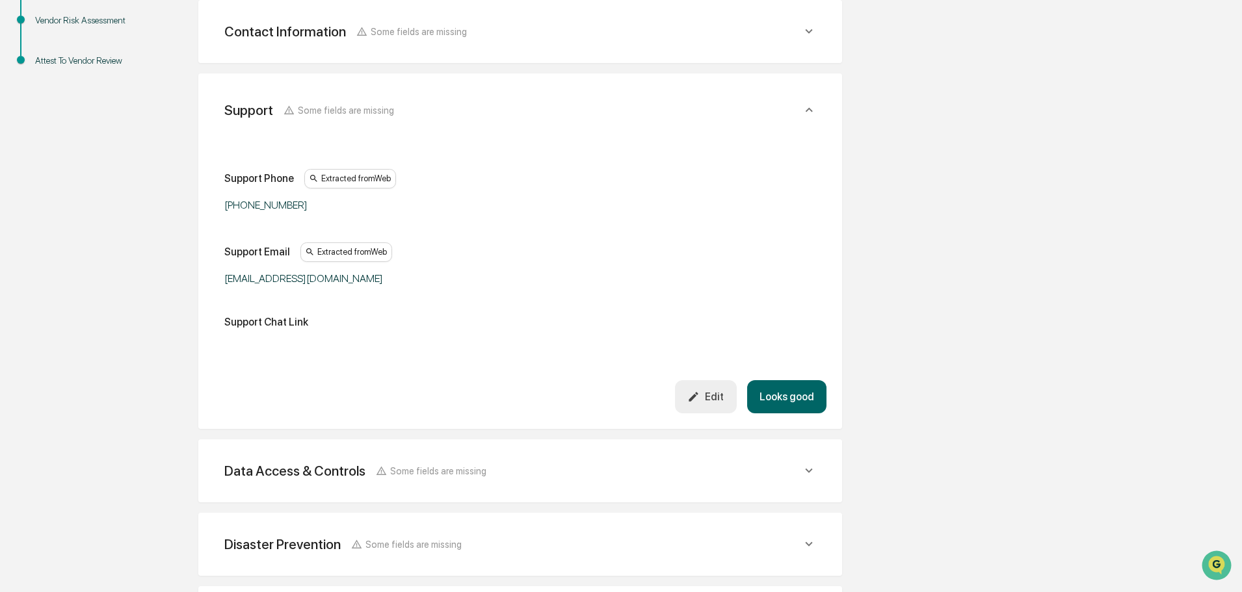
click at [787, 400] on button "Looks good" at bounding box center [786, 396] width 79 height 33
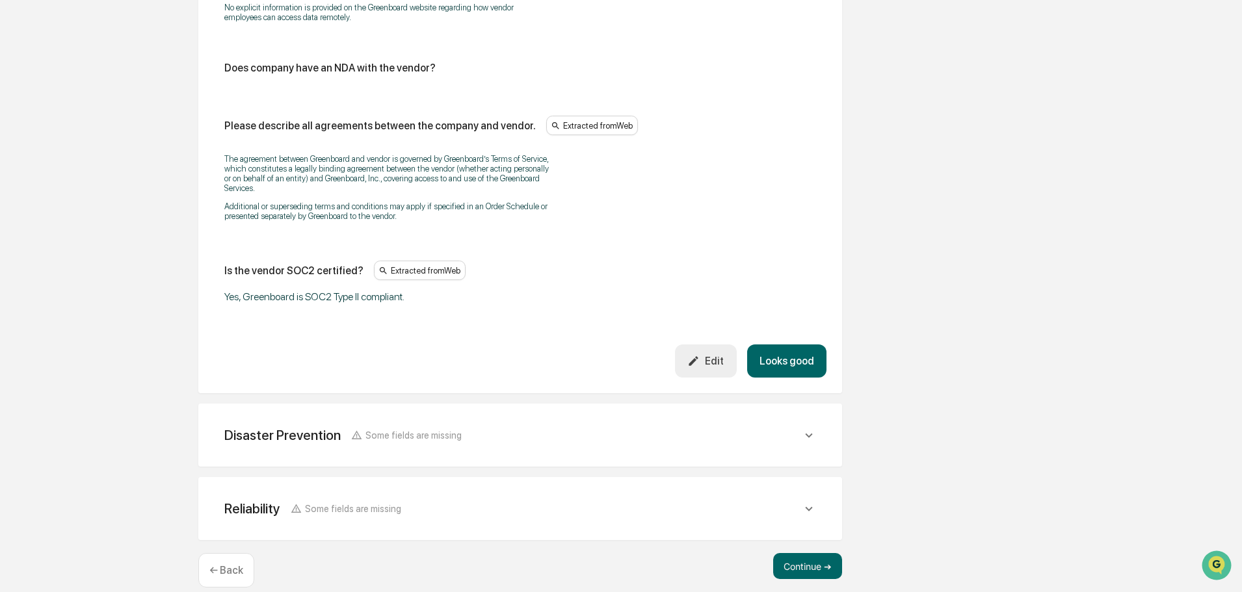
click at [785, 365] on button "Looks good" at bounding box center [786, 361] width 79 height 33
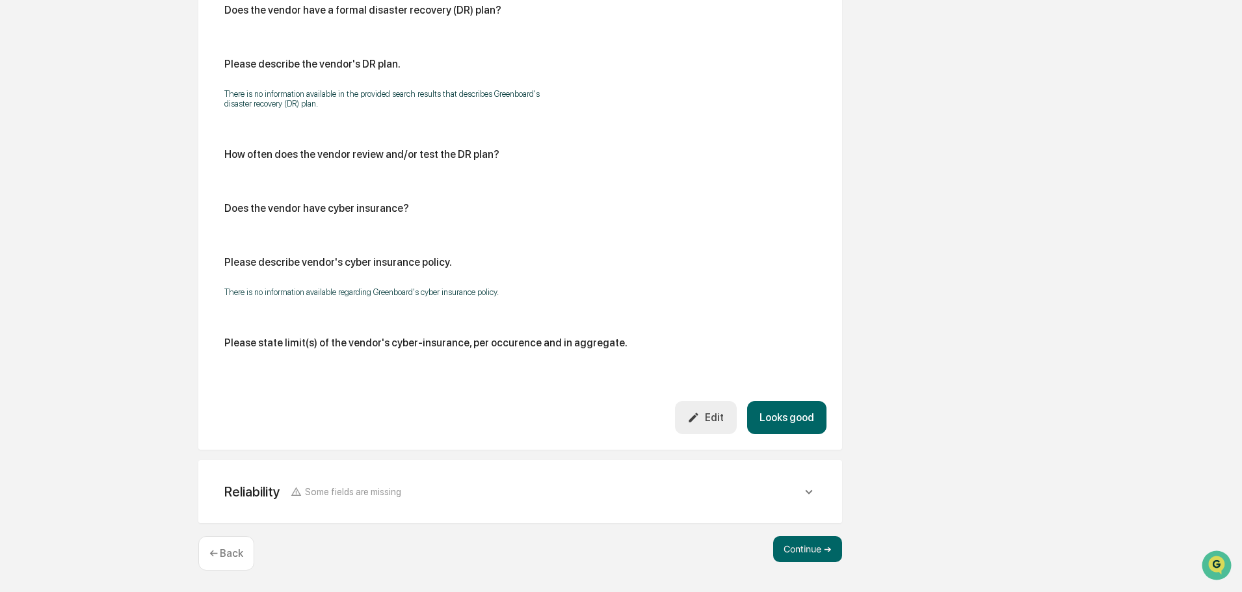
click at [787, 417] on button "Looks good" at bounding box center [786, 417] width 79 height 33
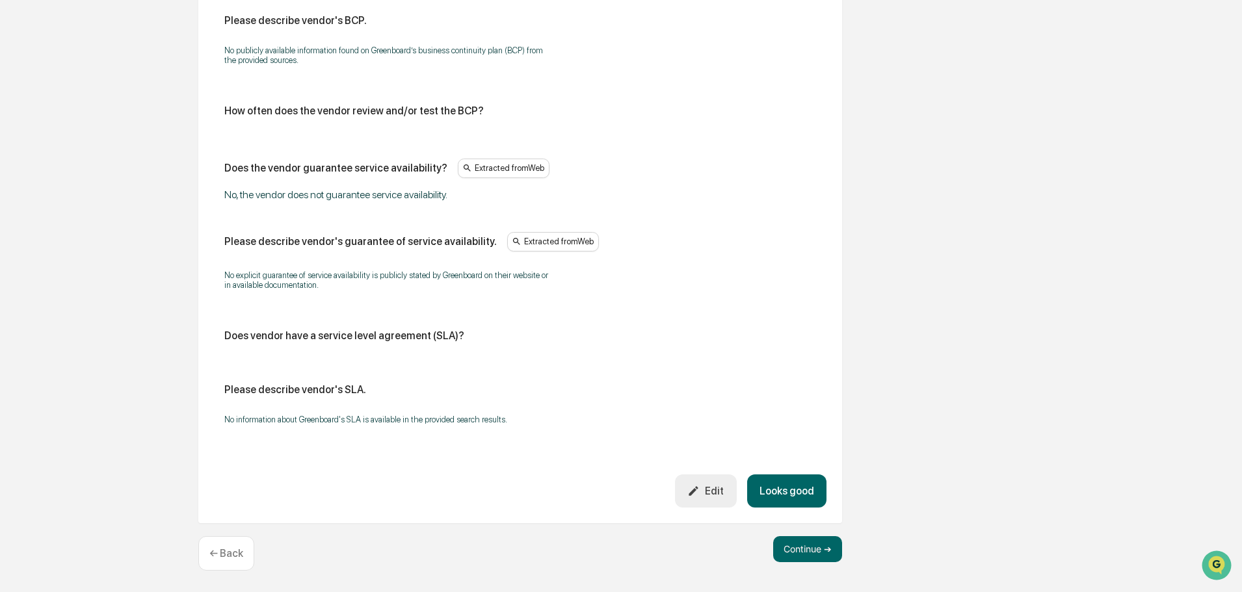
click at [780, 484] on button "Looks good" at bounding box center [786, 491] width 79 height 33
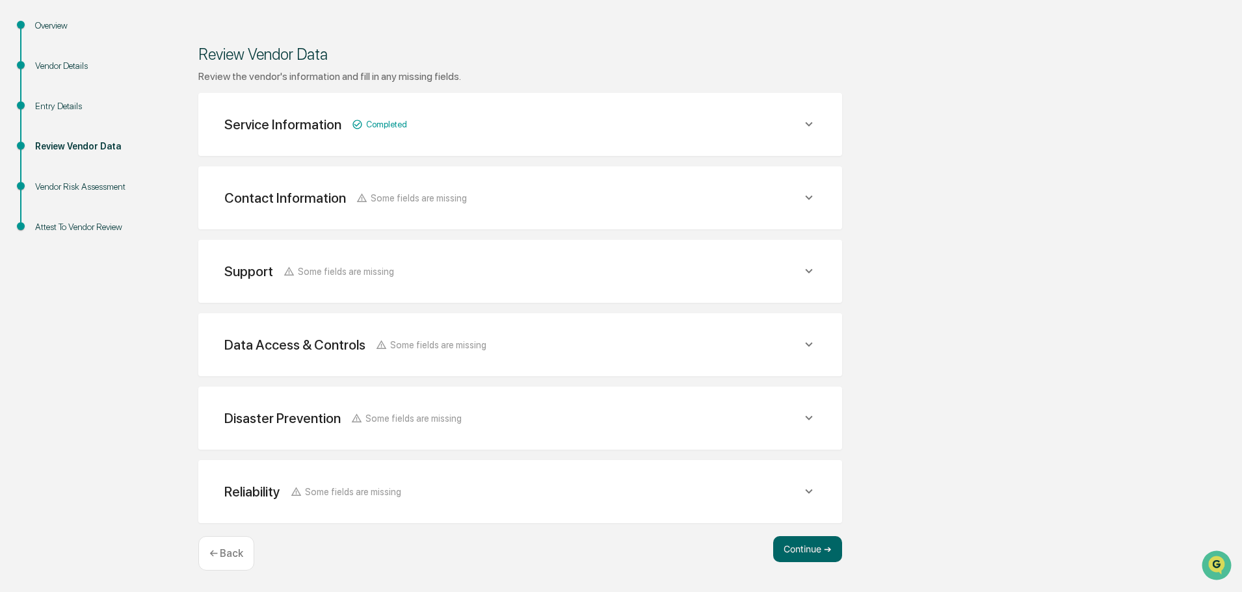
scroll to position [151, 0]
click at [806, 546] on button "Continue ➔" at bounding box center [807, 549] width 69 height 26
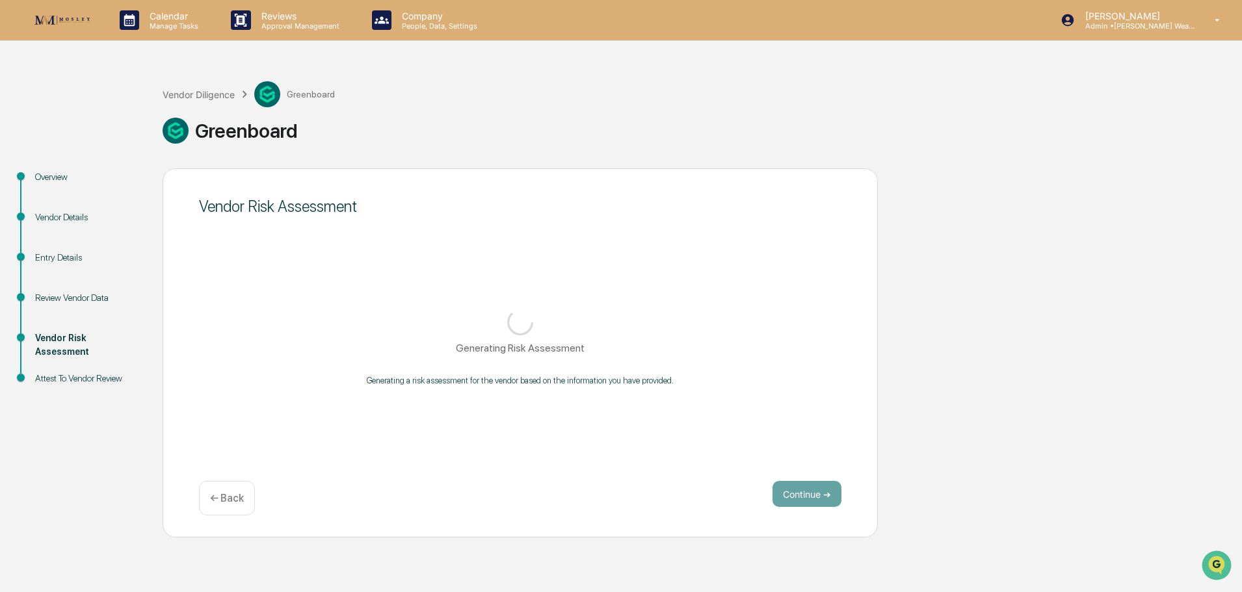
scroll to position [0, 0]
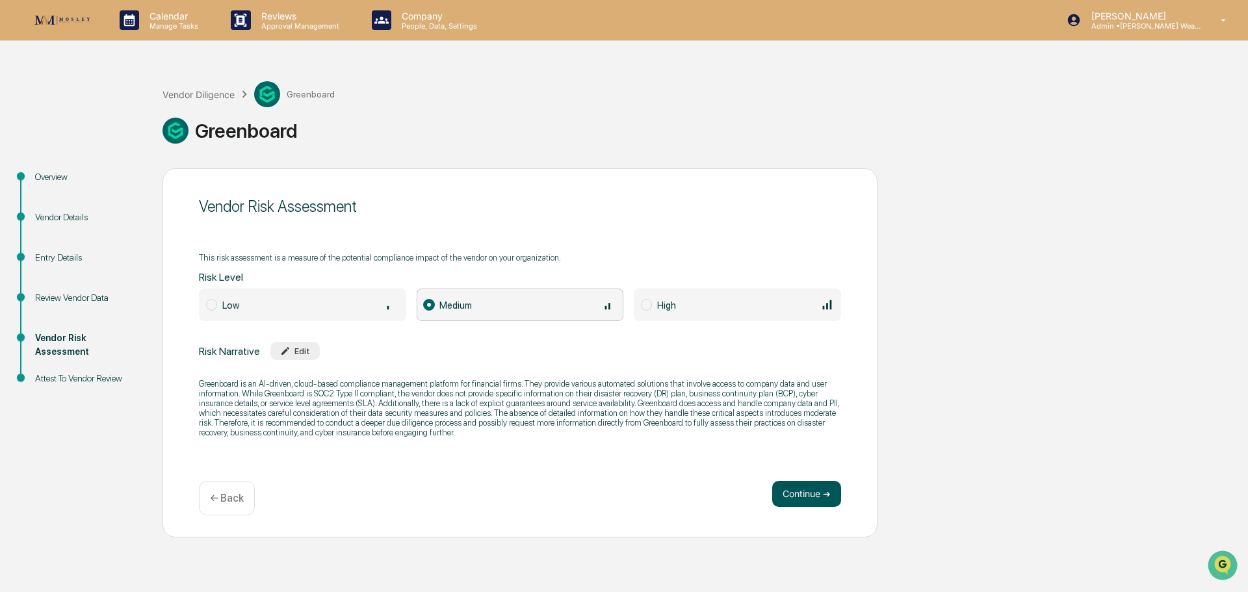
click at [799, 495] on button "Continue ➔" at bounding box center [806, 494] width 69 height 26
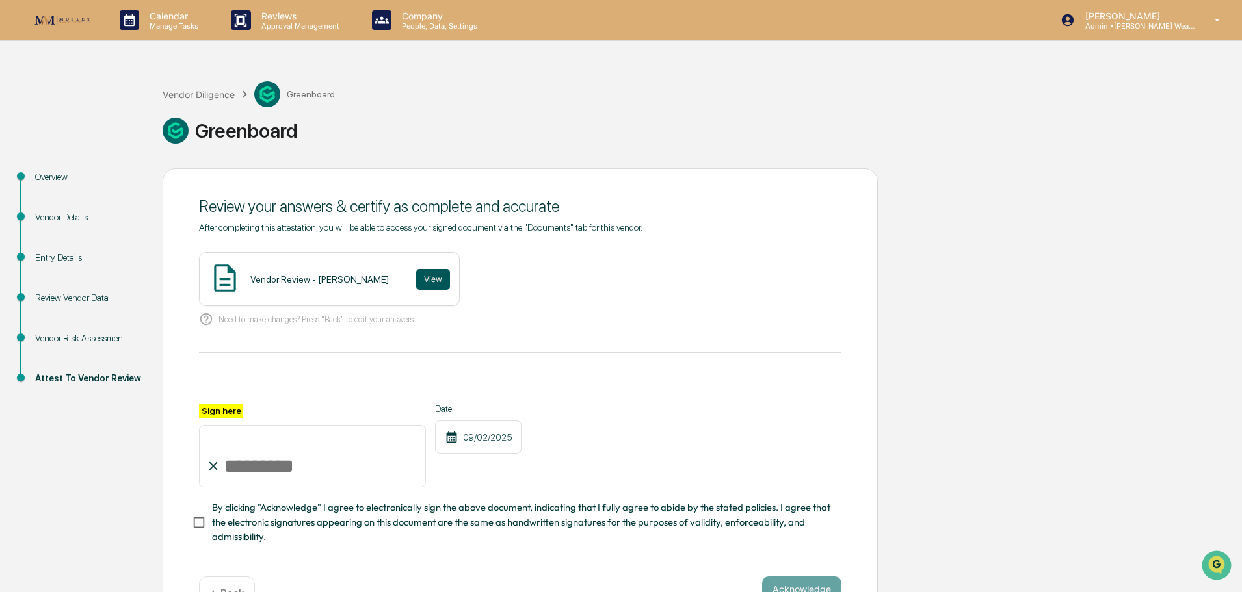
click at [416, 283] on button "View" at bounding box center [433, 279] width 34 height 21
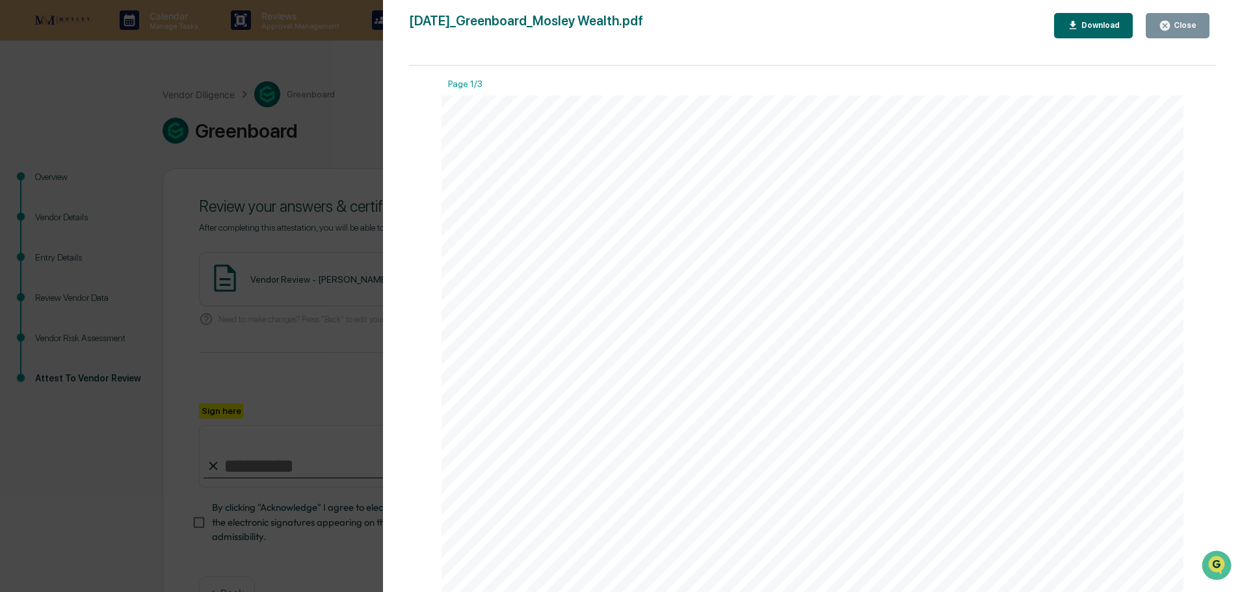
click at [1185, 17] on button "Close" at bounding box center [1178, 25] width 64 height 25
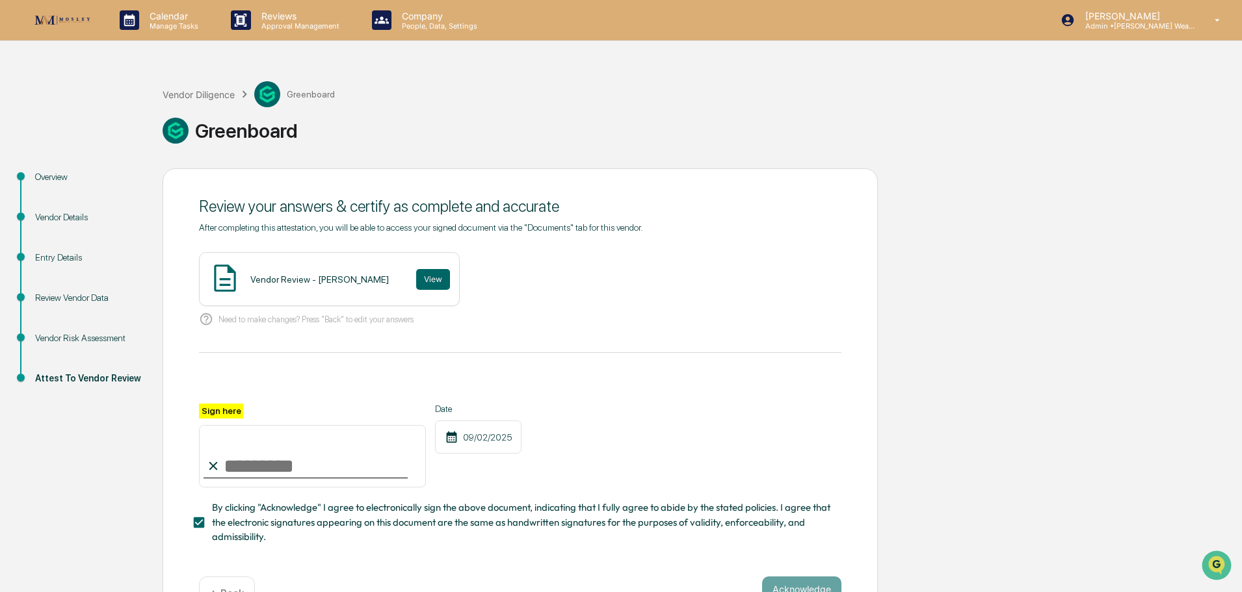
click at [265, 471] on input "Sign here" at bounding box center [312, 456] width 227 height 62
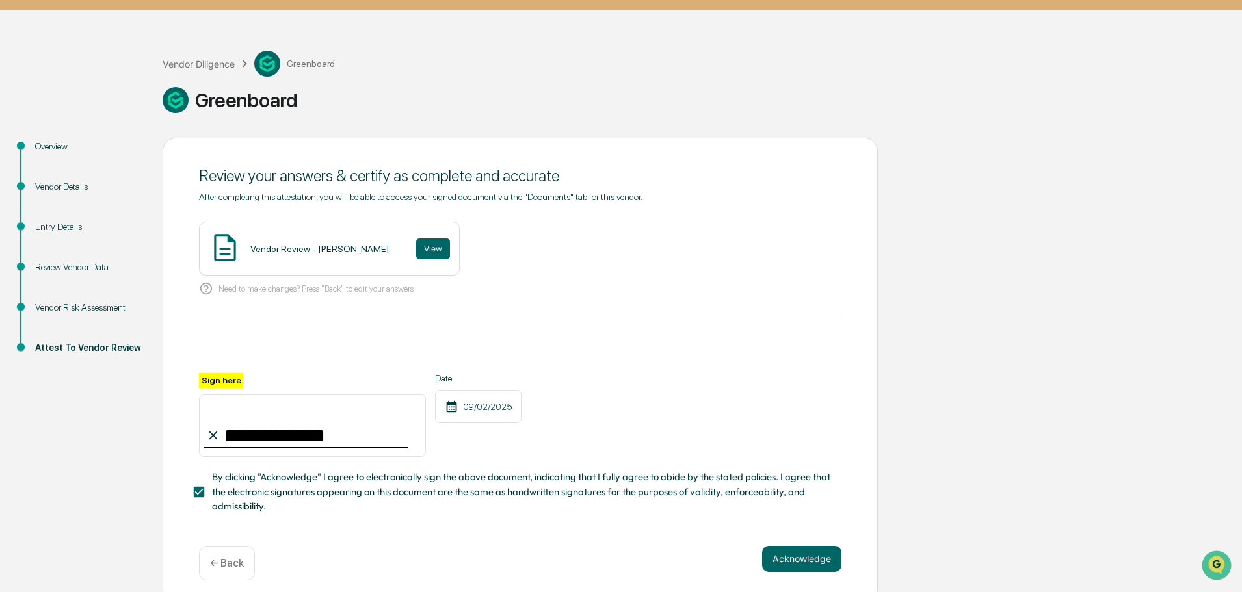
type input "**********"
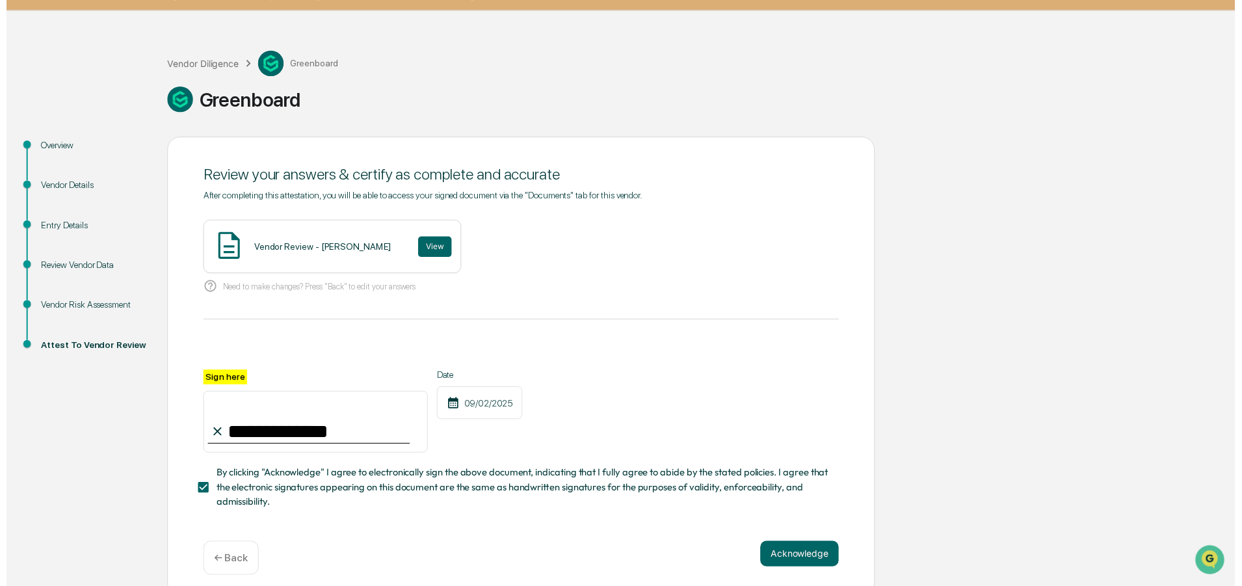
scroll to position [45, 0]
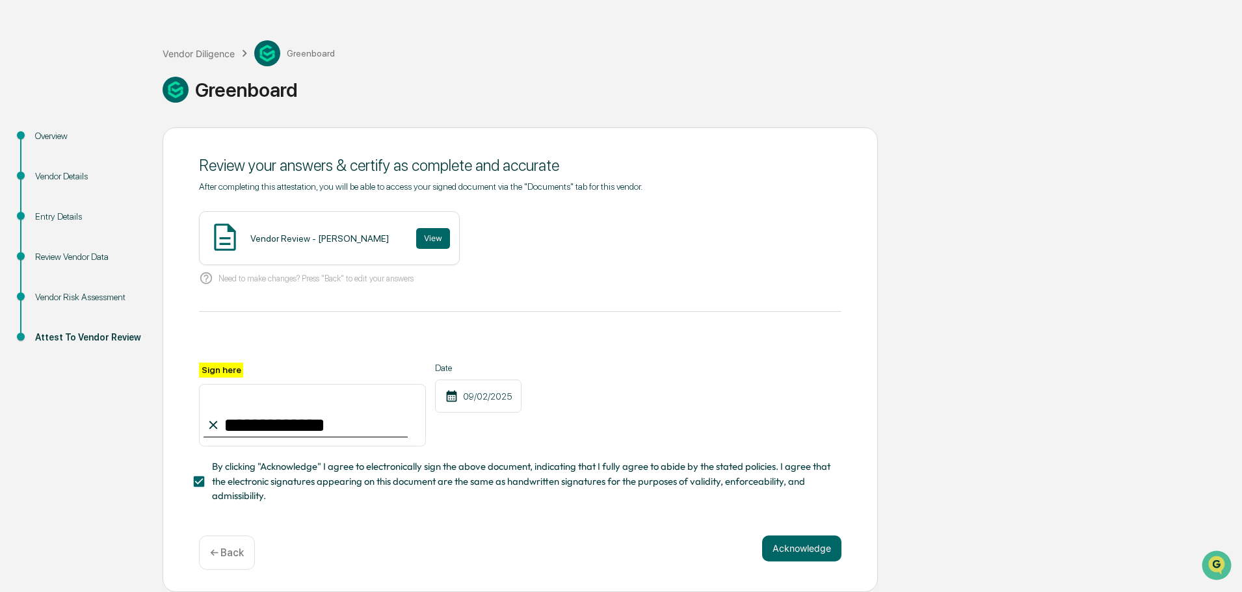
click at [809, 584] on div "**********" at bounding box center [520, 359] width 715 height 465
click at [796, 544] on button "Acknowledge" at bounding box center [801, 549] width 79 height 26
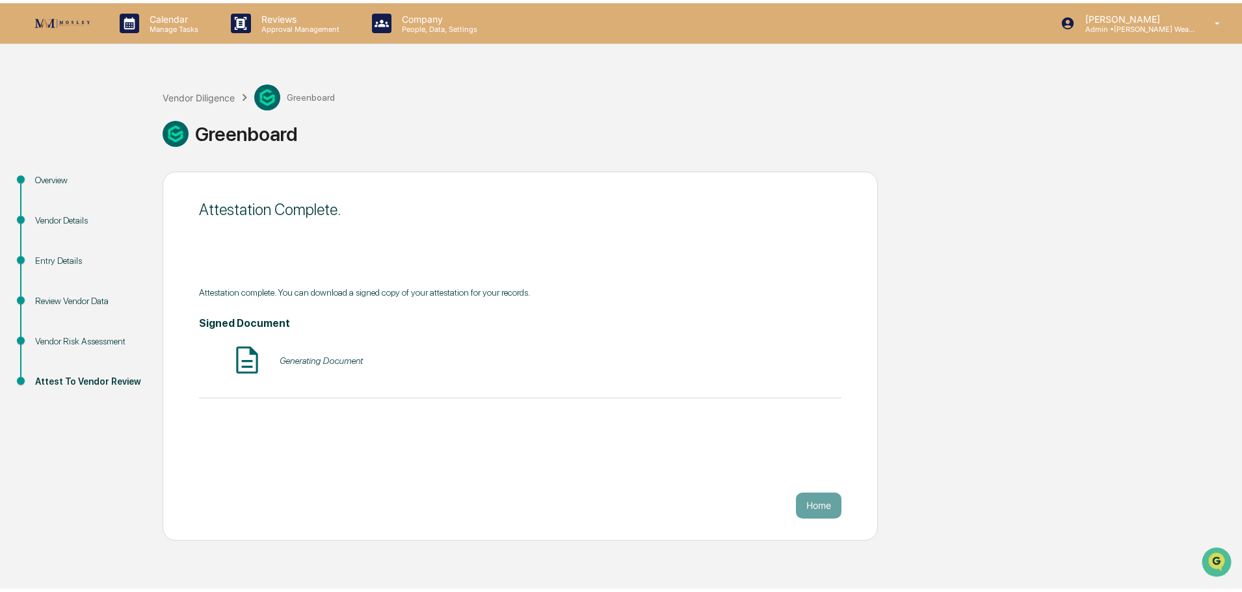
scroll to position [0, 0]
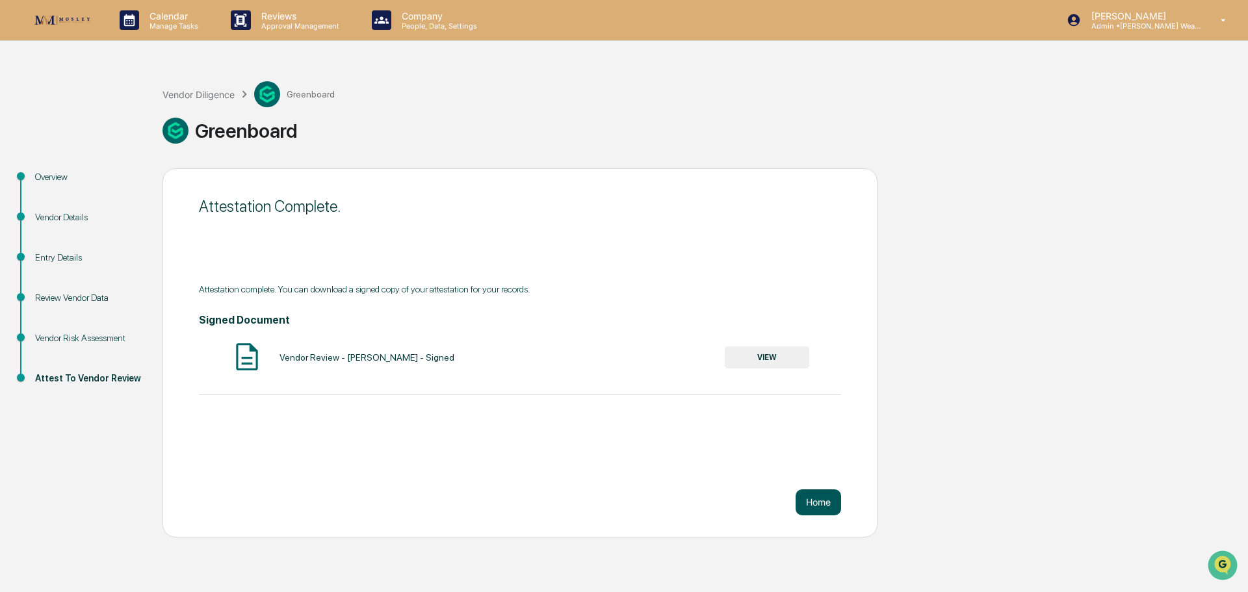
click at [814, 495] on button "Home" at bounding box center [819, 503] width 46 height 26
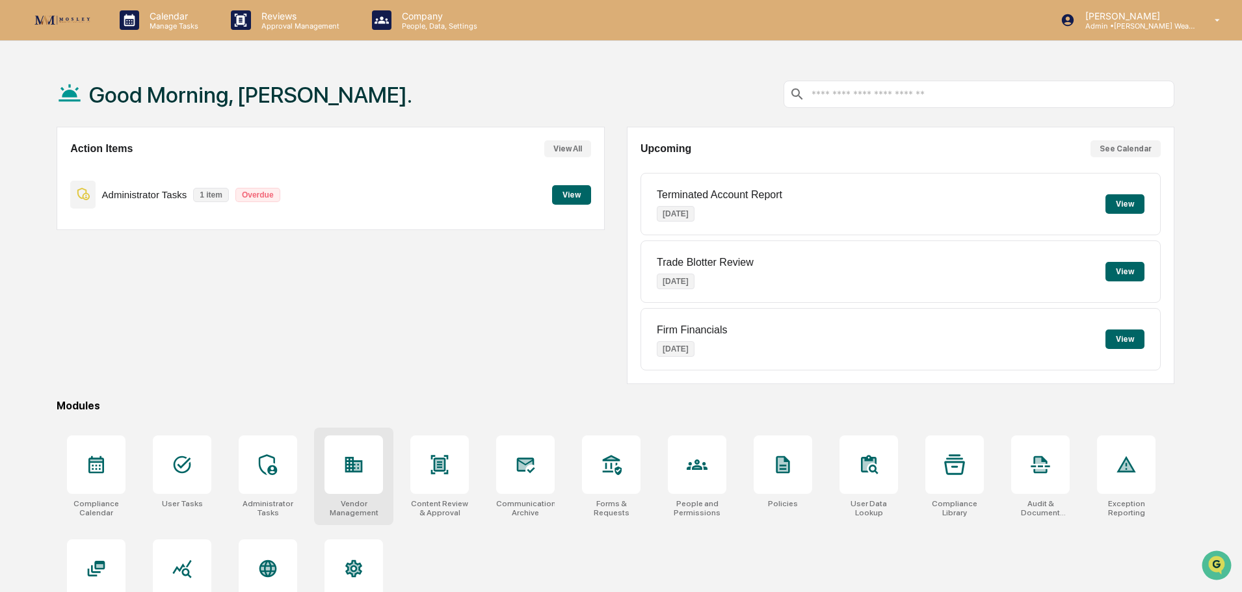
click at [350, 473] on icon at bounding box center [353, 464] width 21 height 21
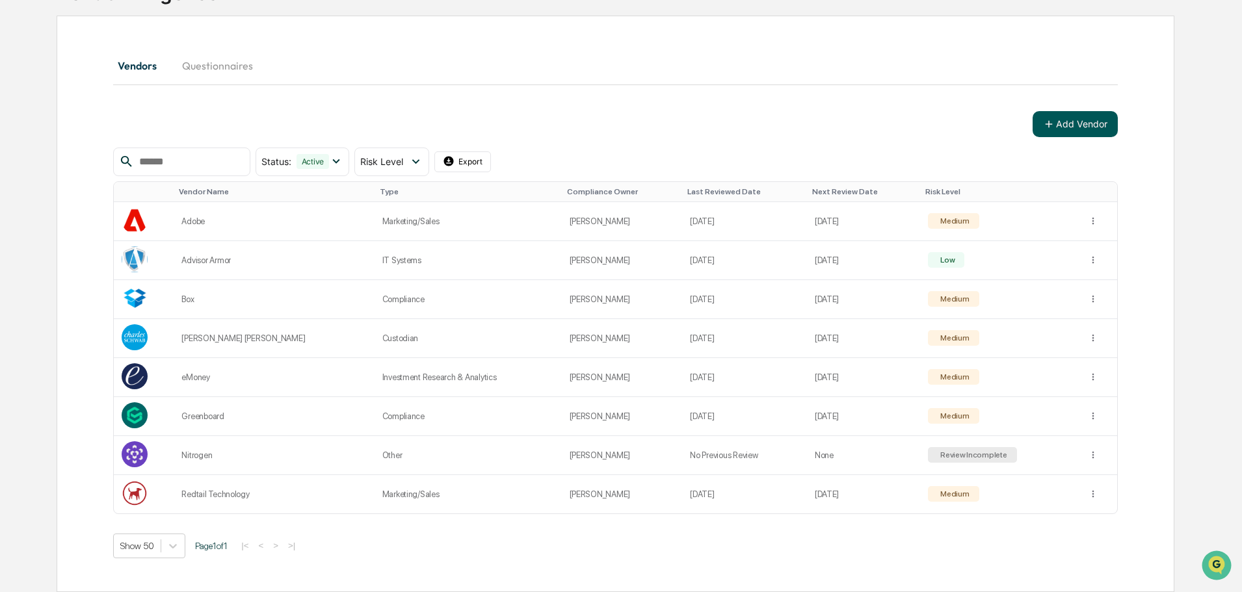
click at [1062, 124] on button "Add Vendor" at bounding box center [1074, 124] width 85 height 26
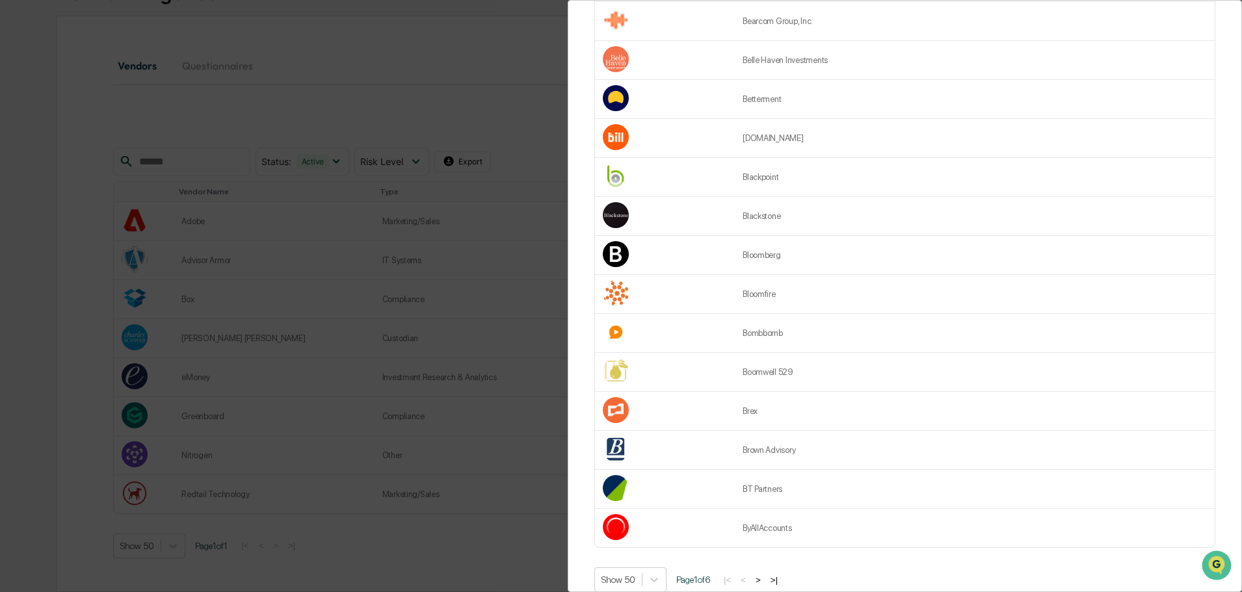
scroll to position [1587, 0]
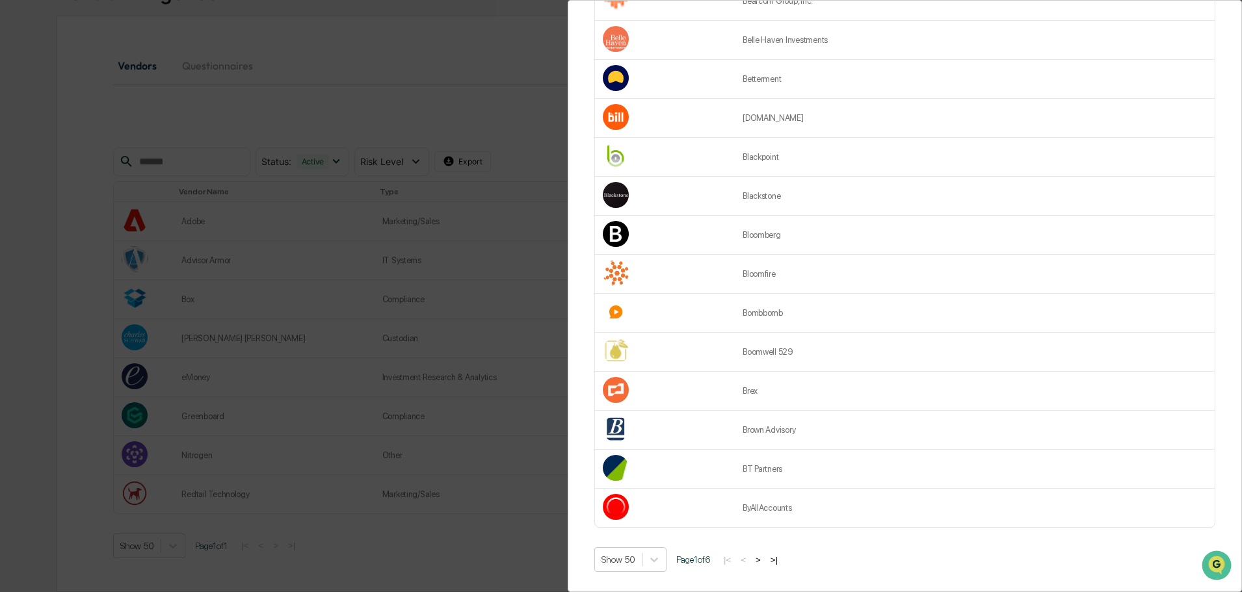
click at [457, 57] on div "Vendor Review Add Vendor Add Vendor Find your vendor below or add a new vendor.…" at bounding box center [621, 296] width 1242 height 592
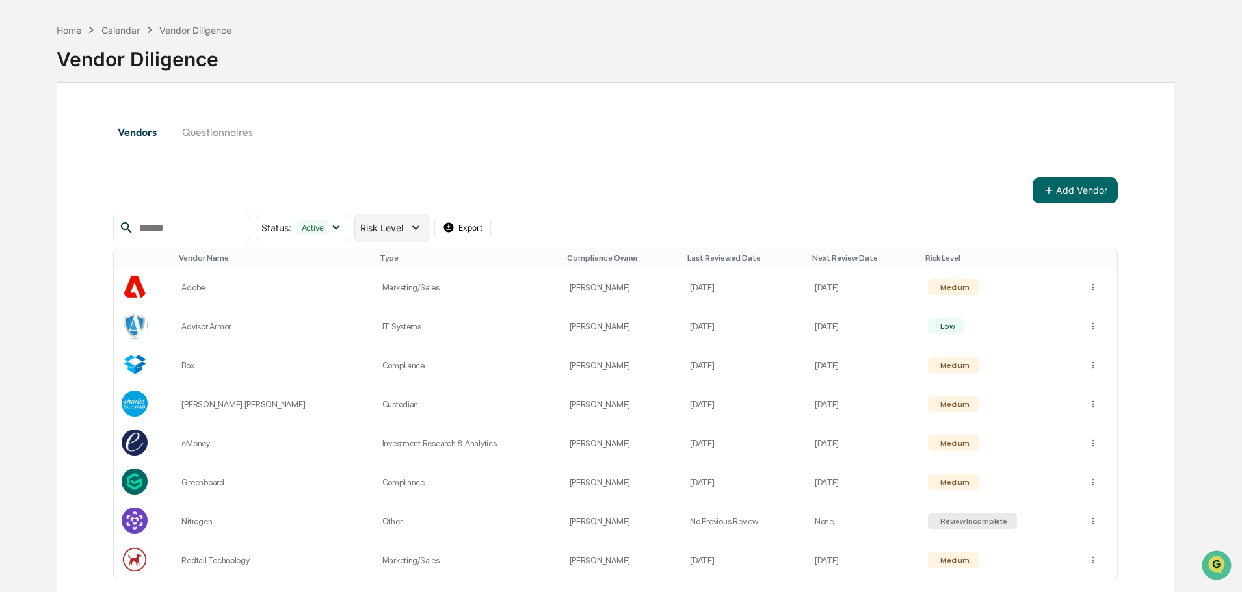
scroll to position [0, 0]
